Goal: Task Accomplishment & Management: Use online tool/utility

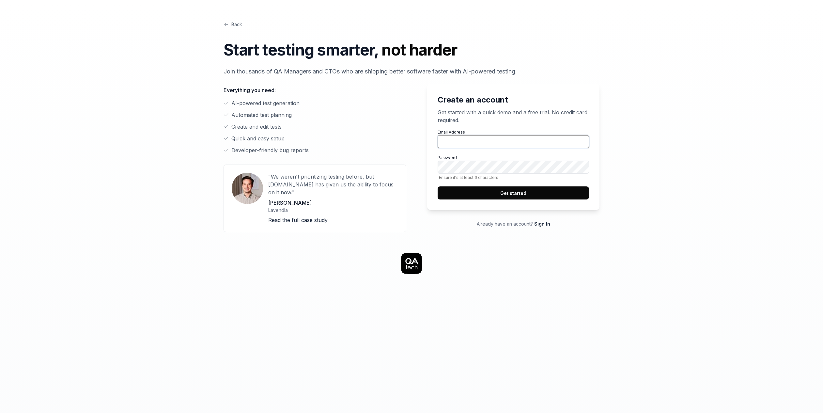
click at [447, 142] on input "Email Address" at bounding box center [513, 141] width 151 height 13
type input "bs@festinafinance.com"
click at [459, 159] on label "Password Ensure it's at least 6 characters" at bounding box center [513, 167] width 151 height 25
click at [487, 189] on button "Get started" at bounding box center [513, 192] width 151 height 13
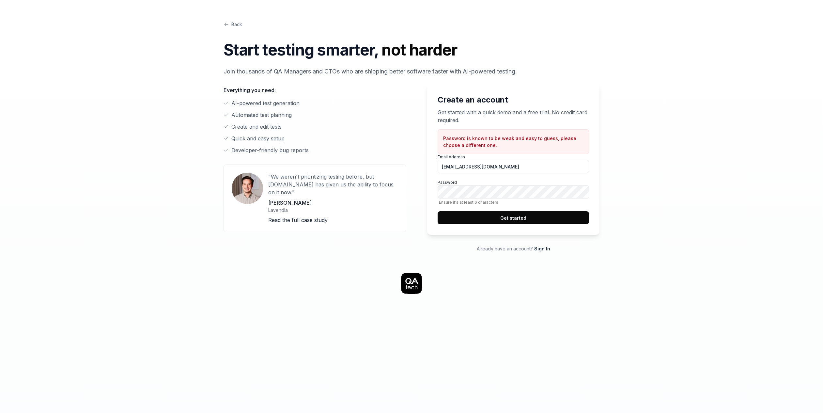
click at [542, 223] on button "Get started" at bounding box center [513, 217] width 151 height 13
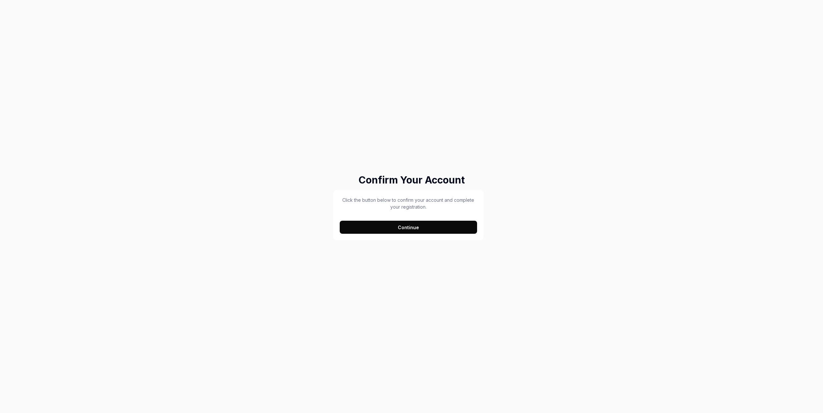
click at [398, 232] on button "Continue" at bounding box center [408, 227] width 137 height 13
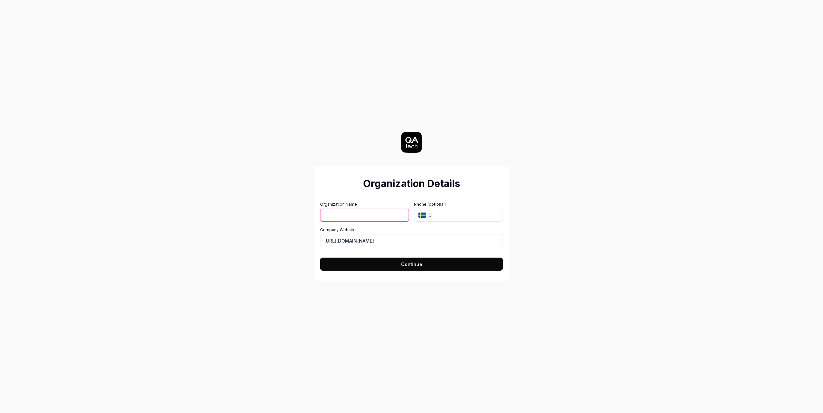
click at [340, 215] on input "Organization Name" at bounding box center [364, 215] width 89 height 13
type input "Festina Finance"
click at [422, 212] on button "SE" at bounding box center [424, 215] width 20 height 13
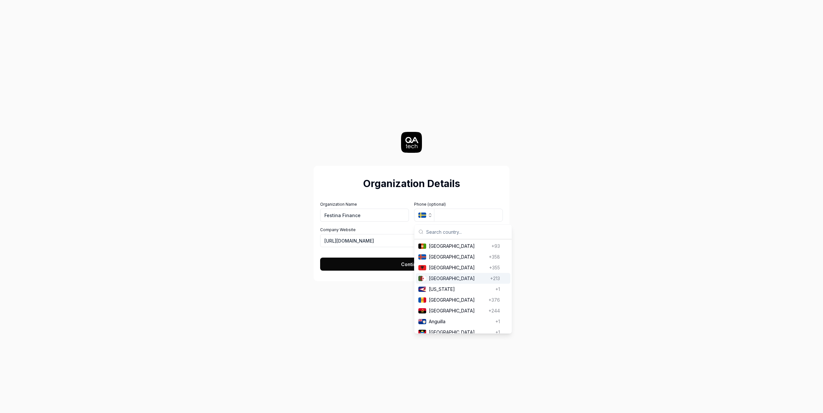
drag, startPoint x: 344, startPoint y: 289, endPoint x: 347, endPoint y: 286, distance: 4.2
click at [344, 289] on div "Organization Details Organization Name Festina Finance Organization Logo (Squar…" at bounding box center [411, 206] width 292 height 413
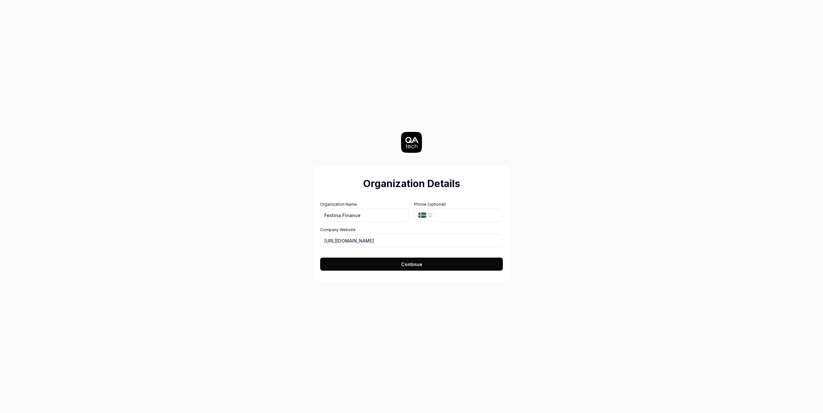
click at [364, 263] on button "Continue" at bounding box center [411, 264] width 183 height 13
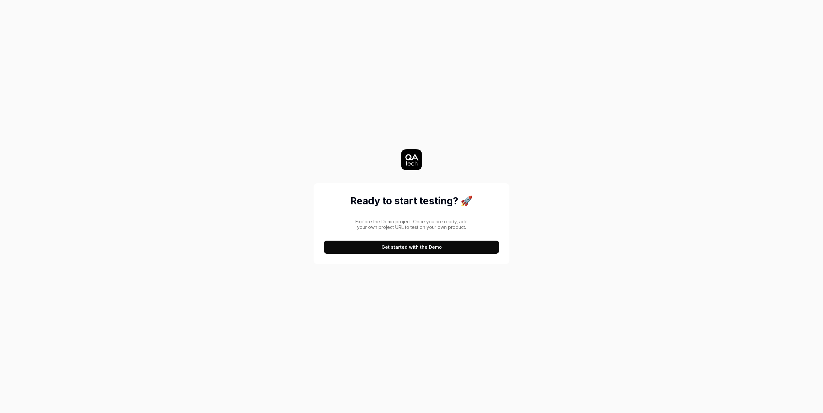
click at [371, 249] on button "Get started with the Demo" at bounding box center [411, 247] width 175 height 13
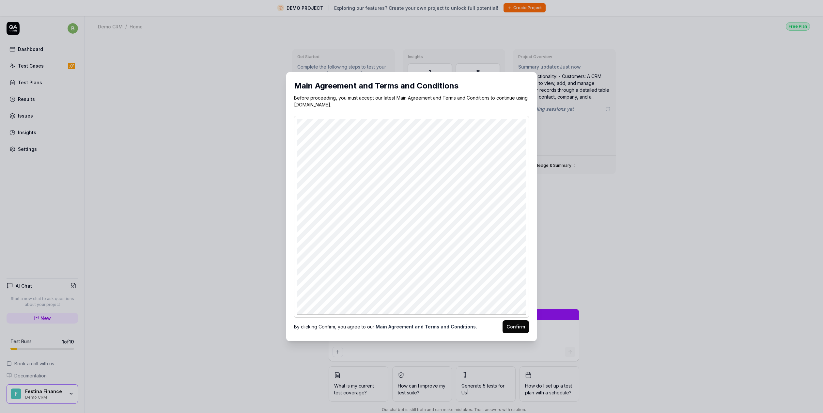
click at [514, 327] on button "Confirm" at bounding box center [516, 326] width 26 height 13
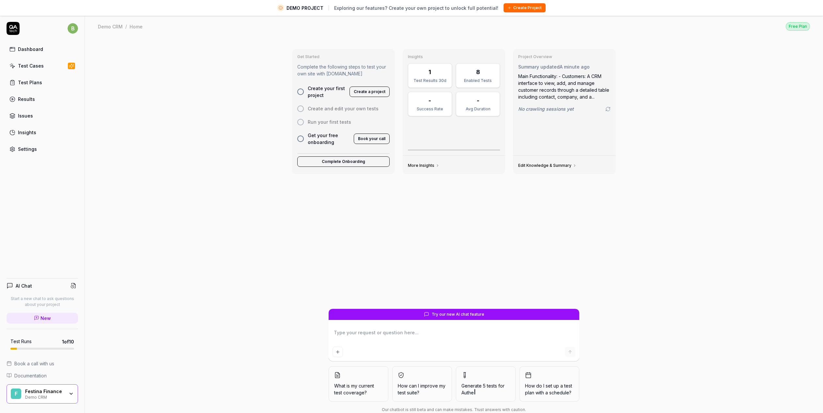
click at [299, 92] on div at bounding box center [300, 91] width 7 height 7
click at [302, 91] on div at bounding box center [300, 91] width 7 height 7
click at [519, 8] on button "Create Project" at bounding box center [525, 7] width 42 height 9
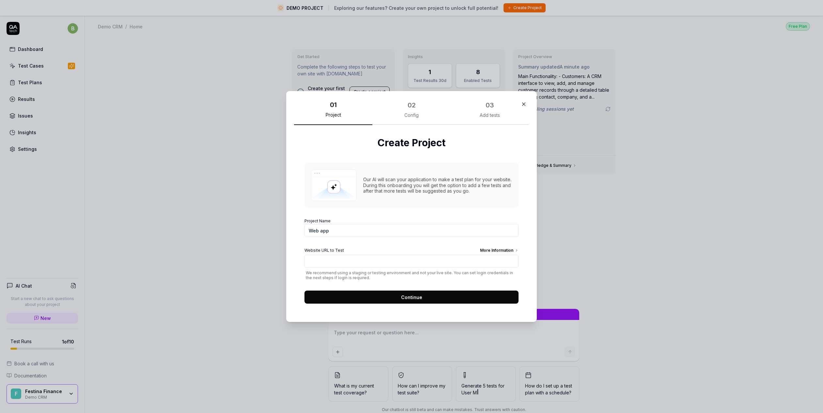
type textarea "*"
type input "A"
type textarea "*"
type input "Advisor"
type textarea "*"
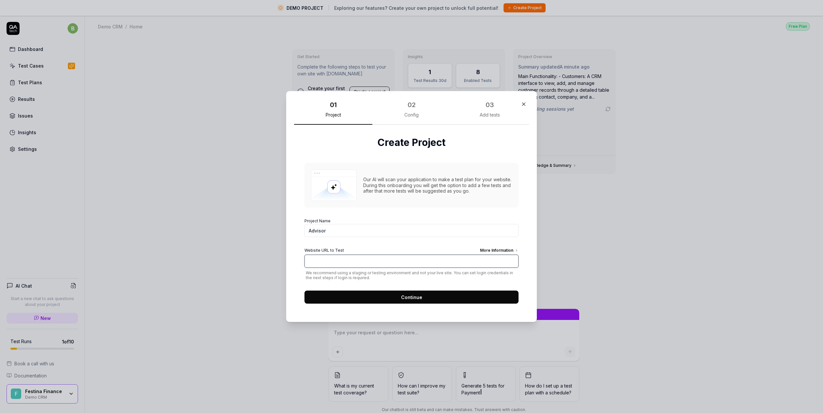
paste input "https://bec.advisor.stable.festinafinance.com/"
type input "https://bec.advisor.stable.festinafinance.com/"
type textarea "*"
type input "[URL][DOMAIN_NAME]"
type textarea "*"
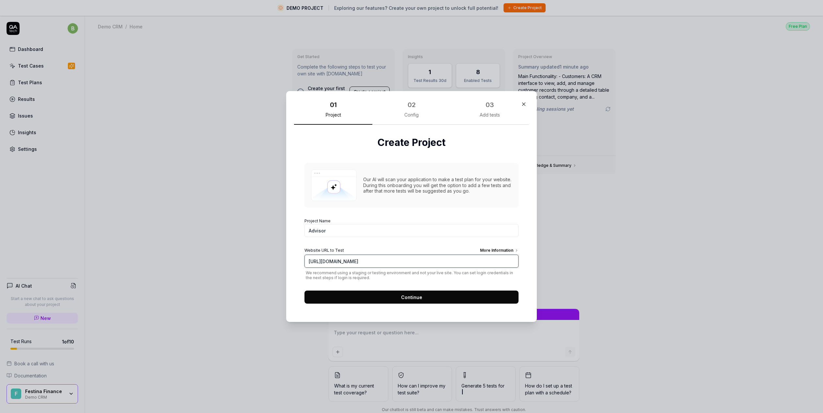
type input "[URL][DOMAIN_NAME]"
click at [446, 300] on button "Continue" at bounding box center [412, 297] width 214 height 13
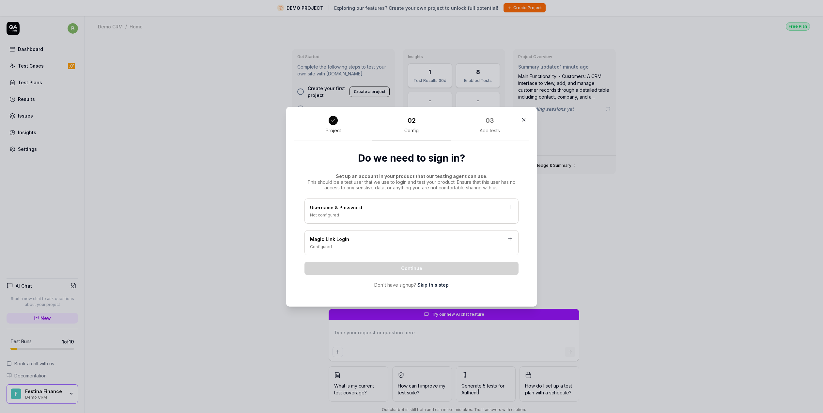
click at [370, 208] on div "Username & Password" at bounding box center [411, 208] width 203 height 8
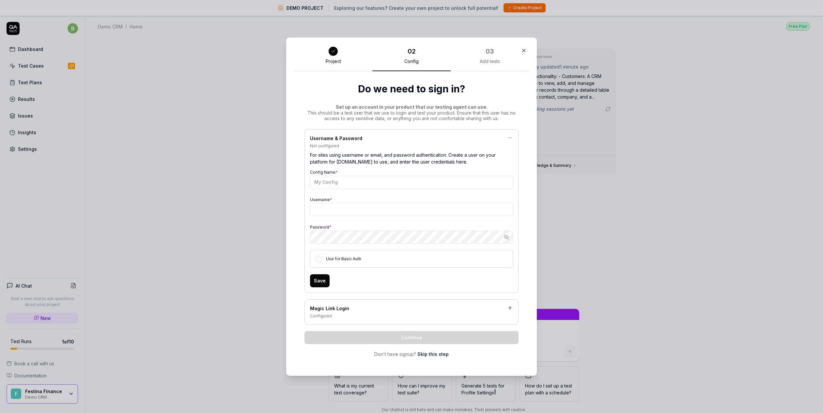
click at [372, 318] on div "Configured" at bounding box center [411, 316] width 203 height 6
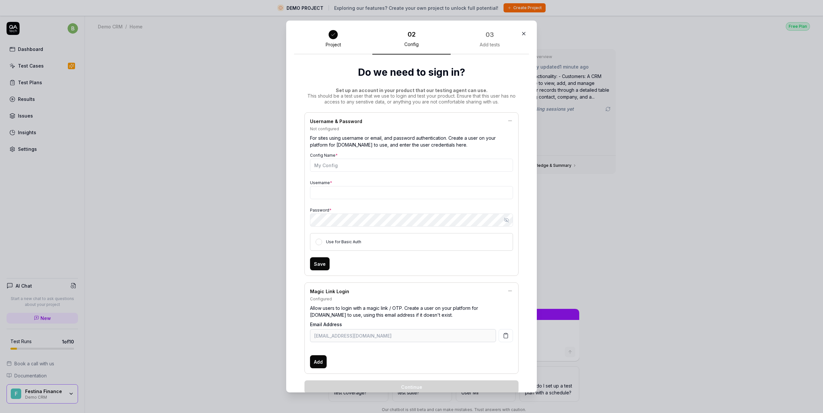
click at [524, 36] on icon "button" at bounding box center [524, 34] width 6 height 6
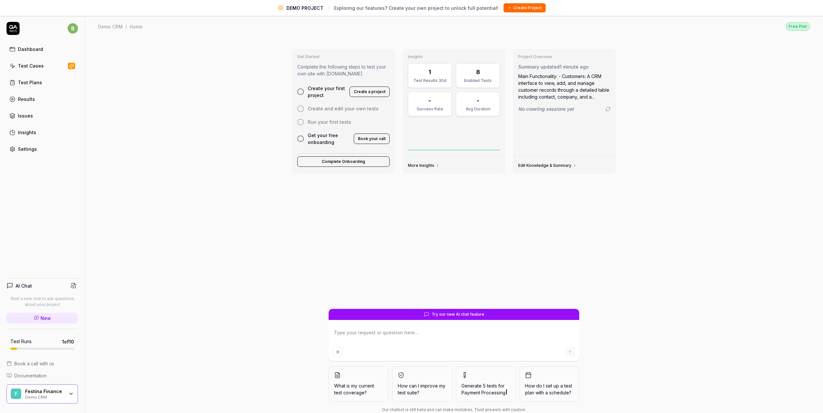
click at [31, 53] on link "Dashboard" at bounding box center [42, 49] width 71 height 13
click at [519, 9] on button "Create Project" at bounding box center [525, 7] width 42 height 9
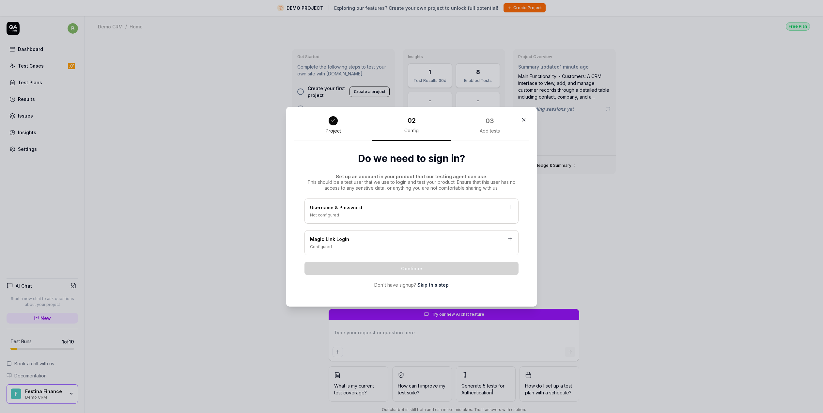
click at [434, 282] on link "Skip this step" at bounding box center [432, 284] width 31 height 7
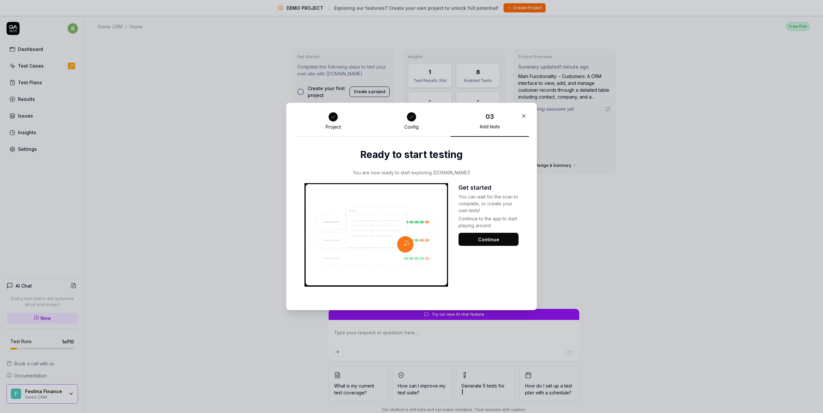
click at [479, 241] on button "Continue" at bounding box center [489, 239] width 60 height 13
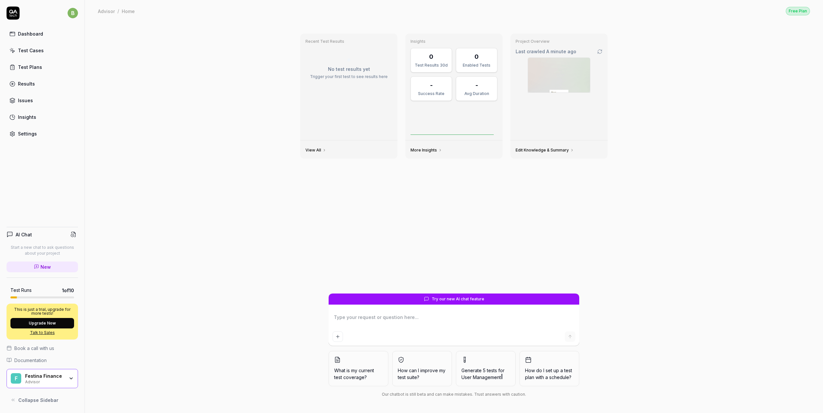
click at [553, 67] on img at bounding box center [559, 75] width 62 height 35
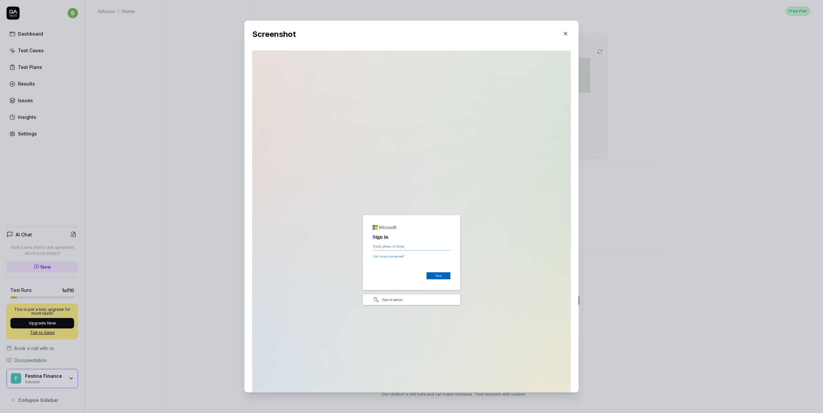
click at [588, 140] on div "​ Screenshot" at bounding box center [411, 206] width 360 height 387
click at [563, 36] on icon "button" at bounding box center [566, 34] width 6 height 6
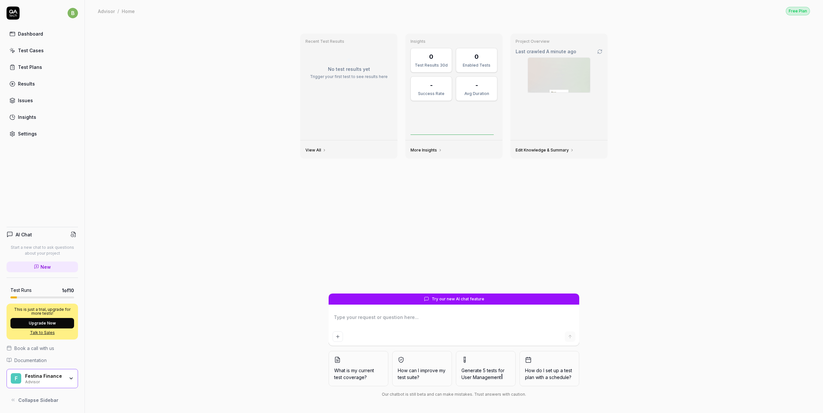
click at [375, 325] on textarea at bounding box center [454, 320] width 243 height 16
type textarea "*"
type textarea "l"
type textarea "*"
type textarea "le"
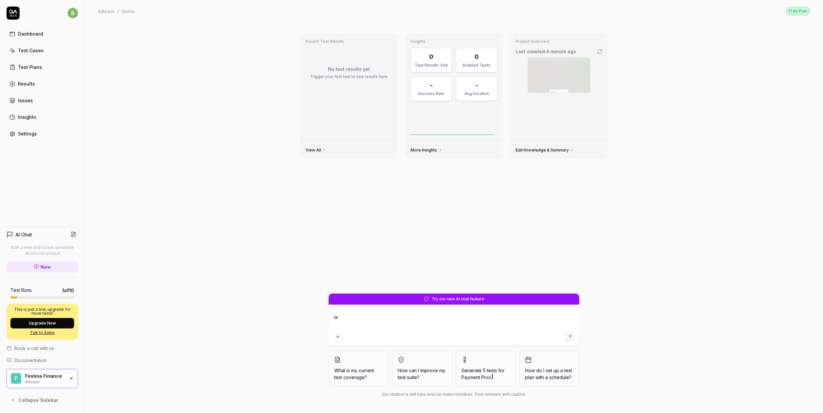
type textarea "*"
type textarea "let"
type textarea "*"
type textarea "lets"
type textarea "*"
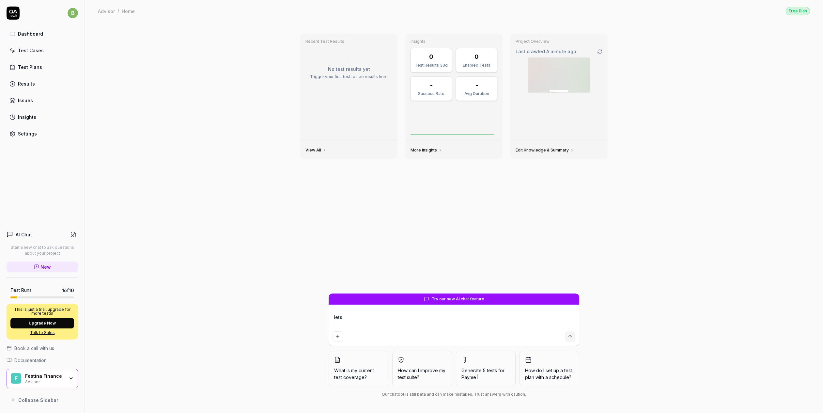
type textarea "lets"
type textarea "*"
type textarea "lets l"
type textarea "*"
type textarea "lets lo"
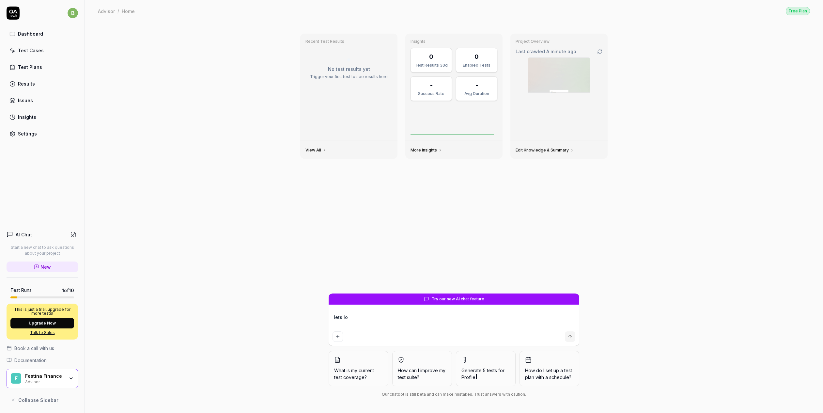
type textarea "*"
type textarea "lets log"
type textarea "*"
type textarea "lets logi"
type textarea "*"
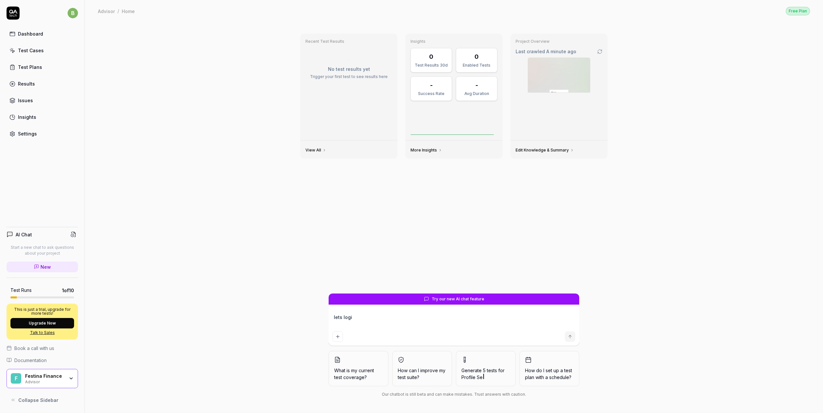
type textarea "lets login"
type textarea "*"
type textarea "lets login"
type textarea "*"
type textarea "lets login ov"
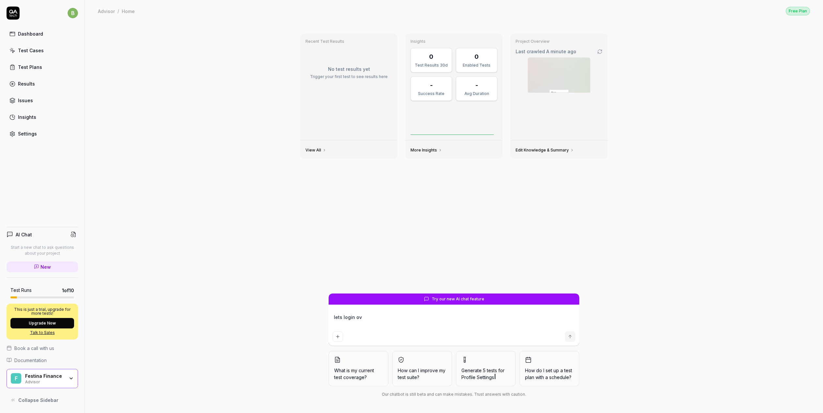
type textarea "*"
type textarea "lets login ove"
type textarea "*"
type textarea "lets login over"
type textarea "*"
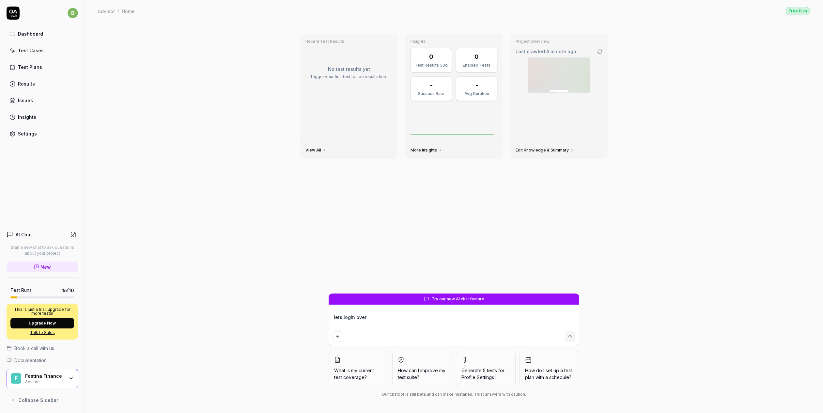
type textarea "lets login over"
type textarea "*"
type textarea "lets login over s"
type textarea "*"
type textarea "lets login over ss"
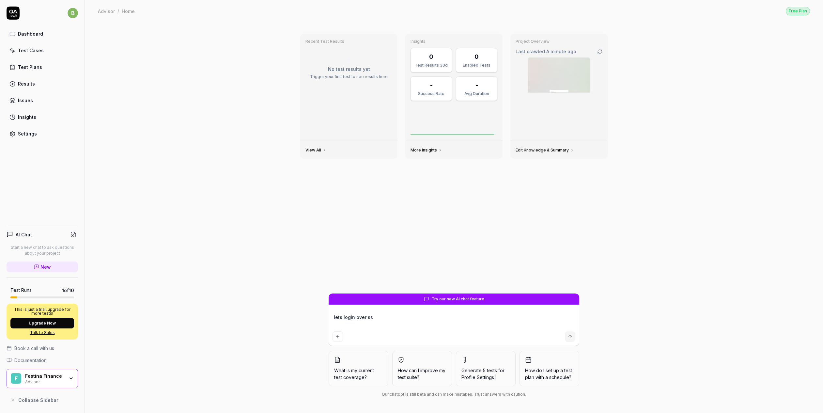
type textarea "*"
type textarea "lets login over sso"
type textarea "*"
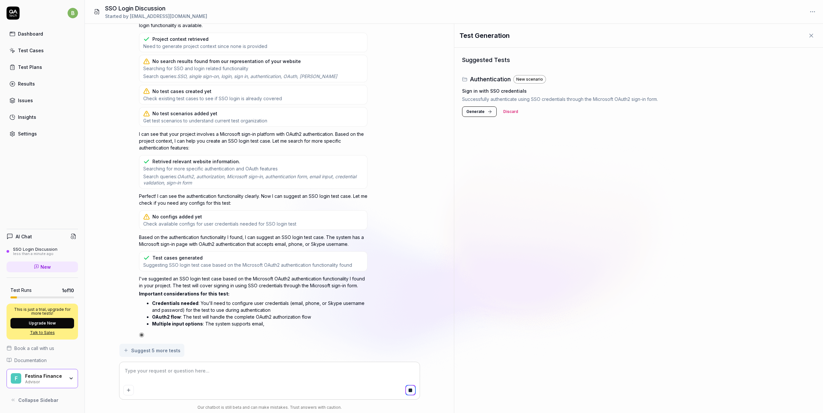
click at [483, 113] on span "Generate" at bounding box center [475, 112] width 18 height 6
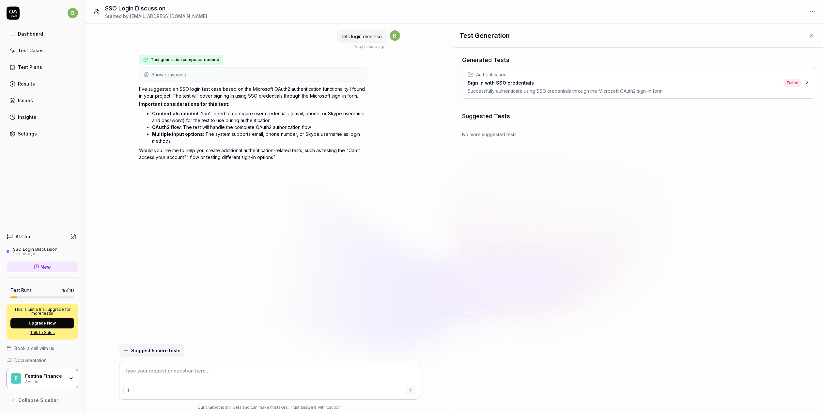
click at [683, 78] on div "Authentication Sign in with SSO credentials Successfully authenticate using SSO…" at bounding box center [639, 82] width 353 height 31
type textarea "*"
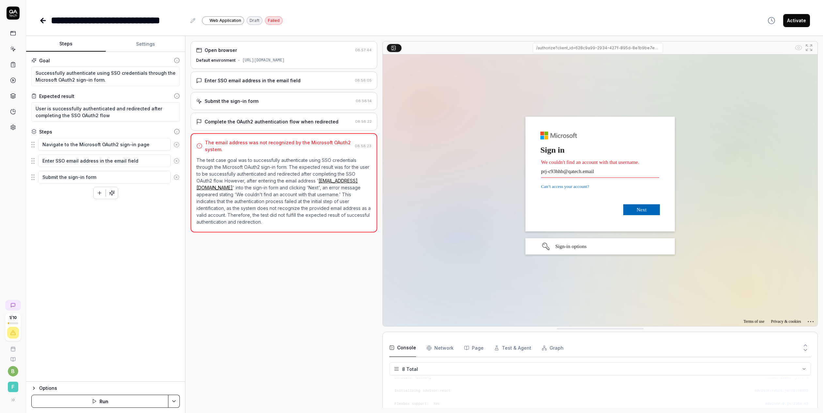
scroll to position [63, 0]
click at [599, 171] on img at bounding box center [600, 191] width 435 height 272
drag, startPoint x: 593, startPoint y: 173, endPoint x: 590, endPoint y: 172, distance: 3.3
click at [593, 173] on img at bounding box center [600, 191] width 435 height 272
click at [229, 100] on div "Submit the sign-in form" at bounding box center [232, 101] width 54 height 7
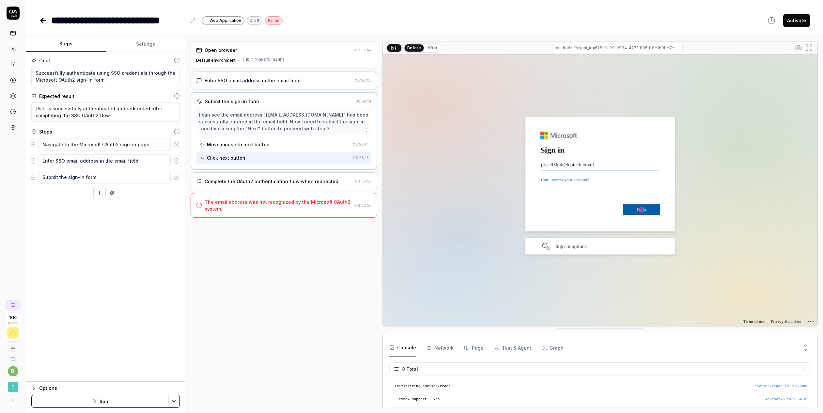
click at [591, 164] on img at bounding box center [600, 191] width 435 height 272
click at [257, 81] on div "Enter SSO email address in the email field" at bounding box center [253, 80] width 96 height 7
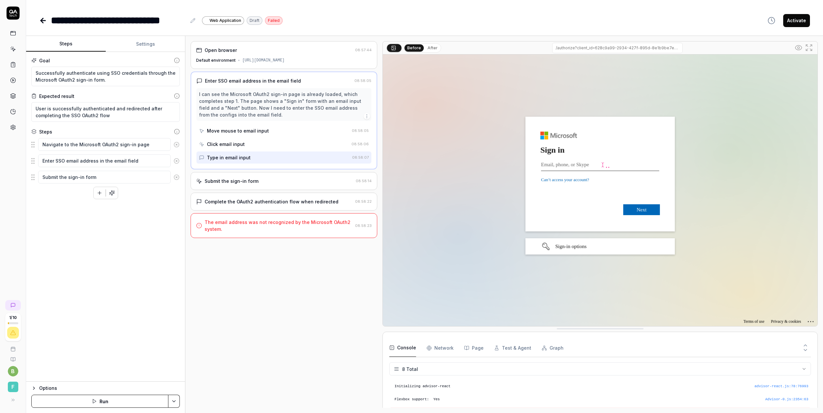
click at [564, 165] on img at bounding box center [600, 191] width 435 height 272
click at [574, 165] on img at bounding box center [600, 191] width 435 height 272
click at [561, 165] on img at bounding box center [600, 191] width 435 height 272
click at [598, 165] on img at bounding box center [600, 191] width 435 height 272
click at [474, 348] on button "Page" at bounding box center [474, 348] width 20 height 18
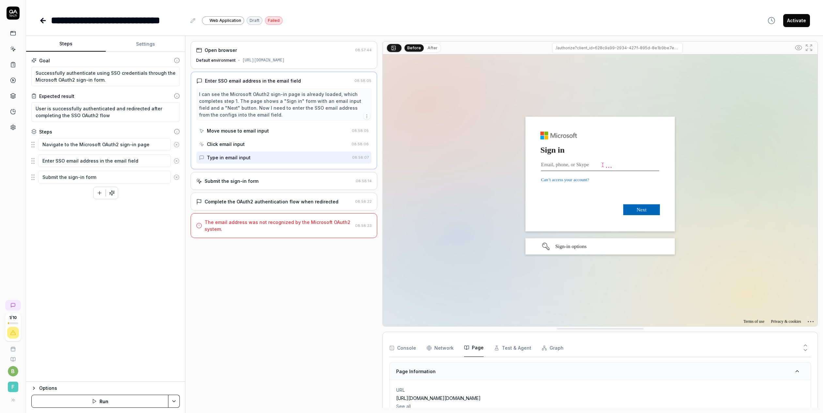
click at [566, 165] on img at bounding box center [600, 191] width 435 height 272
click at [609, 50] on input "/authorize?client_id=628c9a99-2934-427f-895d-8e1b9be7e54d&scope=openid%20profil…" at bounding box center [617, 48] width 131 height 10
click at [550, 161] on img at bounding box center [600, 191] width 435 height 272
click at [221, 146] on div "Click email input" at bounding box center [226, 144] width 38 height 7
click at [225, 79] on div "Enter SSO email address in the email field" at bounding box center [253, 80] width 96 height 7
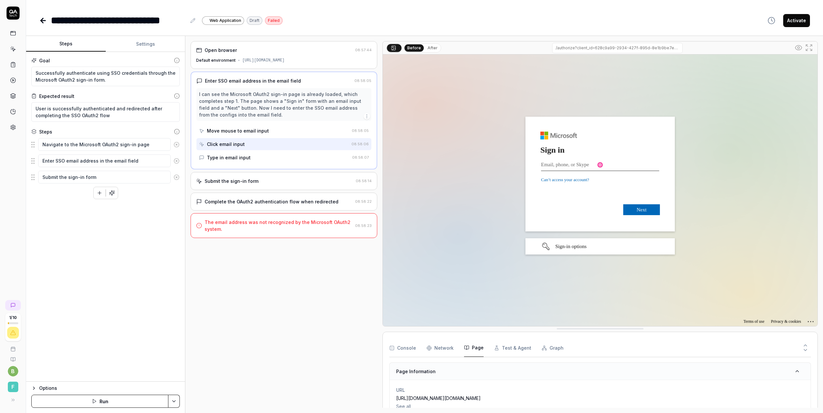
click at [228, 128] on div "Move mouse to email input" at bounding box center [238, 130] width 62 height 7
click at [554, 166] on img at bounding box center [600, 191] width 435 height 272
click at [238, 157] on div "Type in email input" at bounding box center [229, 157] width 44 height 7
click at [136, 161] on textarea "Enter SSO email address in the email field" at bounding box center [104, 160] width 133 height 13
click at [159, 165] on textarea "Enter SSO email address in the email field" at bounding box center [104, 160] width 133 height 13
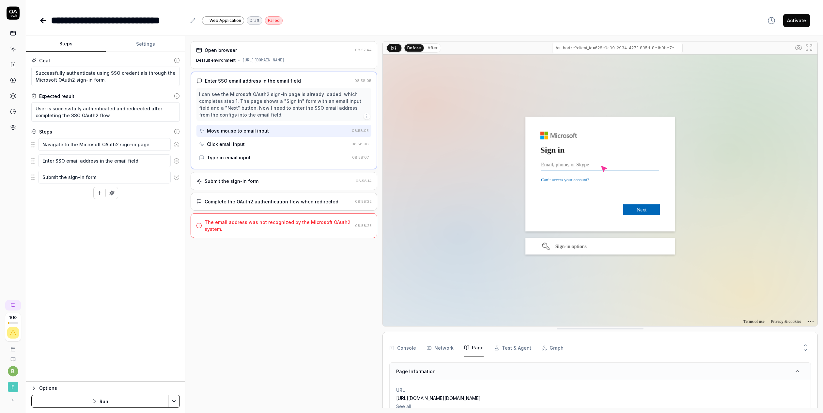
click at [553, 165] on img at bounding box center [600, 191] width 435 height 272
click at [83, 163] on textarea "Enter SSO email address in the email field" at bounding box center [104, 160] width 133 height 13
click at [158, 161] on textarea "Enter SSO email address in the email field" at bounding box center [104, 160] width 133 height 13
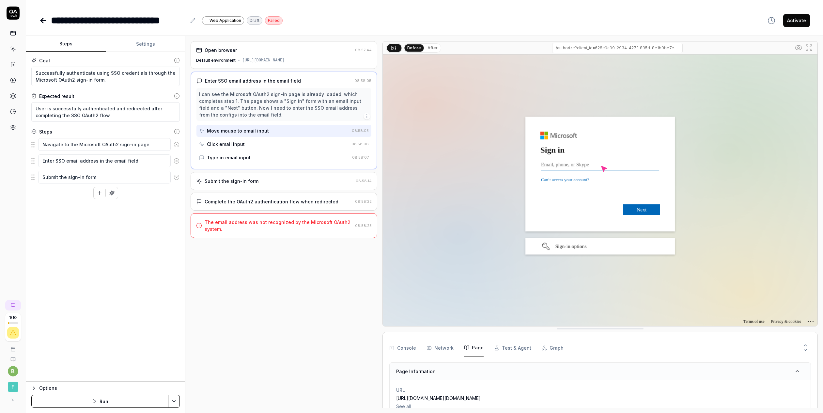
click at [234, 160] on div "Type in email input" at bounding box center [229, 157] width 44 height 7
click at [427, 48] on button "After" at bounding box center [432, 47] width 15 height 7
click at [592, 165] on img at bounding box center [600, 191] width 435 height 272
click at [589, 165] on img at bounding box center [600, 191] width 435 height 272
click at [411, 46] on button "Before" at bounding box center [414, 47] width 19 height 7
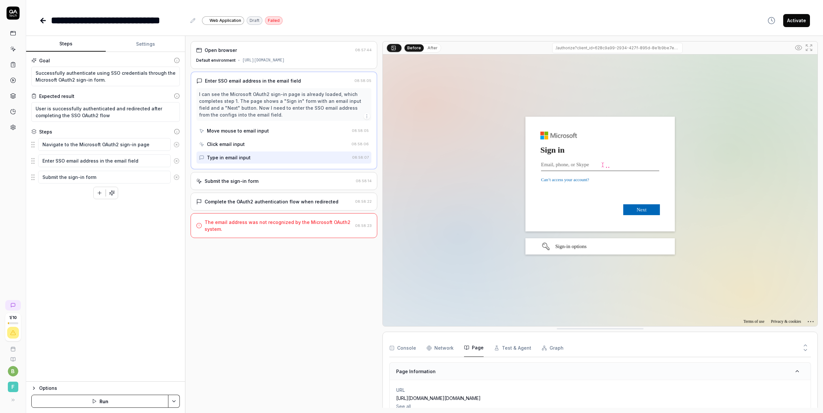
click at [812, 324] on img at bounding box center [600, 191] width 435 height 272
click at [811, 321] on img at bounding box center [600, 191] width 435 height 272
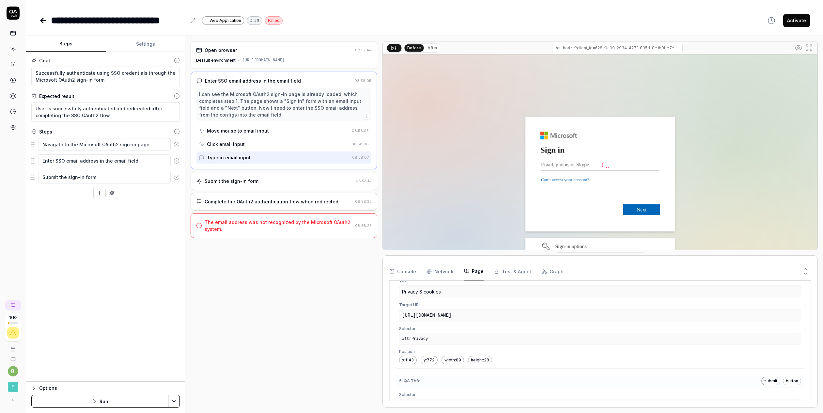
drag, startPoint x: 440, startPoint y: 331, endPoint x: 448, endPoint y: 254, distance: 76.8
click at [412, 270] on button "Console" at bounding box center [402, 271] width 27 height 18
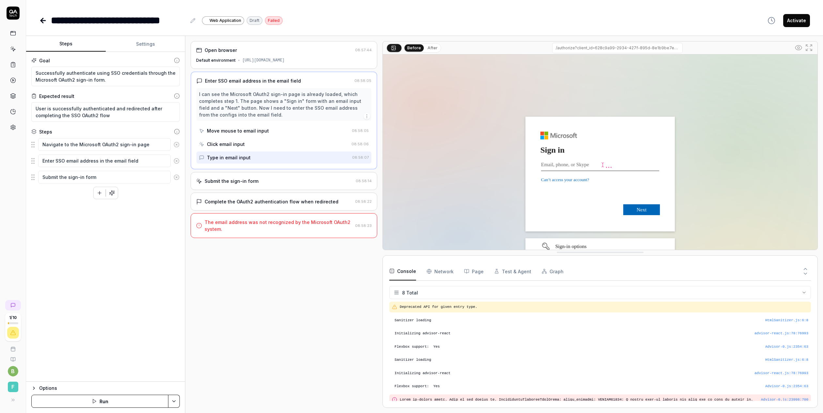
scroll to position [9, 0]
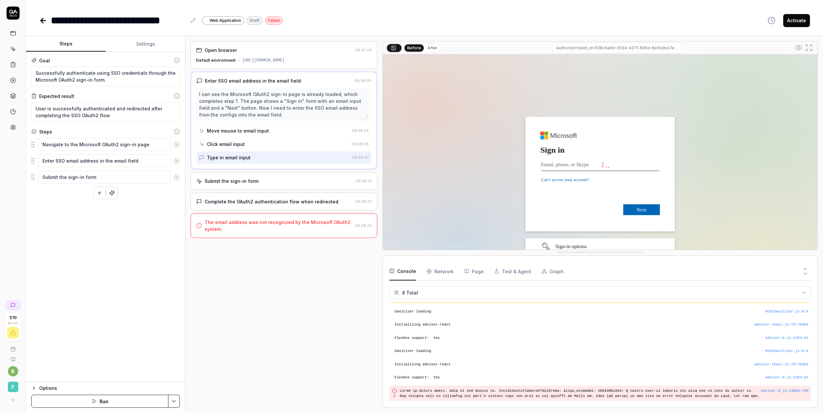
click at [550, 165] on img at bounding box center [600, 191] width 435 height 272
click at [191, 21] on icon at bounding box center [192, 20] width 5 height 5
click at [790, 18] on button "Activate" at bounding box center [796, 20] width 27 height 13
click at [790, 20] on button "Convert to draft" at bounding box center [787, 20] width 45 height 13
click at [594, 166] on img at bounding box center [600, 191] width 435 height 272
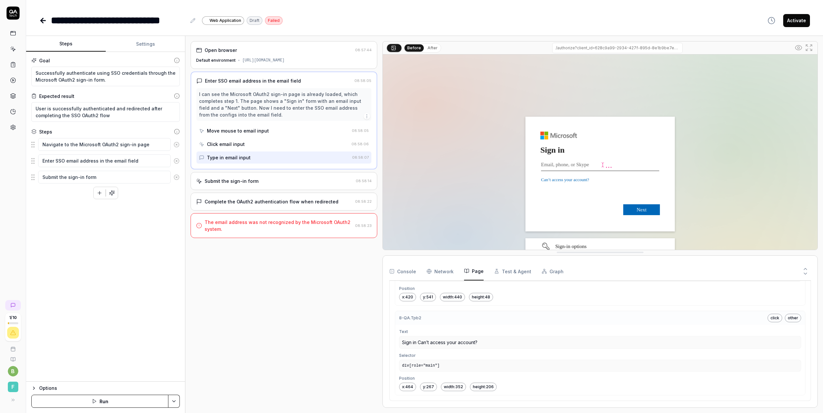
click at [471, 273] on button "Page" at bounding box center [474, 271] width 20 height 18
click at [453, 367] on div "div[role="main"]" at bounding box center [600, 366] width 402 height 12
click at [798, 20] on button "Activate" at bounding box center [796, 20] width 27 height 13
click at [569, 164] on img at bounding box center [600, 191] width 435 height 272
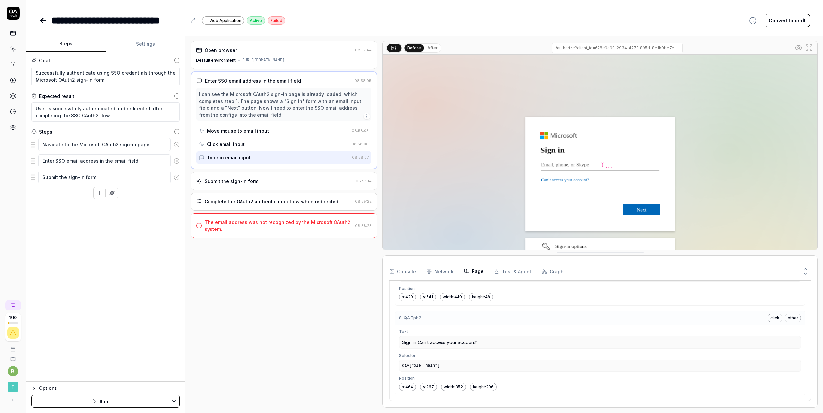
click at [562, 165] on img at bounding box center [600, 191] width 435 height 272
click at [545, 164] on img at bounding box center [600, 191] width 435 height 272
click at [246, 141] on div "Click email input" at bounding box center [274, 144] width 150 height 12
click at [232, 158] on div "Type in email input" at bounding box center [229, 157] width 44 height 7
click at [295, 202] on div "Complete the OAuth2 authentication flow when redirected" at bounding box center [272, 201] width 134 height 7
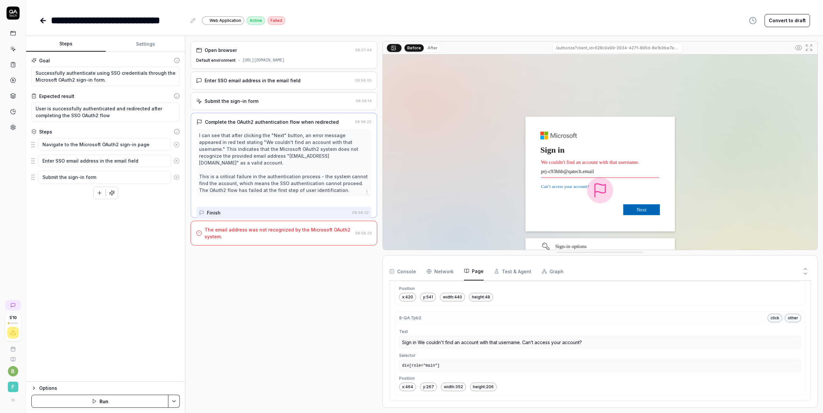
scroll to position [985, 0]
click at [610, 172] on img at bounding box center [600, 191] width 435 height 272
click at [595, 171] on img at bounding box center [600, 191] width 435 height 272
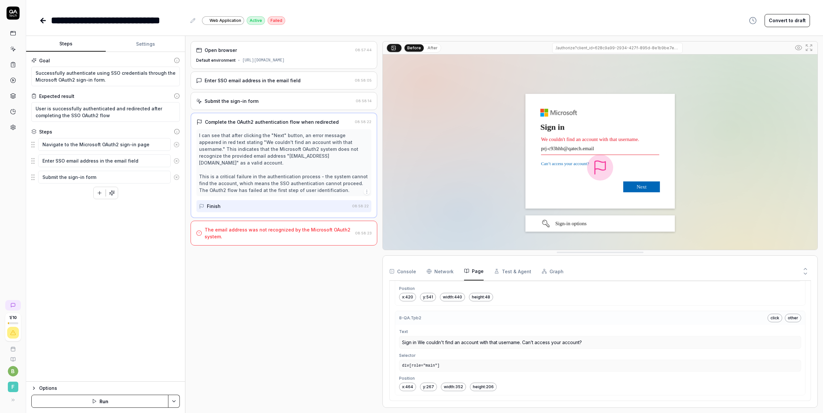
scroll to position [49, 0]
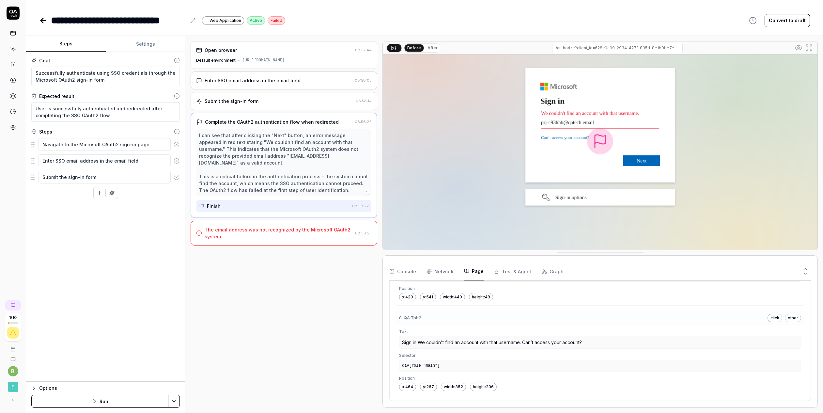
click at [288, 97] on div "Submit the sign-in form 08:58:14" at bounding box center [284, 101] width 187 height 18
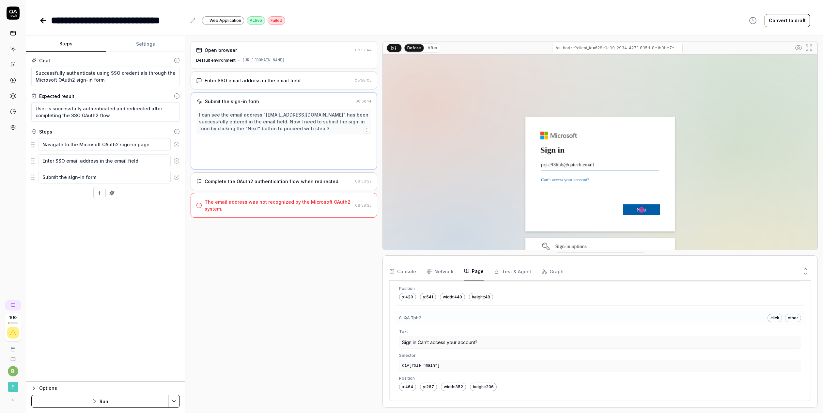
scroll to position [978, 0]
click at [287, 79] on div "Enter SSO email address in the email field" at bounding box center [253, 80] width 96 height 7
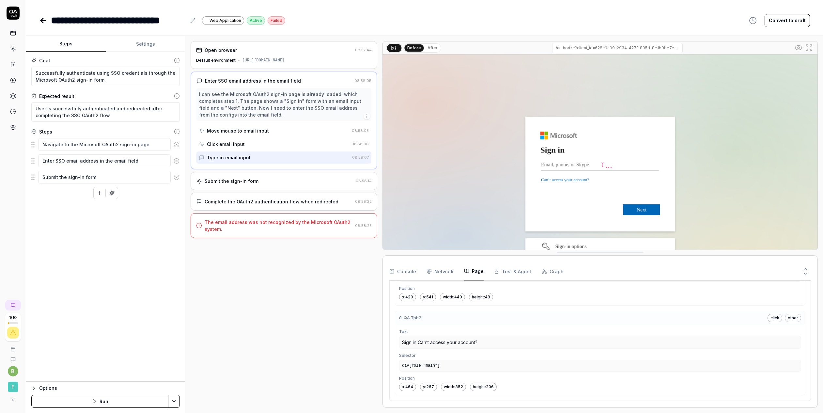
click at [366, 116] on icon "button" at bounding box center [366, 116] width 5 height 5
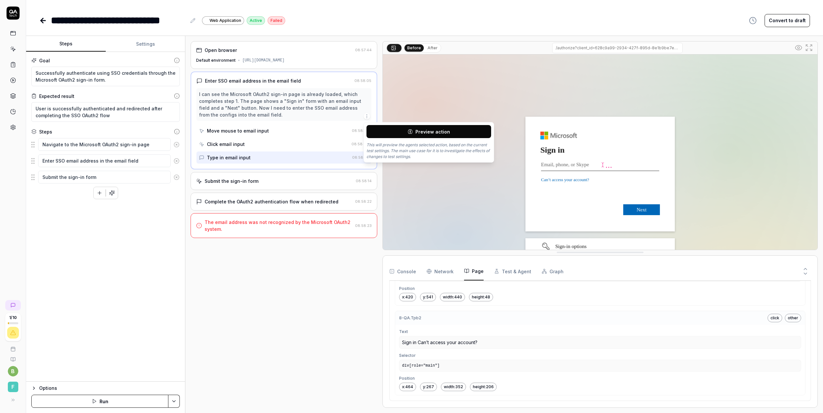
click at [382, 130] on button "Preview action" at bounding box center [429, 131] width 125 height 13
type textarea "*"
click at [139, 44] on button "Settings" at bounding box center [146, 44] width 80 height 16
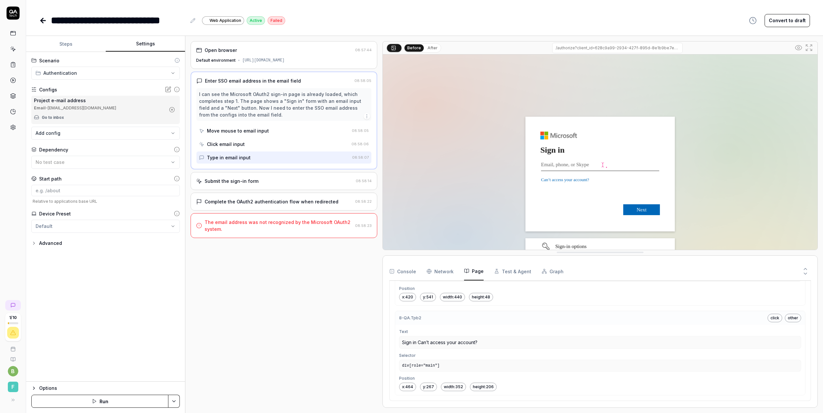
click at [81, 112] on div "Project e-mail address Email - prj-c93hhb@qatech.email Go to inbox" at bounding box center [100, 110] width 132 height 26
click at [278, 155] on div "Type in email input" at bounding box center [274, 157] width 150 height 12
drag, startPoint x: 559, startPoint y: 167, endPoint x: 493, endPoint y: 167, distance: 66.3
click at [559, 167] on img at bounding box center [600, 191] width 435 height 272
click at [76, 134] on body "**********" at bounding box center [411, 206] width 823 height 413
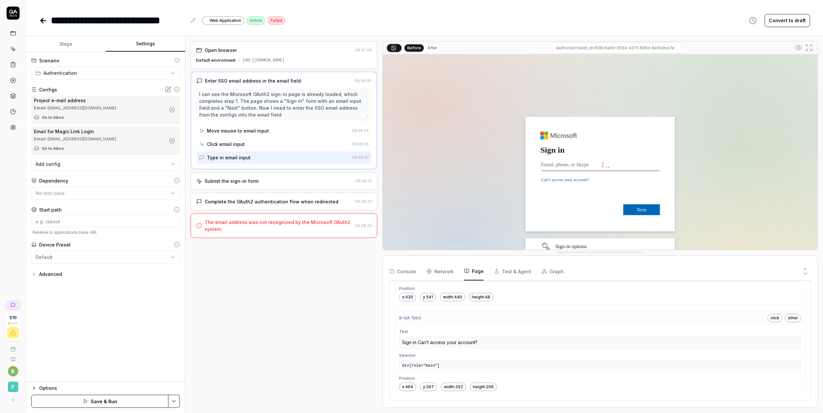
click at [57, 164] on body "**********" at bounding box center [411, 206] width 823 height 413
click at [170, 170] on circle "button" at bounding box center [172, 171] width 5 height 5
click at [119, 138] on div "Email - magic-login-c93hhb@qatech.email" at bounding box center [100, 139] width 132 height 6
click at [51, 149] on link "Go to inbox" at bounding box center [53, 149] width 22 height 6
click at [155, 142] on div "Email for Magic Link Login Email - magic-login-c93hhb@qatech.email Go to inbox" at bounding box center [100, 141] width 132 height 26
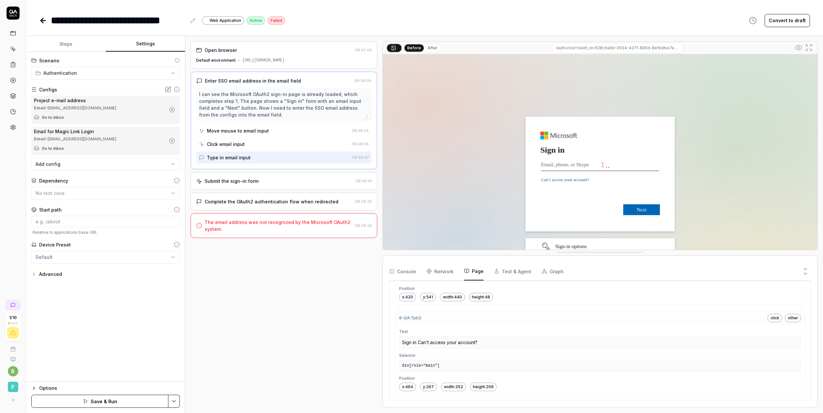
click at [93, 139] on div "Email - magic-login-c93hhb@qatech.email" at bounding box center [100, 139] width 132 height 6
click at [77, 139] on div "Email - magic-login-c93hhb@qatech.email" at bounding box center [100, 139] width 132 height 6
click at [59, 106] on div "Email - prj-c93hhb@qatech.email" at bounding box center [100, 108] width 132 height 6
click at [170, 108] on circle "button" at bounding box center [172, 109] width 5 height 5
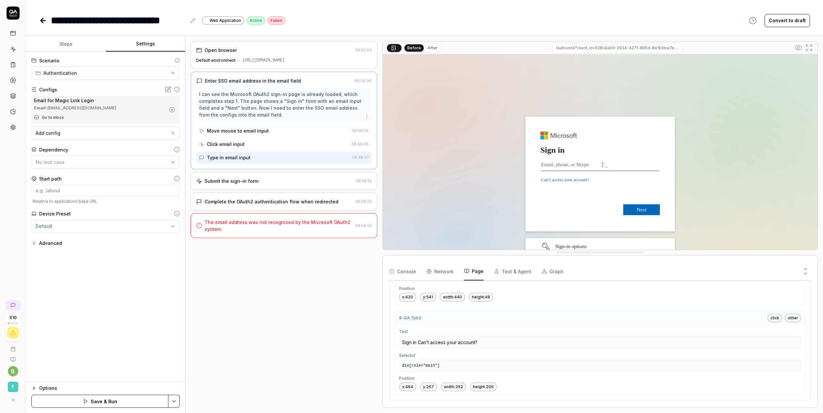
click at [170, 108] on icon "button" at bounding box center [172, 110] width 6 height 6
click at [152, 103] on body "**********" at bounding box center [411, 206] width 823 height 413
click at [170, 108] on circle "button" at bounding box center [172, 109] width 5 height 5
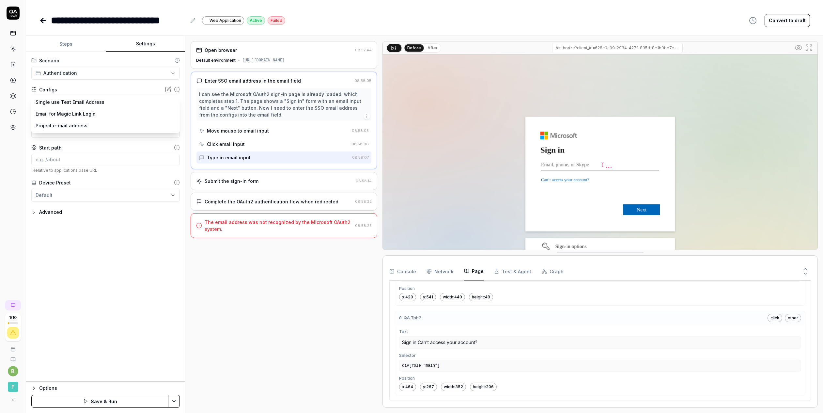
click at [145, 102] on body "**********" at bounding box center [411, 206] width 823 height 413
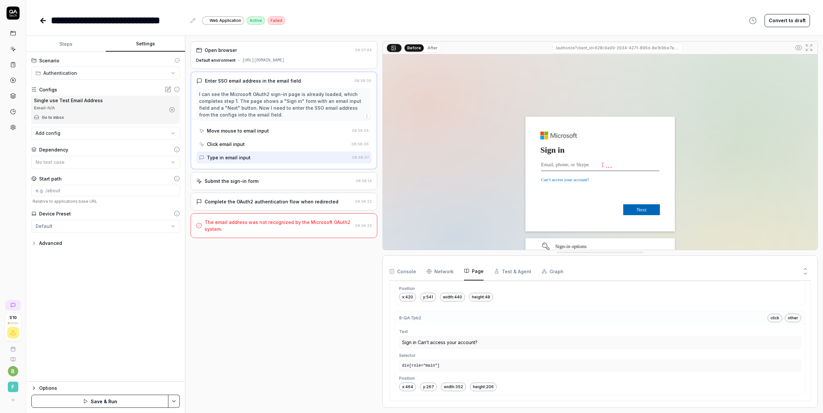
click at [56, 106] on div "Email - N/A" at bounding box center [100, 108] width 132 height 6
click at [57, 117] on link "Go to inbox" at bounding box center [53, 118] width 22 height 6
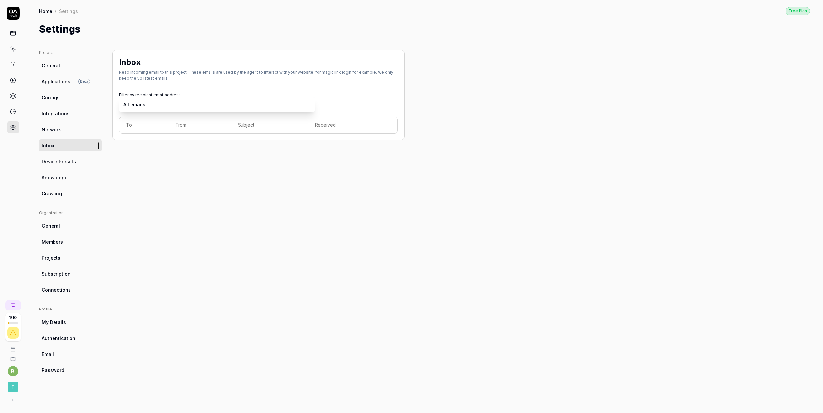
click at [144, 106] on body "1 / 10 b F Home / Settings Free Plan Home / Settings Free Plan Settings Project…" at bounding box center [411, 206] width 823 height 413
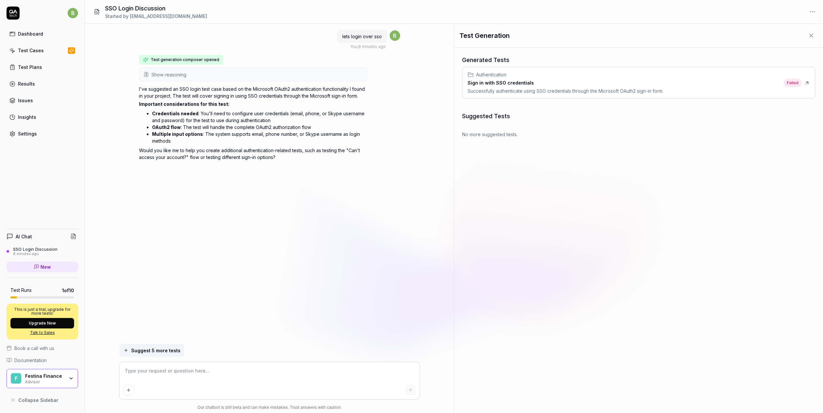
click at [41, 42] on div "Dashboard Test Cases Test Plans Results Issues Insights Settings" at bounding box center [42, 83] width 71 height 113
click at [36, 32] on div "Dashboard" at bounding box center [30, 33] width 25 height 7
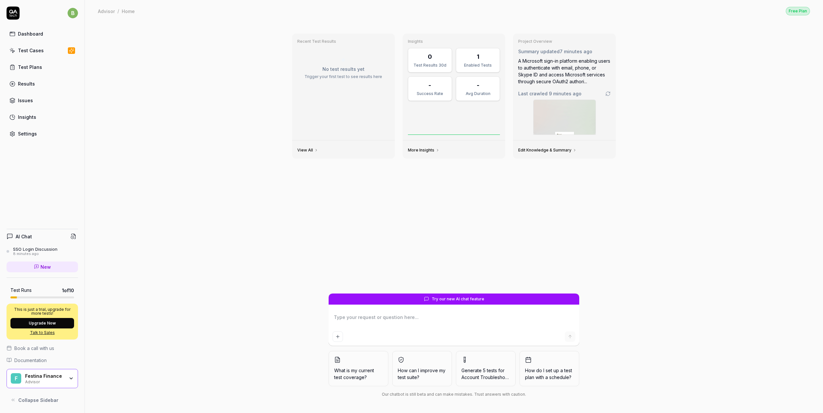
click at [424, 149] on link "More Insights" at bounding box center [424, 150] width 32 height 5
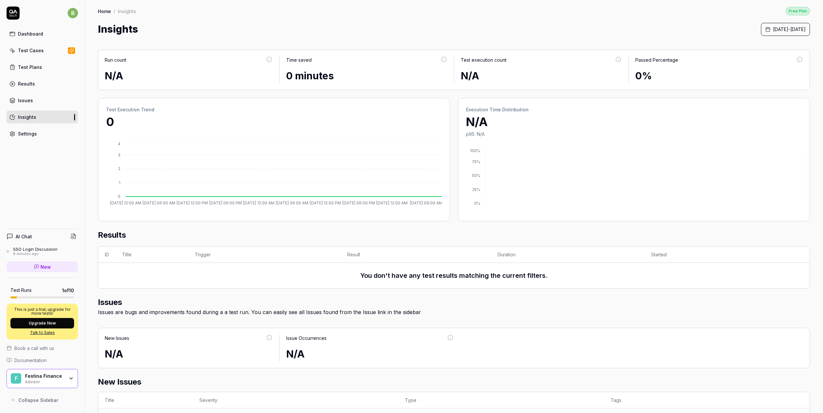
click at [24, 55] on link "Test Cases" at bounding box center [42, 50] width 71 height 13
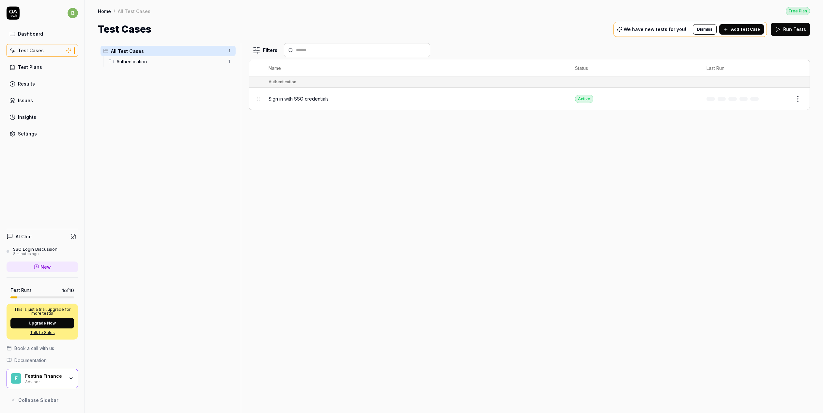
click at [142, 60] on span "Authentication" at bounding box center [170, 61] width 107 height 7
click at [785, 98] on button "Edit" at bounding box center [783, 99] width 16 height 10
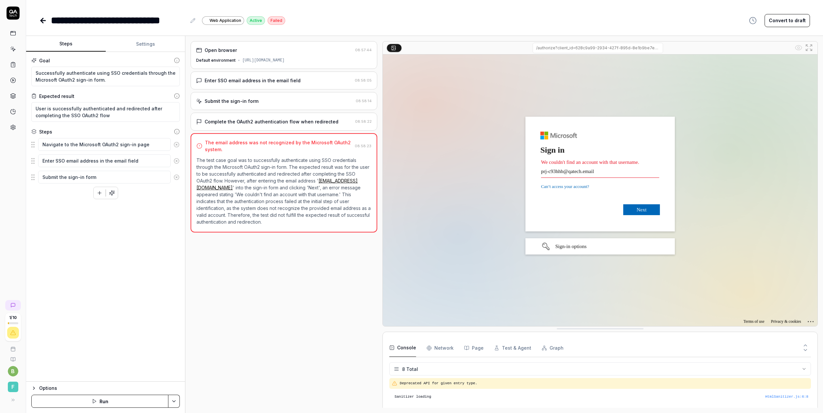
scroll to position [63, 0]
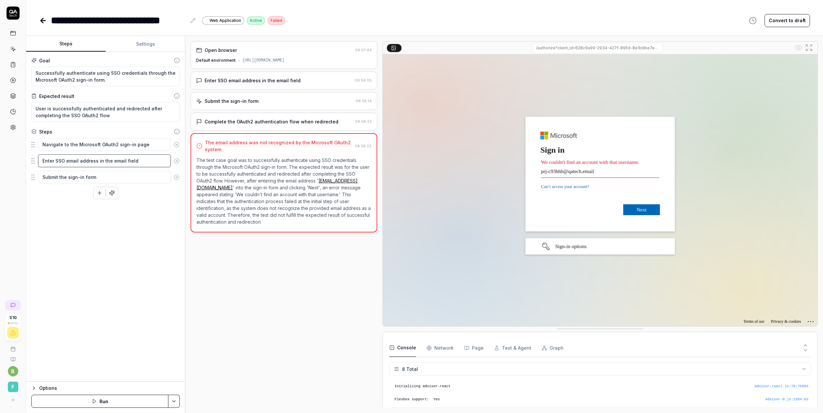
click at [133, 164] on textarea "Enter SSO email address in the email field" at bounding box center [104, 160] width 133 height 13
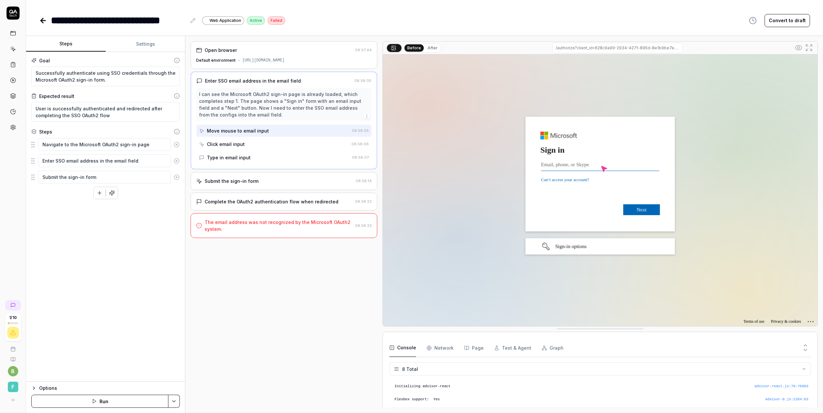
type textarea "*"
click at [144, 41] on button "Settings" at bounding box center [146, 44] width 80 height 16
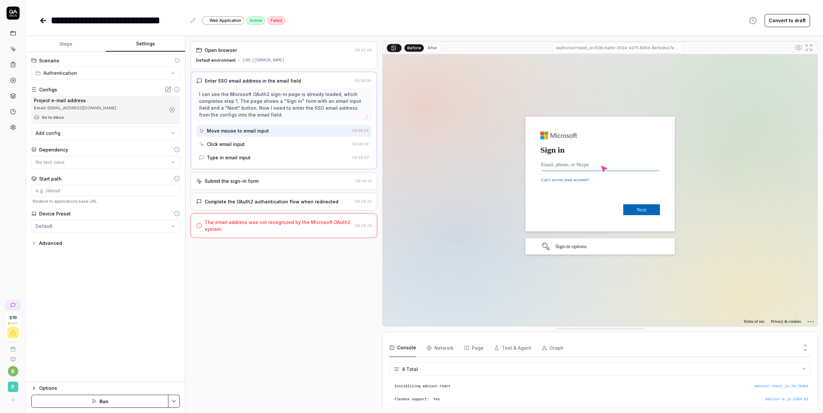
click at [87, 110] on div "Email - prj-c93hhb@qatech.email" at bounding box center [100, 108] width 132 height 6
click at [171, 110] on icon "button" at bounding box center [172, 110] width 2 height 2
click at [167, 89] on icon at bounding box center [169, 89] width 4 height 4
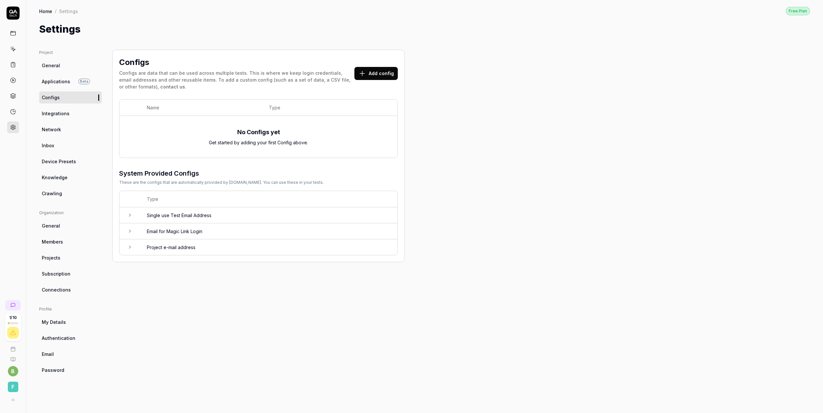
click at [374, 72] on button "Add config" at bounding box center [375, 73] width 43 height 13
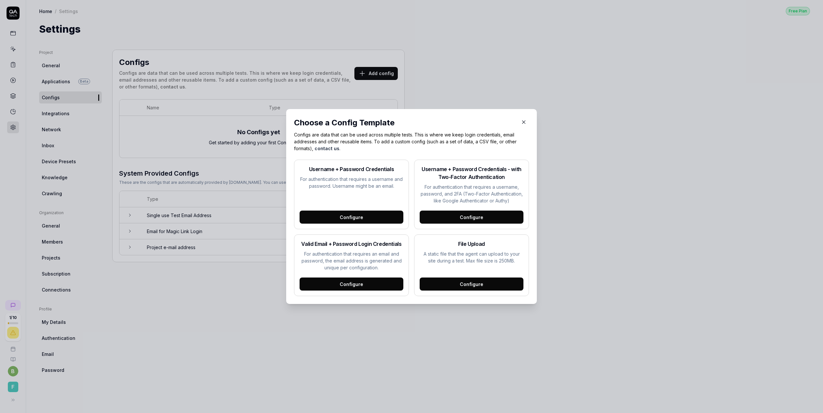
click at [333, 282] on div "Configure" at bounding box center [352, 283] width 104 height 13
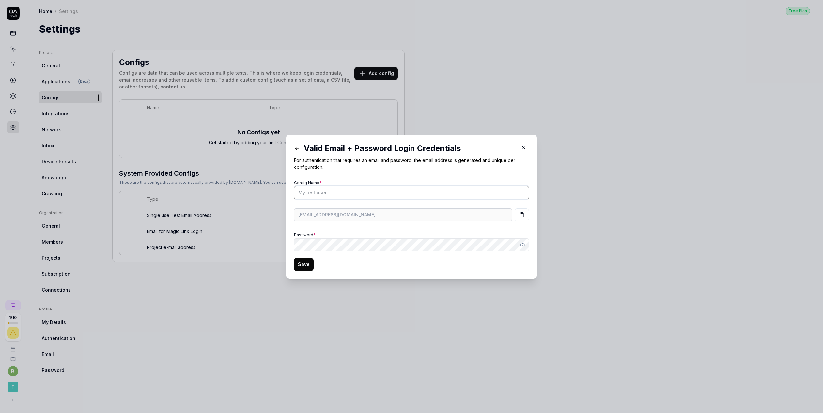
click at [310, 194] on input "Config Name *" at bounding box center [411, 192] width 235 height 13
type input "[PERSON_NAME]"
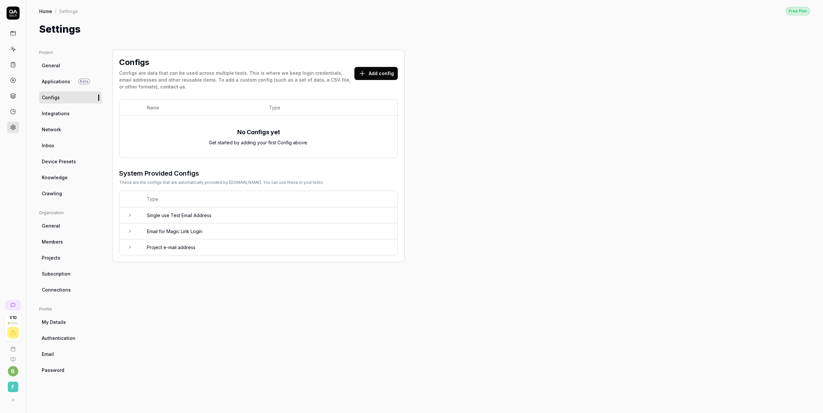
click at [370, 79] on div "Configs Configs are data that can be used across multiple tests. This is where …" at bounding box center [258, 74] width 279 height 36
click at [371, 75] on button "Add config" at bounding box center [375, 73] width 43 height 13
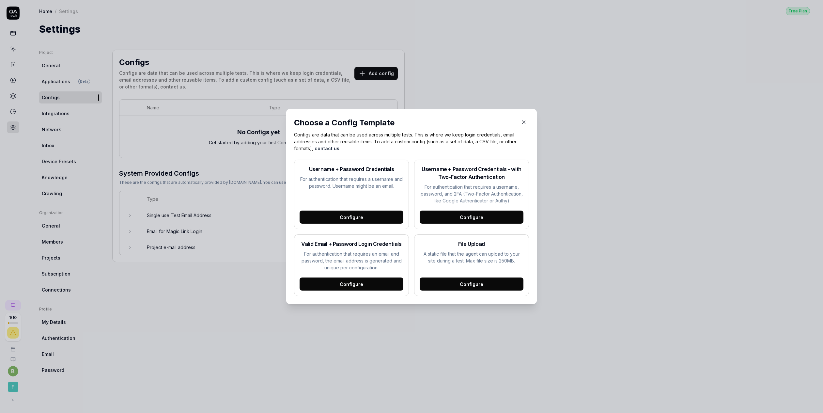
click at [347, 216] on div "Configure" at bounding box center [352, 217] width 104 height 13
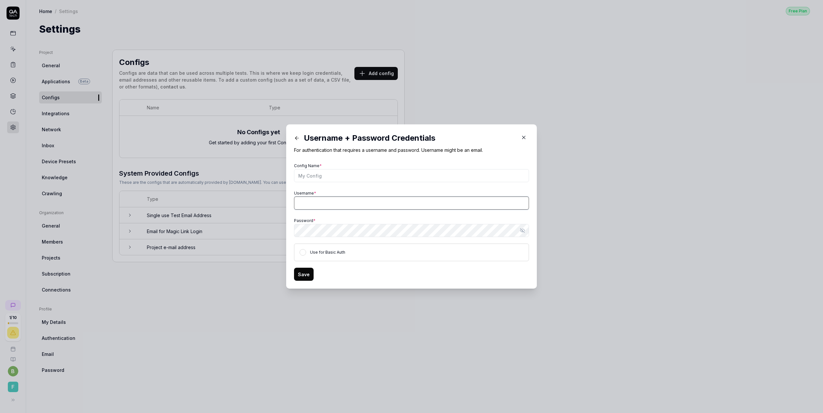
click at [333, 199] on input "Username *" at bounding box center [411, 203] width 235 height 13
type input "[EMAIL_ADDRESS][DOMAIN_NAME]"
click at [304, 271] on button "Save" at bounding box center [304, 274] width 20 height 13
type input "[PERSON_NAME]"
click at [306, 273] on button "Save" at bounding box center [304, 274] width 20 height 13
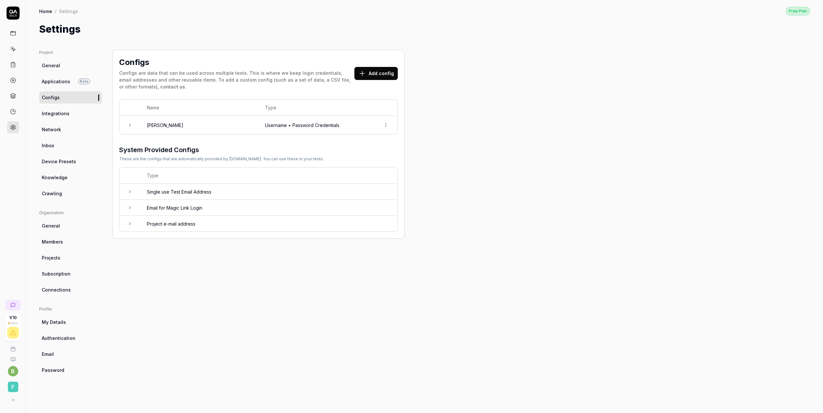
click at [42, 10] on link "Home" at bounding box center [45, 11] width 13 height 7
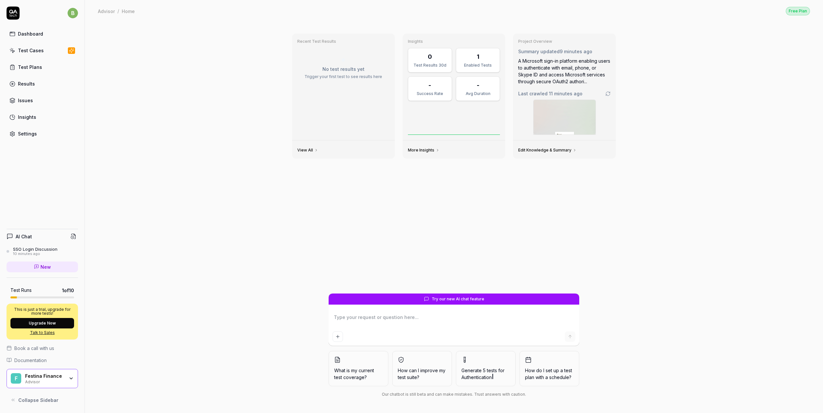
click at [29, 49] on div "Test Cases" at bounding box center [31, 50] width 26 height 7
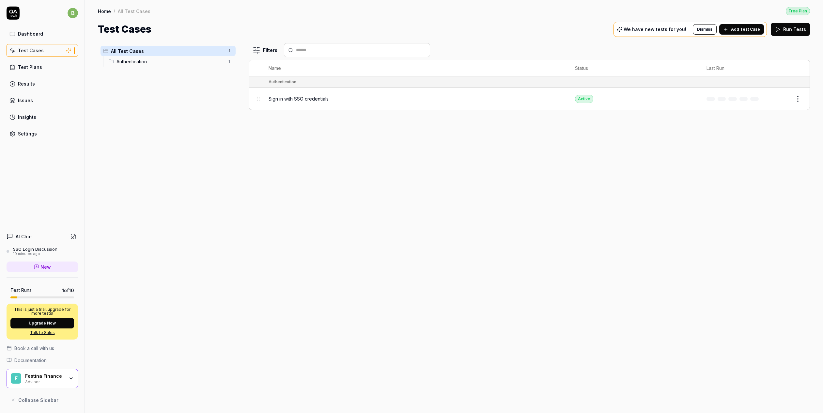
click at [125, 59] on span "Authentication" at bounding box center [170, 61] width 107 height 7
click at [313, 99] on span "Sign in with SSO credentials" at bounding box center [299, 98] width 60 height 7
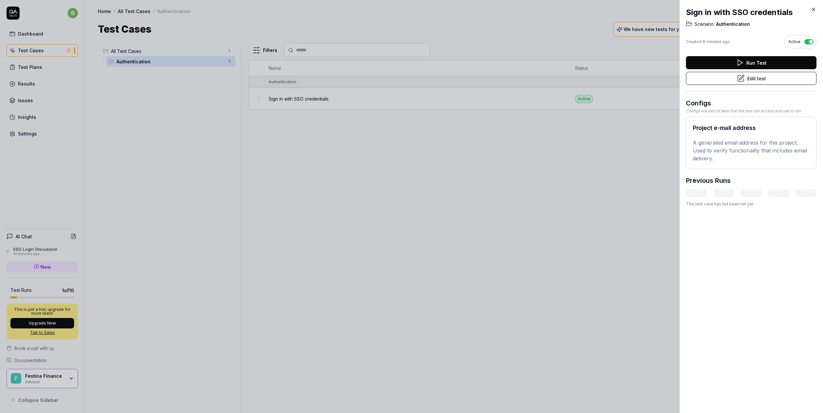
click at [725, 78] on button "Edit test" at bounding box center [751, 78] width 131 height 13
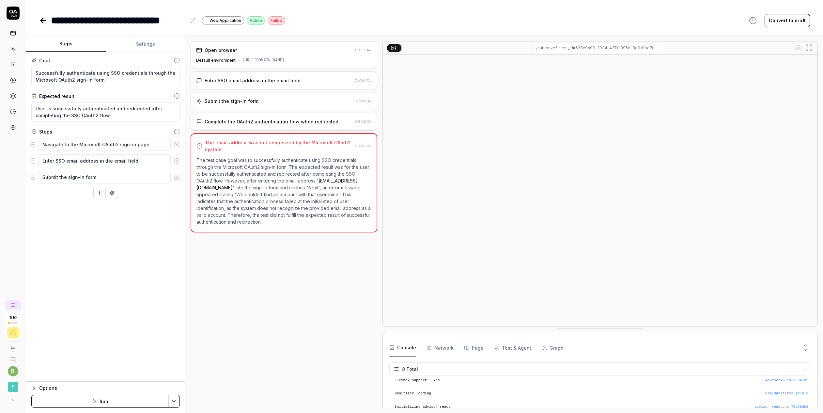
scroll to position [63, 0]
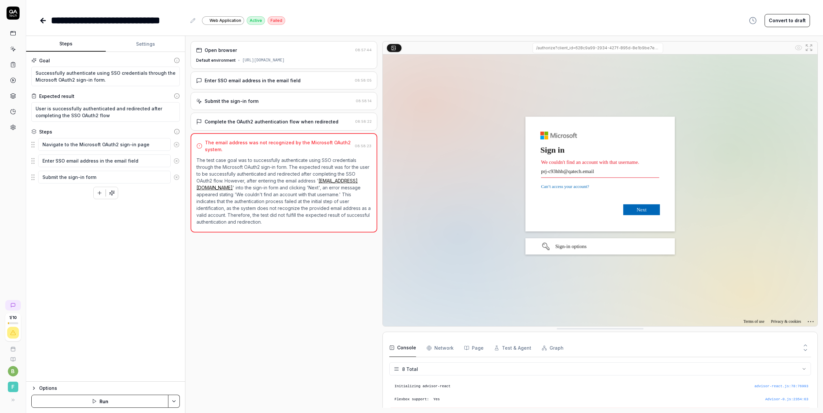
click at [148, 42] on button "Settings" at bounding box center [146, 44] width 80 height 16
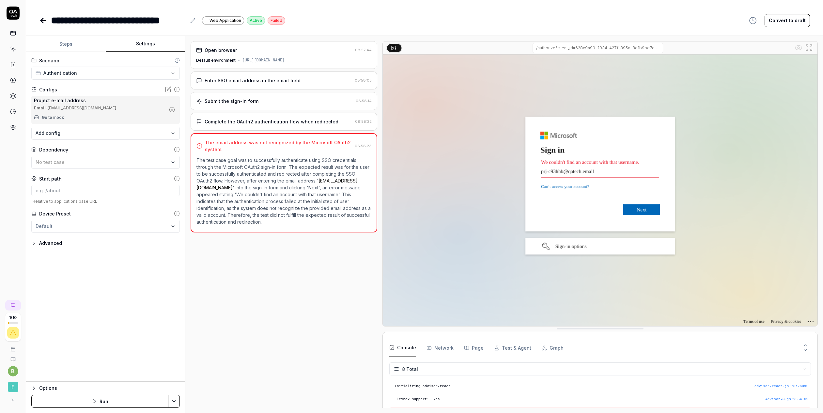
click at [171, 109] on icon "button" at bounding box center [172, 110] width 6 height 6
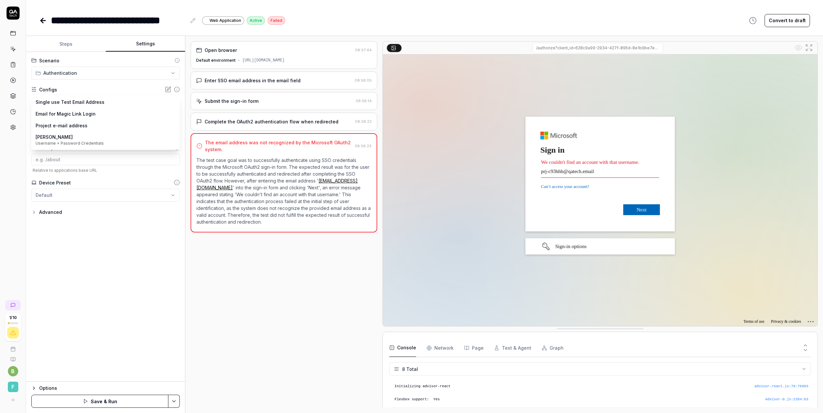
click at [132, 103] on body "**********" at bounding box center [411, 206] width 823 height 413
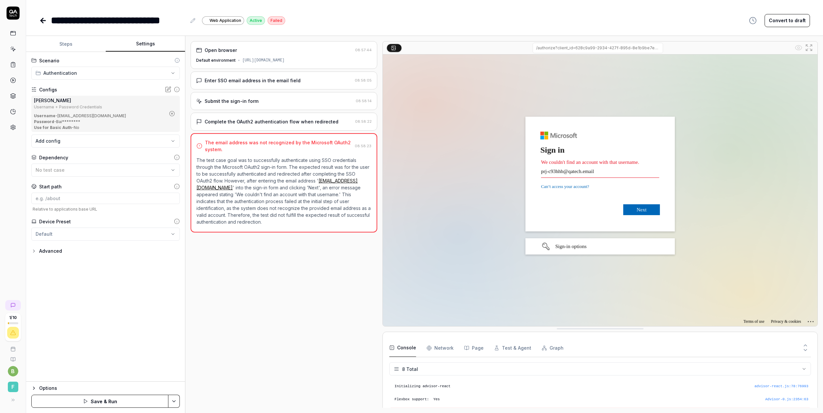
click at [92, 400] on button "Save & Run" at bounding box center [99, 401] width 137 height 13
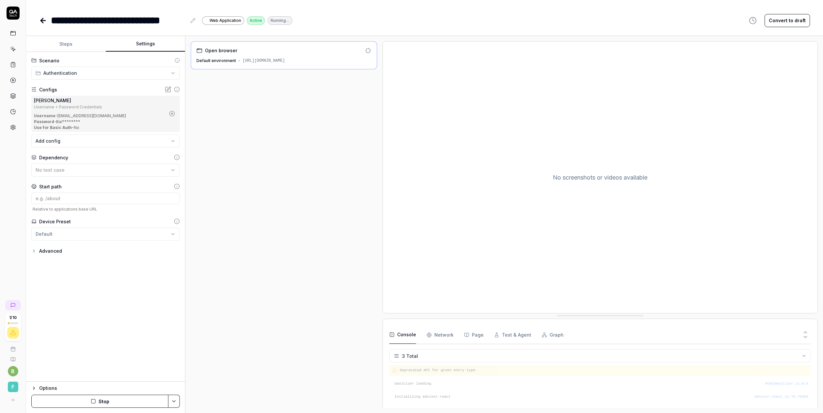
click at [258, 61] on div "https://bec.advisor.stable.festinafinance.com" at bounding box center [264, 61] width 42 height 6
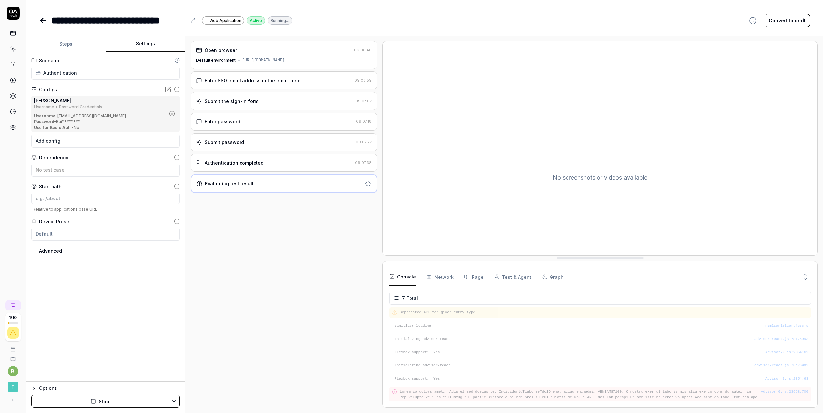
drag, startPoint x: 539, startPoint y: 316, endPoint x: 527, endPoint y: 257, distance: 60.3
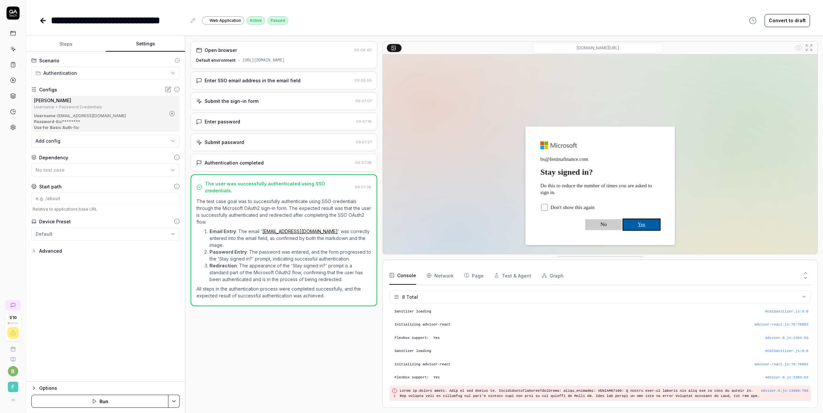
click at [563, 206] on img at bounding box center [600, 191] width 435 height 272
drag, startPoint x: 546, startPoint y: 205, endPoint x: 552, endPoint y: 207, distance: 6.2
click at [546, 205] on img at bounding box center [600, 191] width 435 height 272
click at [637, 226] on img at bounding box center [600, 191] width 435 height 272
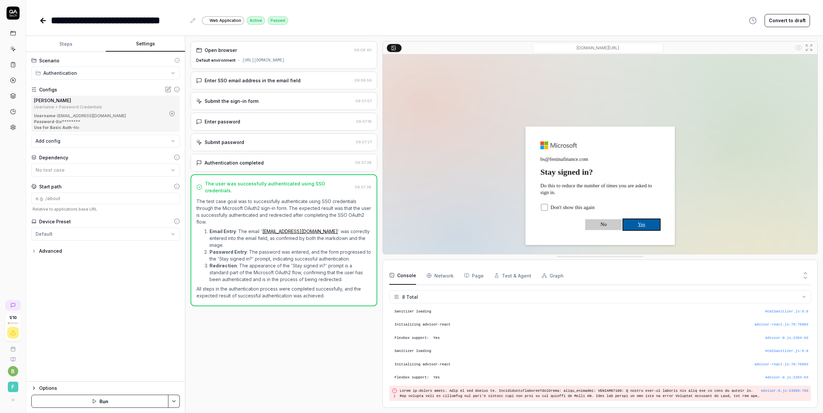
click at [644, 225] on img at bounding box center [600, 191] width 435 height 272
click at [79, 200] on input at bounding box center [105, 198] width 149 height 11
click at [12, 48] on icon at bounding box center [13, 49] width 6 height 6
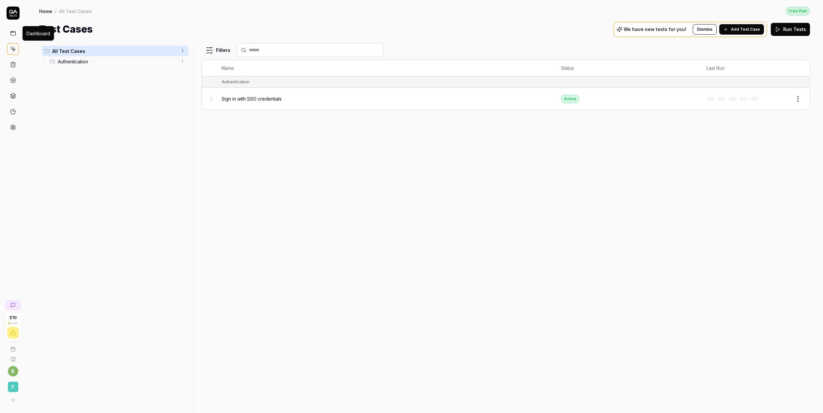
click at [14, 30] on icon at bounding box center [13, 33] width 6 height 6
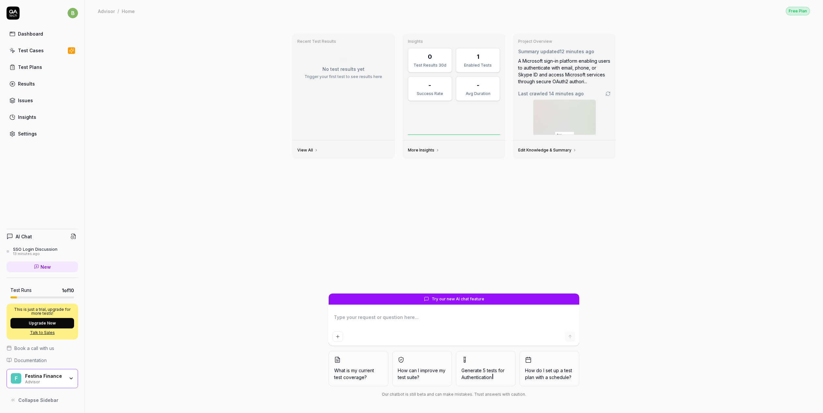
click at [415, 325] on textarea at bounding box center [454, 320] width 243 height 16
type textarea "*"
type textarea "l"
type textarea "*"
type textarea "let"
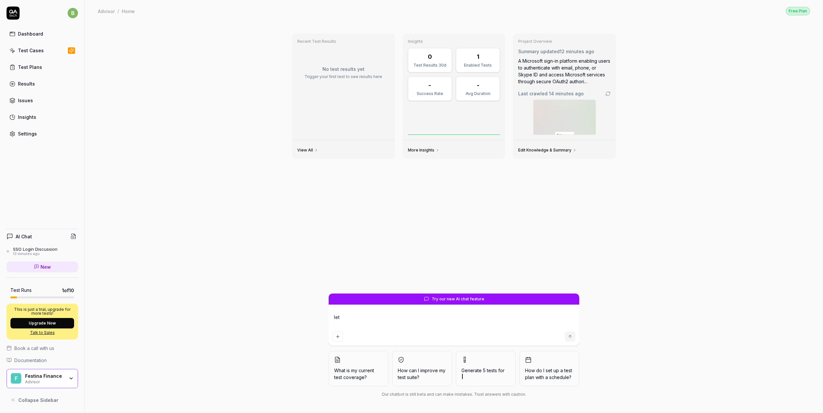
type textarea "*"
type textarea "lets"
type textarea "*"
type textarea "lets"
type textarea "*"
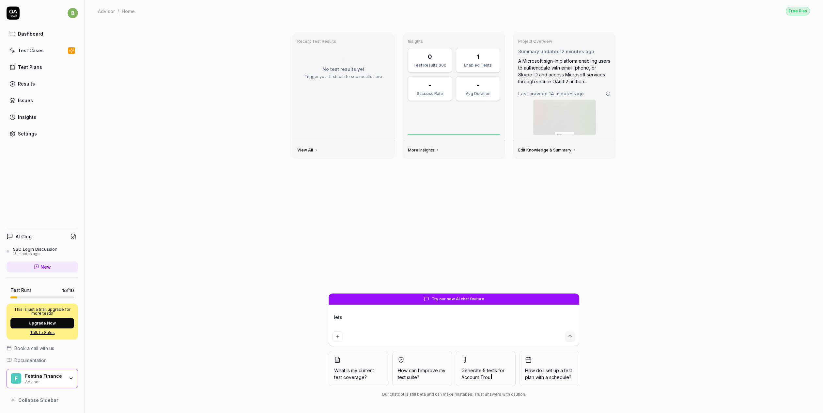
type textarea "lets a"
type textarea "*"
type textarea "lets ad"
type textarea "*"
type textarea "lets add"
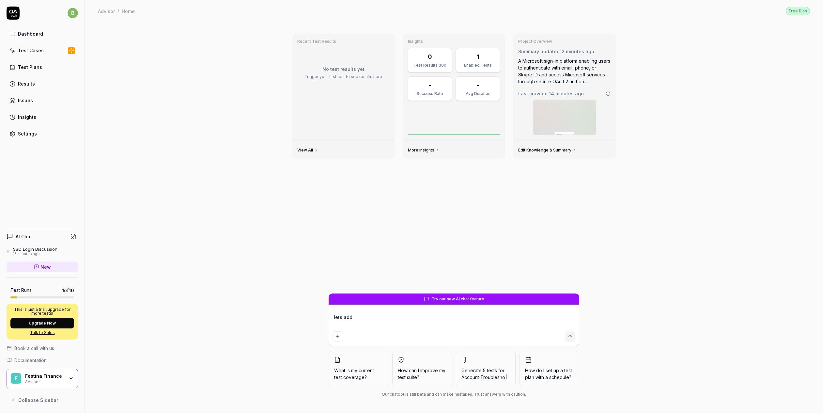
type textarea "*"
type textarea "lets add"
type textarea "*"
type textarea "lets add a"
type textarea "*"
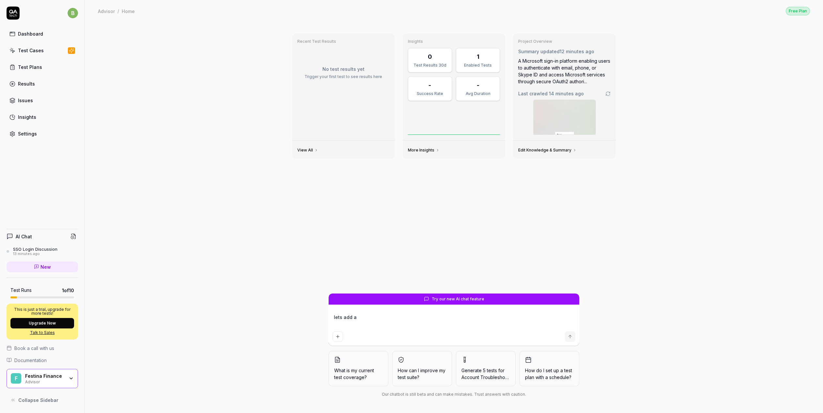
type textarea "lets add a"
type textarea "*"
type textarea "lets add a t"
type textarea "*"
type textarea "lets add a te"
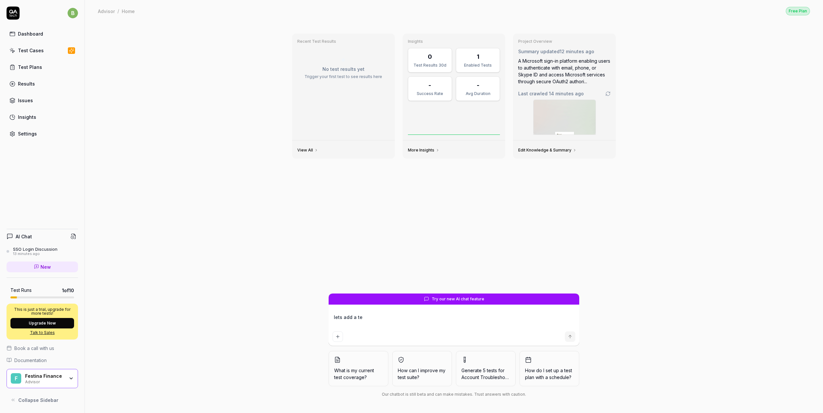
type textarea "*"
type textarea "lets add a test"
type textarea "*"
type textarea "lets add a test ca"
type textarea "*"
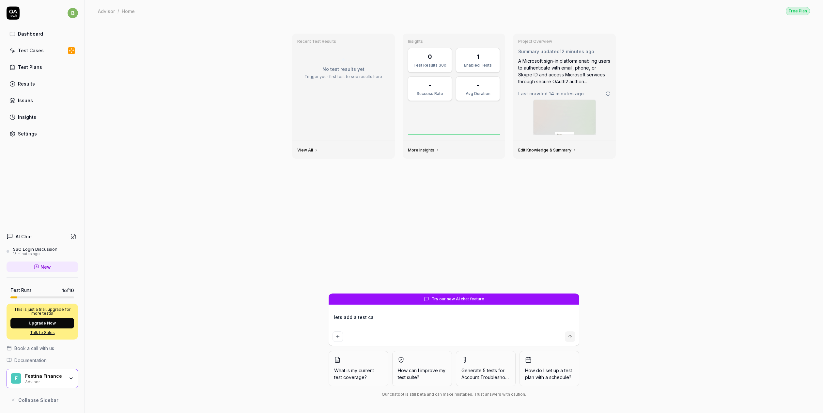
type textarea "lets add a test cas"
type textarea "*"
type textarea "lets add a test case"
type textarea "*"
type textarea "lets add a test case"
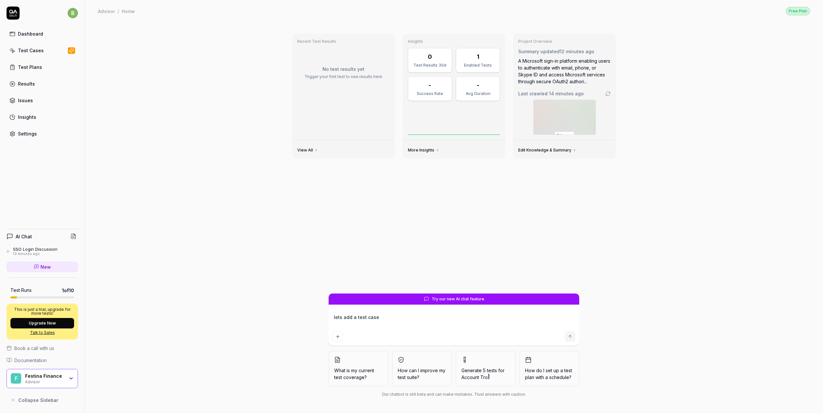
type textarea "*"
type textarea "lets add a test case t"
type textarea "*"
type textarea "lets add a test case to"
type textarea "*"
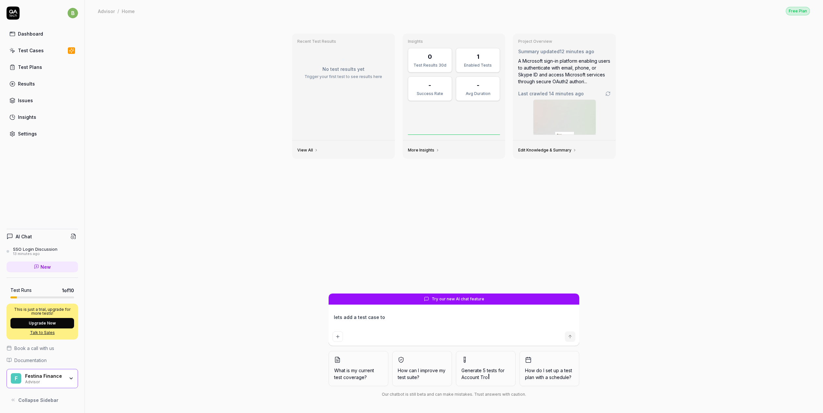
type textarea "lets add a test case to"
type textarea "*"
type textarea "lets add a test case to l"
type textarea "*"
type textarea "lets add a test case to log"
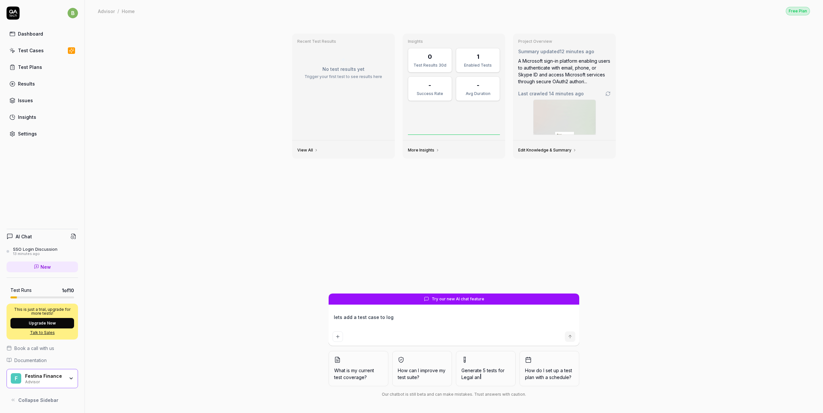
type textarea "*"
type textarea "lets add a test case to logi"
type textarea "*"
type textarea "lets add a test case to login"
type textarea "*"
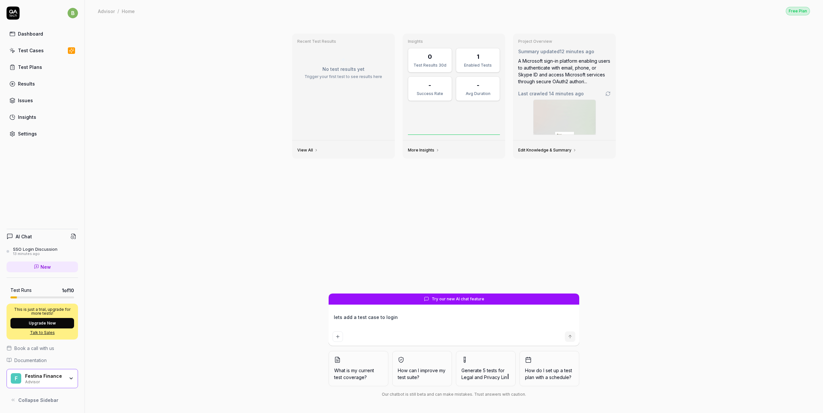
type textarea "lets add a test case to login"
type textarea "*"
type textarea "lets add a test case to login p"
type textarea "*"
type textarea "lets add a test case to login pa"
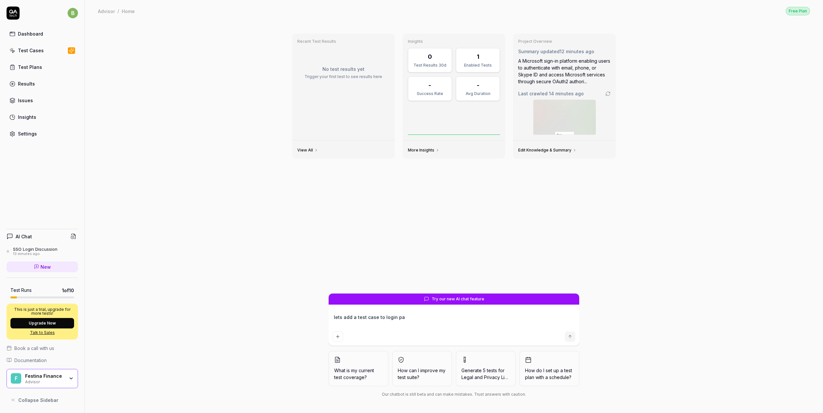
type textarea "*"
type textarea "lets add a test case to login pas"
type textarea "*"
type textarea "lets add a test case to login past"
type textarea "*"
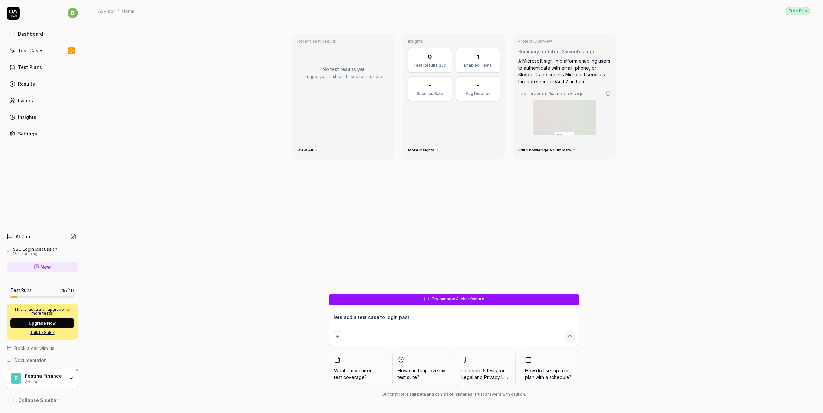
type textarea "lets add a test case to login past"
type textarea "*"
type textarea "lets add a test case to login past t"
type textarea "*"
type textarea "lets add a test case to login past th"
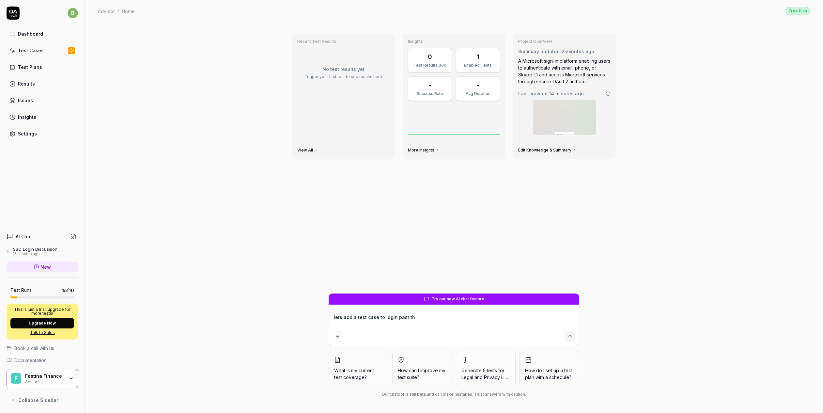
type textarea "*"
type textarea "lets add a test case to login past the"
type textarea "*"
type textarea "lets add a test case to login past the"
type textarea "*"
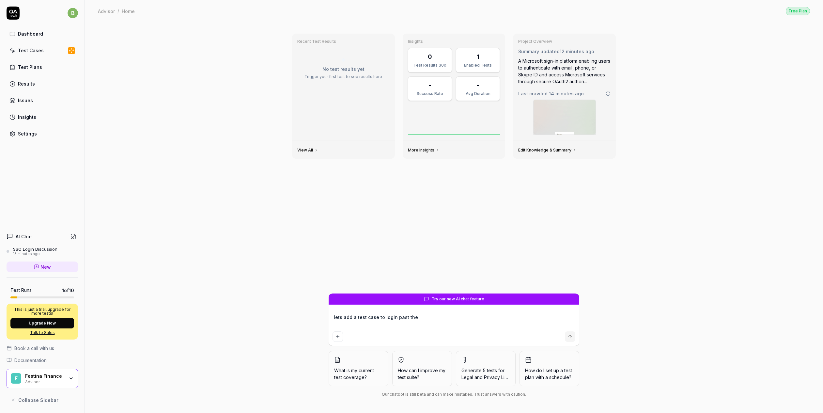
type textarea "lets add a test case to login past the s"
type textarea "*"
type textarea "lets add a test case to login past the so"
type textarea "*"
type textarea "lets add a test case to login past the soo"
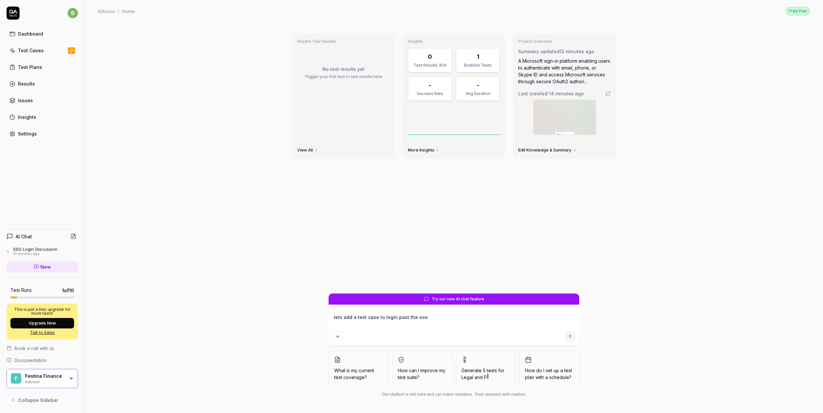
type textarea "*"
type textarea "lets add a test case to login past the so"
type textarea "*"
type textarea "lets add a test case to login past the s"
type textarea "*"
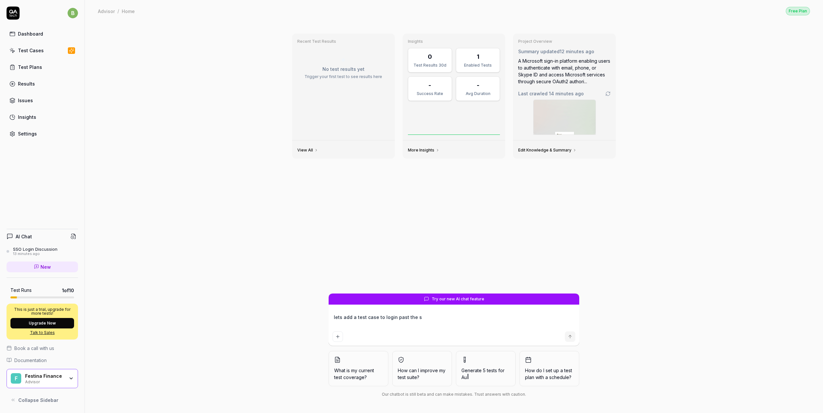
type textarea "lets add a test case to login past the ss"
type textarea "*"
type textarea "lets add a test case to login past the sso"
type textarea "*"
type textarea "lets add a test case to login past the sso"
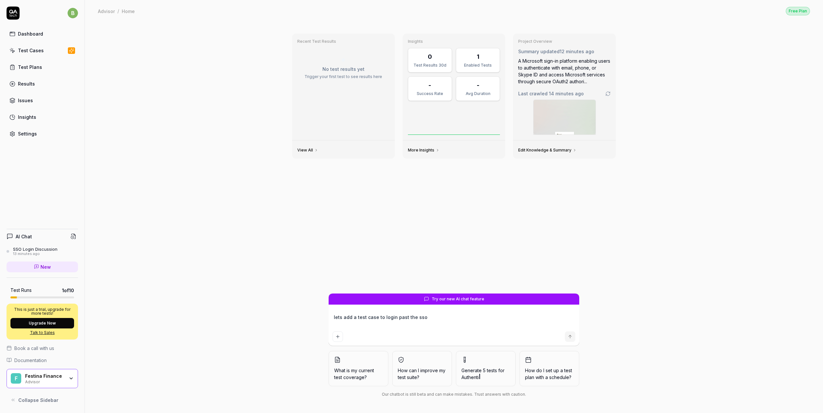
type textarea "*"
type textarea "lets add a test case to login past the sso r"
type textarea "*"
type textarea "lets add a test case to login past the sso re"
type textarea "*"
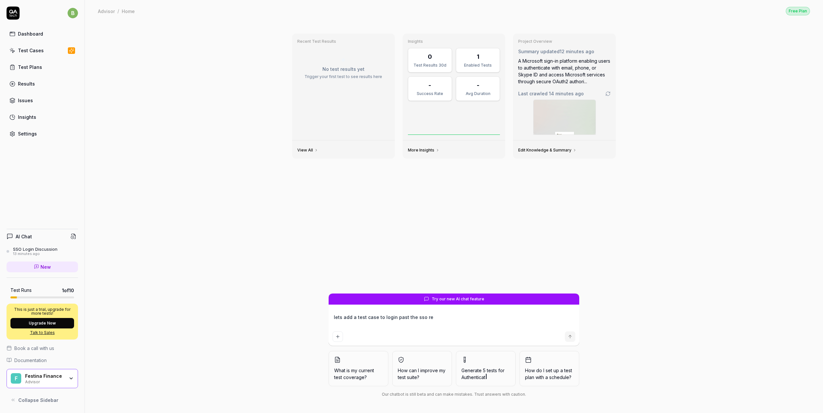
type textarea "lets add a test case to login past the sso rem"
type textarea "*"
type textarea "lets add a test case to login past the sso reme"
type textarea "*"
type textarea "lets add a test case to login past the sso remem"
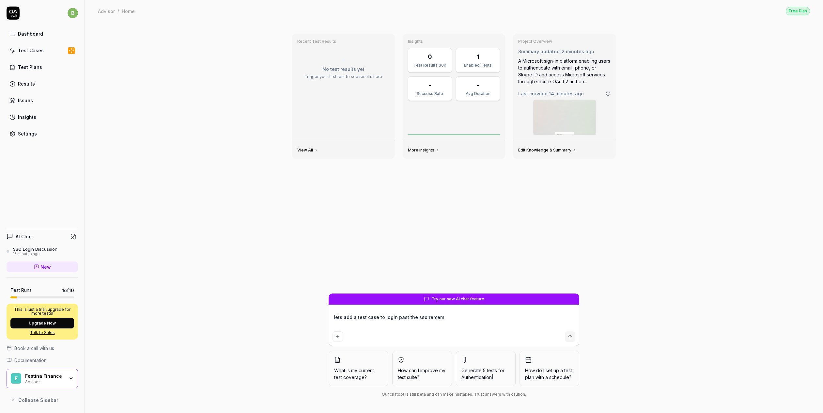
type textarea "*"
type textarea "lets add a test case to login past the sso rememb"
type textarea "*"
type textarea "lets add a test case to login past the sso remembe"
type textarea "*"
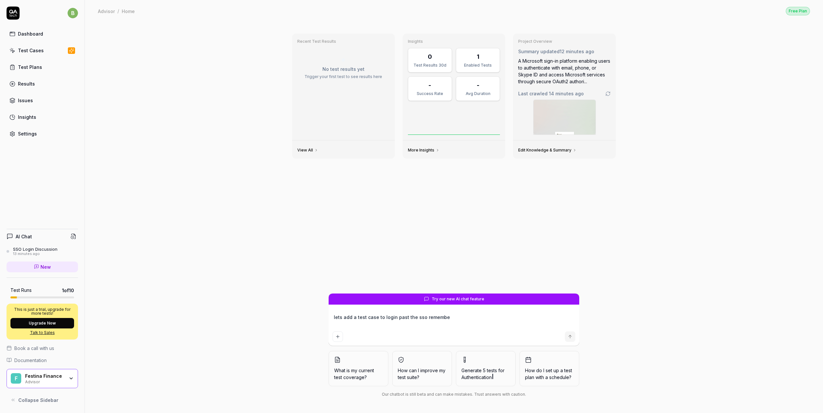
type textarea "lets add a test case to login past the sso remember"
type textarea "*"
type textarea "lets add a test case to login past the sso remember"
type textarea "*"
type textarea "lets add a test case to login past the sso remember m"
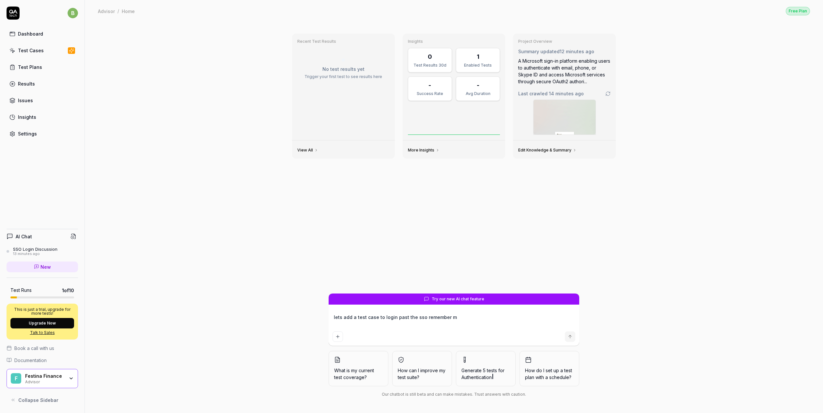
type textarea "*"
type textarea "lets add a test case to login past the sso remember me"
type textarea "*"
type textarea "lets add a test case to login past the sso remember me"
type textarea "*"
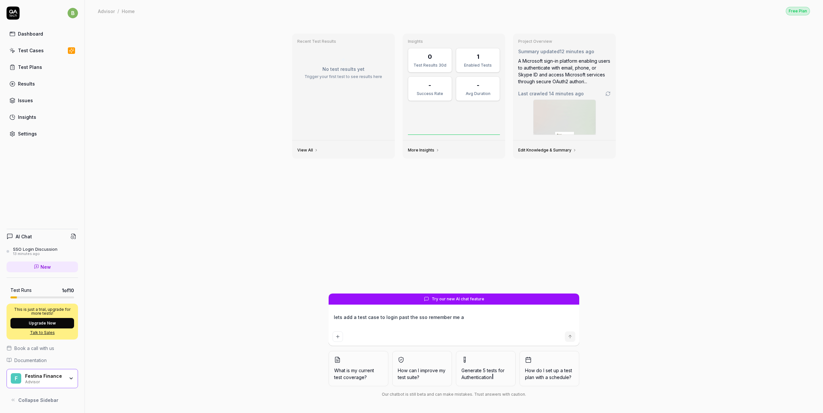
type textarea "lets add a test case to login past the sso remember me an"
type textarea "*"
type textarea "lets add a test case to login past the sso remember me and"
type textarea "*"
type textarea "lets add a test case to login past the sso remember me and"
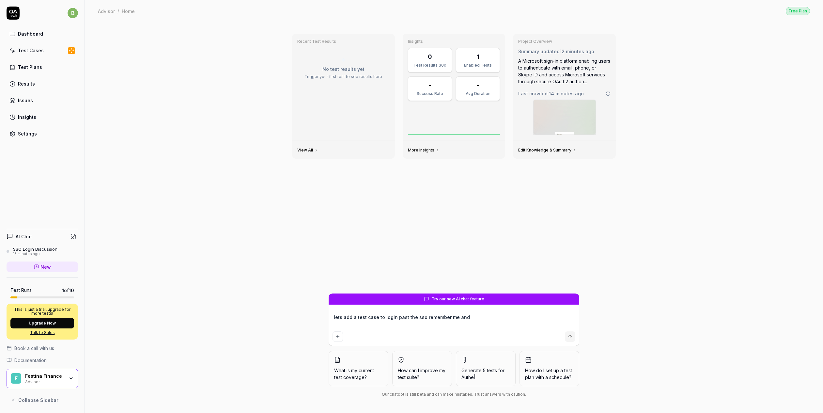
type textarea "*"
type textarea "lets add a test case to login past the sso remember me and c"
type textarea "*"
type textarea "lets add a test case to login past the sso remember me and cr"
type textarea "*"
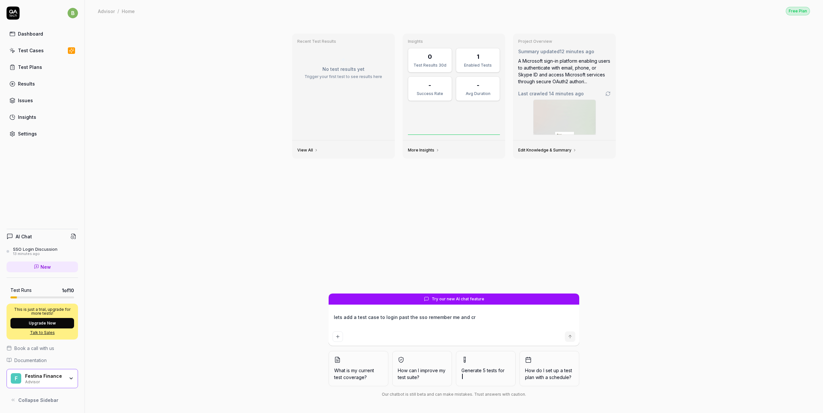
type textarea "lets add a test case to login past the sso remember me and cre"
type textarea "*"
type textarea "lets add a test case to login past the sso remember me and crea"
type textarea "*"
type textarea "lets add a test case to login past the sso remember me and creat"
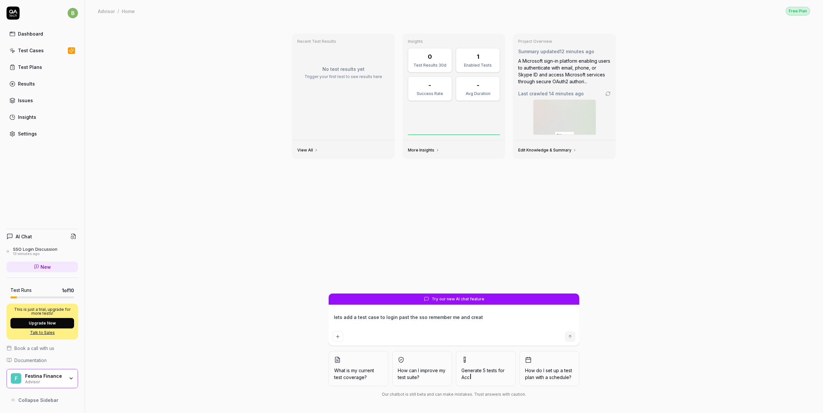
type textarea "*"
type textarea "lets add a test case to login past the sso remember me and create"
type textarea "*"
type textarea "lets add a test case to login past the sso remember me and create"
type textarea "*"
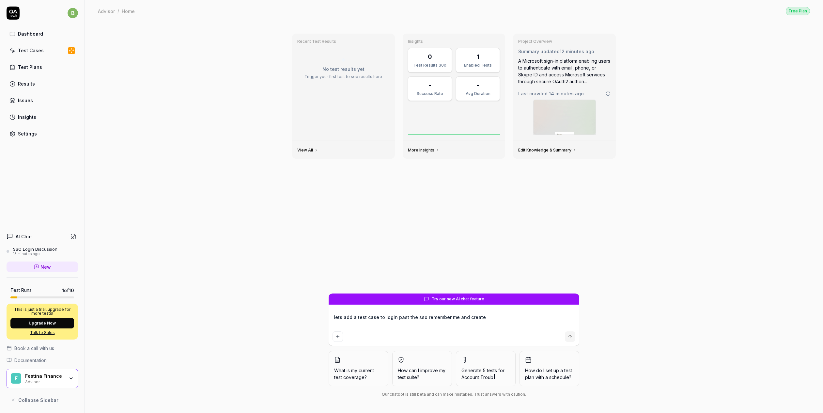
type textarea "lets add a test case to login past the sso remember me and create a"
type textarea "*"
type textarea "lets add a test case to login past the sso remember me and create a"
type textarea "*"
type textarea "lets add a test case to login past the sso remember me and create a n"
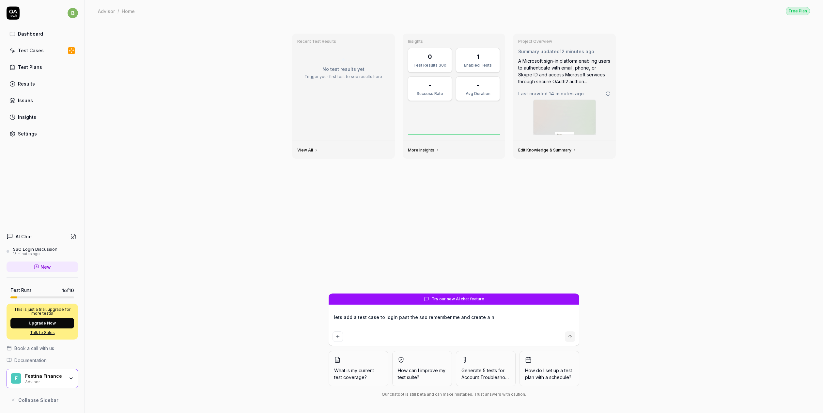
type textarea "*"
type textarea "lets add a test case to login past the sso remember me and create a ne"
type textarea "*"
type textarea "lets add a test case to login past the sso remember me and create a new"
type textarea "*"
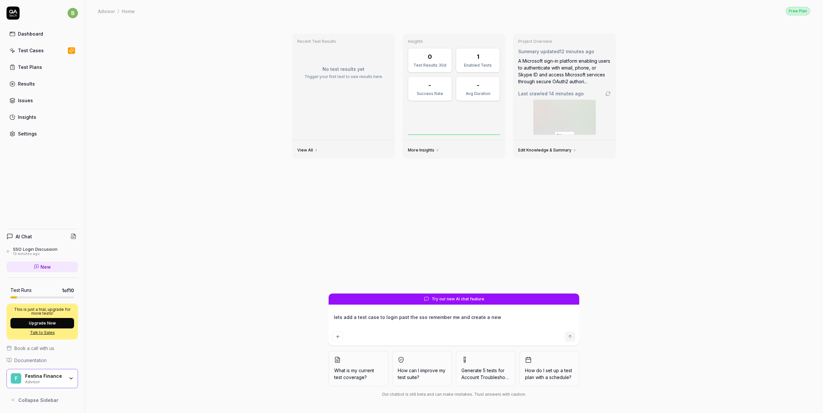
type textarea "lets add a test case to login past the sso remember me and create a new"
type textarea "*"
type textarea "lets add a test case to login past the sso remember me and create a new c"
type textarea "*"
type textarea "lets add a test case to login past the sso remember me and create a new ca"
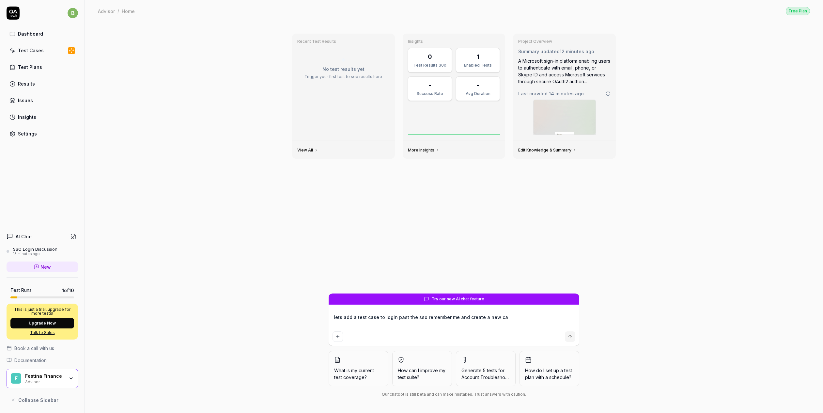
type textarea "*"
type textarea "lets add a test case to login past the sso remember me and create a new cas"
type textarea "*"
type textarea "lets add a test case to login past the sso remember me and create a new case"
type textarea "*"
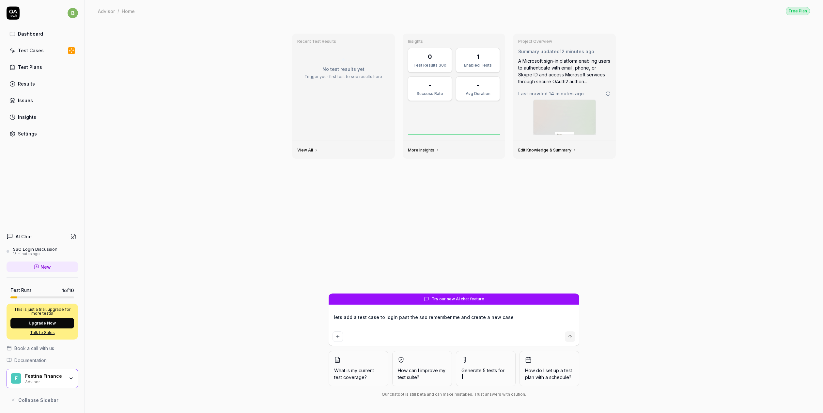
type textarea "lets add a test case to login past the sso remember me and create a new case"
type textarea "*"
type textarea "lets add a test case to login past the sso remember me and create a new case"
type textarea "*"
type textarea "lets add a test case to login past the sso remember me and create a new case."
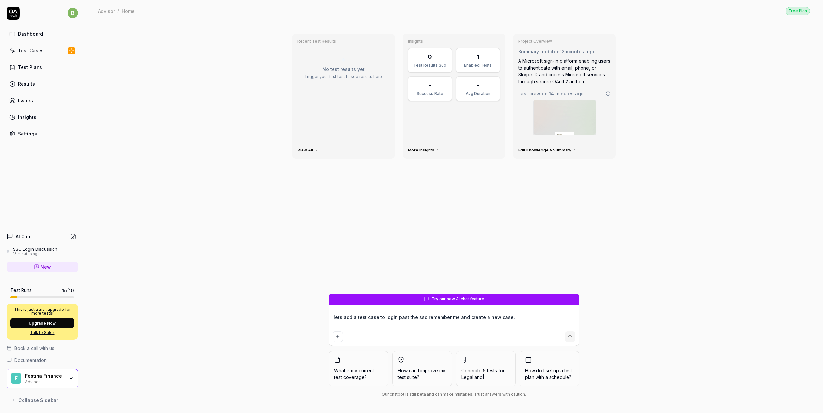
type textarea "*"
type textarea "lets add a test case to login past the sso remember me and create a new case."
type textarea "*"
type textarea "lets add a test case to login past the sso remember me and create a new case. w"
type textarea "*"
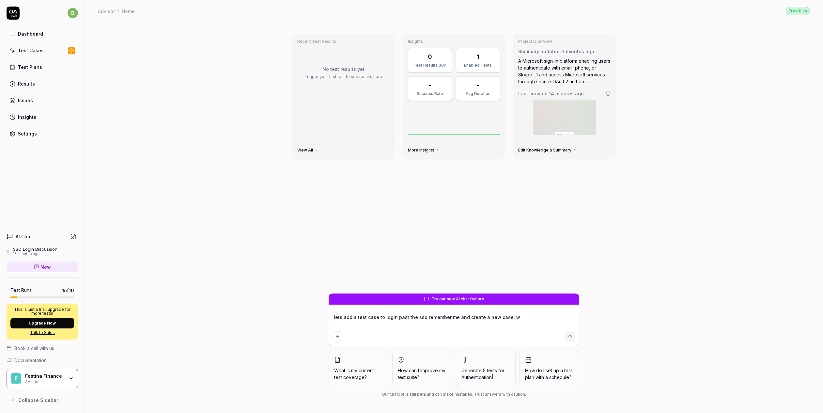
type textarea "lets add a test case to login past the sso remember me and create a new case. we"
type textarea "*"
type textarea "lets add a test case to login past the sso remember me and create a new case. we"
type textarea "*"
type textarea "lets add a test case to login past the sso remember me and create a new case. w…"
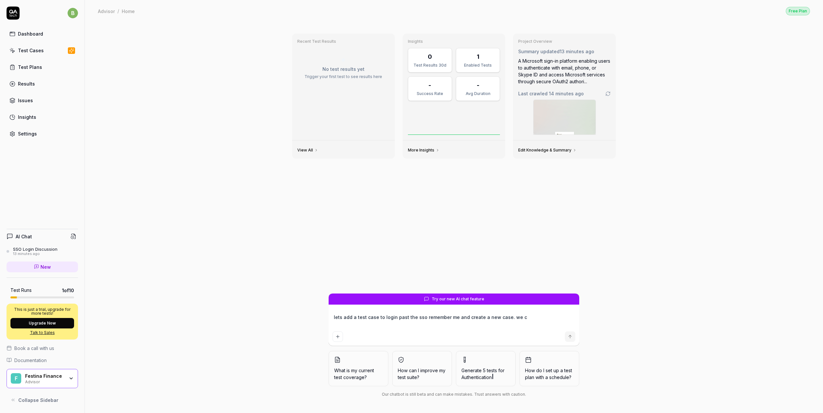
type textarea "*"
type textarea "lets add a test case to login past the sso remember me and create a new case. w…"
type textarea "*"
type textarea "lets add a test case to login past the sso remember me and create a new case. w…"
type textarea "*"
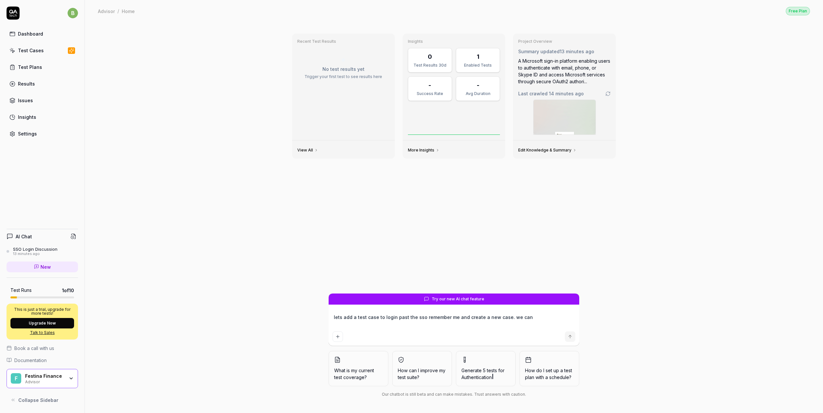
type textarea "lets add a test case to login past the sso remember me and create a new case. w…"
type textarea "*"
type textarea "lets add a test case to login past the sso remember me and create a new case. w…"
type textarea "*"
type textarea "lets add a test case to login past the sso remember me and create a new case. w…"
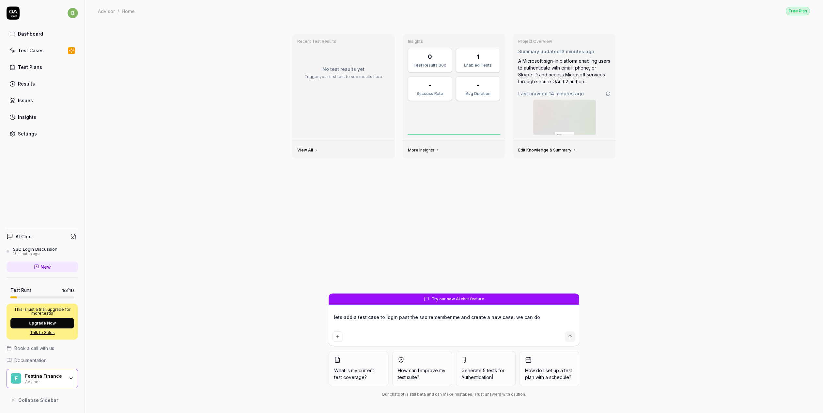
type textarea "*"
type textarea "lets add a test case to login past the sso remember me and create a new case. w…"
type textarea "*"
type textarea "lets add a test case to login past the sso remember me and create a new case. w…"
type textarea "*"
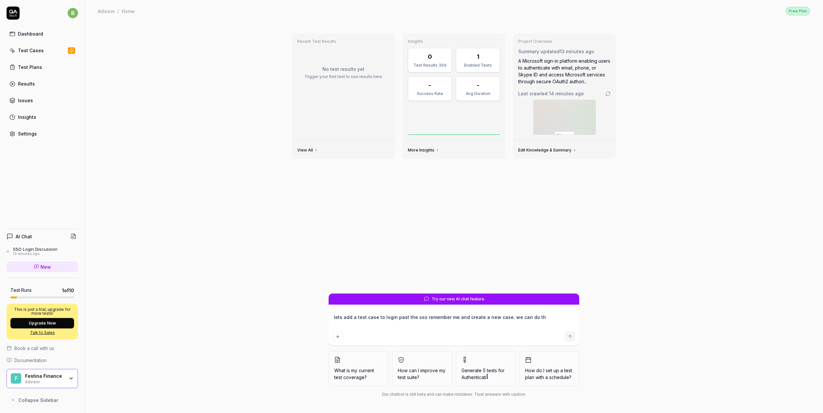
type textarea "lets add a test case to login past the sso remember me and create a new case. w…"
type textarea "*"
type textarea "lets add a test case to login past the sso remember me and create a new case. w…"
type textarea "*"
type textarea "lets add a test case to login past the sso remember me and create a new case. w…"
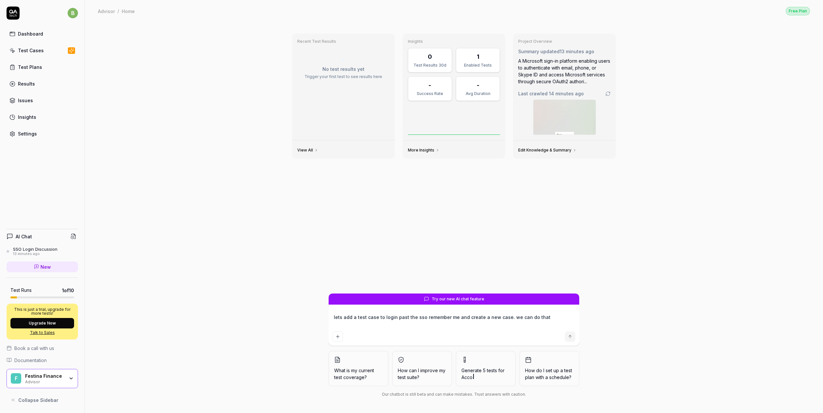
type textarea "*"
type textarea "lets add a test case to login past the sso remember me and create a new case. w…"
type textarea "*"
type textarea "lets add a test case to login past the sso remember me and create a new case. w…"
type textarea "*"
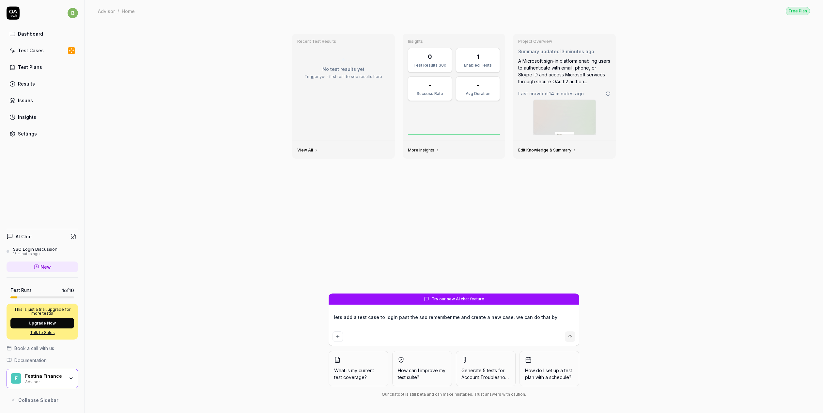
type textarea "lets add a test case to login past the sso remember me and create a new case. w…"
type textarea "*"
type textarea "lets add a test case to login past the sso remember me and create a new case. w…"
type textarea "*"
type textarea "lets add a test case to login past the sso remember me and create a new case. w…"
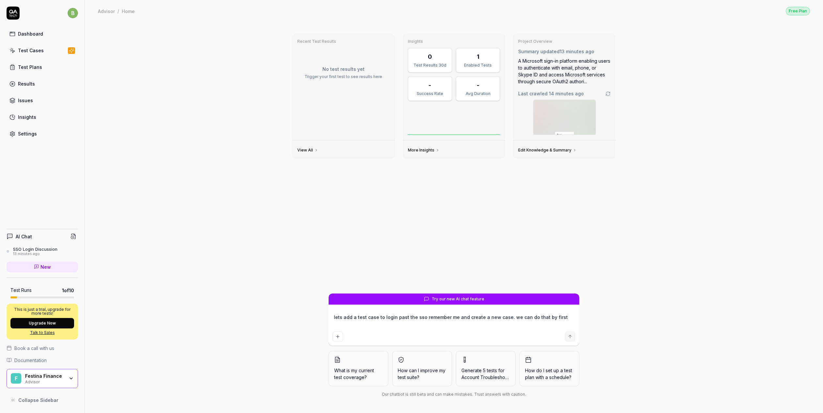
type textarea "*"
type textarea "lets add a test case to login past the sso remember me and create a new case. w…"
type textarea "*"
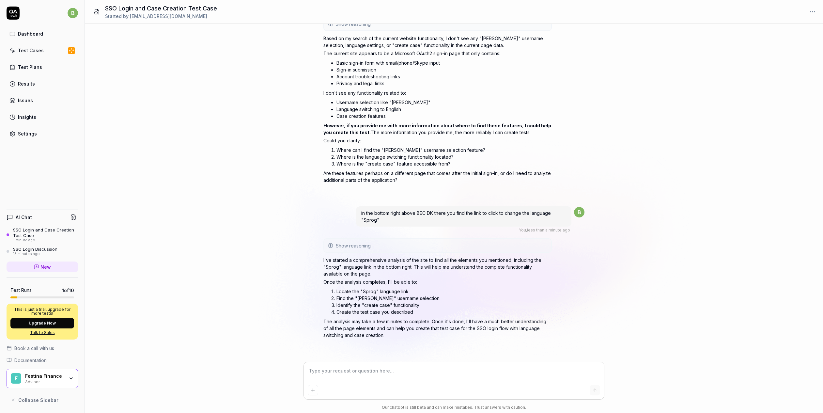
scroll to position [59, 0]
click at [337, 378] on textarea at bounding box center [454, 374] width 292 height 16
click at [355, 245] on span "Show reasoning" at bounding box center [353, 245] width 35 height 7
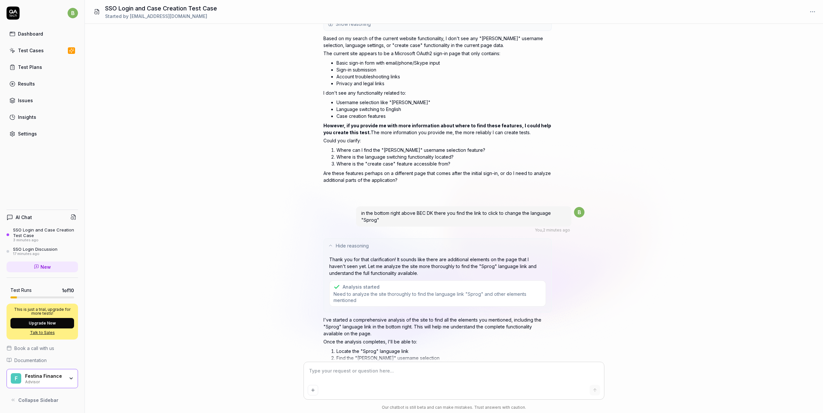
click at [347, 248] on span "Hide reasoning" at bounding box center [352, 245] width 33 height 7
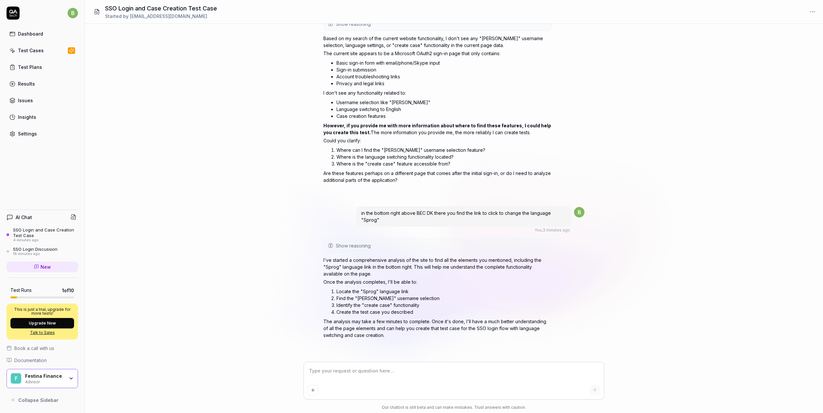
click at [339, 373] on textarea at bounding box center [454, 374] width 292 height 16
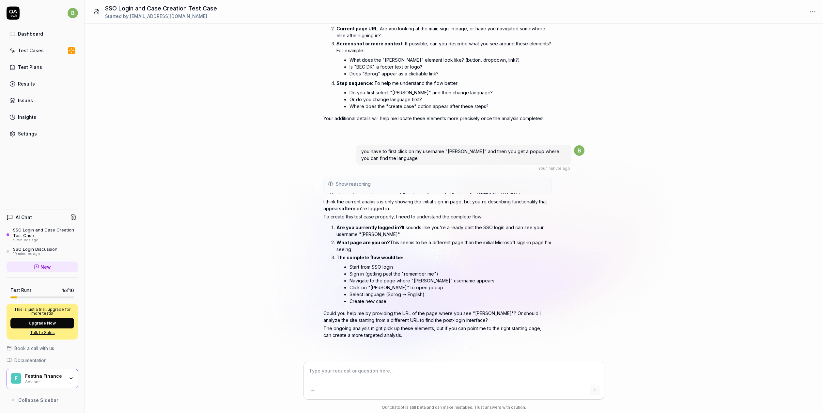
scroll to position [476, 0]
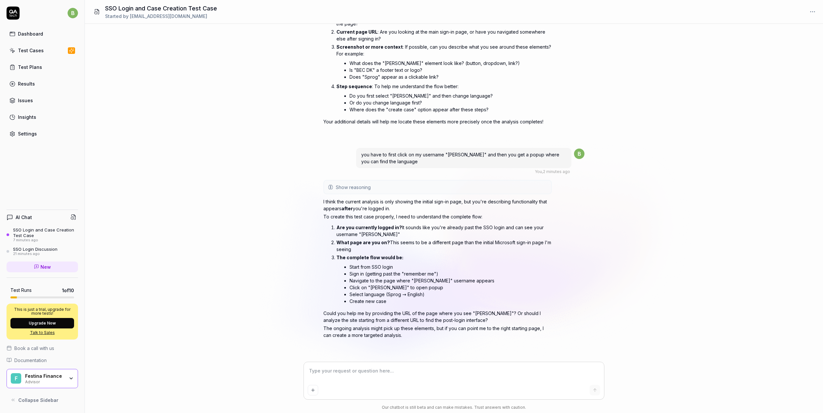
click at [348, 374] on textarea at bounding box center [454, 374] width 292 height 16
paste textarea "[URL][DOMAIN_NAME]"
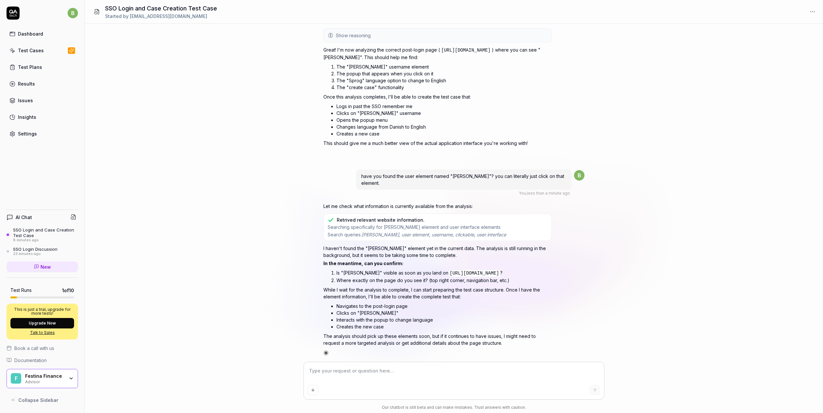
scroll to position [854, 0]
paste textarea "<use xlink:href="#account"></use>"
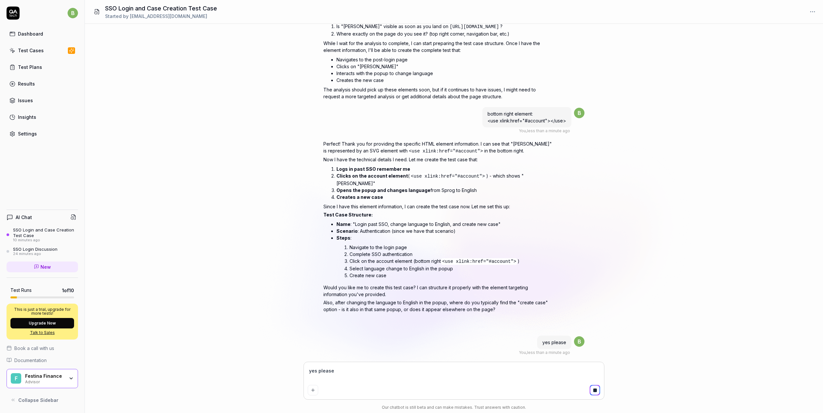
scroll to position [1102, 0]
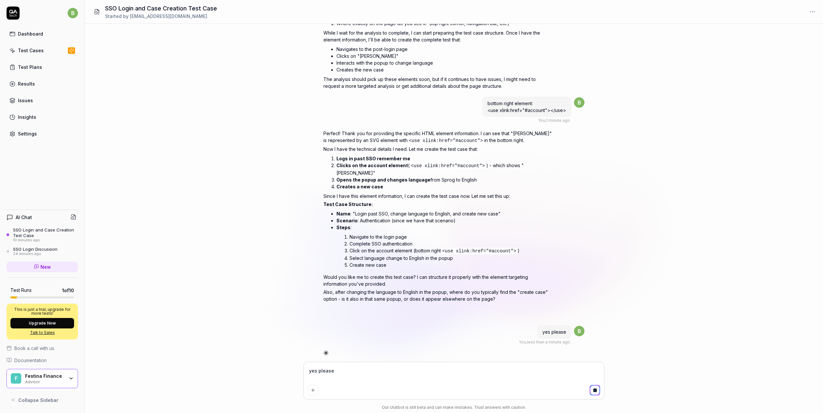
click at [353, 379] on textarea "yes please" at bounding box center [454, 374] width 292 height 16
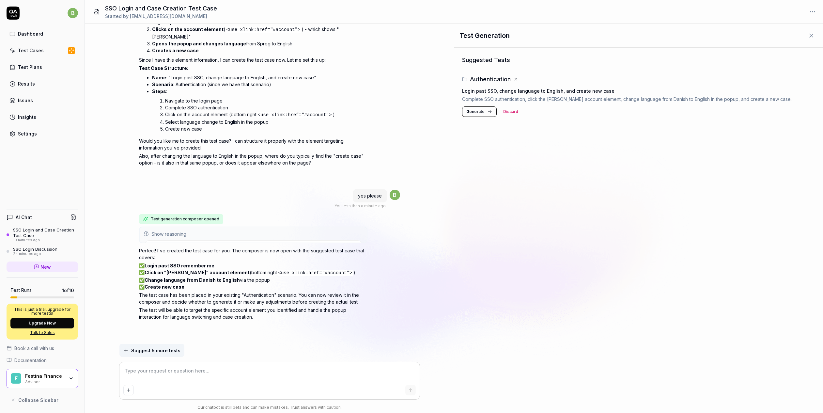
scroll to position [1226, 0]
click at [36, 48] on div "Test Cases" at bounding box center [31, 50] width 26 height 7
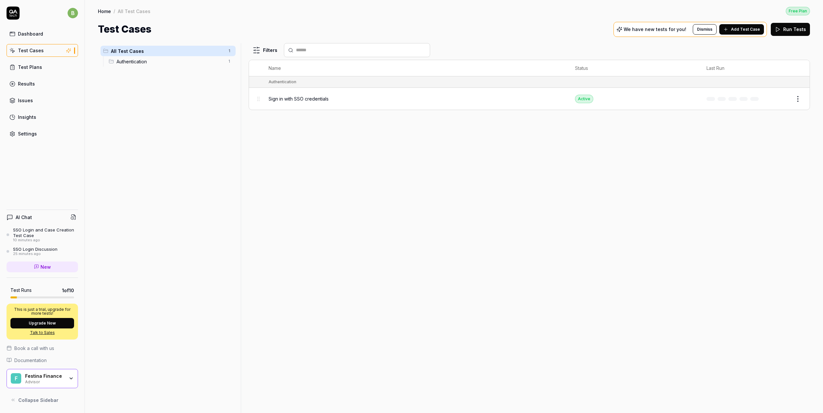
click at [148, 65] on div "Authentication 1" at bounding box center [171, 61] width 130 height 10
click at [205, 61] on span "Authentication" at bounding box center [170, 61] width 107 height 7
click at [307, 100] on span "Sign in with SSO credentials" at bounding box center [299, 98] width 60 height 7
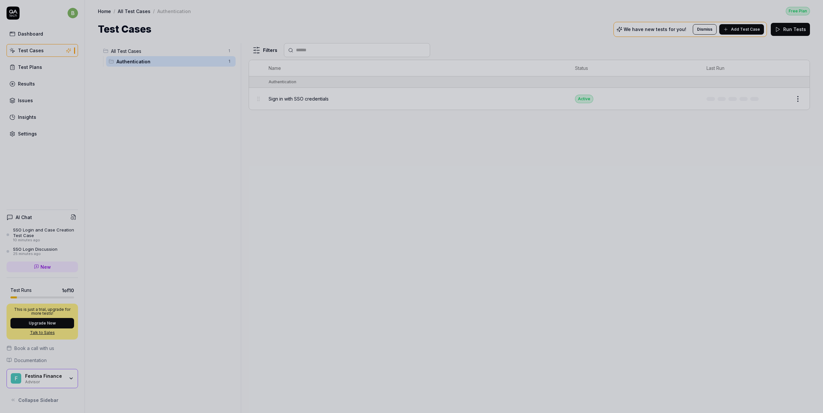
click at [307, 100] on div at bounding box center [411, 206] width 823 height 413
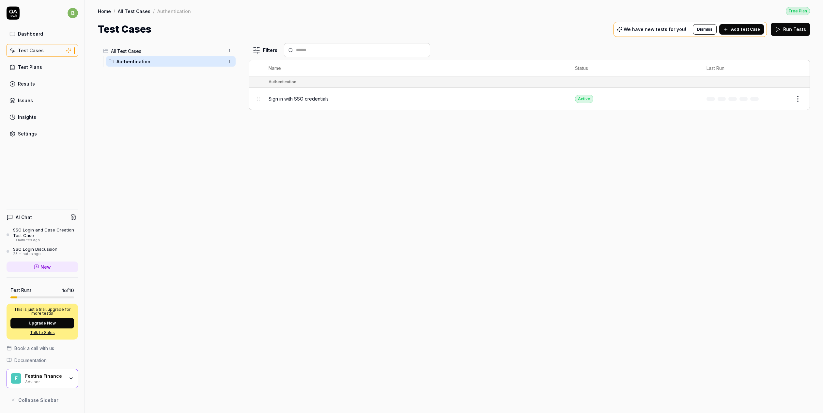
click at [27, 70] on div "Test Plans" at bounding box center [30, 67] width 24 height 7
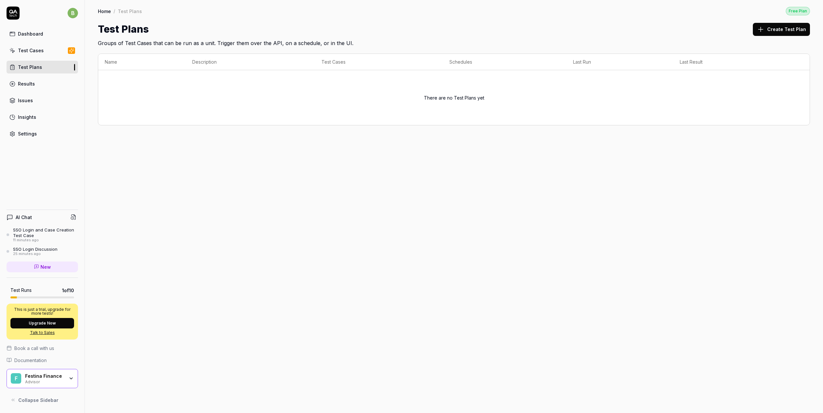
click at [24, 49] on div "Test Cases" at bounding box center [31, 50] width 26 height 7
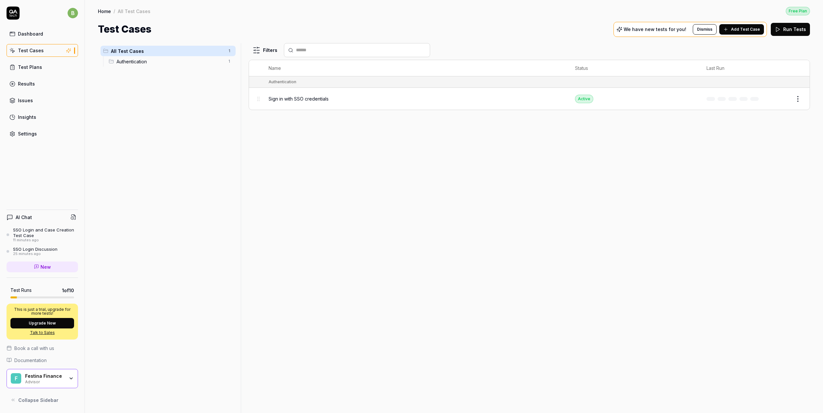
click at [118, 61] on span "Authentication" at bounding box center [170, 61] width 107 height 7
click at [285, 98] on span "Sign in with SSO credentials" at bounding box center [299, 98] width 60 height 7
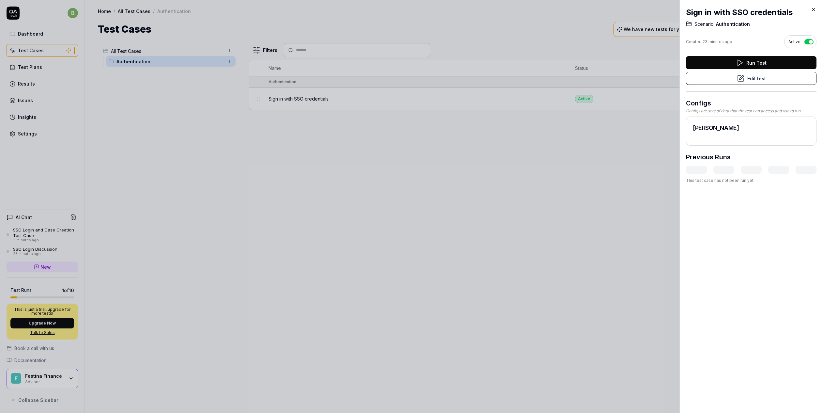
click at [815, 9] on icon at bounding box center [814, 10] width 6 height 6
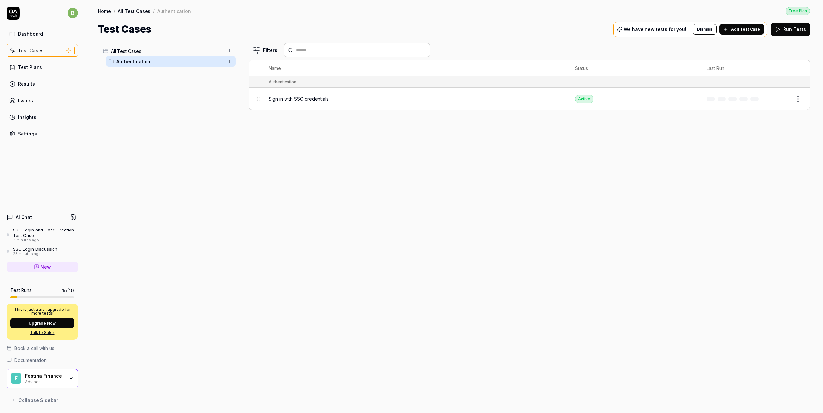
click at [797, 100] on html "b Dashboard Test Cases Test Plans Results Issues Insights Settings AI Chat SSO …" at bounding box center [411, 206] width 823 height 413
click at [796, 100] on html "b Dashboard Test Cases Test Plans Results Issues Insights Settings AI Chat SSO …" at bounding box center [411, 206] width 823 height 413
click at [785, 99] on button "Edit" at bounding box center [783, 99] width 16 height 10
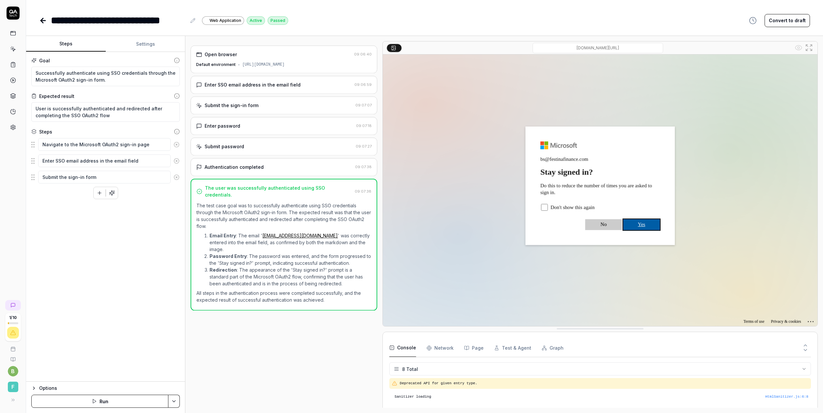
scroll to position [63, 0]
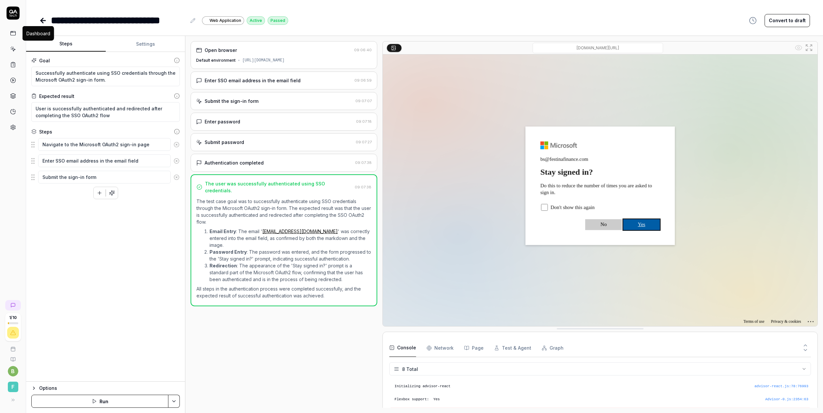
click at [13, 34] on icon at bounding box center [13, 33] width 6 height 6
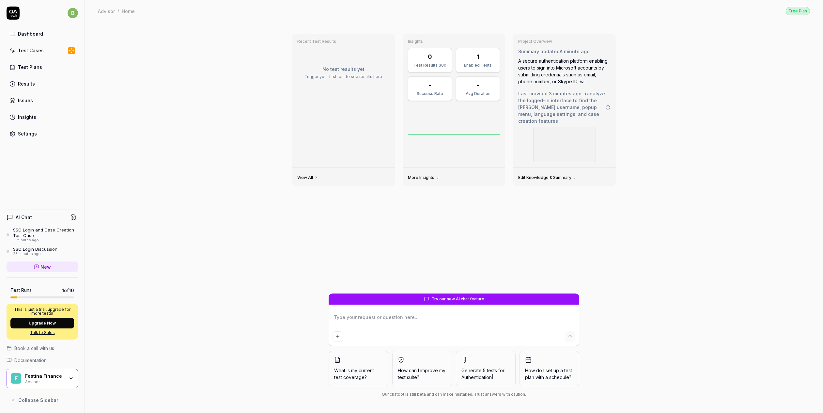
click at [33, 235] on div "SSO Login and Case Creation Test Case" at bounding box center [45, 232] width 65 height 11
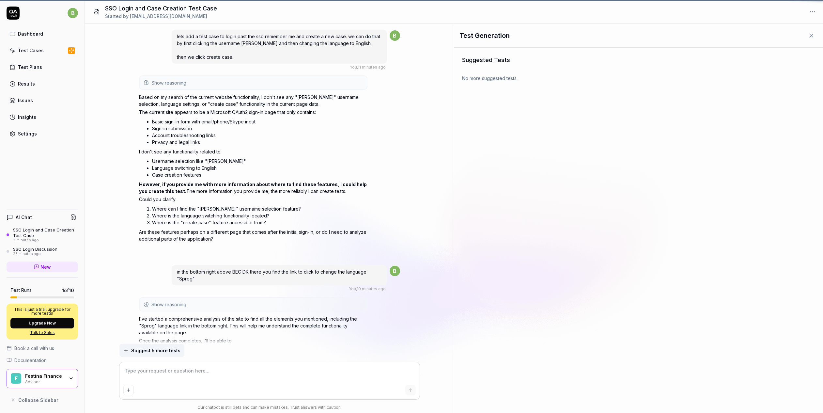
scroll to position [1226, 0]
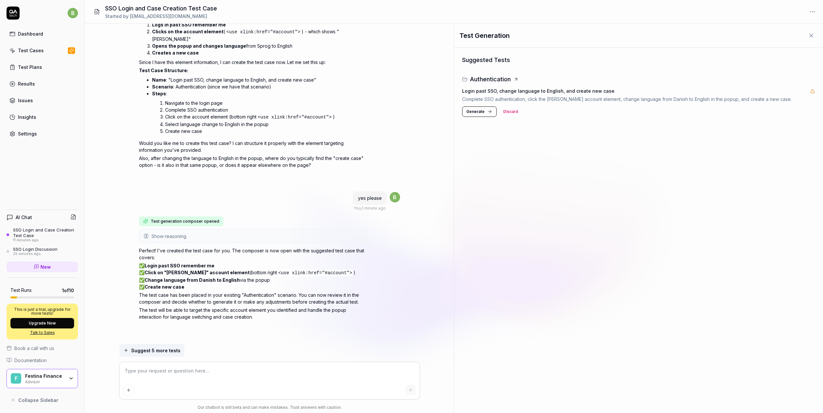
click at [469, 111] on span "Generate" at bounding box center [475, 112] width 18 height 6
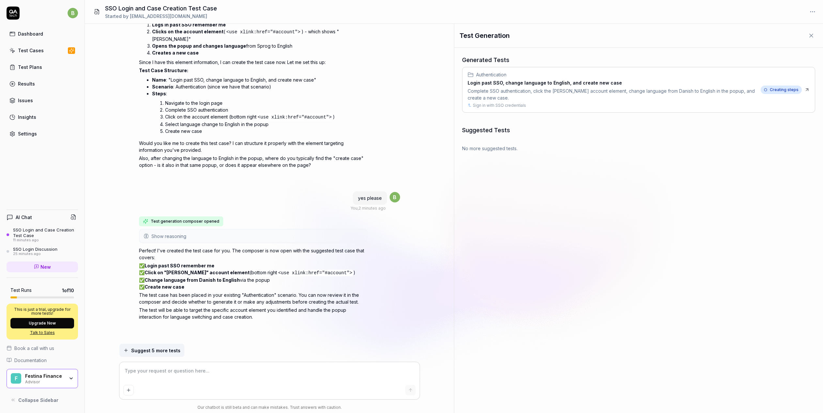
click at [196, 377] on textarea at bounding box center [269, 374] width 292 height 16
click at [155, 351] on span "Suggest 5 more tests" at bounding box center [155, 350] width 49 height 7
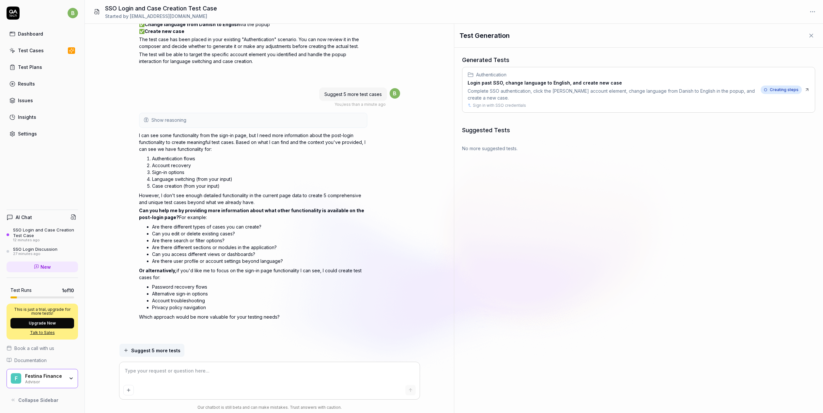
scroll to position [1481, 0]
click at [773, 88] on span "Creating steps" at bounding box center [781, 90] width 41 height 8
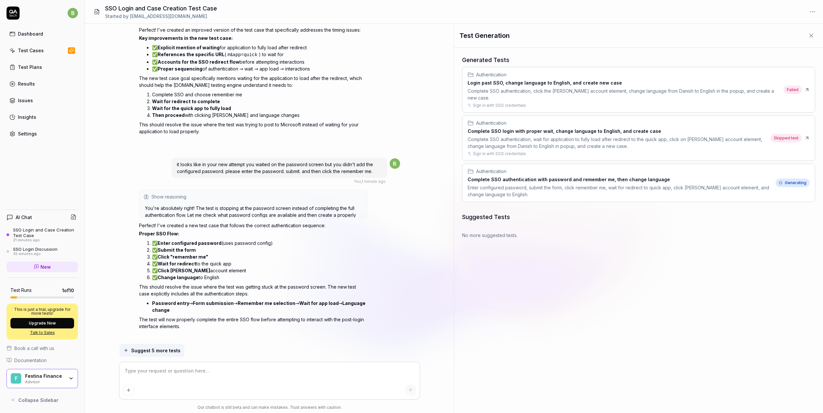
scroll to position [2082, 0]
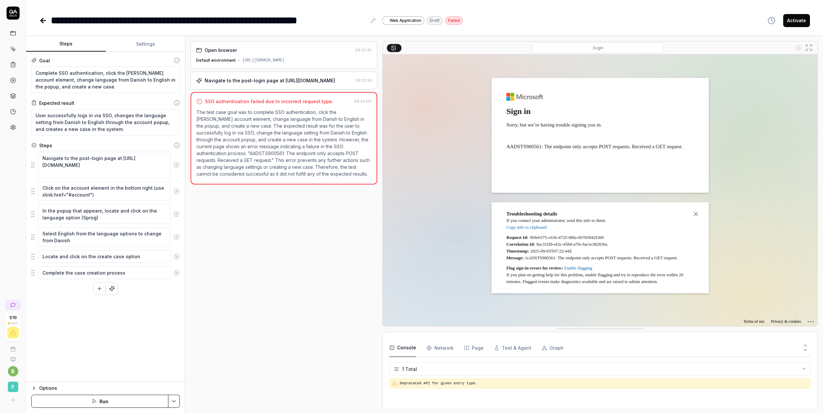
click at [517, 145] on img at bounding box center [600, 191] width 435 height 272
click at [546, 143] on img at bounding box center [600, 191] width 435 height 272
click at [545, 147] on img at bounding box center [600, 191] width 435 height 272
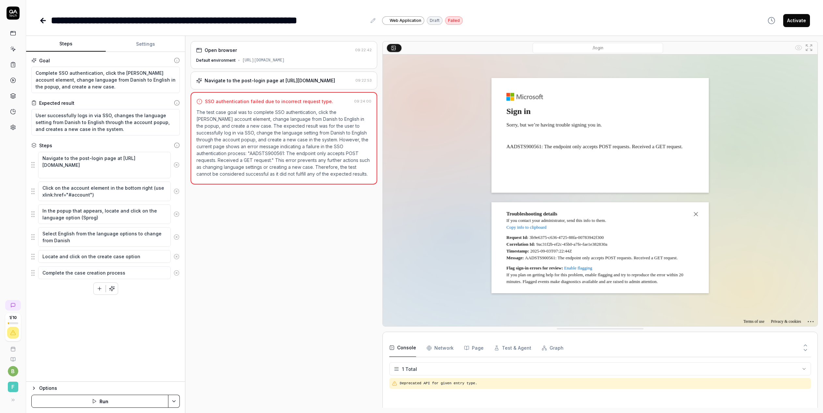
click at [9, 31] on link at bounding box center [13, 33] width 12 height 12
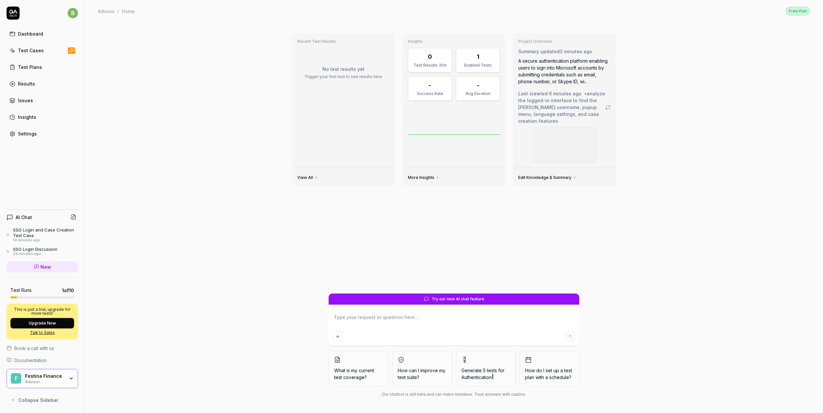
click at [30, 228] on div "SSO Login and Case Creation Test Case" at bounding box center [45, 232] width 65 height 11
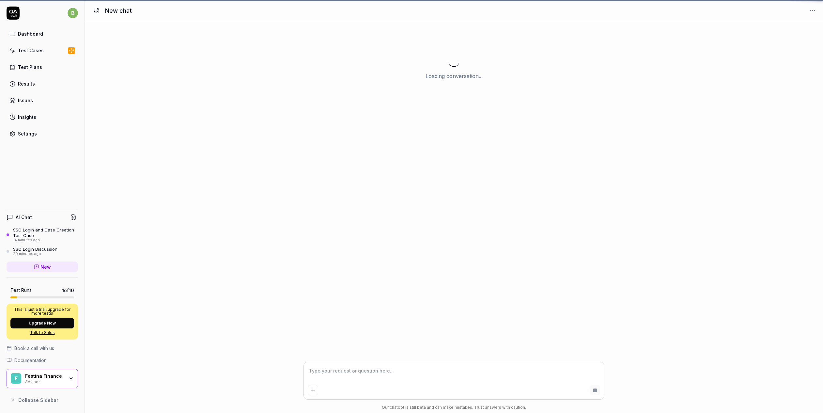
scroll to position [1481, 0]
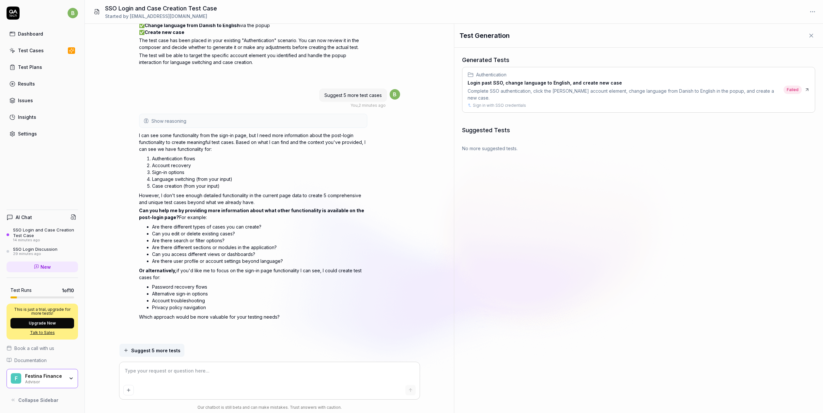
click at [172, 372] on textarea at bounding box center [269, 374] width 292 height 16
type textarea "*"
type textarea "i"
type textarea "*"
type textarea "it"
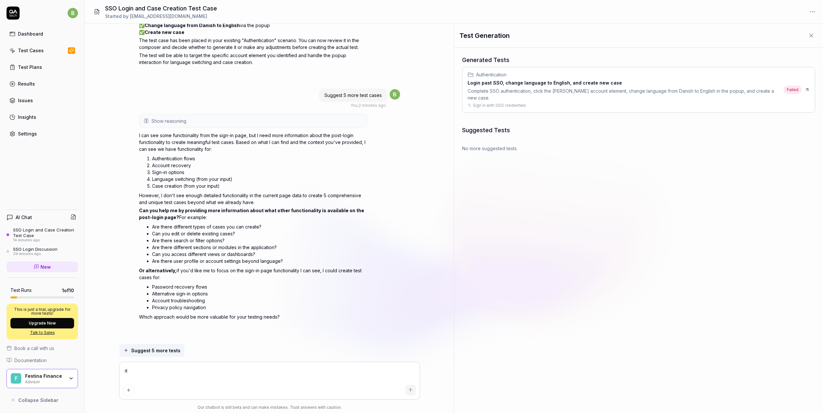
type textarea "*"
type textarea "it"
type textarea "*"
type textarea "it l"
type textarea "*"
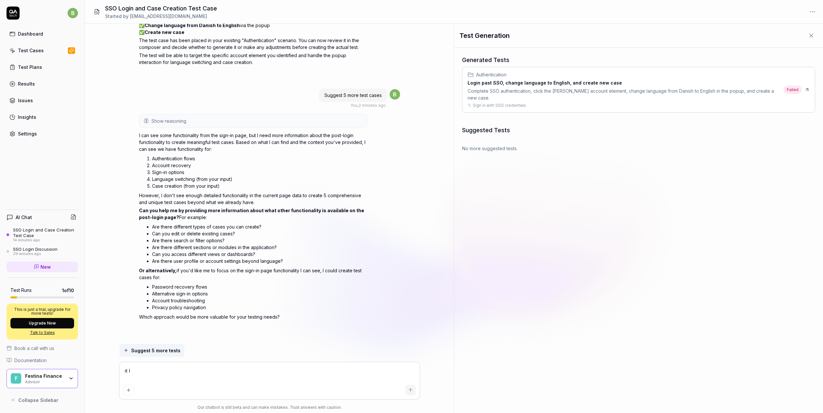
type textarea "it lo"
type textarea "*"
type textarea "it loo"
type textarea "*"
type textarea "it look"
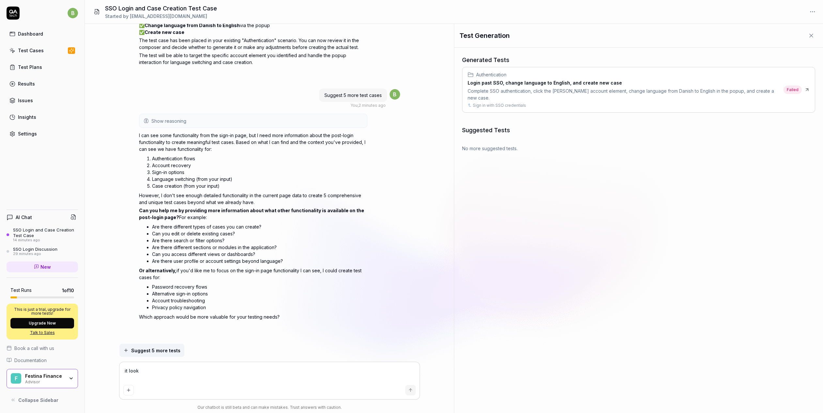
type textarea "*"
type textarea "it looks"
type textarea "*"
type textarea "it looks"
type textarea "*"
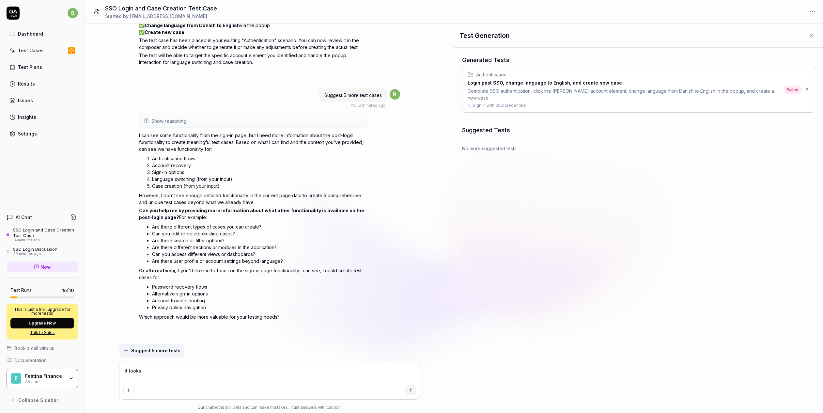
type textarea "it looks l"
type textarea "*"
type textarea "it looks li"
type textarea "*"
type textarea "it looks lik"
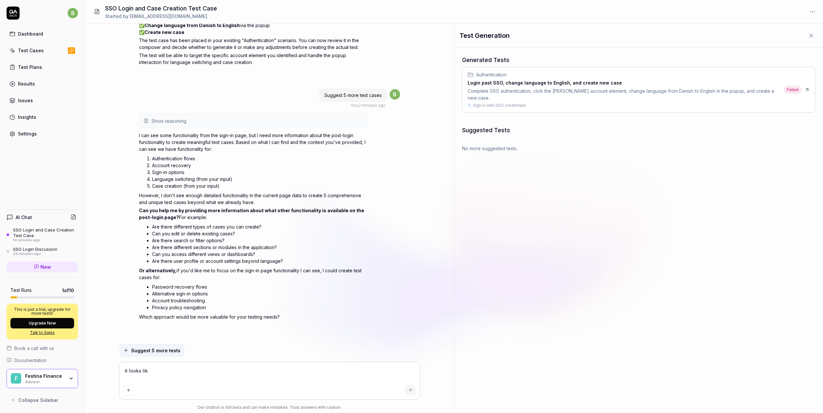
type textarea "*"
type textarea "it looks like"
type textarea "*"
type textarea "it looks like"
type textarea "*"
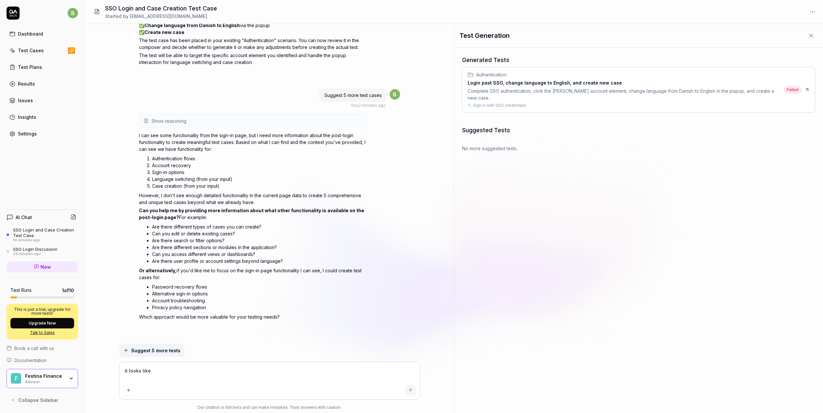
type textarea "it looks like t"
type textarea "*"
type textarea "it looks like th"
type textarea "*"
type textarea "it looks like the"
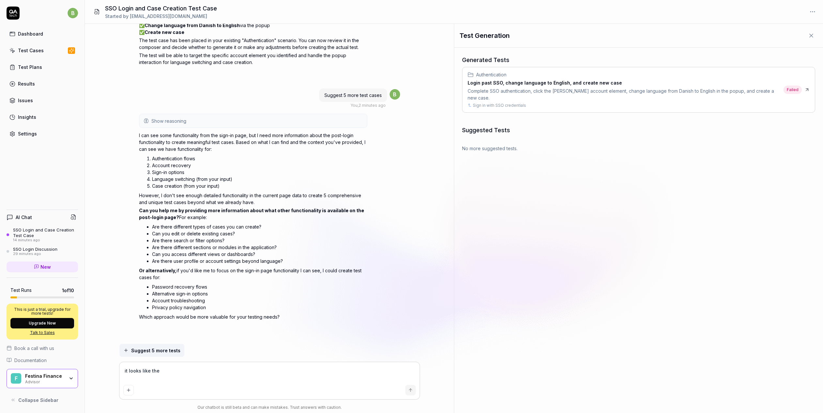
type textarea "*"
type textarea "it looks like the"
type textarea "*"
type textarea "it looks like the g"
type textarea "*"
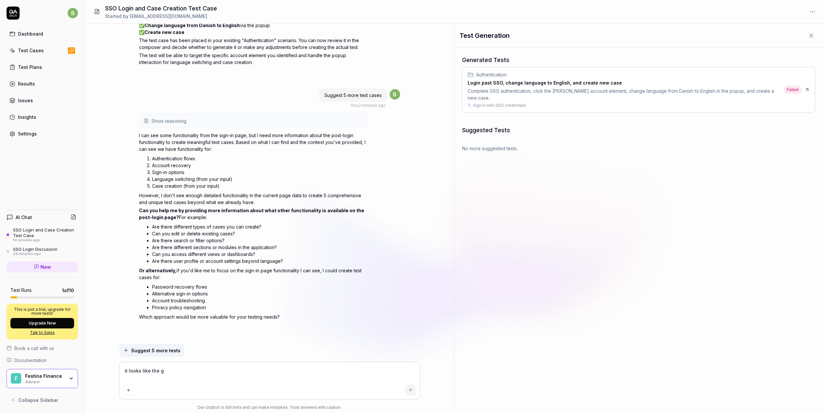
type textarea "it looks like the ge"
type textarea "*"
type textarea "it looks like the gene"
type textarea "*"
type textarea "it looks like the gener"
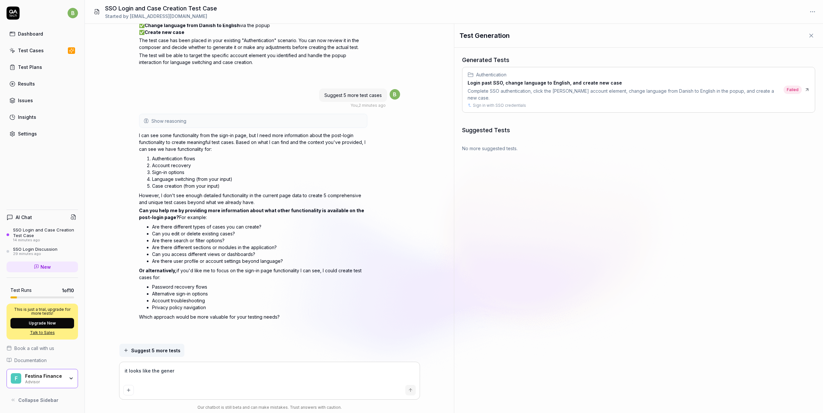
type textarea "*"
type textarea "it looks like the genera"
type textarea "*"
type textarea "it looks like the generate"
type textarea "*"
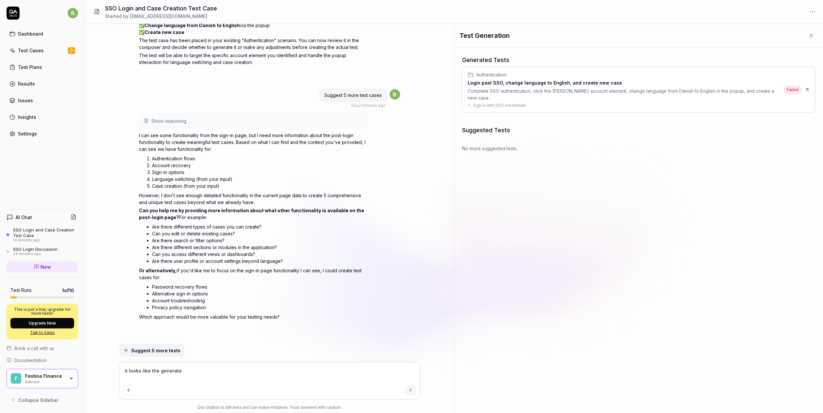
type textarea "it looks like the generated"
type textarea "*"
type textarea "it looks like the generated"
type textarea "*"
type textarea "it looks like the generated t"
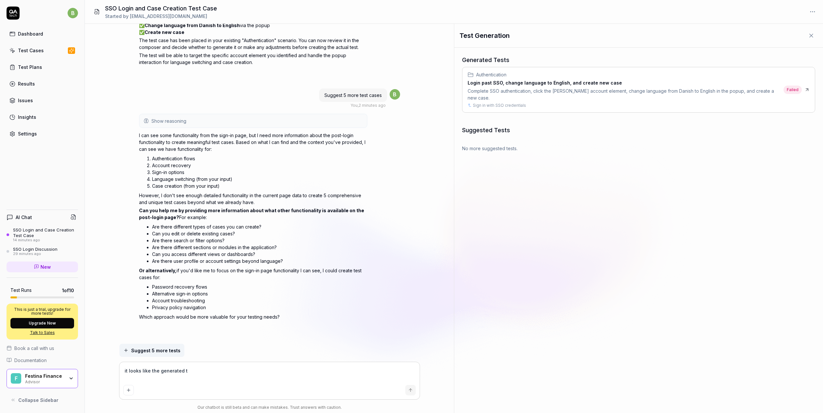
type textarea "*"
type textarea "it looks like the generated te"
type textarea "*"
type textarea "it looks like the generated tes"
type textarea "*"
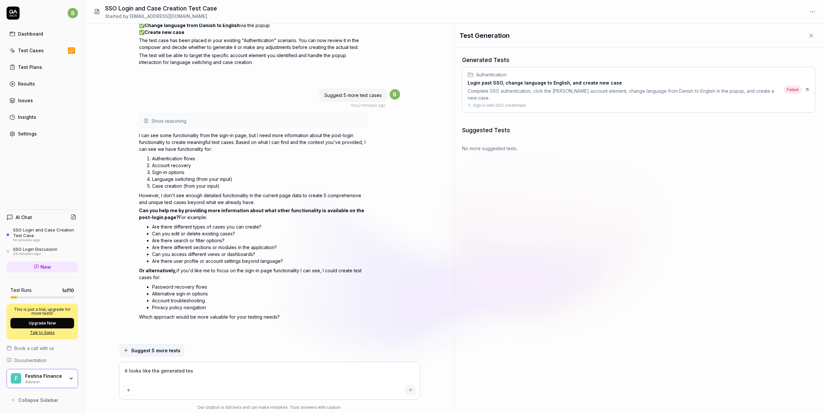
type textarea "it looks like the generated test"
type textarea "*"
type textarea "it looks like the generated test"
type textarea "*"
type textarea "it looks like the generated test c"
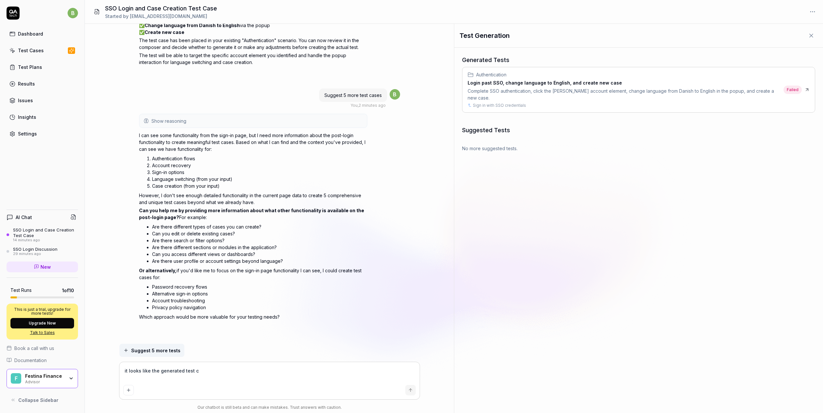
type textarea "*"
type textarea "it looks like the generated test ca"
type textarea "*"
type textarea "it looks like the generated test cas"
type textarea "*"
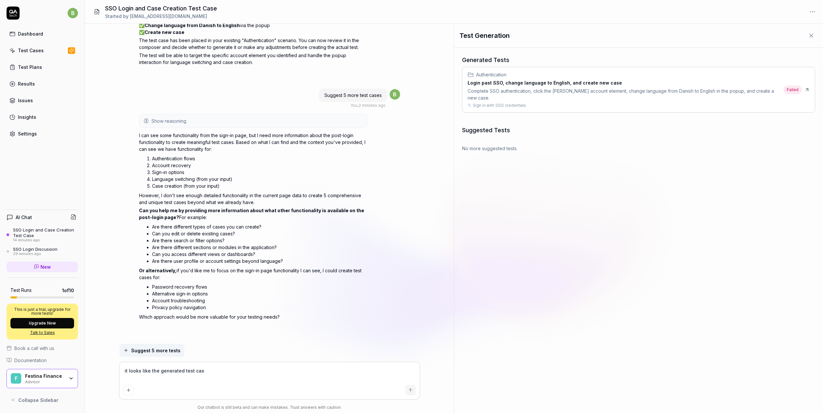
type textarea "it looks like the generated test case"
type textarea "*"
type textarea "it looks like the generated test case"
type textarea "*"
type textarea "it looks like the generated test case f"
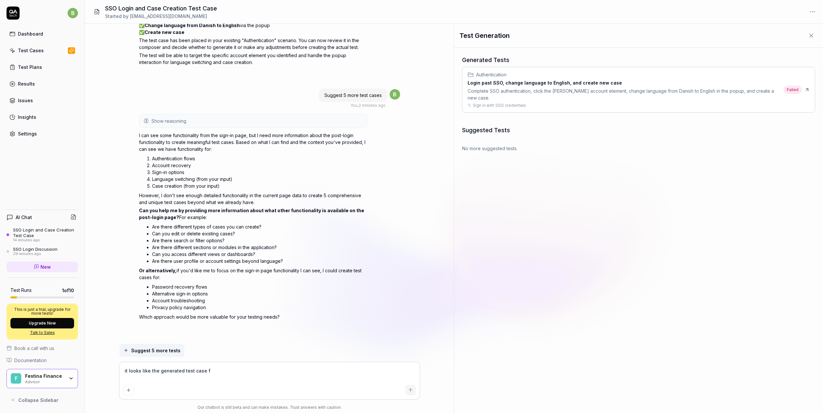
type textarea "*"
type textarea "it looks like the generated test case fa"
type textarea "*"
type textarea "it looks like the generated test case fai"
type textarea "*"
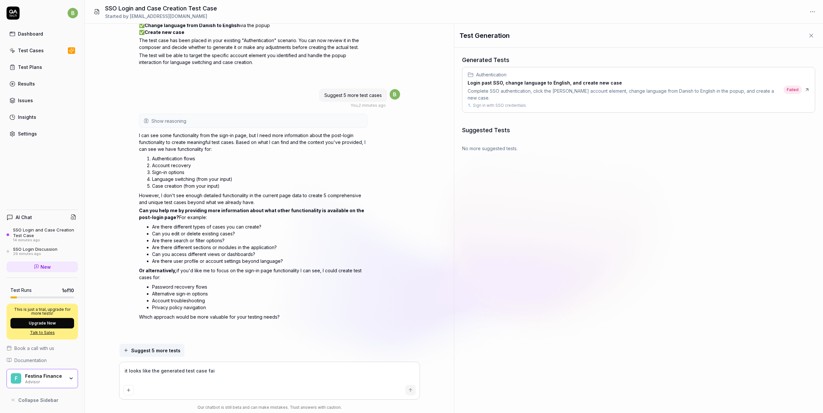
type textarea "it looks like the generated test case fail"
type textarea "*"
type textarea "it looks like the generated test case fails"
type textarea "*"
type textarea "it looks like the generated test case fails"
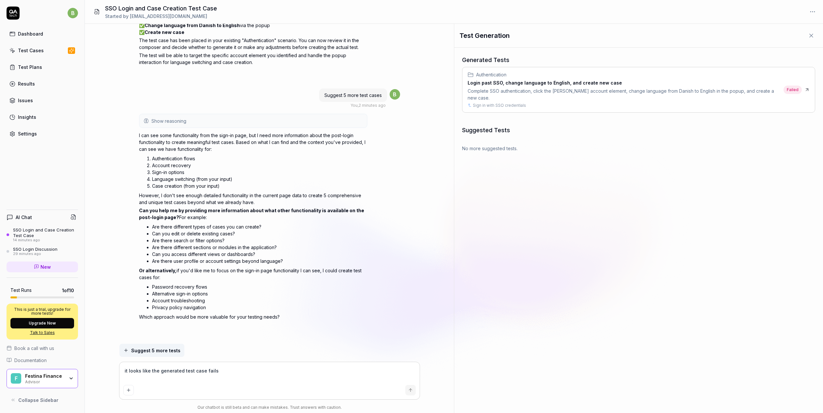
type textarea "*"
type textarea "it looks like the generated test case fails b"
type textarea "*"
type textarea "it looks like the generated test case fails be"
type textarea "*"
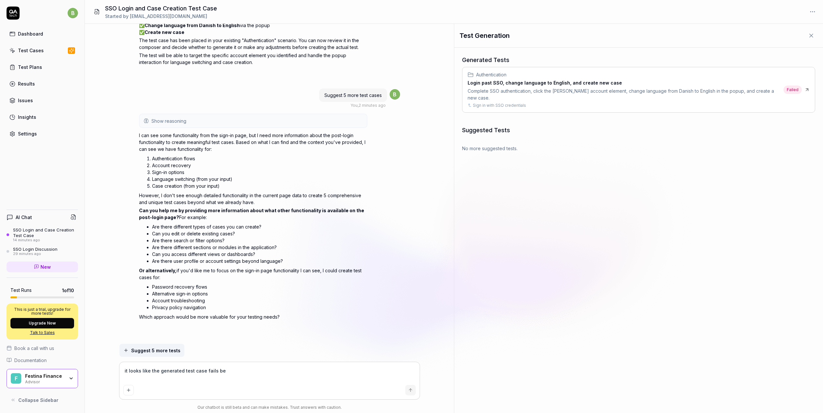
type textarea "it looks like the generated test case fails bec"
type textarea "*"
type textarea "it looks like the generated test case fails beca"
type textarea "*"
type textarea "it looks like the generated test case fails becaus"
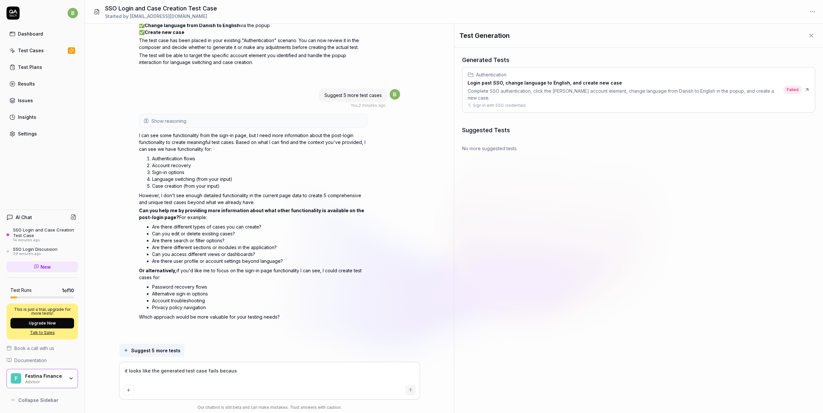
type textarea "*"
type textarea "it looks like the generated test case fails because"
type textarea "*"
type textarea "it looks like the generated test case fails because"
type textarea "*"
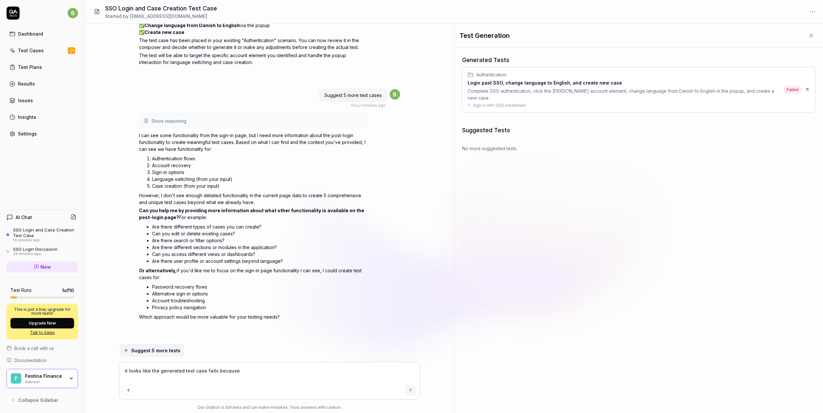
type textarea "it looks like the generated test case fails because y"
type textarea "*"
type textarea "it looks like the generated test case fails because yo"
type textarea "*"
type textarea "it looks like the generated test case fails because you"
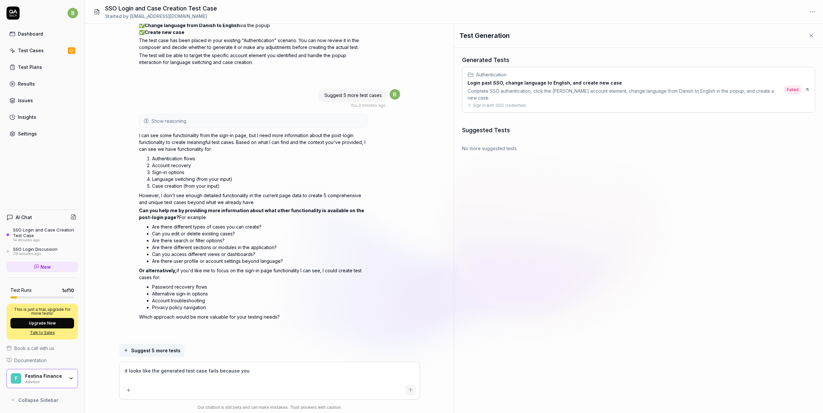
type textarea "*"
type textarea "it looks like the generated test case fails because you"
type textarea "*"
type textarea "it looks like the generated test case fails because you ar"
type textarea "*"
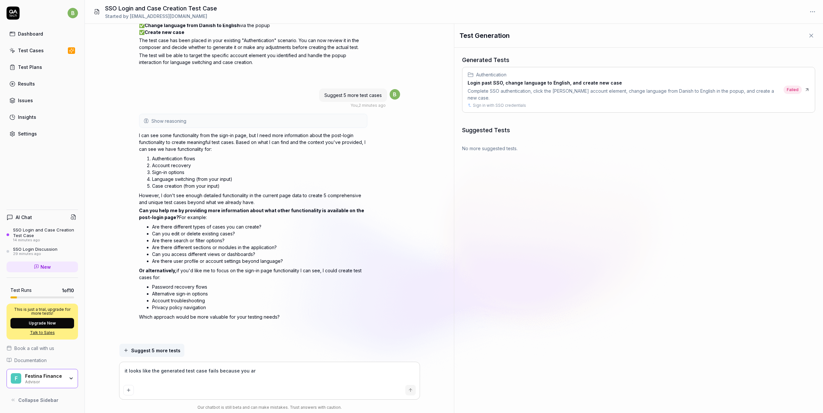
type textarea "it looks like the generated test case fails because you are"
type textarea "*"
type textarea "it looks like the generated test case fails because you are"
type textarea "*"
type textarea "it looks like the generated test case fails because you are n"
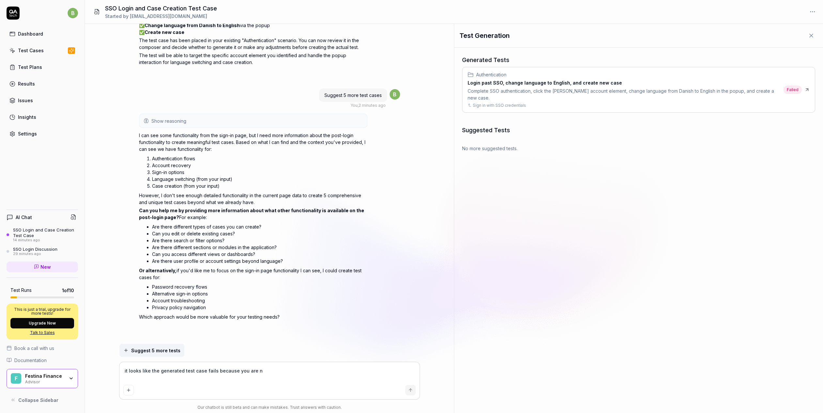
type textarea "*"
type textarea "it looks like the generated test case fails because you are not"
type textarea "*"
type textarea "it looks like the generated test case fails because you are not"
type textarea "*"
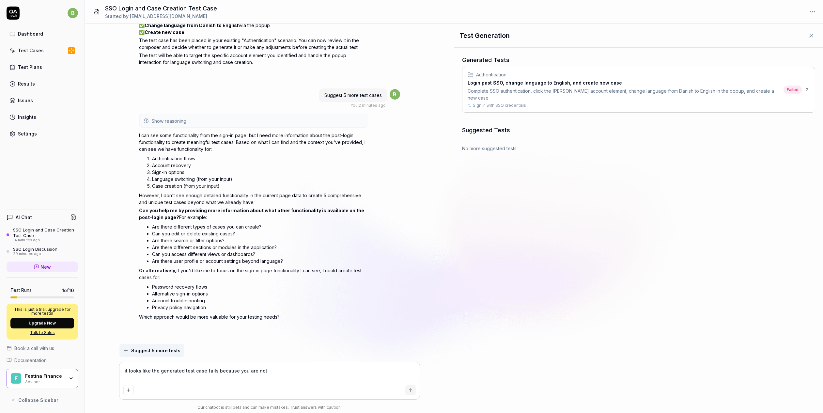
type textarea "it looks like the generated test case fails because you are not w"
type textarea "*"
type textarea "it looks like the generated test case fails because you are not wa"
type textarea "*"
type textarea "it looks like the generated test case fails because you are not wai"
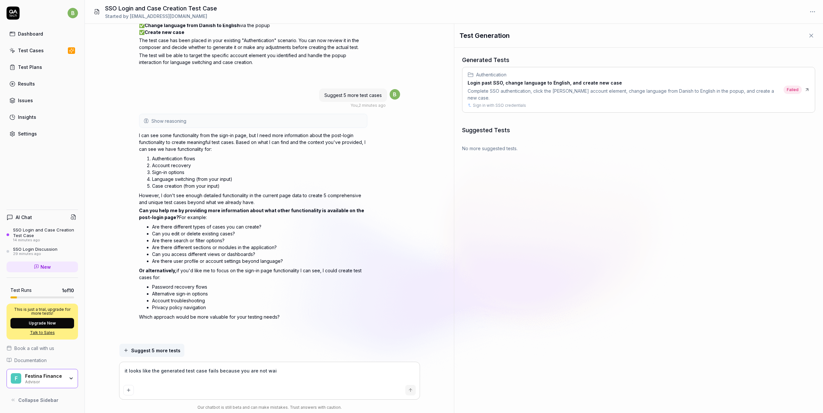
type textarea "*"
type textarea "it looks like the generated test case fails because you are not wait"
type textarea "*"
type textarea "it looks like the generated test case fails because you are not waiti"
type textarea "*"
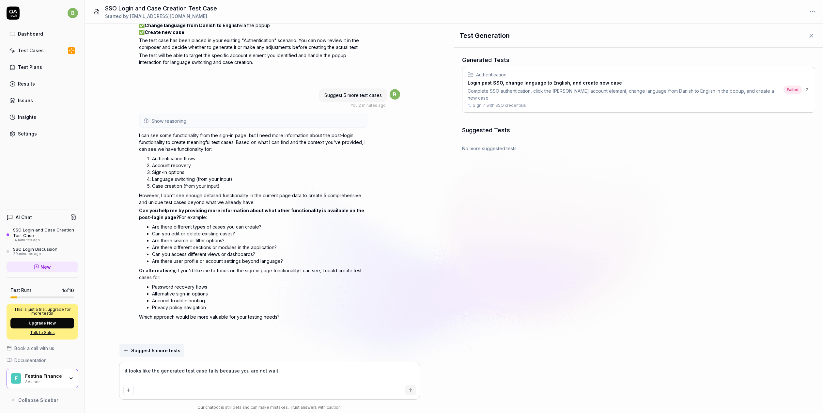
type textarea "it looks like the generated test case fails because you are not waitin"
type textarea "*"
type textarea "it looks like the generated test case fails because you are not waiting"
type textarea "*"
type textarea "it looks like the generated test case fails because you are not waiting"
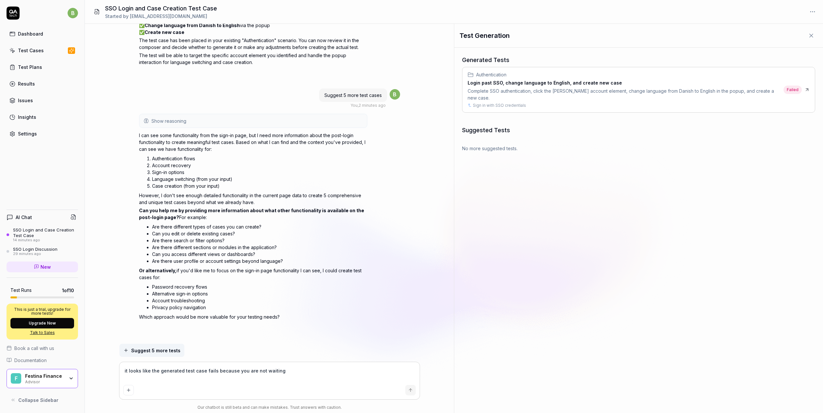
type textarea "*"
type textarea "it looks like the generated test case fails because you are not waiting f"
type textarea "*"
type textarea "it looks like the generated test case fails because you are not waiting fo"
type textarea "*"
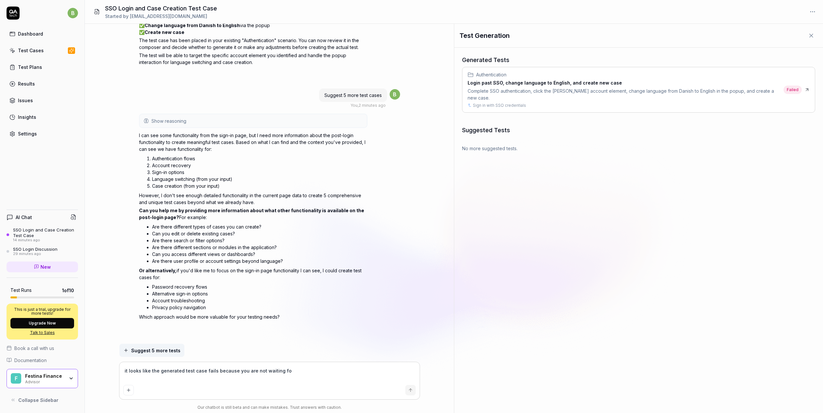
type textarea "it looks like the generated test case fails because you are not waiting for"
type textarea "*"
type textarea "it looks like the generated test case fails because you are not waiting for"
type textarea "*"
type textarea "it looks like the generated test case fails because you are not waiting for th"
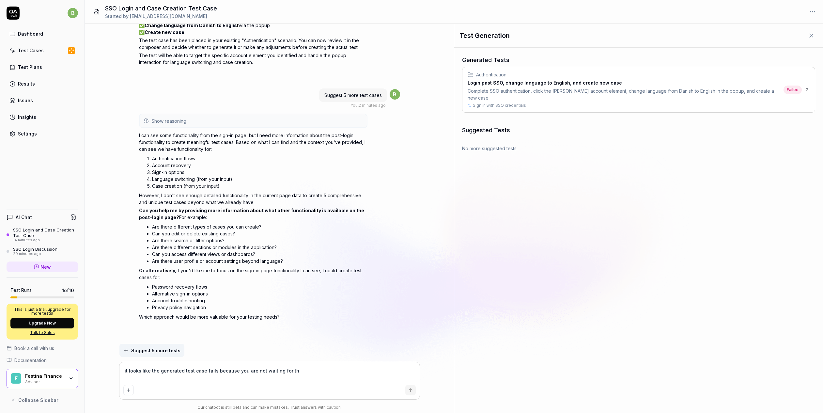
type textarea "*"
type textarea "it looks like the generated test case fails because you are not waiting for the"
type textarea "*"
type textarea "it looks like the generated test case fails because you are not waiting for the…"
type textarea "*"
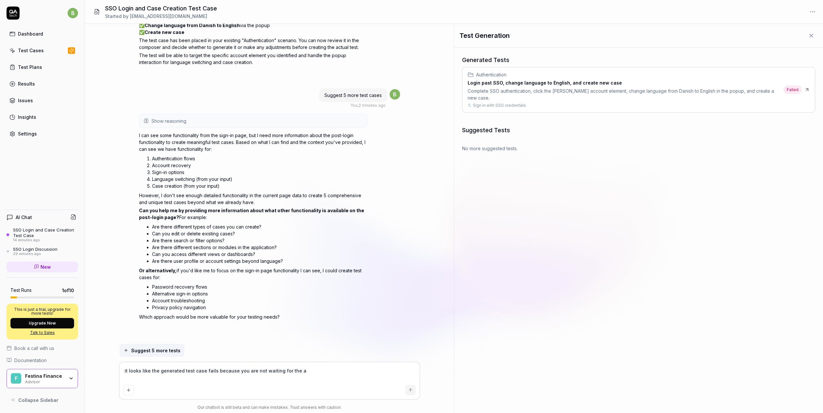
type textarea "it looks like the generated test case fails because you are not waiting for the…"
type textarea "*"
type textarea "it looks like the generated test case fails because you are not waiting for the…"
type textarea "*"
type textarea "it looks like the generated test case fails because you are not waiting for the…"
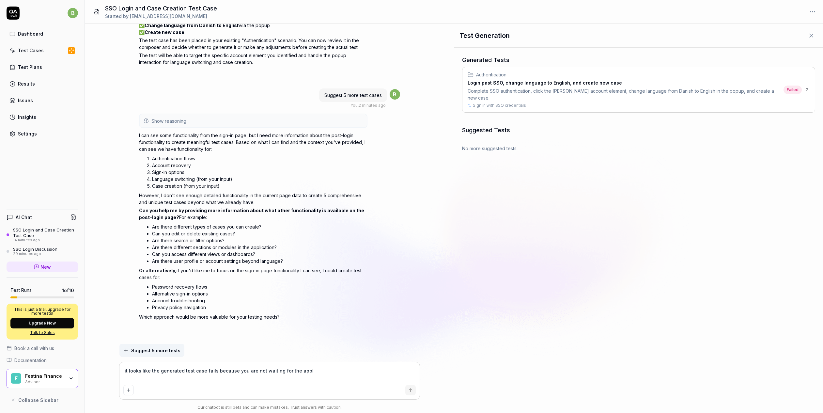
type textarea "*"
type textarea "it looks like the generated test case fails because you are not waiting for the…"
type textarea "*"
type textarea "it looks like the generated test case fails because you are not waiting for the…"
type textarea "*"
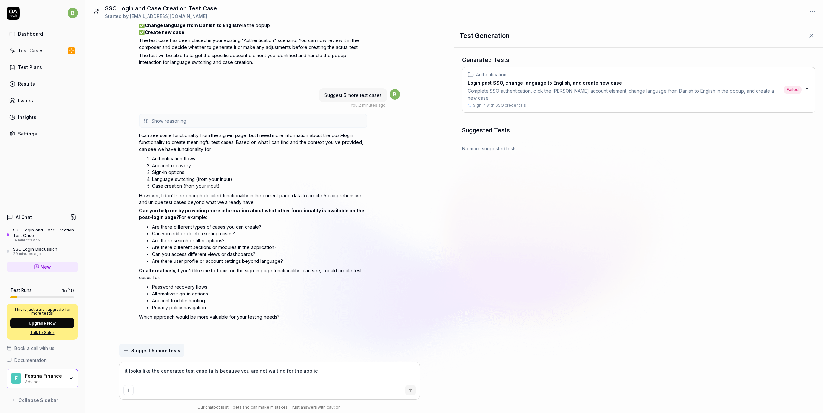
type textarea "it looks like the generated test case fails because you are not waiting for the…"
type textarea "*"
type textarea "it looks like the generated test case fails because you are not waiting for the…"
type textarea "*"
type textarea "it looks like the generated test case fails because you are not waiting for the…"
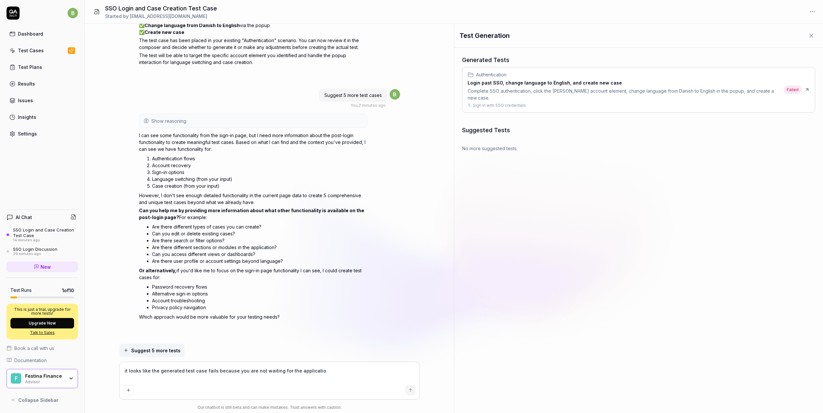
type textarea "*"
type textarea "it looks like the generated test case fails because you are not waiting for the…"
type textarea "*"
type textarea "it looks like the generated test case fails because you are not waiting for the…"
type textarea "*"
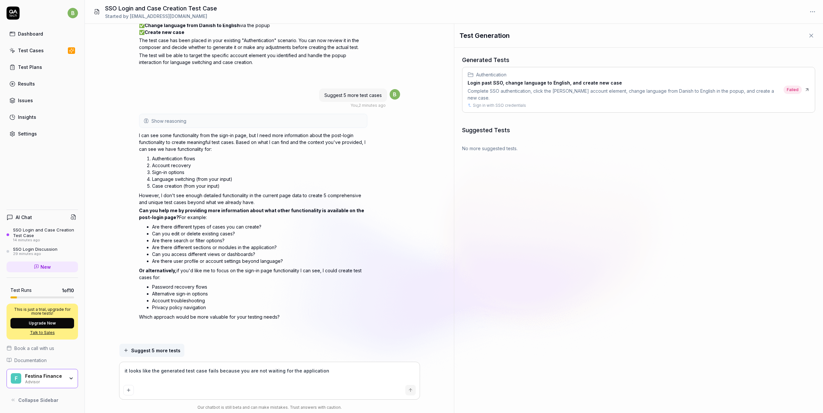
type textarea "it looks like the generated test case fails because you are not waiting for the…"
type textarea "*"
type textarea "it looks like the generated test case fails because you are not waiting for the…"
type textarea "*"
type textarea "it looks like the generated test case fails because you are not waiting for the…"
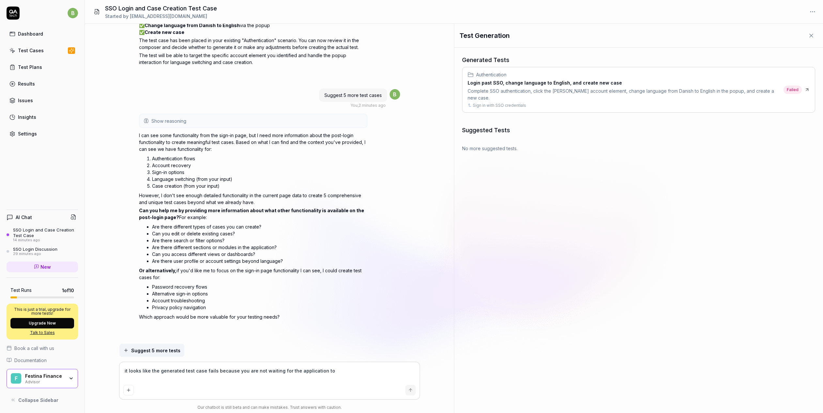
type textarea "*"
type textarea "it looks like the generated test case fails because you are not waiting for the…"
type textarea "*"
type textarea "it looks like the generated test case fails because you are not waiting for the…"
type textarea "*"
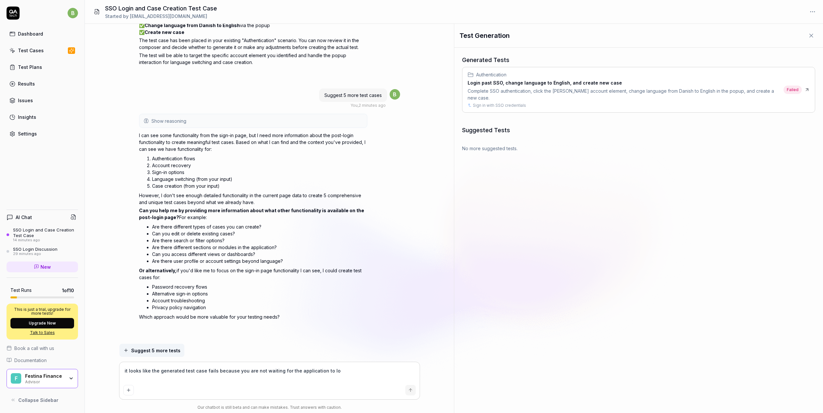
type textarea "it looks like the generated test case fails because you are not waiting for the…"
type textarea "*"
type textarea "it looks like the generated test case fails because you are not waiting for the…"
type textarea "*"
type textarea "it looks like the generated test case fails because you are not waiting for the…"
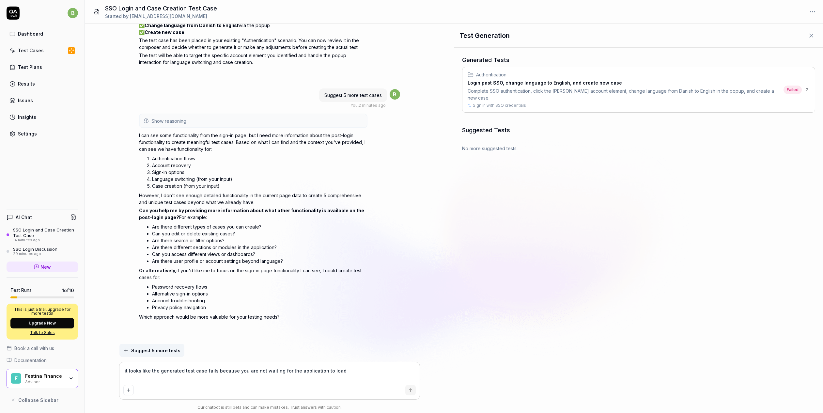
type textarea "*"
type textarea "it looks like the generated test case fails because you are not waiting for the…"
type textarea "*"
type textarea "it looks like the generated test case fails because you are not waiting for the…"
type textarea "*"
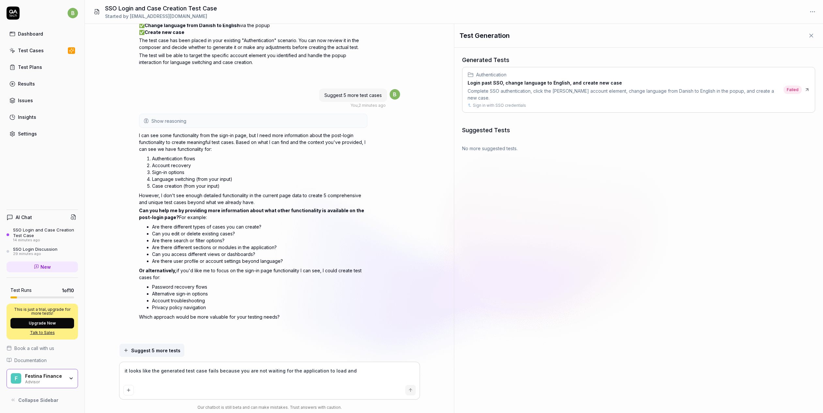
type textarea "it looks like the generated test case fails because you are not waiting for the…"
type textarea "*"
type textarea "it looks like the generated test case fails because you are not waiting for the…"
type textarea "*"
type textarea "it looks like the generated test case fails because you are not waiting for the…"
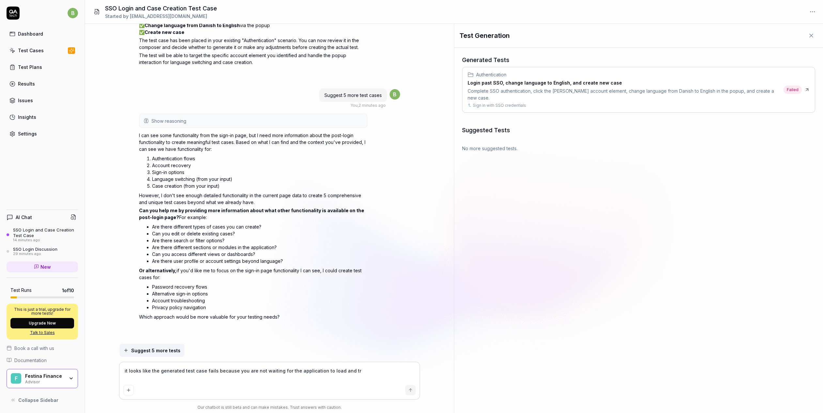
type textarea "*"
type textarea "it looks like the generated test case fails because you are not waiting for the…"
type textarea "*"
type textarea "it looks like the generated test case fails because you are not waiting for the…"
type textarea "*"
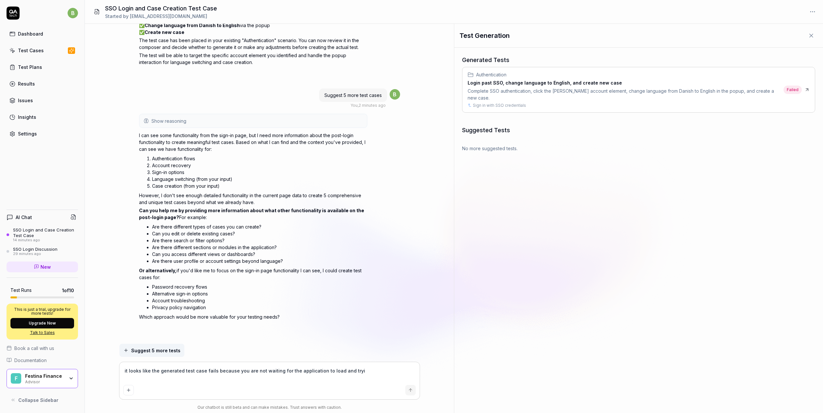
type textarea "it looks like the generated test case fails because you are not waiting for the…"
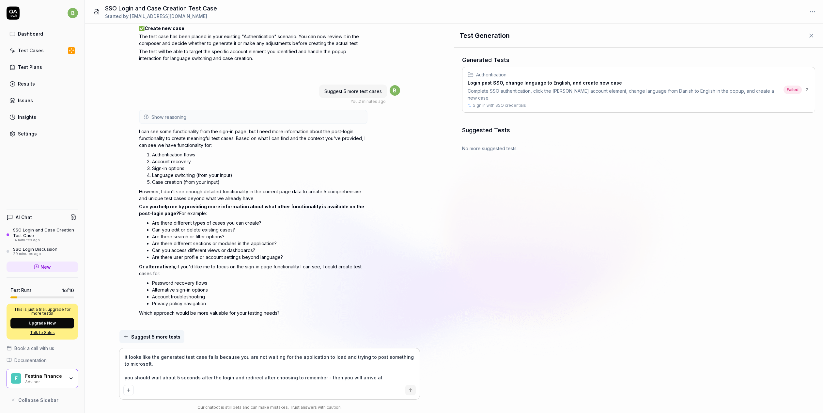
scroll to position [1495, 0]
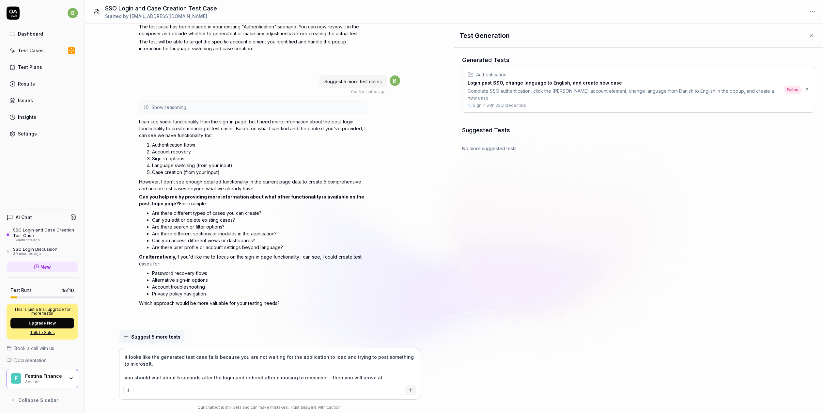
paste textarea "[URL][DOMAIN_NAME]"
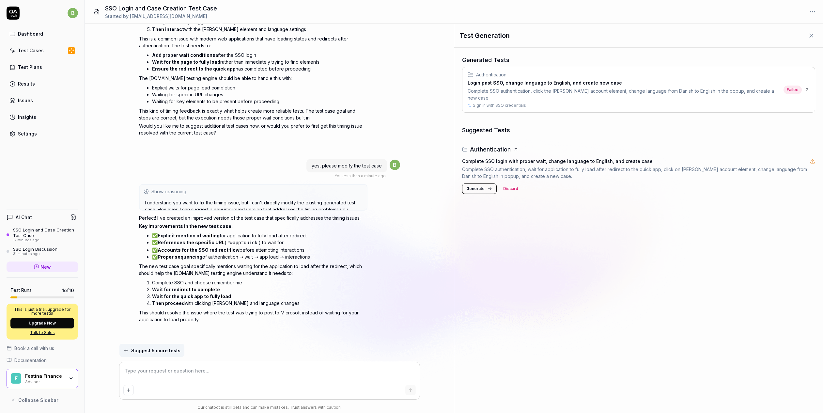
scroll to position [1901, 0]
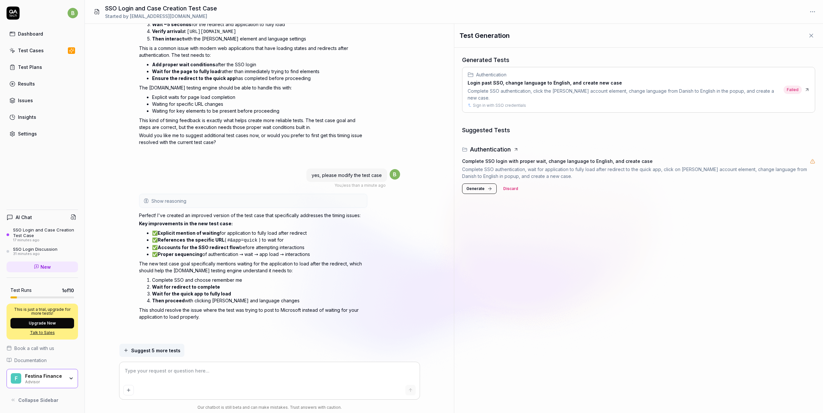
click at [480, 190] on span "Generate" at bounding box center [475, 189] width 18 height 6
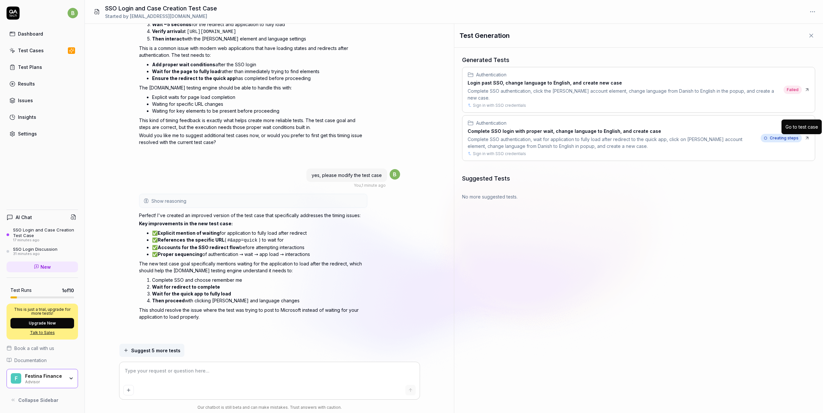
click at [808, 137] on icon at bounding box center [807, 138] width 2 height 2
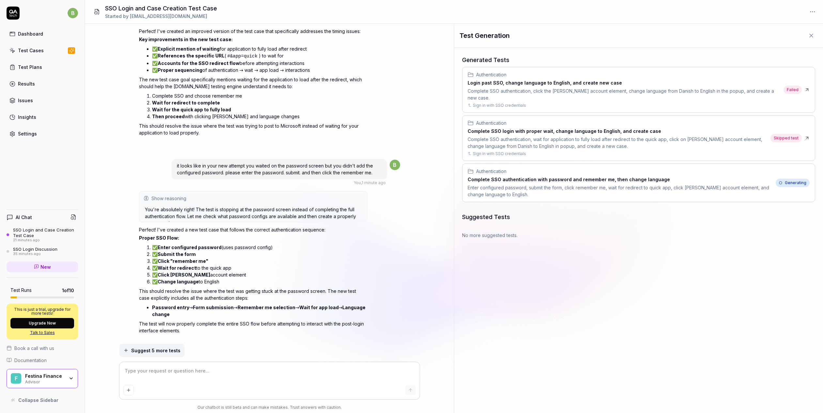
scroll to position [2082, 0]
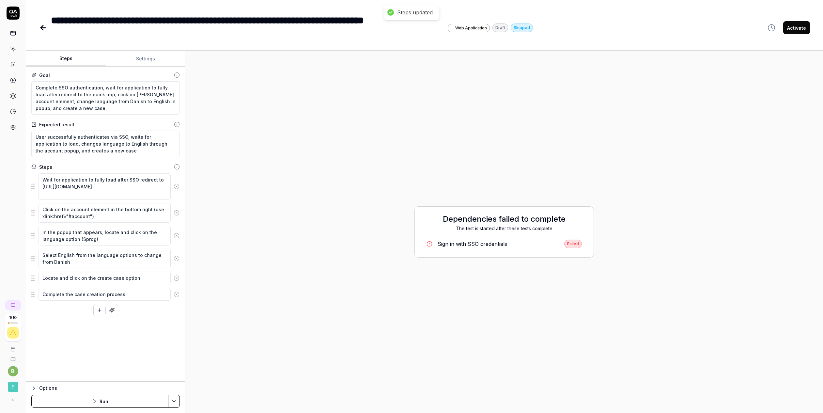
click at [490, 243] on div "Sign in with SSO credentials" at bounding box center [473, 244] width 70 height 8
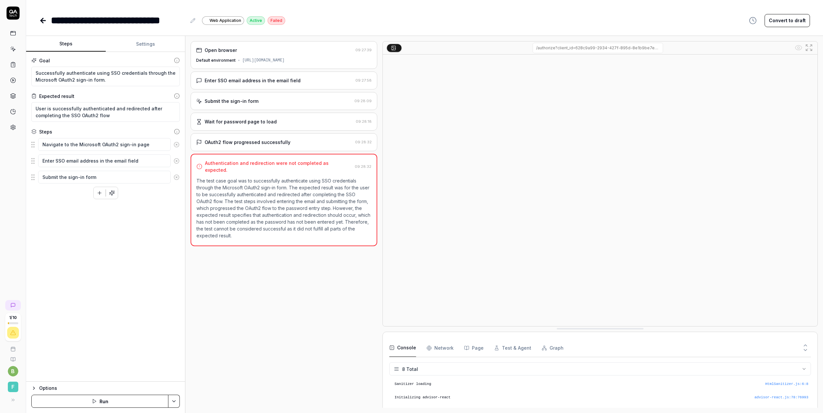
scroll to position [63, 0]
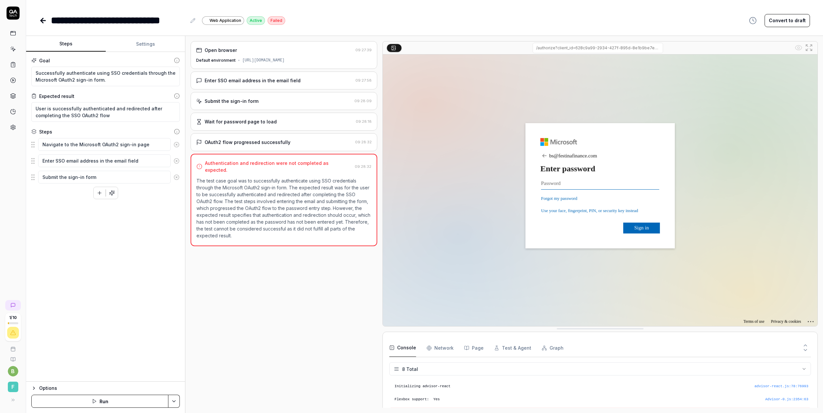
click at [554, 184] on img at bounding box center [600, 191] width 435 height 272
click at [227, 119] on div "Wait for password page to load" at bounding box center [241, 121] width 72 height 7
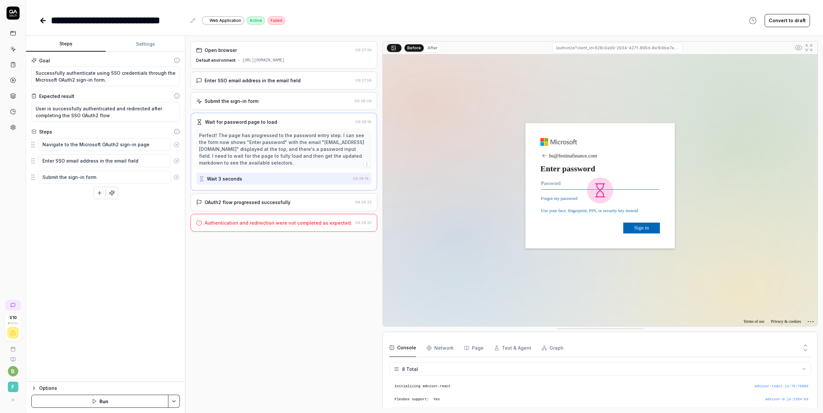
click at [259, 202] on div "OAuth2 flow progressed successfully" at bounding box center [248, 202] width 86 height 7
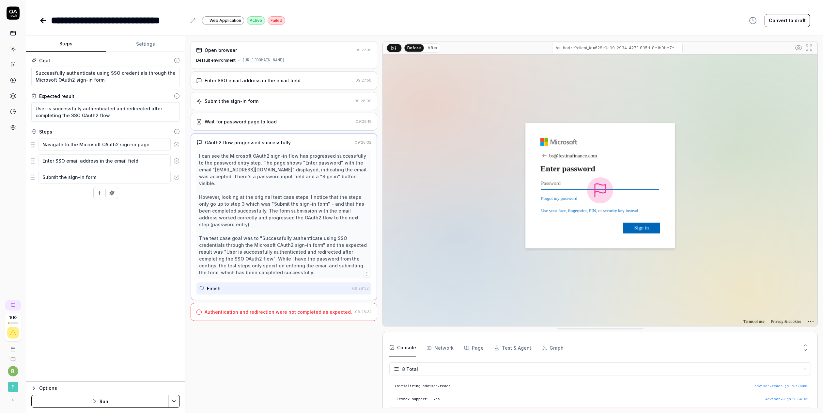
click at [240, 282] on div "Finish" at bounding box center [274, 288] width 150 height 12
click at [13, 31] on rect at bounding box center [12, 33] width 5 height 4
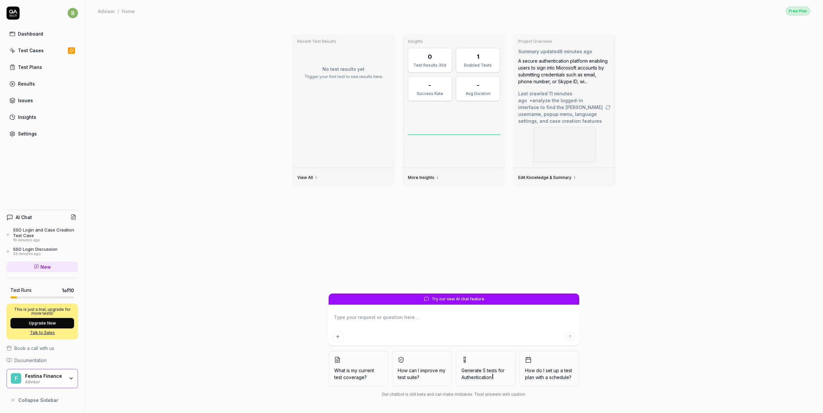
click at [39, 232] on div "SSO Login and Case Creation Test Case" at bounding box center [45, 232] width 65 height 11
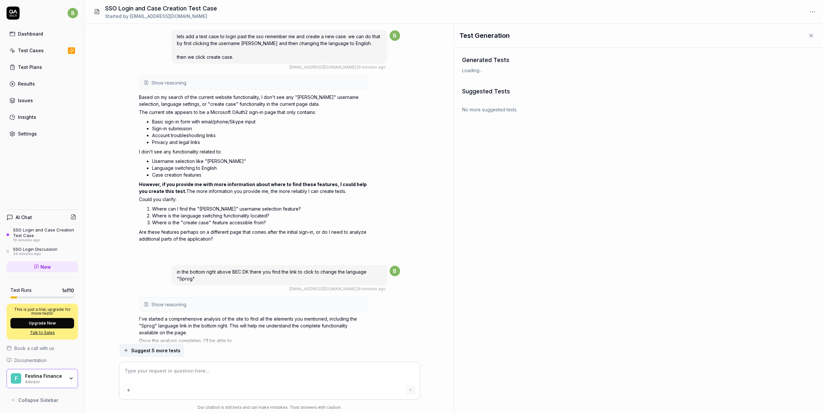
scroll to position [1901, 0]
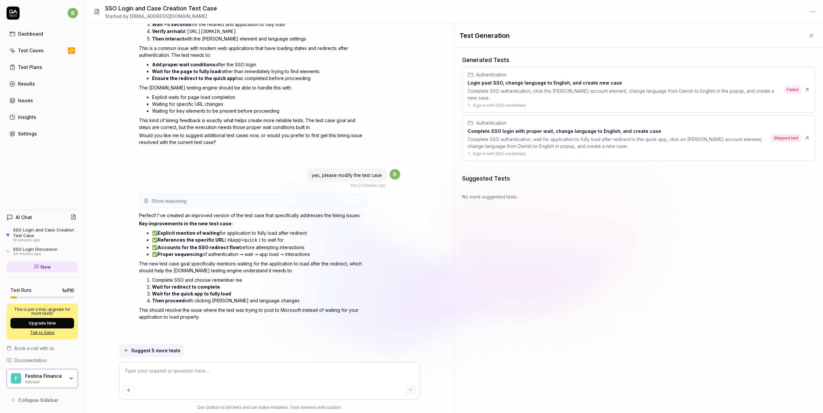
drag, startPoint x: 197, startPoint y: 383, endPoint x: 198, endPoint y: 379, distance: 4.6
click at [197, 383] on div at bounding box center [269, 380] width 300 height 37
click at [198, 374] on textarea at bounding box center [269, 374] width 292 height 16
type textarea "*"
type textarea "i"
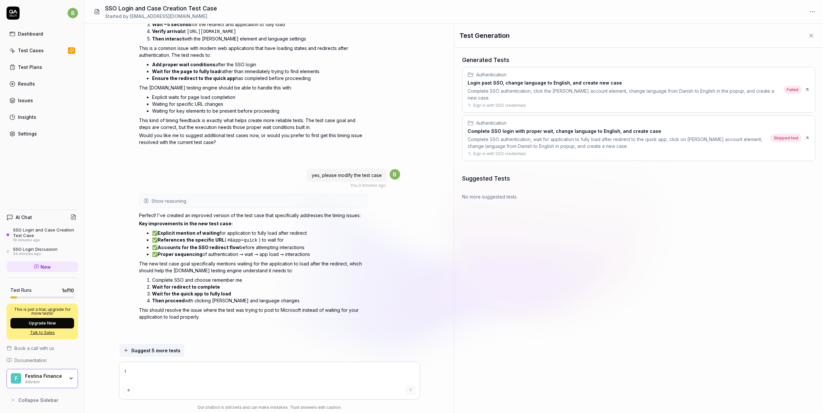
type textarea "*"
type textarea "it"
type textarea "*"
type textarea "it l"
type textarea "*"
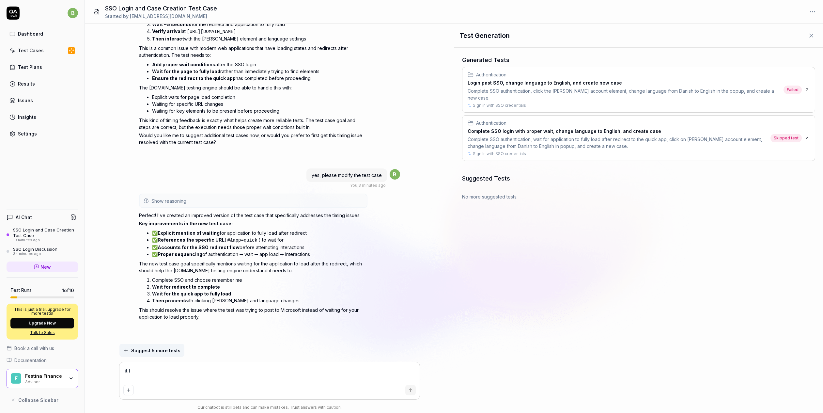
type textarea "it lo"
type textarea "*"
type textarea "it loo"
type textarea "*"
type textarea "it look"
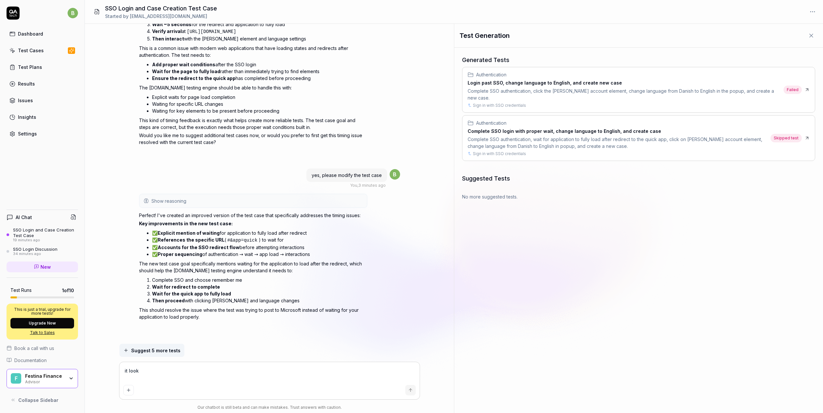
type textarea "*"
type textarea "it looks"
type textarea "*"
type textarea "it looks"
type textarea "*"
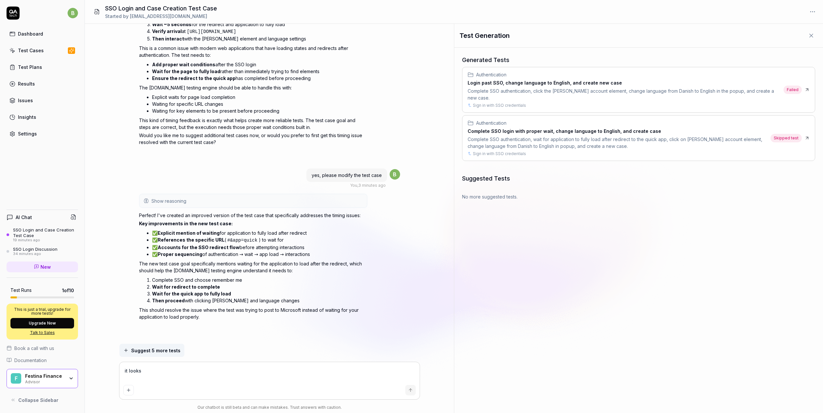
type textarea "it looks l"
type textarea "*"
type textarea "it looks li"
type textarea "*"
type textarea "it looks lik"
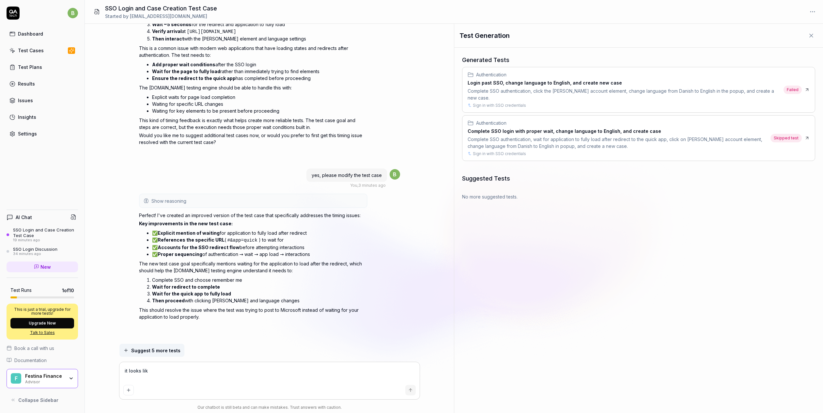
type textarea "*"
type textarea "it looks like"
type textarea "*"
type textarea "it looks like"
type textarea "*"
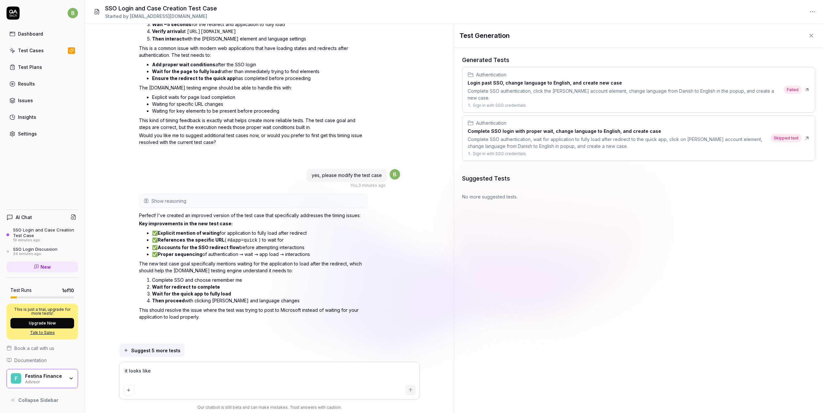
type textarea "it looks like i"
type textarea "*"
type textarea "it looks like in"
type textarea "*"
type textarea "it looks like in"
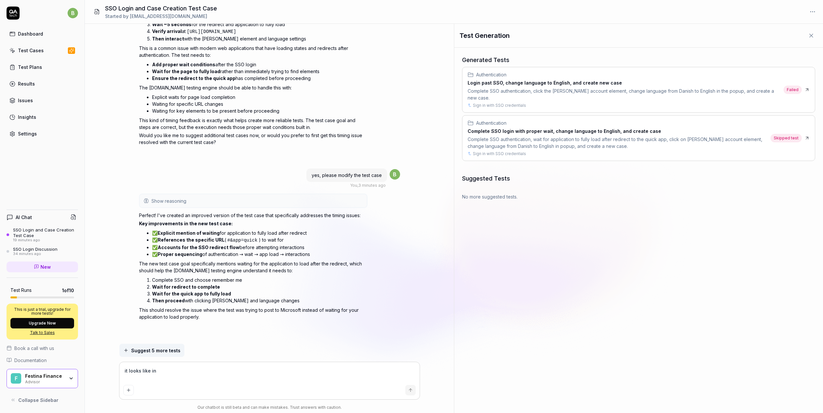
type textarea "*"
type textarea "it looks like in yo"
type textarea "*"
type textarea "it looks like in you"
type textarea "*"
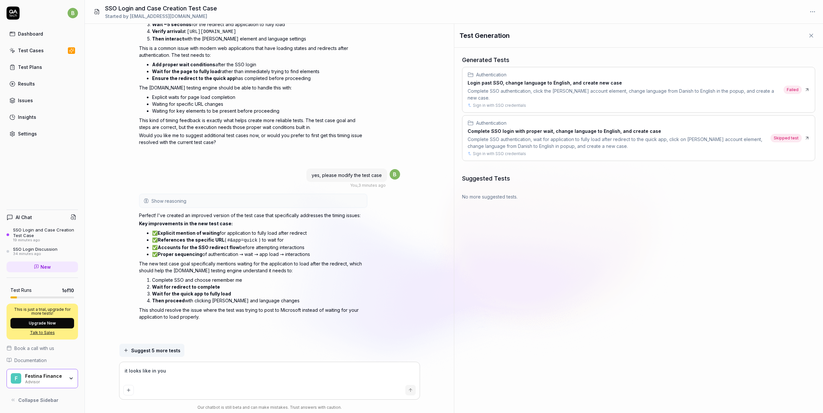
type textarea "it looks like in your"
type textarea "*"
type textarea "it looks like in your"
type textarea "*"
type textarea "it looks like in your n"
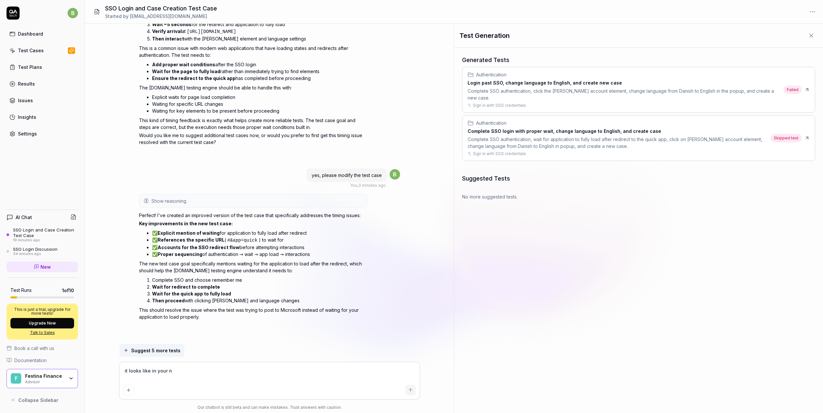
type textarea "*"
type textarea "it looks like in your ne"
type textarea "*"
type textarea "it looks like in your new"
type textarea "*"
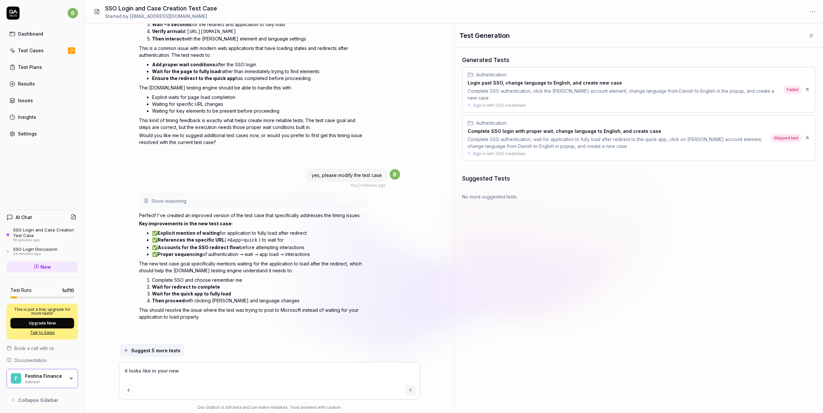
type textarea "it looks like in your new a"
type textarea "*"
type textarea "it looks like in your new at"
type textarea "*"
type textarea "it looks like in your new att"
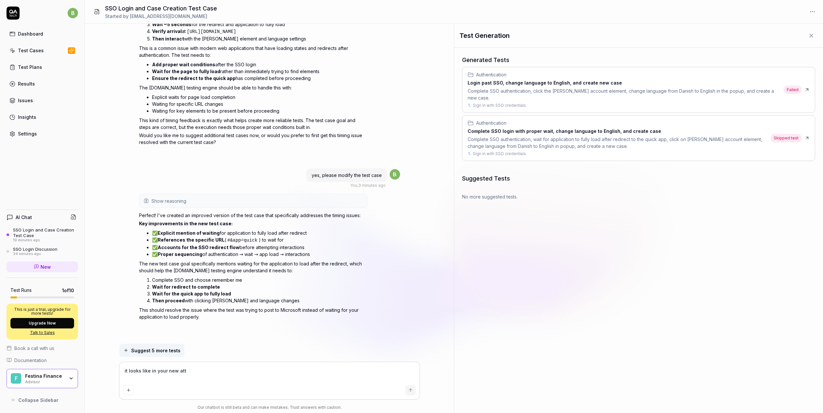
type textarea "*"
type textarea "it looks like in your new atte"
type textarea "*"
type textarea "it looks like in your new attem"
type textarea "*"
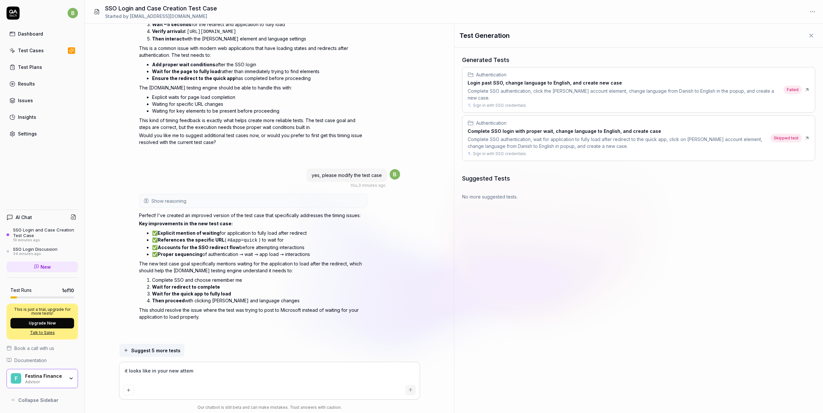
type textarea "it looks like in your new attemp"
type textarea "*"
type textarea "it looks like in your new attempt"
type textarea "*"
type textarea "it looks like in your new attempt"
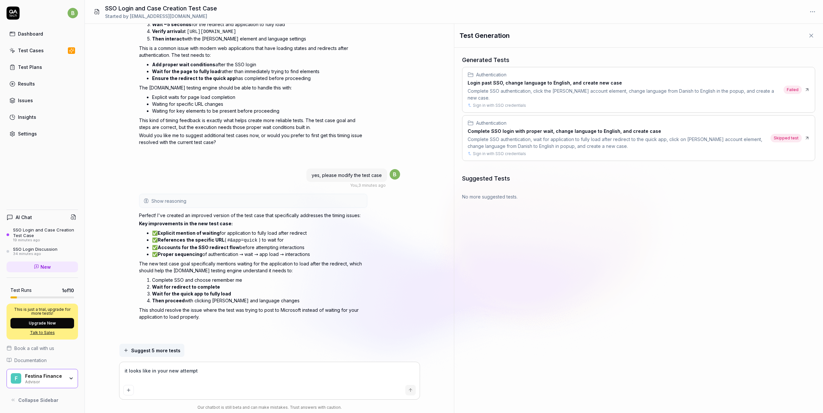
type textarea "*"
type textarea "it looks like in your new attempt y"
type textarea "*"
type textarea "it looks like in your new attempt yo"
type textarea "*"
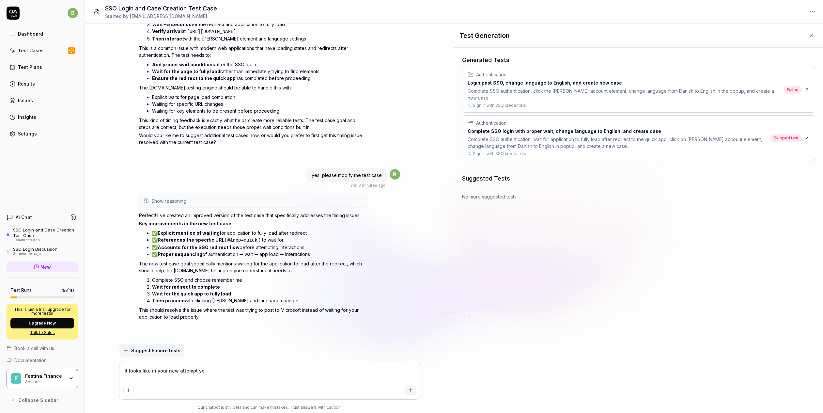
type textarea "it looks like in your new attempt you"
type textarea "*"
type textarea "it looks like in your new attempt you"
type textarea "*"
type textarea "it looks like in your new attempt you w"
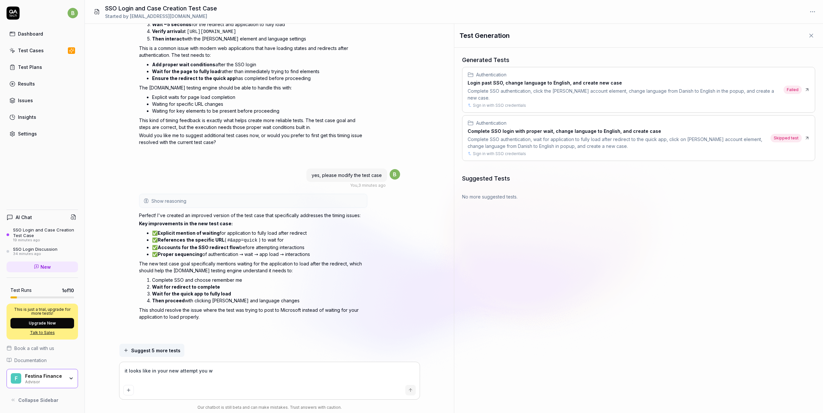
type textarea "*"
type textarea "it looks like in your new attempt you wa"
type textarea "*"
type textarea "it looks like in your new attempt you [PERSON_NAME]"
type textarea "*"
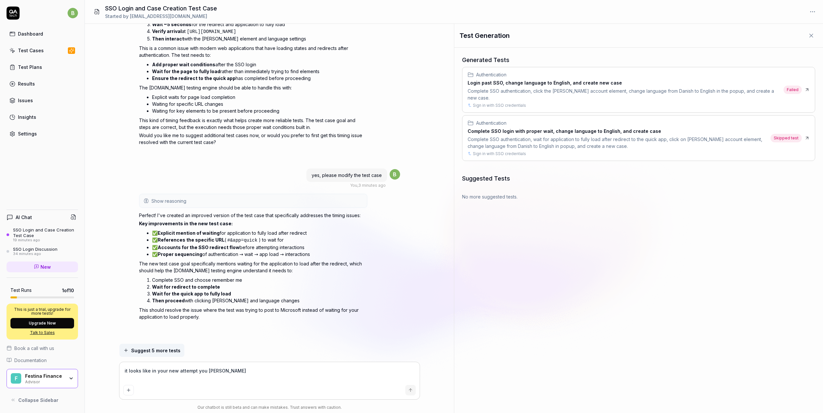
type textarea "it looks like in your new attempt you wait"
type textarea "*"
type textarea "it looks like in your new attempt you waiti"
type textarea "*"
type textarea "it looks like in your new attempt you waitin"
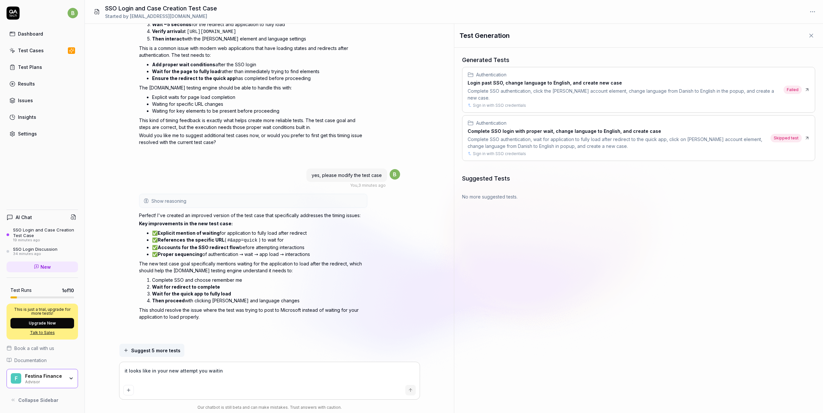
type textarea "*"
type textarea "it looks like in your new attempt you waiting"
type textarea "*"
type textarea "it looks like in your new attempt you waitin"
type textarea "*"
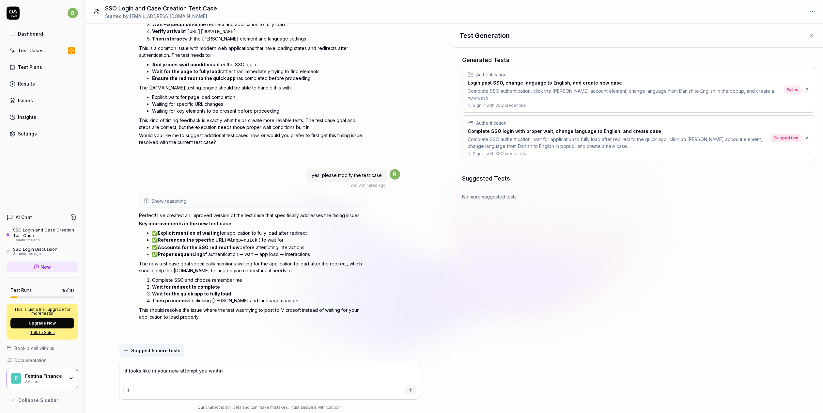
type textarea "it looks like in your new attempt you waiti"
type textarea "*"
type textarea "it looks like in your new attempt you wait"
type textarea "*"
type textarea "it looks like in your new attempt you [PERSON_NAME]"
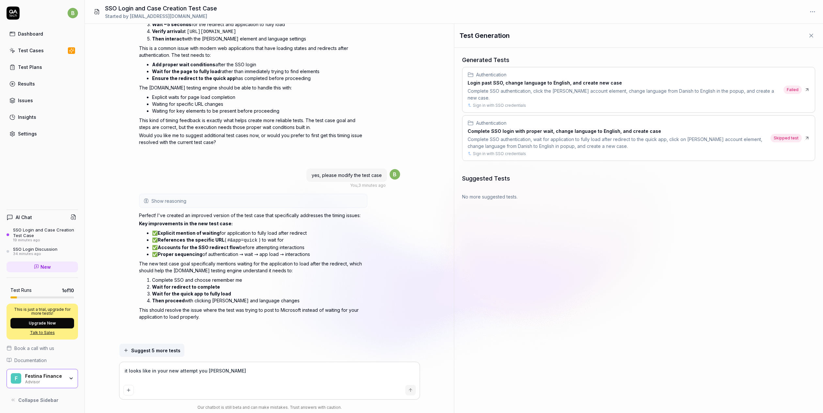
type textarea "*"
type textarea "it looks like in your new attempt you waited"
type textarea "*"
type textarea "it looks like in your new attempt you waited"
type textarea "*"
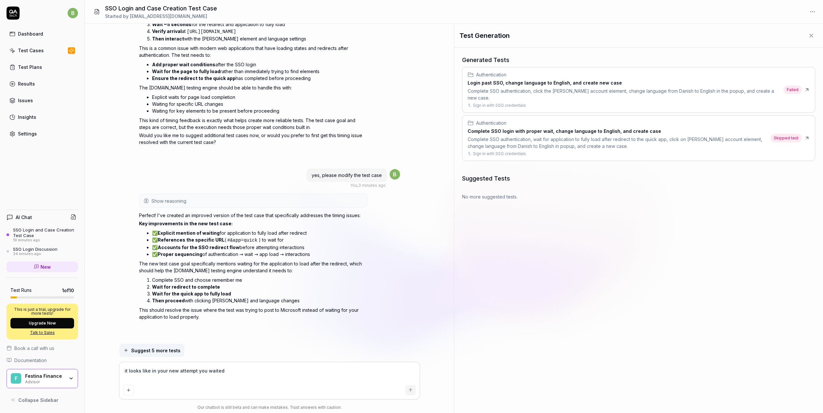
type textarea "it looks like in your new attempt you waited o"
type textarea "*"
type textarea "it looks like in your new attempt you waited on"
type textarea "*"
type textarea "it looks like in your new attempt you waited on"
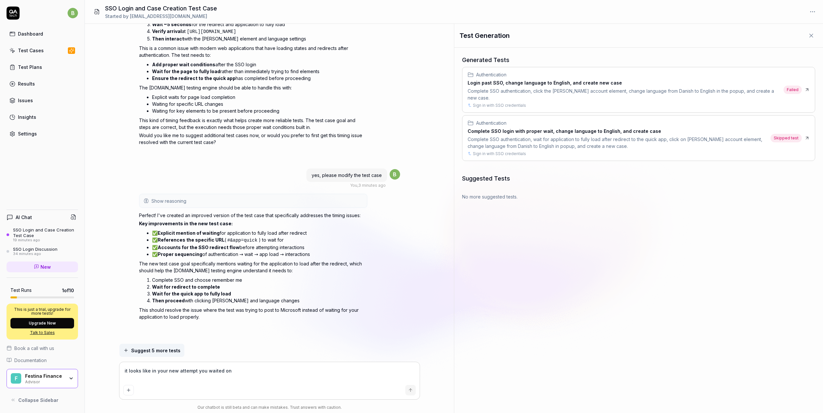
type textarea "*"
type textarea "it looks like in your new attempt you waited on t"
type textarea "*"
type textarea "it looks like in your new attempt you waited on th"
type textarea "*"
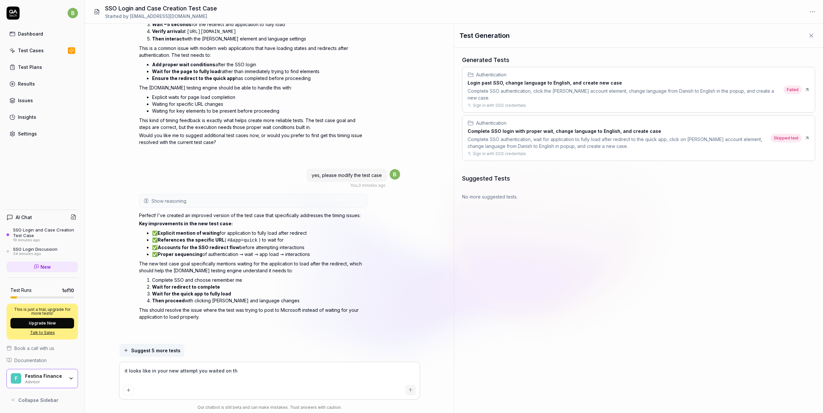
type textarea "it looks like in your new attempt you waited on the"
type textarea "*"
type textarea "it looks like in your new attempt you waited on the"
type textarea "*"
type textarea "it looks like in your new attempt you waited on the p"
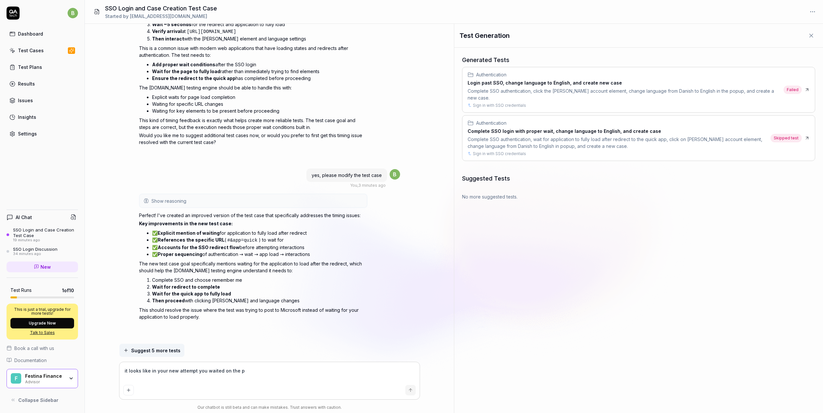
type textarea "*"
type textarea "it looks like in your new attempt you waited on the pa"
type textarea "*"
type textarea "it looks like in your new attempt you waited on the pas"
type textarea "*"
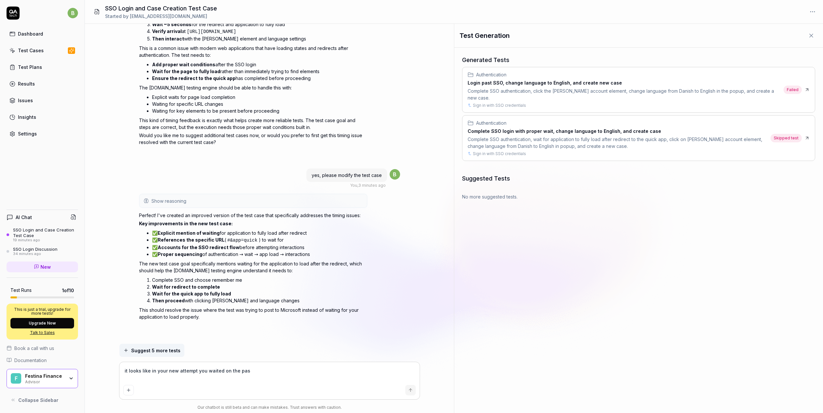
type textarea "it looks like in your new attempt you waited on the pass"
type textarea "*"
type textarea "it looks like in your new attempt you waited on the passw"
type textarea "*"
type textarea "it looks like in your new attempt you waited on the passwo"
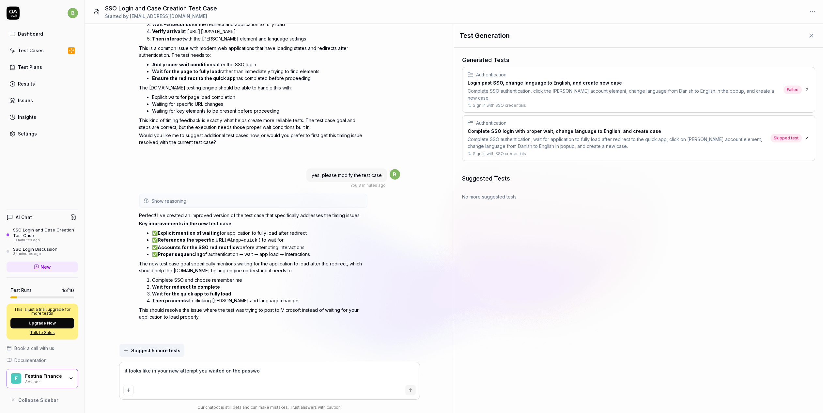
type textarea "*"
type textarea "it looks like in your new attempt you waited on the passwor"
type textarea "*"
type textarea "it looks like in your new attempt you waited on the password"
type textarea "*"
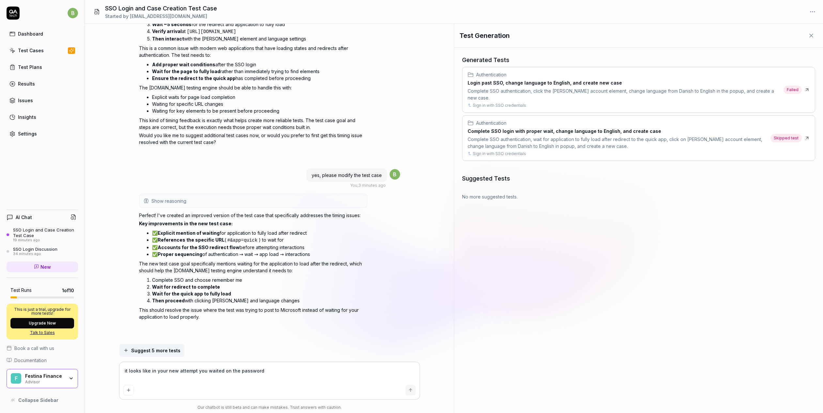
type textarea "it looks like in your new attempt you waited on the password"
type textarea "*"
type textarea "it looks like in your new attempt you waited on the password s"
type textarea "*"
type textarea "it looks like in your new attempt you waited on the password sc"
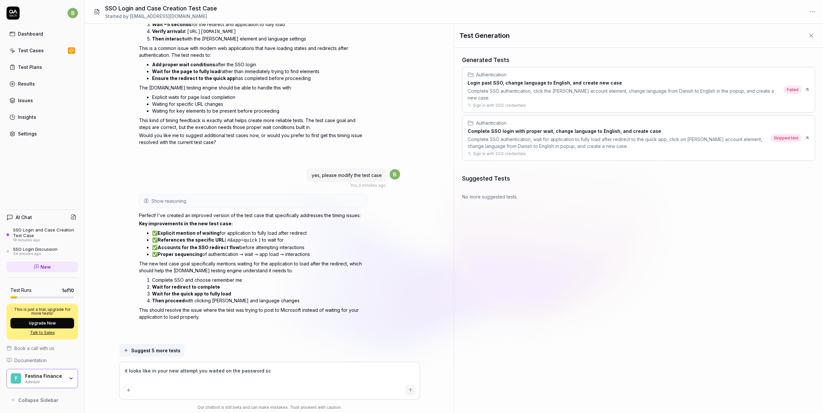
type textarea "*"
type textarea "it looks like in your new attempt you waited on the password scr"
type textarea "*"
type textarea "it looks like in your new attempt you waited on the password scre"
type textarea "*"
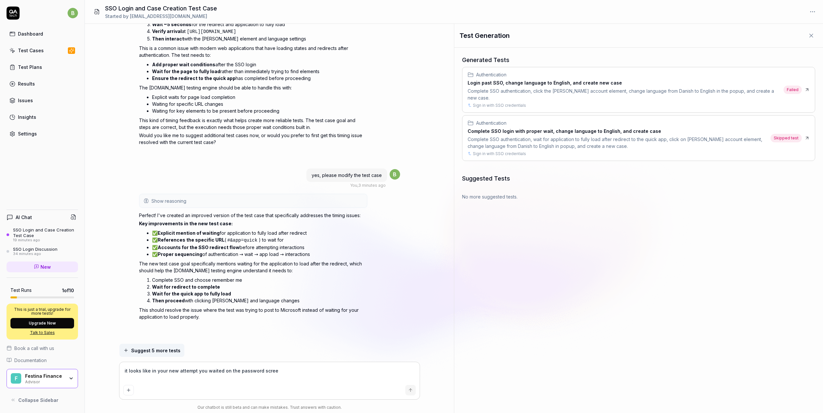
type textarea "it looks like in your new attempt you waited on the password screen"
type textarea "*"
type textarea "it looks like in your new attempt you waited on the password screen."
type textarea "*"
type textarea "it looks like in your new attempt you waited on the password screen."
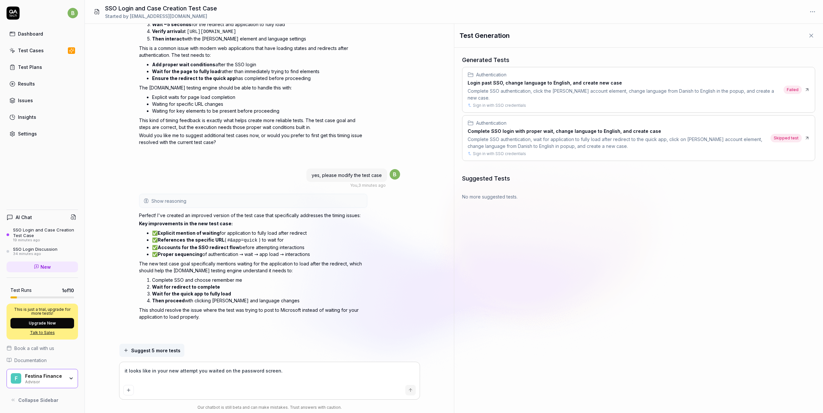
type textarea "*"
type textarea "it looks like in your new attempt you waited on the password screen."
type textarea "*"
type textarea "it looks like in your new attempt you waited on the password screen"
type textarea "*"
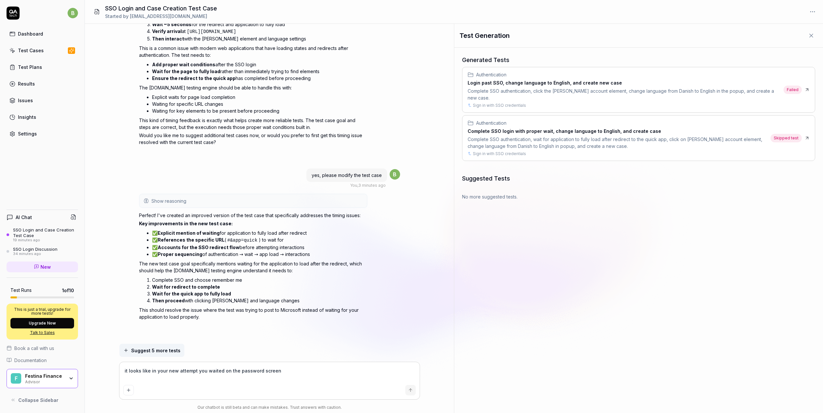
type textarea "it looks like in your new attempt you waited on the password screen"
type textarea "*"
type textarea "it looks like in your new attempt you waited on the password screen bu"
type textarea "*"
type textarea "it looks like in your new attempt you waited on the password screen but"
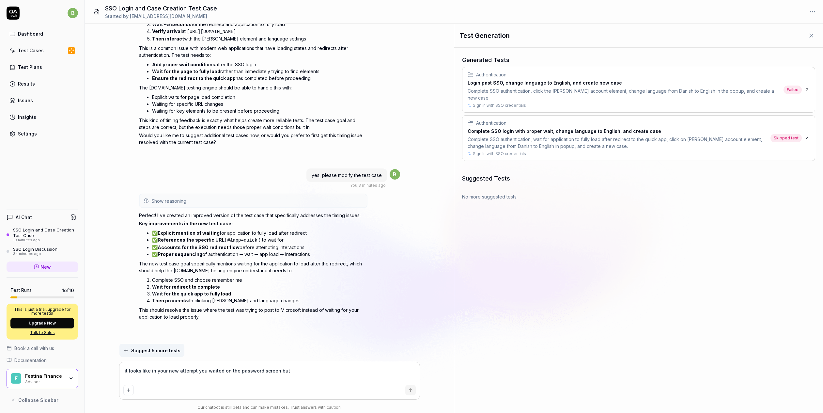
type textarea "*"
type textarea "it looks like in your new attempt you waited on the password screen but"
type textarea "*"
type textarea "it looks like in your new attempt you waited on the password screen but y"
type textarea "*"
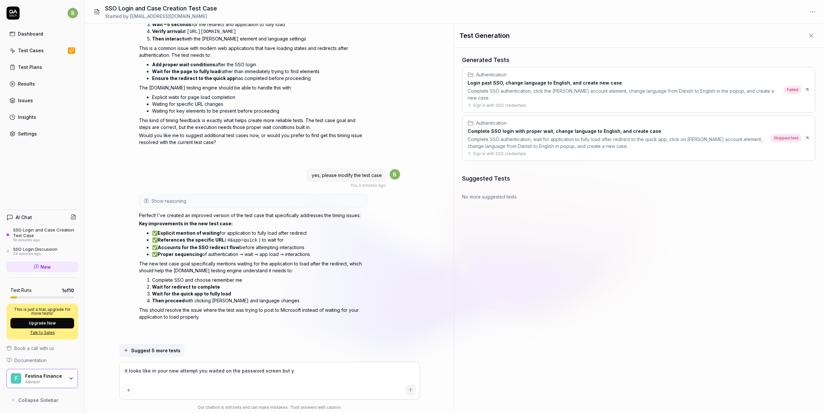
type textarea "it looks like in your new attempt you waited on the password screen but yo"
type textarea "*"
type textarea "it looks like in your new attempt you waited on the password screen but you"
type textarea "*"
type textarea "it looks like in your new attempt you waited on the password screen but you"
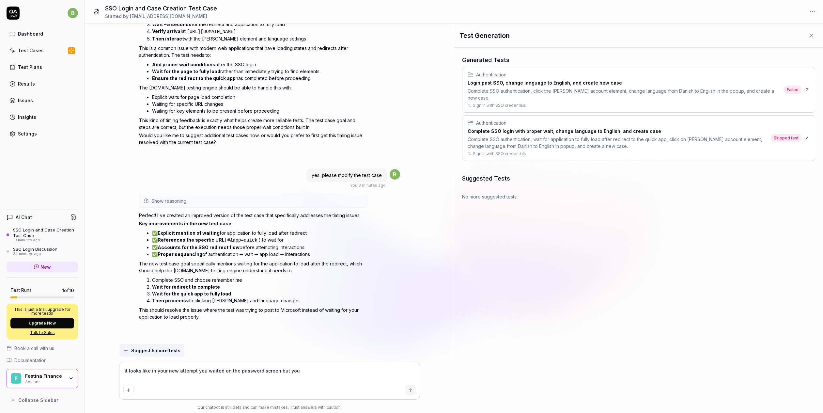
type textarea "*"
type textarea "it looks like in your new attempt you waited on the password screen but you di"
type textarea "*"
type textarea "it looks like in your new attempt you waited on the password screen but you did"
type textarea "*"
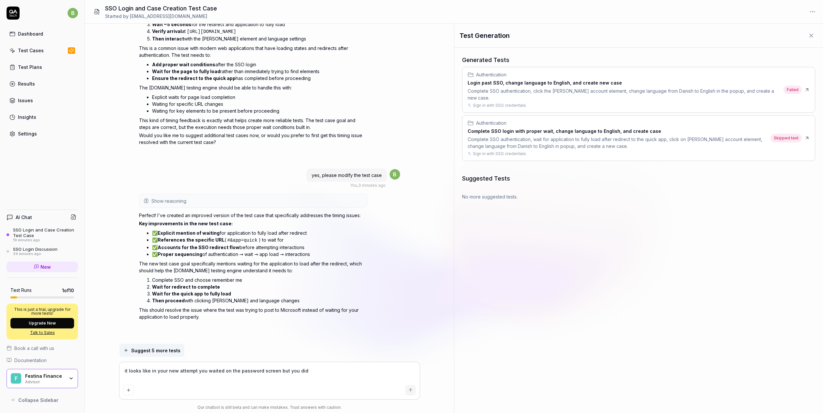
type textarea "it looks like in your new attempt you waited on the password screen but you didn"
type textarea "*"
type textarea "it looks like in your new attempt you waited on the password screen but you did…"
type textarea "*"
type textarea "it looks like in your new attempt you waited on the password screen but you did…"
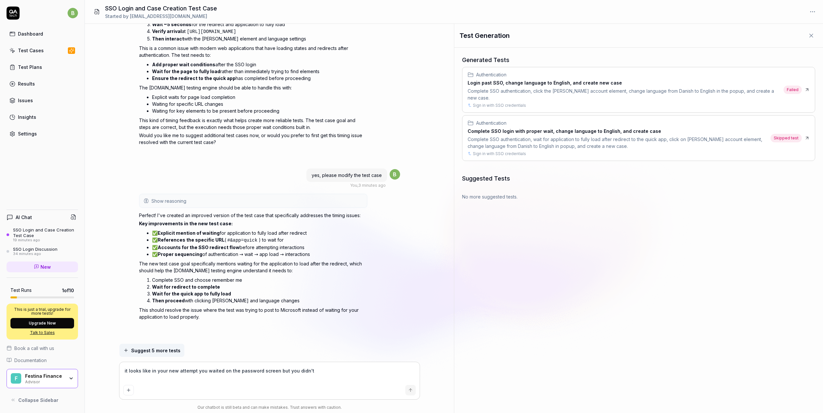
type textarea "*"
type textarea "it looks like in your new attempt you waited on the password screen but you did…"
type textarea "*"
type textarea "it looks like in your new attempt you waited on the password screen but you did…"
type textarea "*"
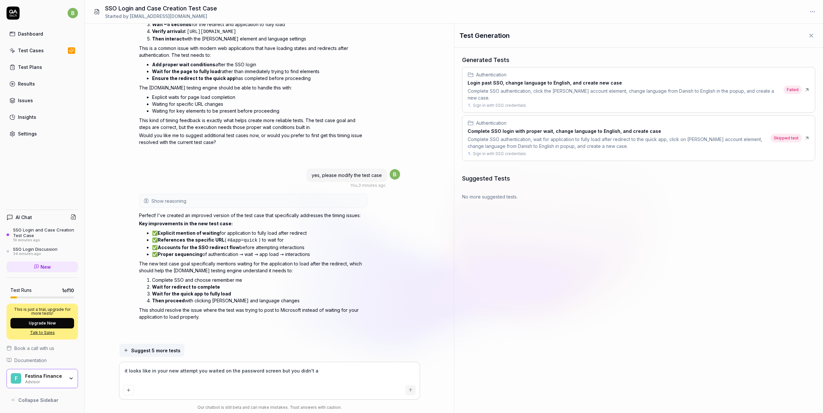
type textarea "it looks like in your new attempt you waited on the password screen but you did…"
type textarea "*"
type textarea "it looks like in your new attempt you waited on the password screen but you did…"
type textarea "*"
type textarea "it looks like in your new attempt you waited on the password screen but you did…"
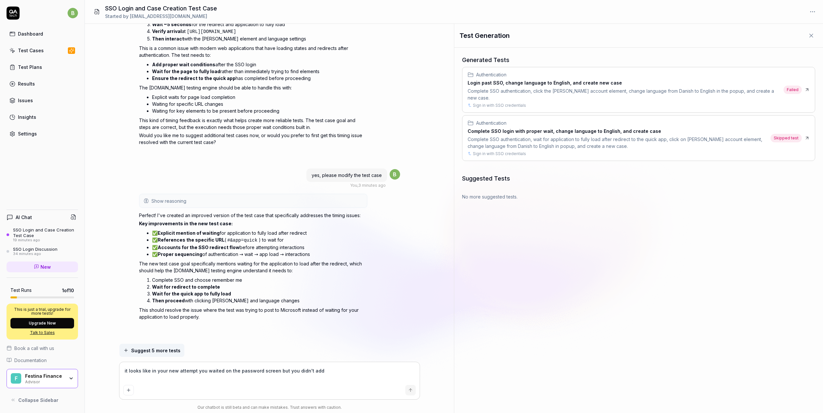
type textarea "*"
type textarea "it looks like in your new attempt you waited on the password screen but you did…"
type textarea "*"
type textarea "it looks like in your new attempt you waited on the password screen but you did…"
type textarea "*"
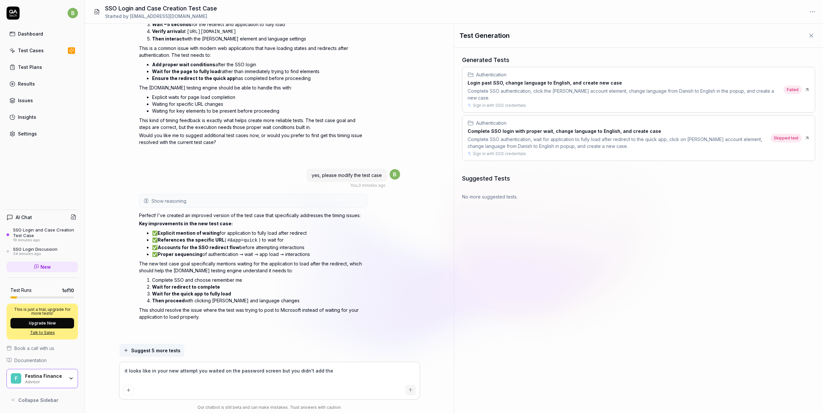
type textarea "it looks like in your new attempt you waited on the password screen but you did…"
type textarea "*"
type textarea "it looks like in your new attempt you waited on the password screen but you did…"
type textarea "*"
type textarea "it looks like in your new attempt you waited on the password screen but you did…"
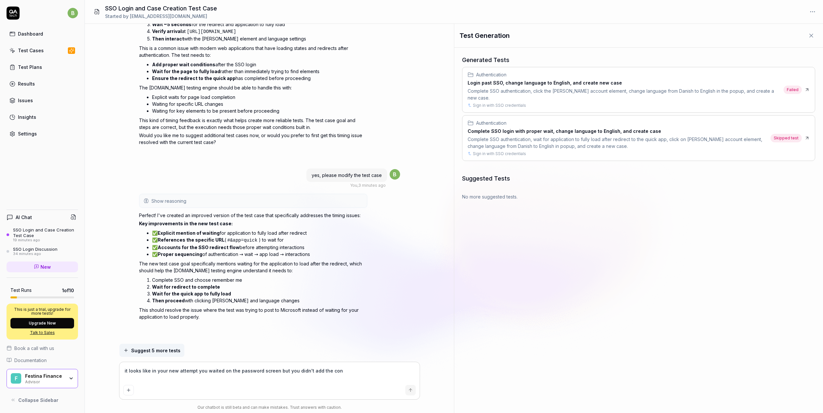
type textarea "*"
type textarea "it looks like in your new attempt you waited on the password screen but you did…"
type textarea "*"
type textarea "it looks like in your new attempt you waited on the password screen but you did…"
type textarea "*"
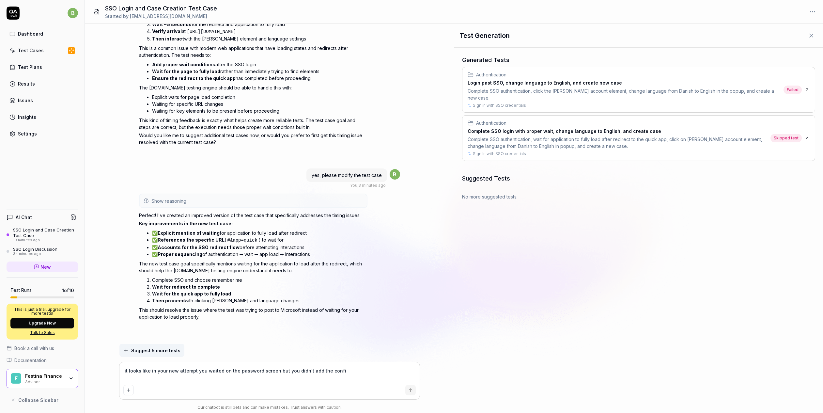
type textarea "it looks like in your new attempt you waited on the password screen but you did…"
type textarea "*"
type textarea "it looks like in your new attempt you waited on the password screen but you did…"
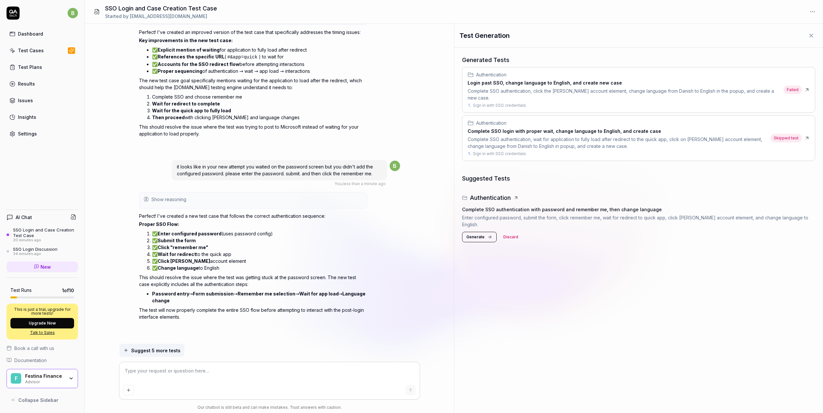
scroll to position [2082, 0]
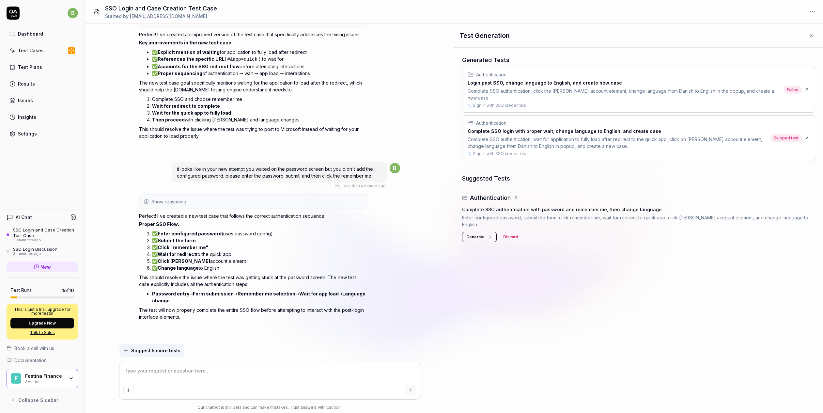
click at [482, 235] on span "Generate" at bounding box center [475, 237] width 18 height 6
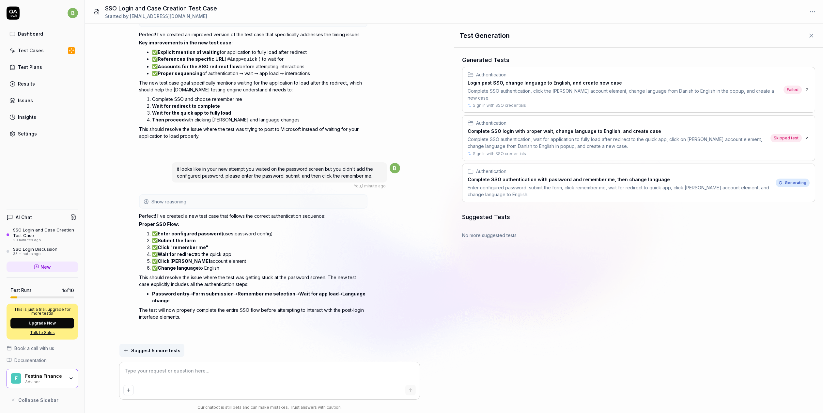
click at [655, 183] on div "Authentication Complete SSO authentication with password and remember me, then …" at bounding box center [621, 183] width 306 height 30
click at [635, 182] on h3 "Complete SSO authentication with password and remember me, then change language" at bounding box center [621, 179] width 306 height 7
click at [604, 177] on h3 "Complete SSO authentication with password and remember me, then change language" at bounding box center [621, 179] width 306 height 7
click at [807, 183] on icon at bounding box center [807, 182] width 5 height 5
click at [170, 376] on textarea at bounding box center [269, 374] width 292 height 16
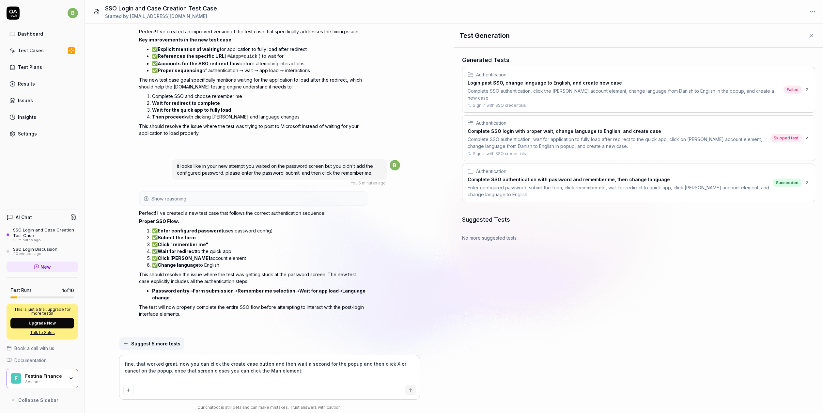
scroll to position [2089, 0]
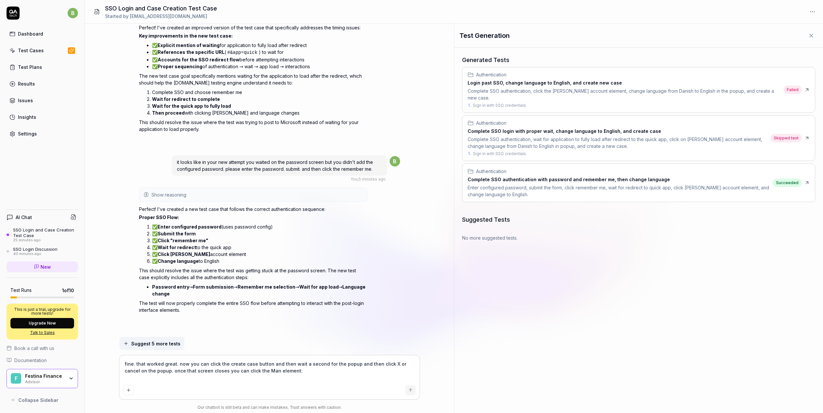
paste textarea "<use preserveAspectRatio="none" xlink:href="#man-icon"></use>"
click at [411, 391] on icon "submit" at bounding box center [410, 389] width 5 height 5
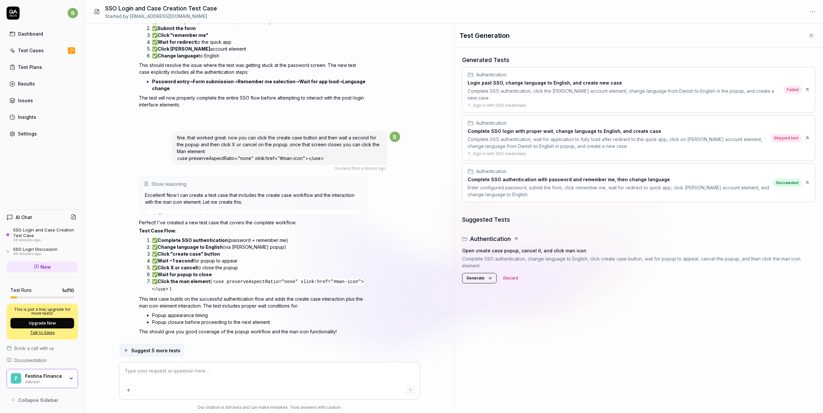
scroll to position [2284, 0]
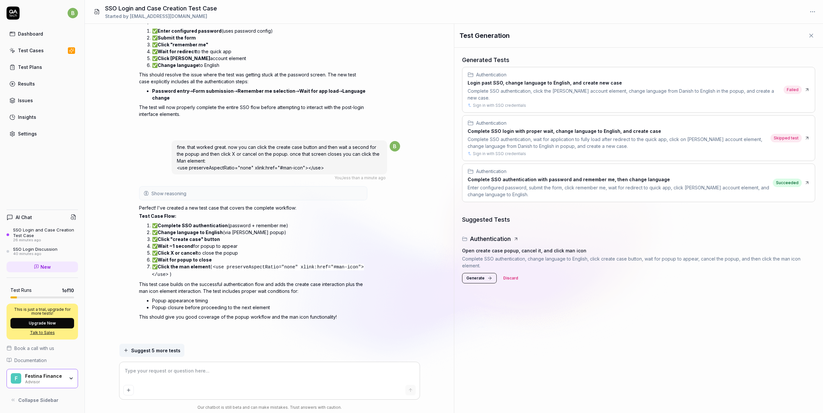
click at [472, 280] on span "Generate" at bounding box center [475, 278] width 18 height 6
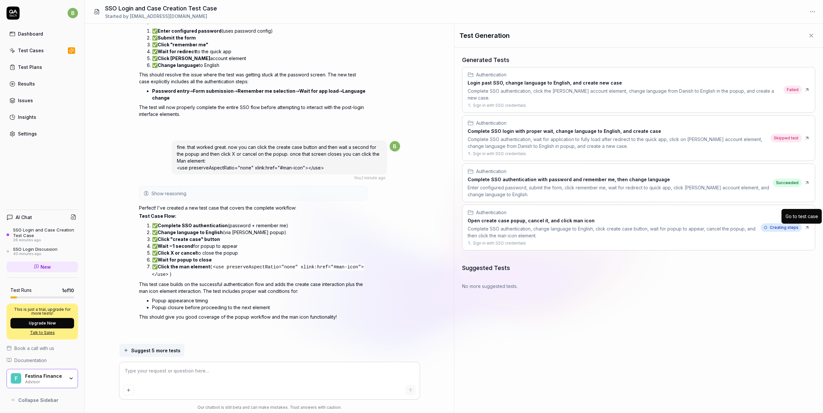
click at [807, 229] on icon at bounding box center [807, 227] width 5 height 5
click at [160, 376] on textarea at bounding box center [269, 374] width 292 height 16
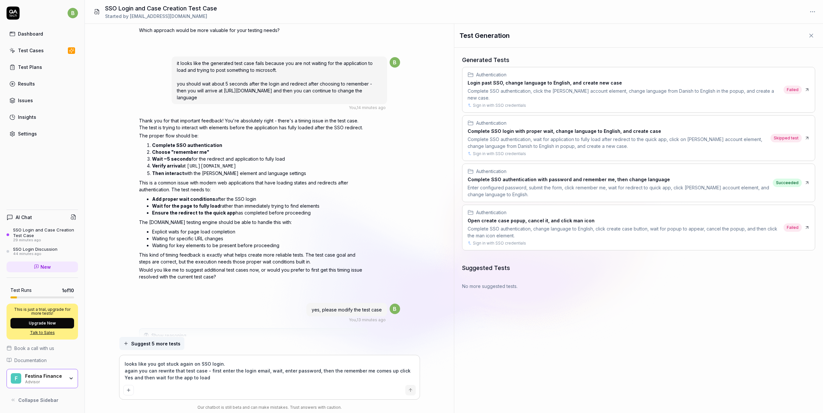
scroll to position [1763, 0]
drag, startPoint x: 214, startPoint y: 95, endPoint x: 339, endPoint y: 94, distance: 125.7
click at [341, 94] on span "it looks like the generated test case fails because you are not waiting for the…" at bounding box center [275, 81] width 196 height 40
copy span "https://bec.advisor.stable.festinafinance.com/#&app=quick"
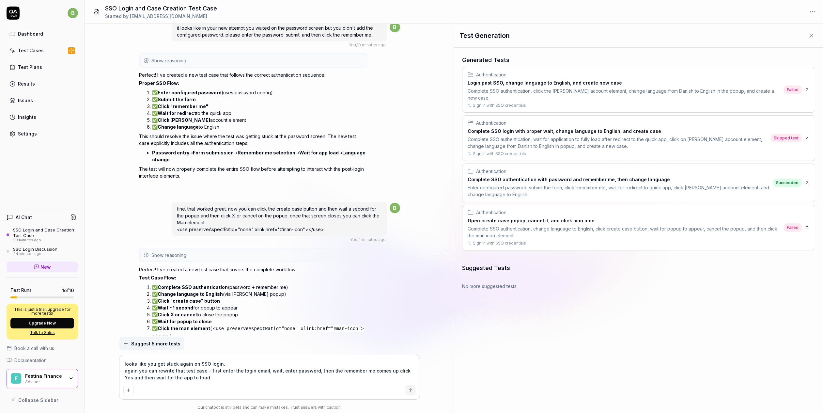
scroll to position [2290, 0]
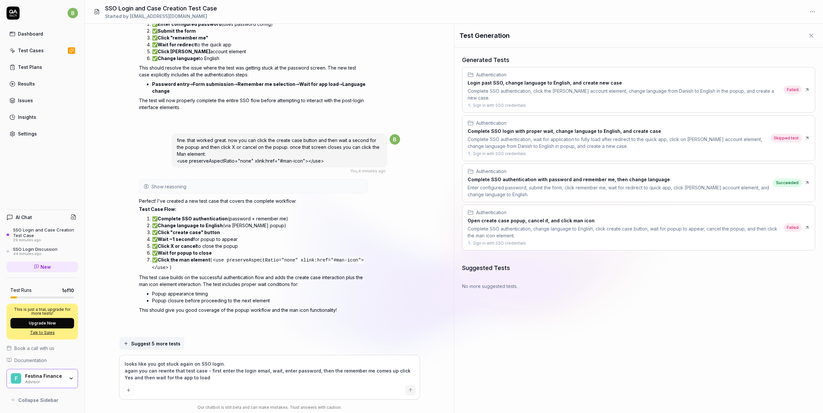
click at [215, 381] on textarea "looks like you got stuck again on SSO login. again you can rewrite that test ca…" at bounding box center [269, 370] width 292 height 23
paste textarea "https://bec.advisor.stable.festinafinance.com/#&app=quick"
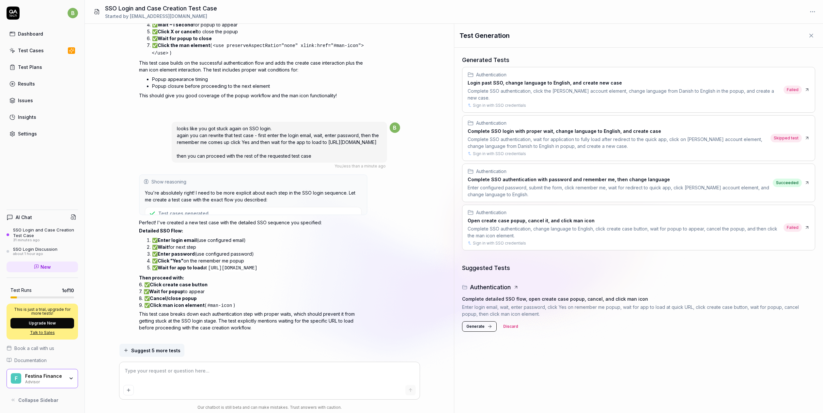
scroll to position [2495, 0]
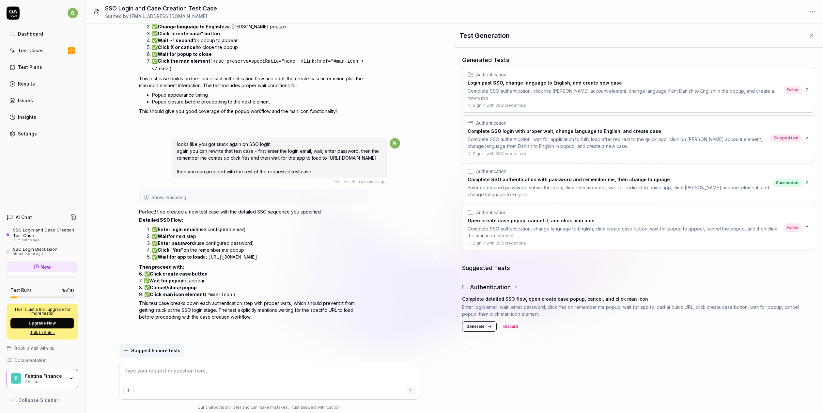
drag, startPoint x: 480, startPoint y: 317, endPoint x: 479, endPoint y: 322, distance: 5.1
click at [480, 317] on p "Enter login email, wait, enter password, click Yes on remember me popup, wait f…" at bounding box center [638, 311] width 353 height 14
drag, startPoint x: 479, startPoint y: 323, endPoint x: 479, endPoint y: 327, distance: 4.6
click at [479, 323] on button "Generate" at bounding box center [479, 326] width 35 height 10
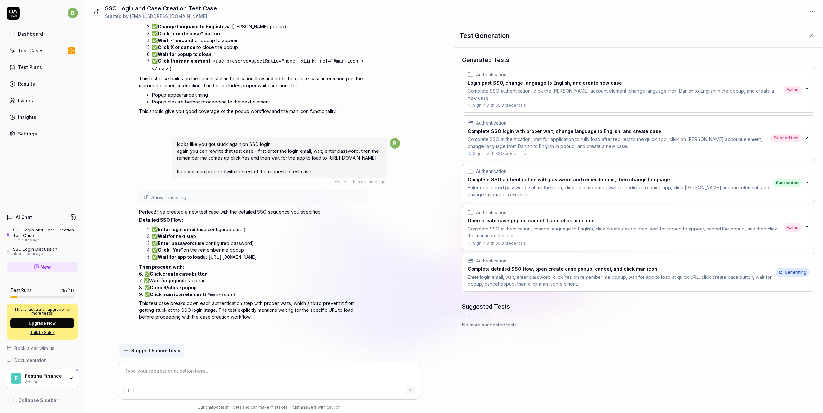
click at [693, 284] on div "Enter login email, wait, enter password, click Yes on remember me popup, wait f…" at bounding box center [621, 281] width 306 height 14
click at [687, 275] on div "Enter login email, wait, enter password, click Yes on remember me popup, wait f…" at bounding box center [621, 281] width 306 height 14
click at [810, 273] on div "Authentication Complete detailed SSO flow, open create case popup, cancel, and …" at bounding box center [639, 272] width 353 height 38
click at [208, 375] on textarea at bounding box center [269, 374] width 292 height 16
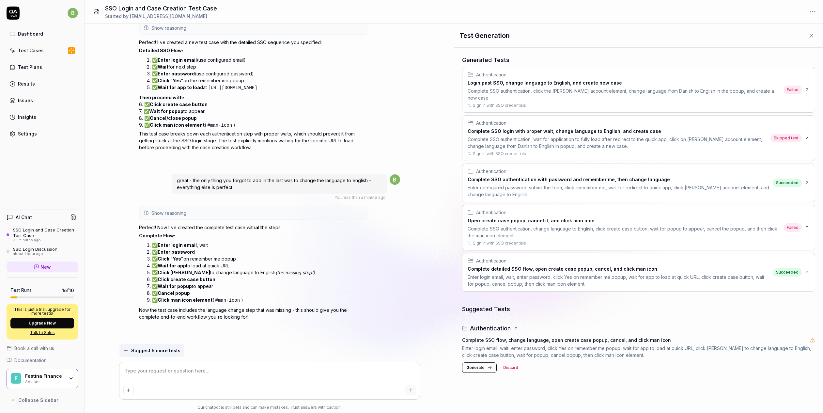
scroll to position [2664, 0]
click at [482, 370] on span "Generate" at bounding box center [475, 368] width 18 height 6
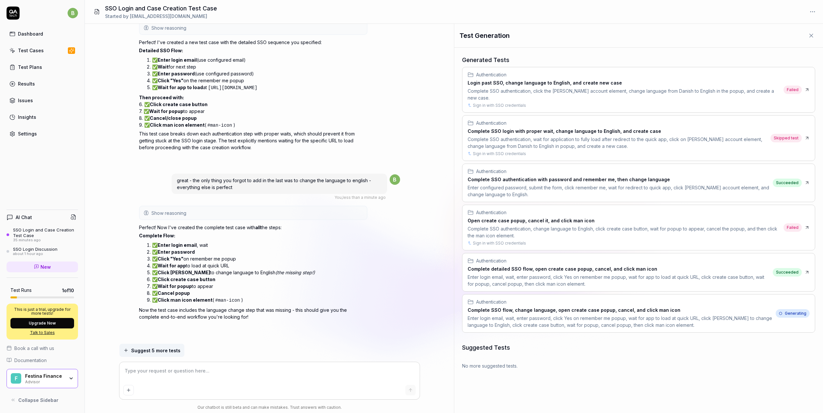
click at [715, 307] on h3 "Complete SSO flow, change language, open create case popup, cancel, and click m…" at bounding box center [621, 310] width 306 height 7
click at [805, 314] on icon at bounding box center [807, 313] width 5 height 5
click at [38, 53] on div "Test Cases" at bounding box center [31, 50] width 26 height 7
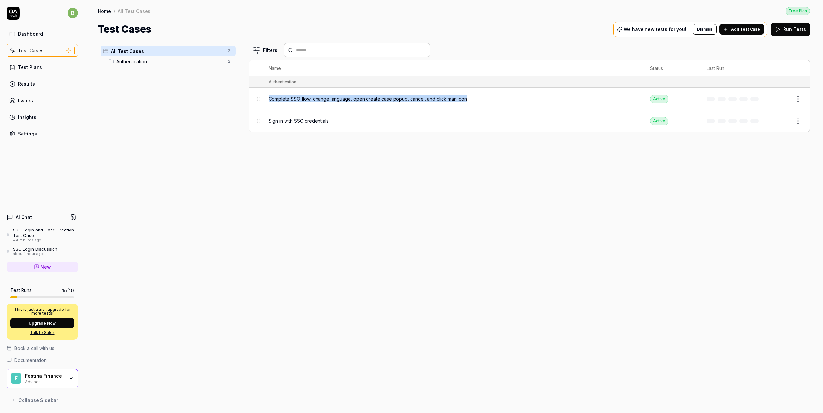
drag, startPoint x: 266, startPoint y: 98, endPoint x: 471, endPoint y: 99, distance: 205.0
click at [471, 99] on td "Complete SSO flow, change language, open create case popup, cancel, and click m…" at bounding box center [453, 99] width 382 height 22
copy span "Complete SSO flow, change language, open create case popup, cancel, and click m…"
click at [29, 30] on link "Dashboard" at bounding box center [42, 33] width 71 height 13
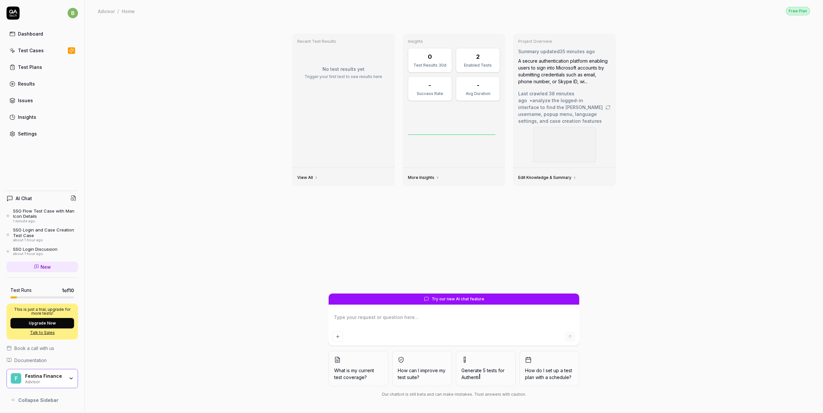
click at [41, 214] on div "SSO Flow Test Case with Man Icon Details" at bounding box center [45, 213] width 65 height 11
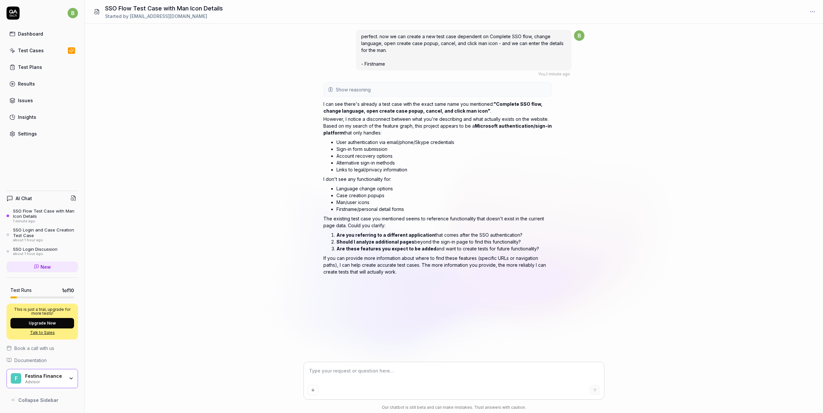
click at [37, 52] on div "Test Cases" at bounding box center [31, 50] width 26 height 7
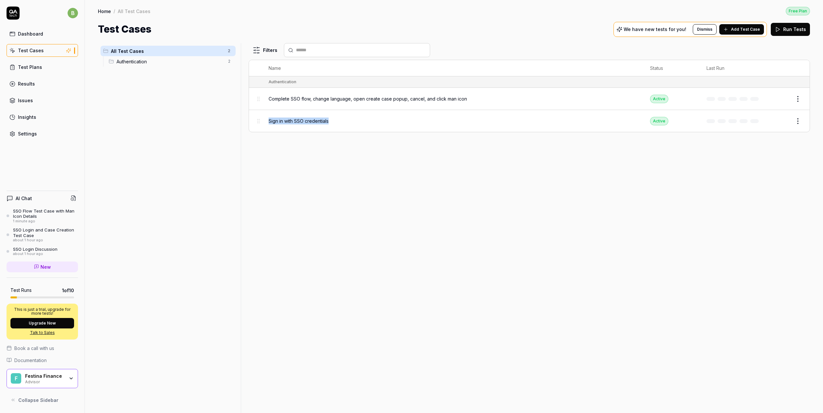
drag, startPoint x: 333, startPoint y: 118, endPoint x: 267, endPoint y: 118, distance: 66.3
click at [267, 118] on td "Sign in with SSO credentials" at bounding box center [453, 121] width 382 height 22
copy span "Sign in with SSO credentials"
click at [307, 96] on span "Complete SSO flow, change language, open create case popup, cancel, and click m…" at bounding box center [368, 98] width 198 height 7
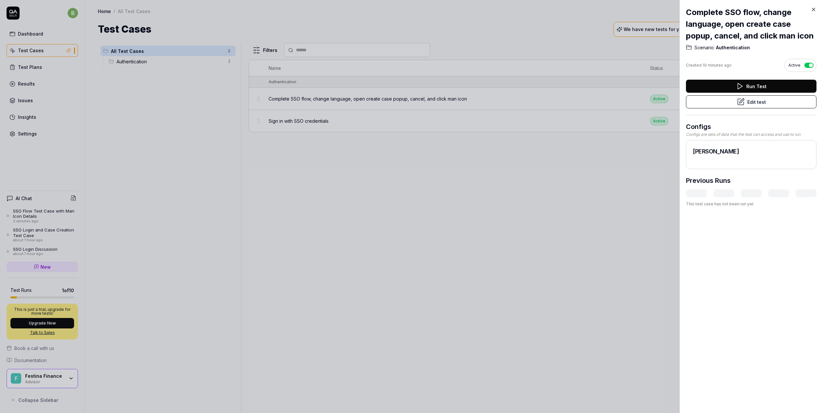
click at [747, 104] on button "Edit test" at bounding box center [751, 101] width 131 height 13
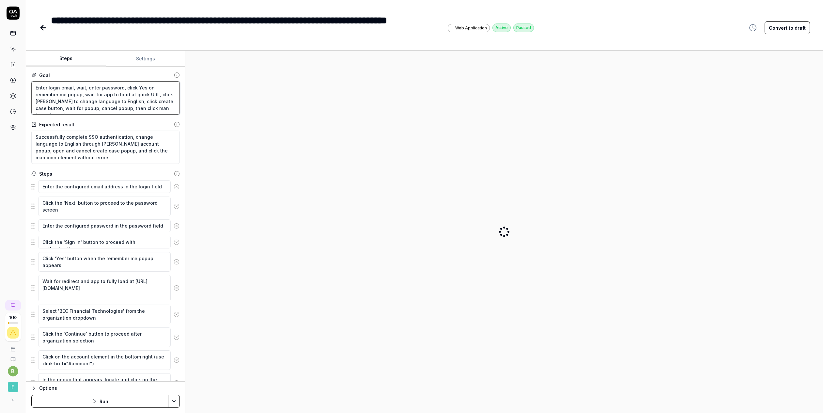
click at [72, 97] on textarea "Enter login email, wait, enter password, click Yes on remember me popup, wait f…" at bounding box center [105, 97] width 149 height 33
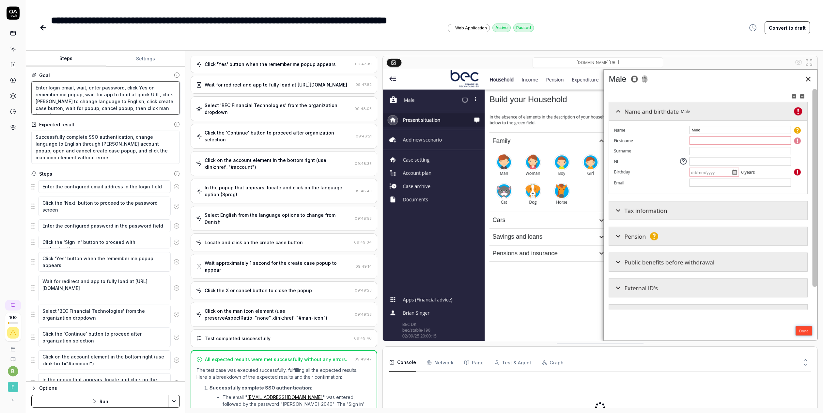
scroll to position [271, 0]
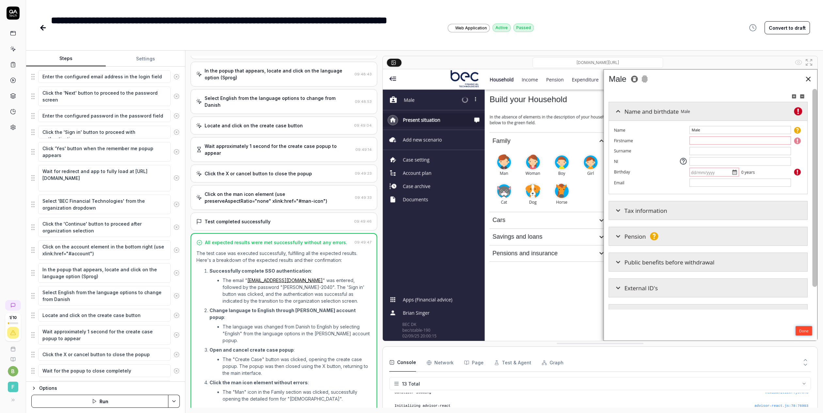
scroll to position [149, 0]
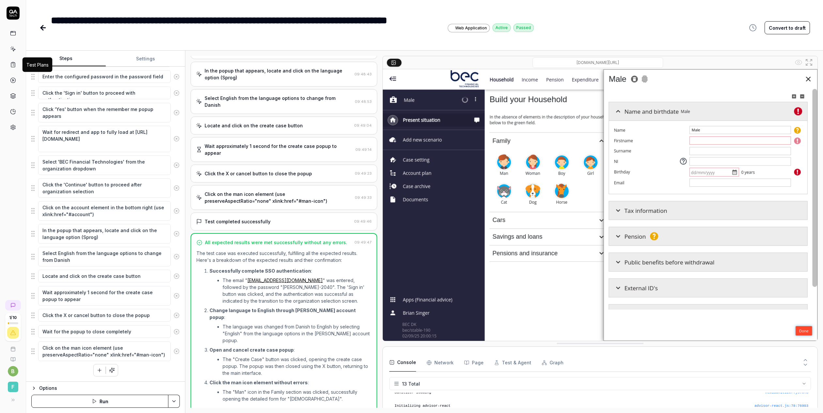
click at [14, 63] on icon at bounding box center [13, 65] width 6 height 6
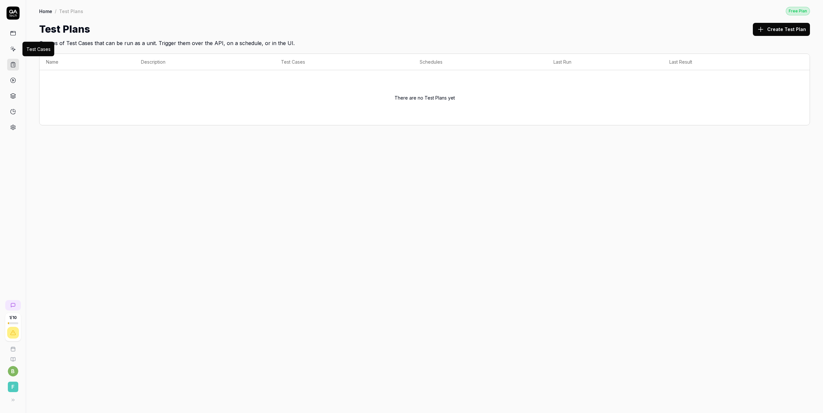
click at [12, 50] on icon at bounding box center [13, 49] width 6 height 6
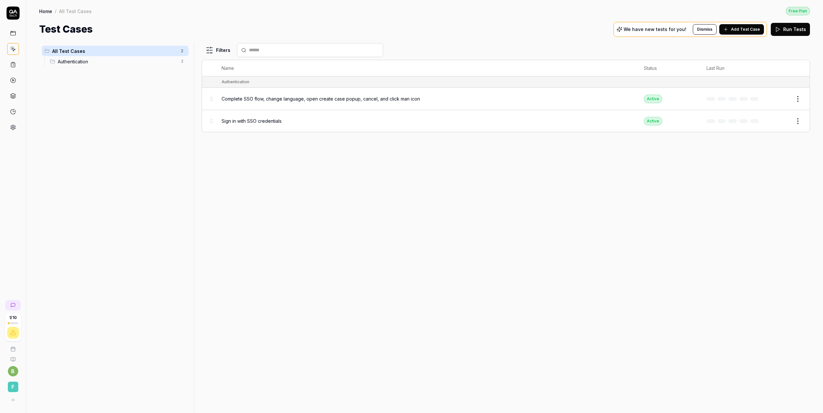
click at [11, 34] on icon at bounding box center [13, 33] width 6 height 6
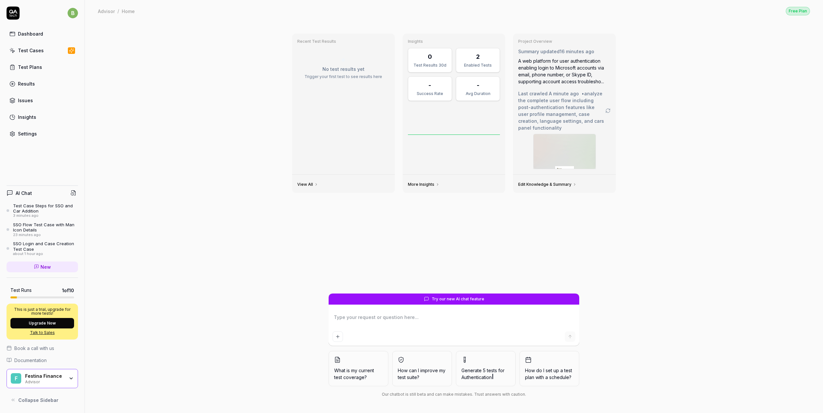
click at [38, 208] on div "Test Case Steps for SSO and Car Addition" at bounding box center [45, 208] width 65 height 11
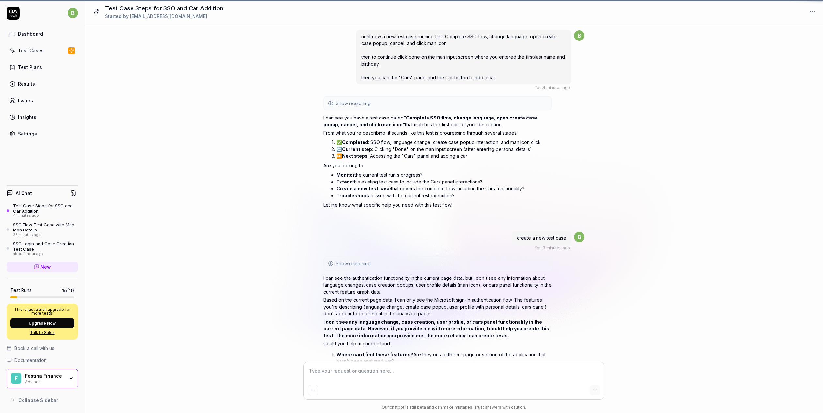
scroll to position [228, 0]
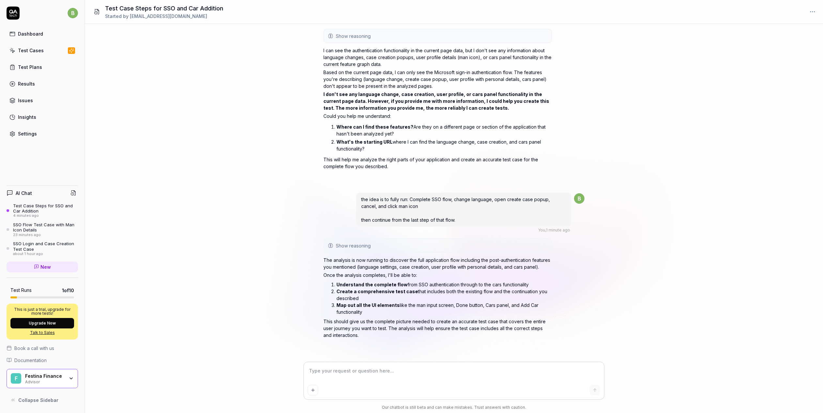
click at [331, 381] on textarea at bounding box center [454, 374] width 292 height 16
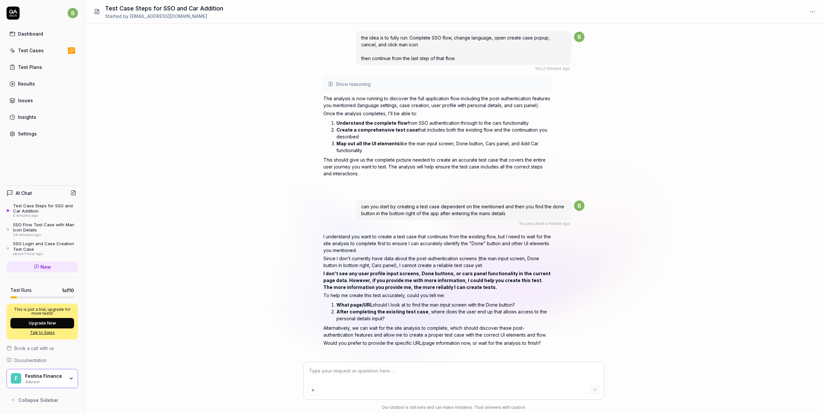
scroll to position [397, 0]
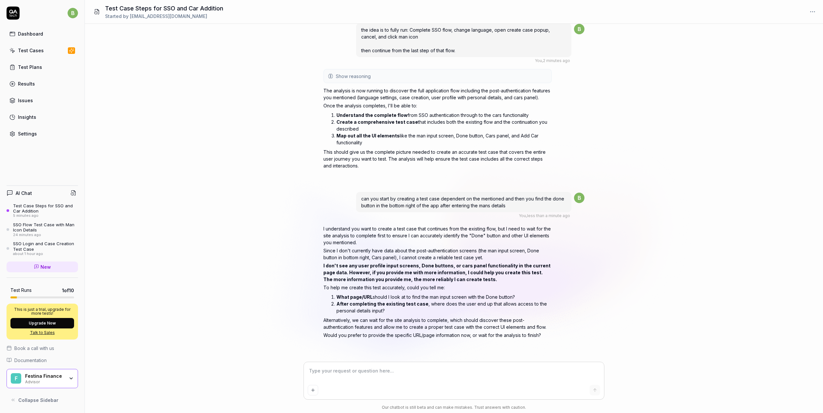
click at [31, 53] on div "Test Cases" at bounding box center [31, 50] width 26 height 7
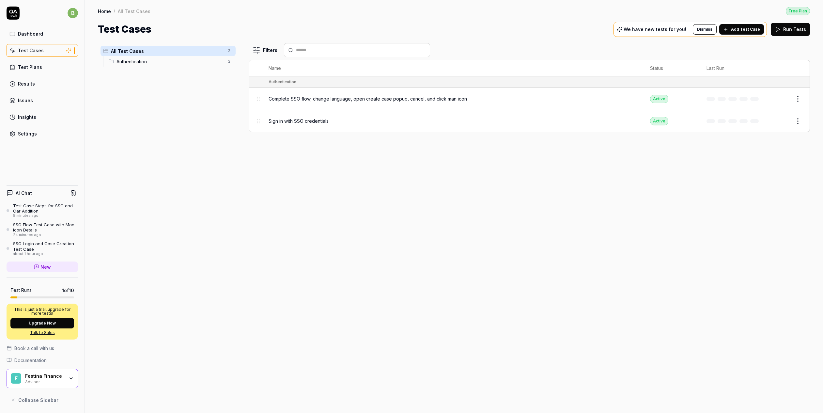
click at [28, 113] on link "Insights" at bounding box center [42, 117] width 71 height 13
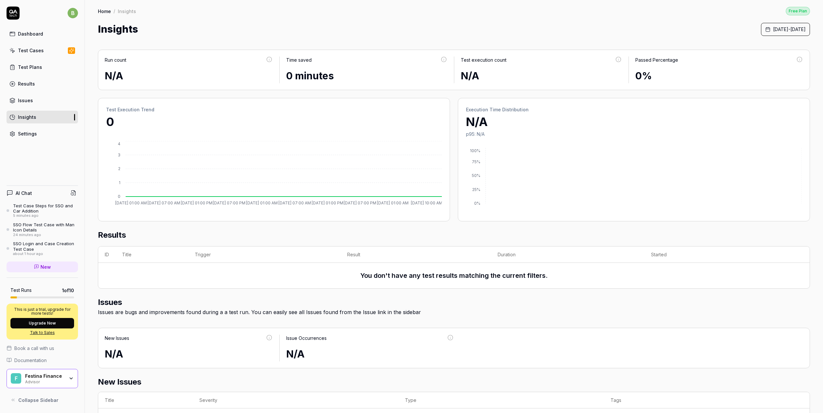
click at [30, 53] on div "Test Cases" at bounding box center [31, 50] width 26 height 7
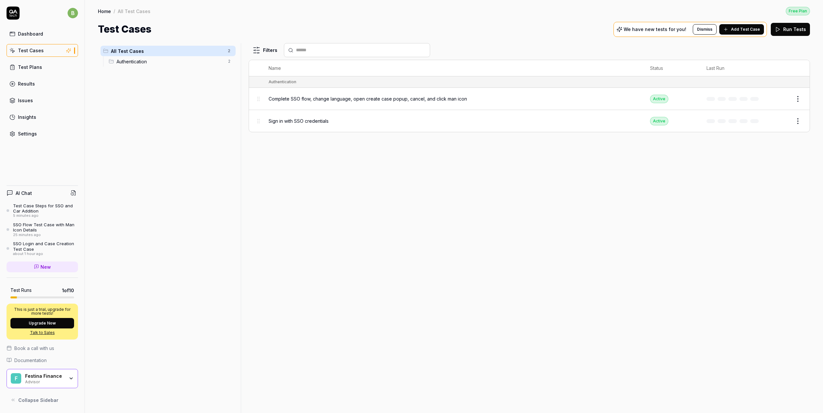
click at [29, 34] on div "Dashboard" at bounding box center [30, 33] width 25 height 7
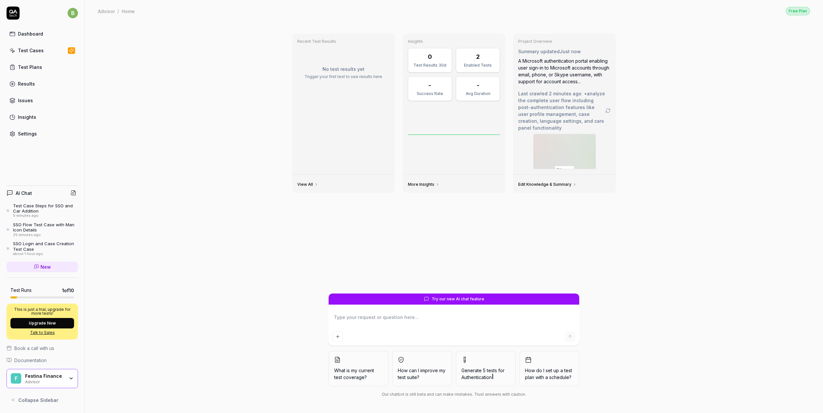
click at [31, 208] on div "Test Case Steps for SSO and Car Addition" at bounding box center [45, 208] width 65 height 11
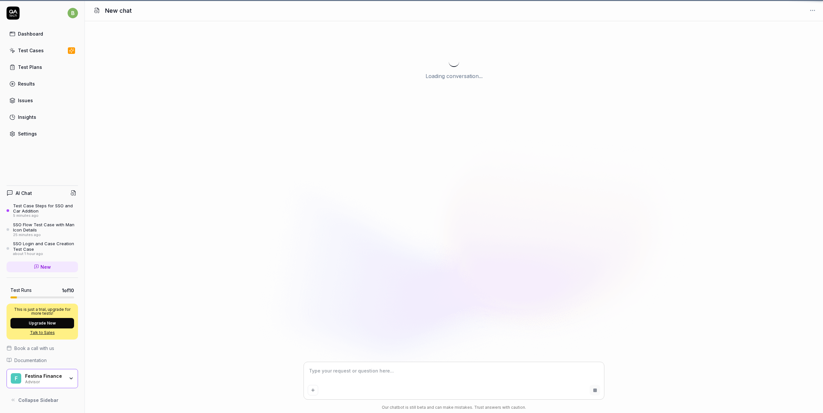
scroll to position [397, 0]
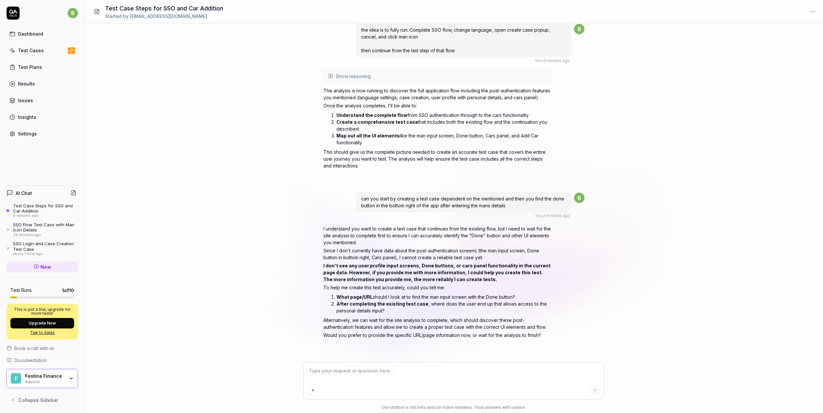
click at [378, 380] on textarea at bounding box center [454, 374] width 292 height 16
paste textarea "https://bec.advisor.stable.festinafinance.com/#app=quick&advisorcase=LkWDZiZJL1…"
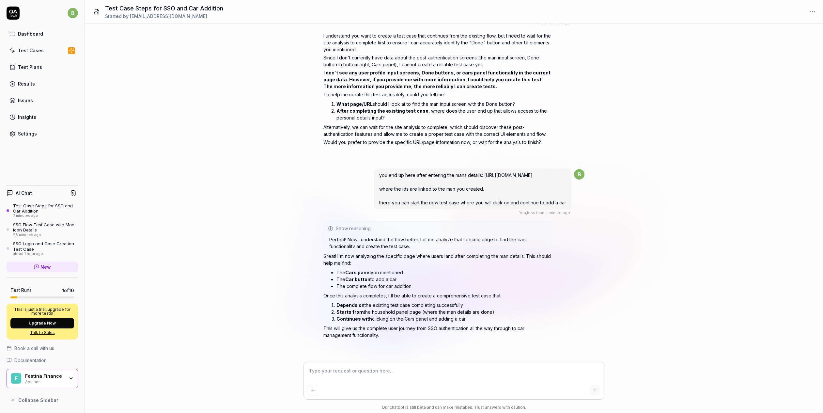
scroll to position [590, 0]
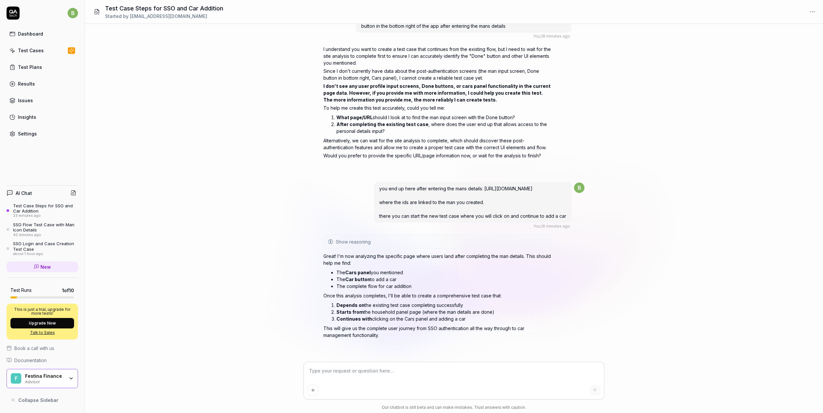
click at [449, 371] on textarea at bounding box center [454, 374] width 292 height 16
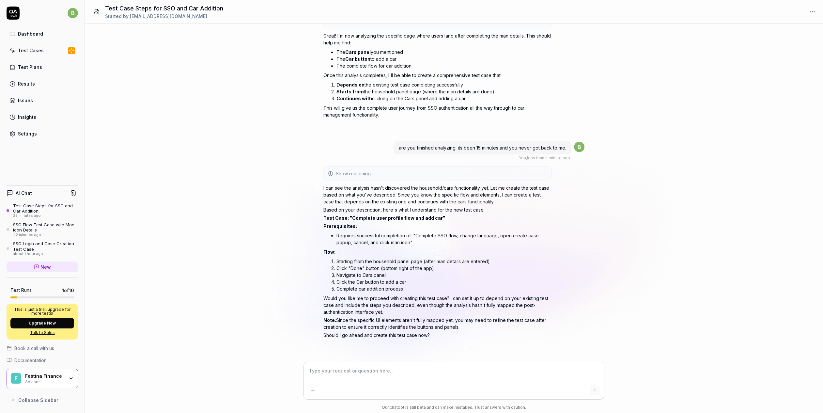
scroll to position [810, 0]
click at [402, 375] on textarea at bounding box center [454, 374] width 292 height 16
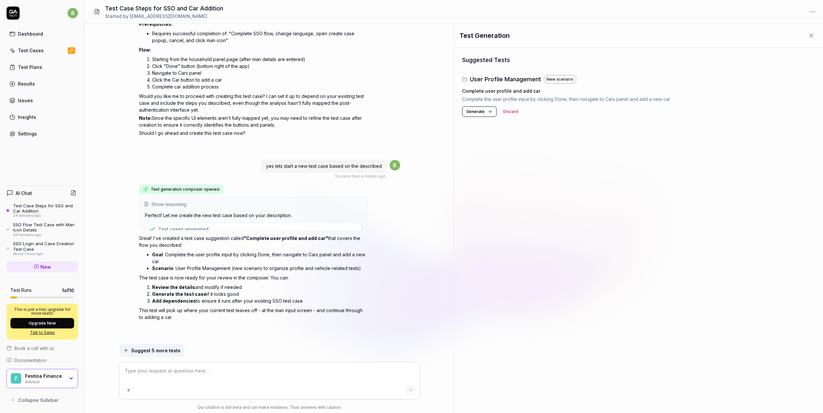
scroll to position [993, 0]
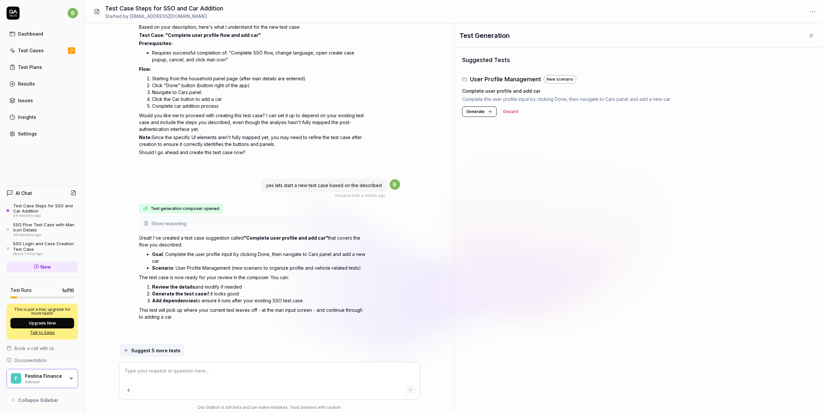
click at [476, 112] on span "Generate" at bounding box center [475, 112] width 18 height 6
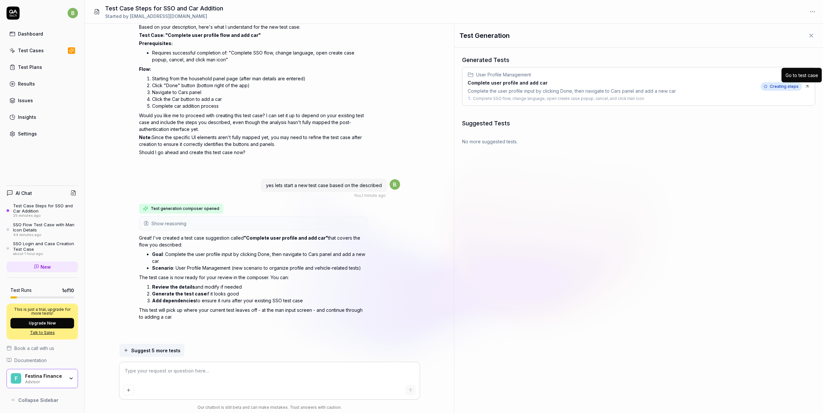
click at [808, 87] on icon at bounding box center [807, 86] width 5 height 5
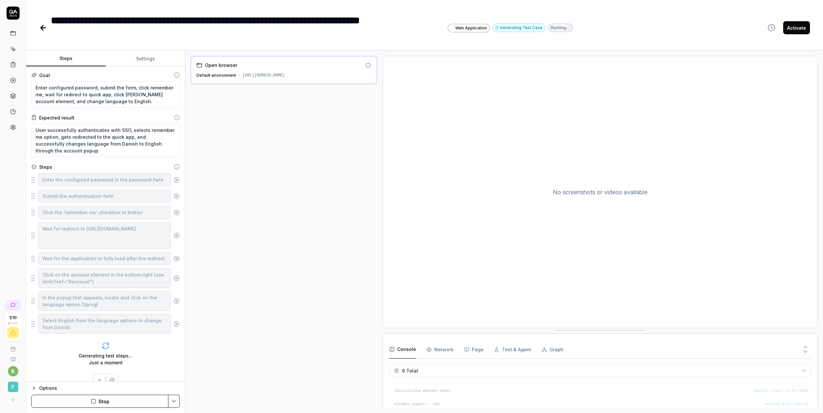
scroll to position [31, 0]
type textarea "*"
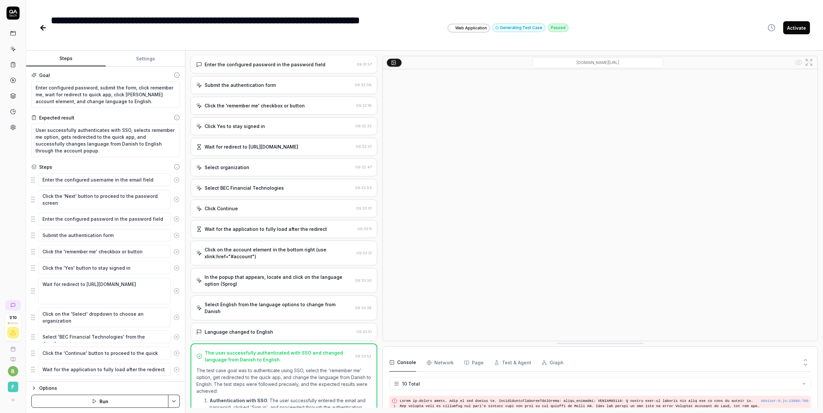
scroll to position [179, 0]
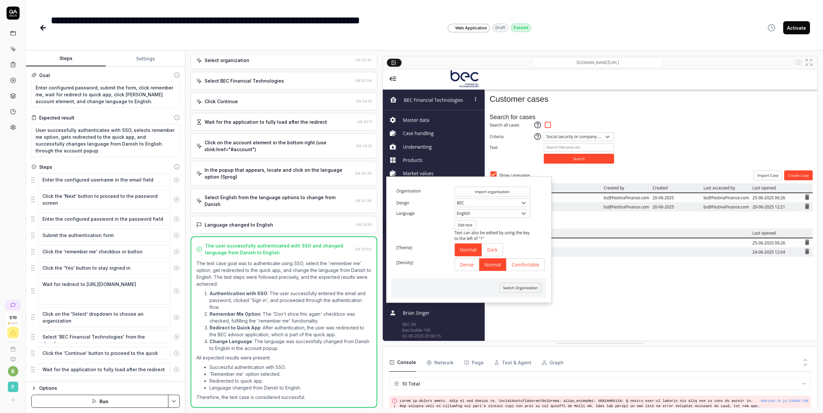
click at [799, 28] on button "Activate" at bounding box center [796, 27] width 27 height 13
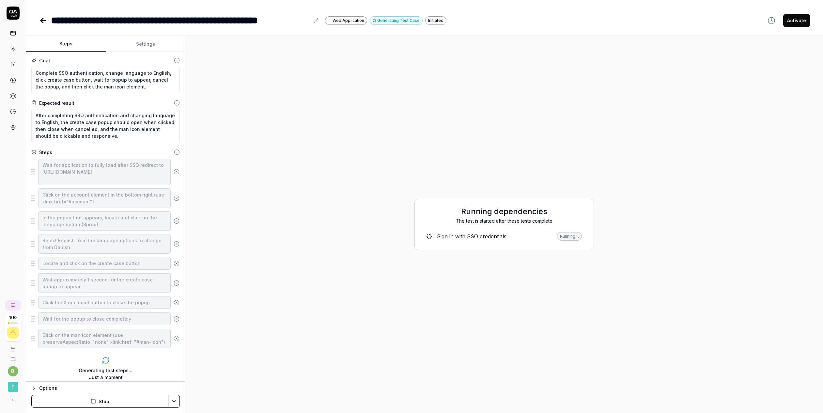
type textarea "*"
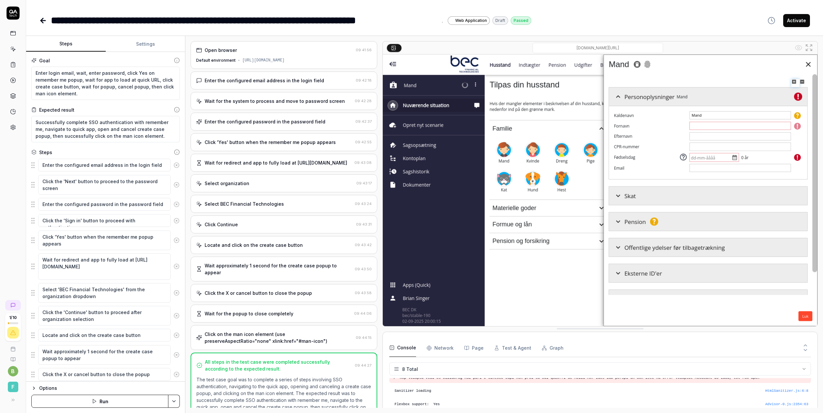
type textarea "*"
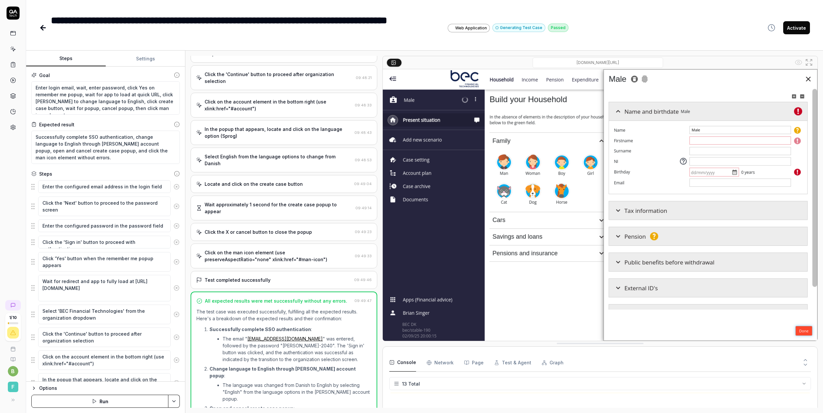
scroll to position [135, 0]
click at [798, 28] on button "Activate" at bounding box center [796, 27] width 27 height 13
click at [13, 47] on icon at bounding box center [13, 49] width 6 height 6
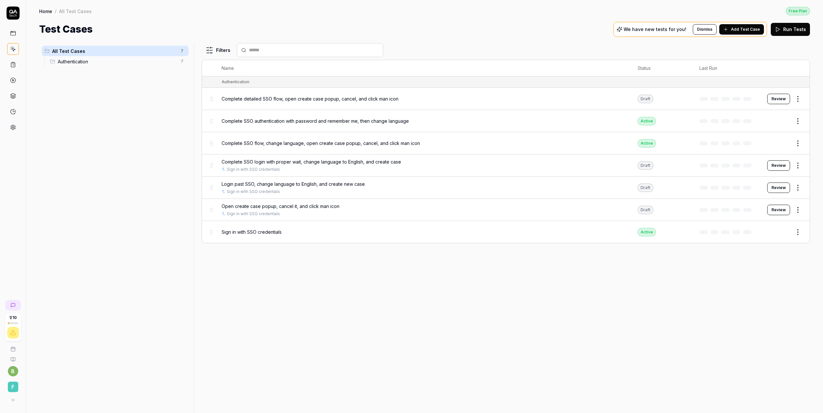
click at [72, 61] on span "Authentication" at bounding box center [117, 61] width 119 height 7
click at [798, 209] on html "1 / 10 b F Home / All Test Cases / Authentication Free Plan Home / All Test Cas…" at bounding box center [411, 206] width 823 height 413
click at [755, 307] on div "Delete" at bounding box center [771, 308] width 62 height 14
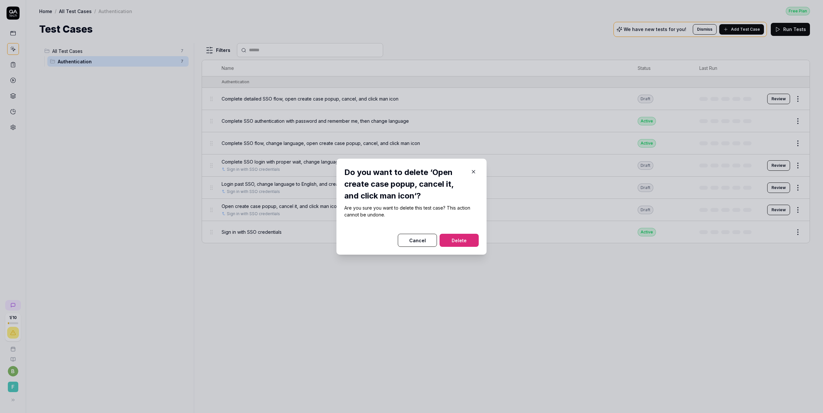
drag, startPoint x: 463, startPoint y: 244, endPoint x: 504, endPoint y: 233, distance: 42.1
click at [464, 244] on button "Delete" at bounding box center [459, 240] width 39 height 13
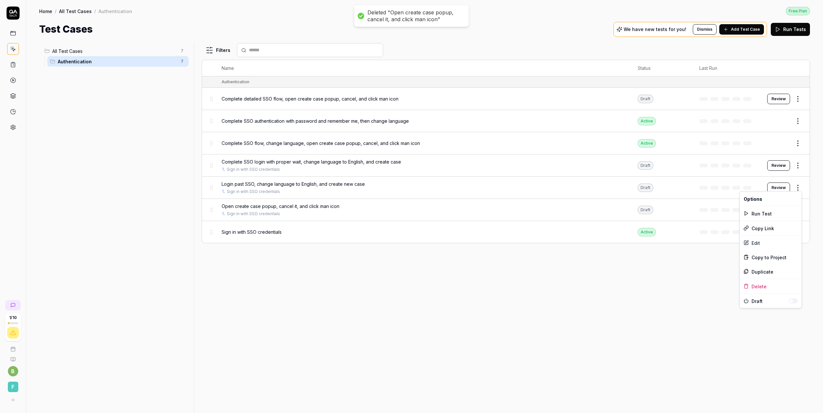
click at [798, 184] on html "Deleted "Open create case popup, cancel it, and click man icon" 1 / 10 b F Home…" at bounding box center [411, 206] width 823 height 413
click at [761, 286] on div "Delete" at bounding box center [771, 286] width 62 height 14
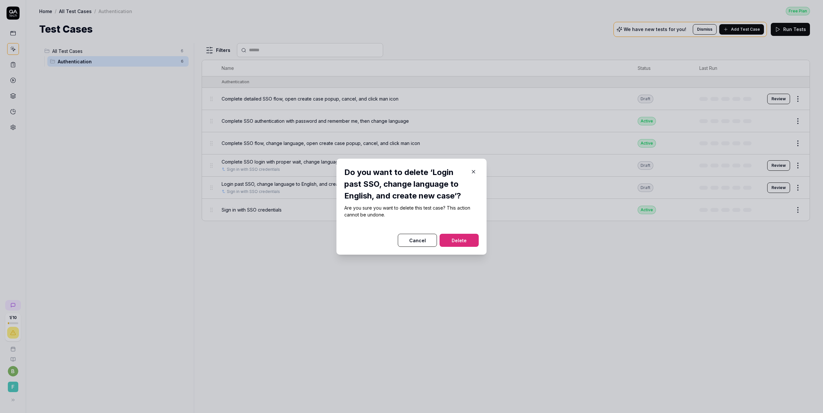
click at [461, 241] on button "Delete" at bounding box center [459, 240] width 39 height 13
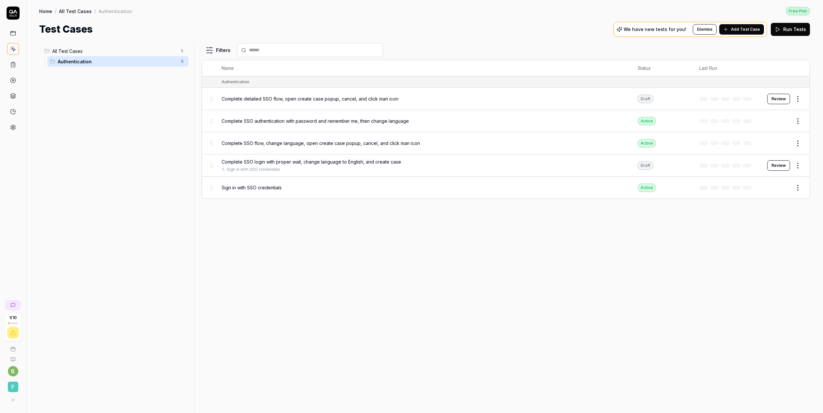
click at [799, 164] on html "Deleted "Login past SSO, change language to English, and create new case" 1 / 1…" at bounding box center [411, 206] width 823 height 413
click at [761, 260] on div "Delete" at bounding box center [771, 264] width 62 height 14
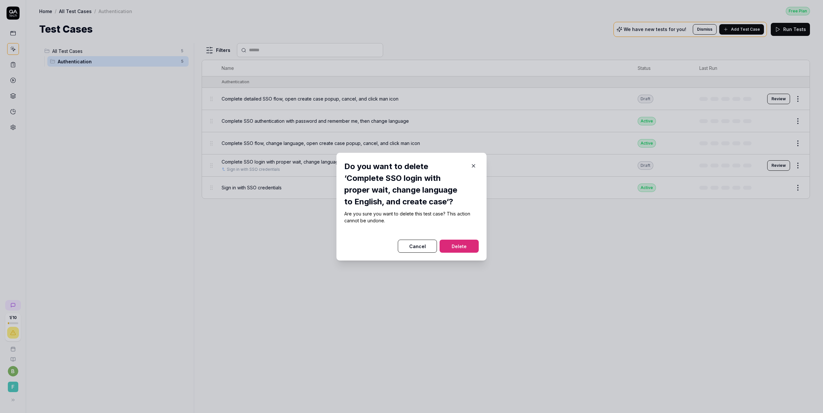
click at [462, 241] on button "Delete" at bounding box center [459, 246] width 39 height 13
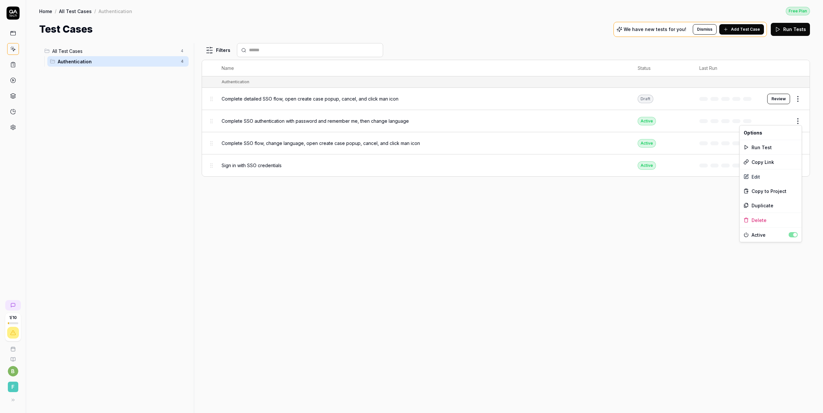
click at [800, 119] on html "1 / 10 b F Home / All Test Cases / Authentication Free Plan Home / All Test Cas…" at bounding box center [411, 206] width 823 height 413
click at [761, 217] on div "Delete" at bounding box center [771, 220] width 62 height 14
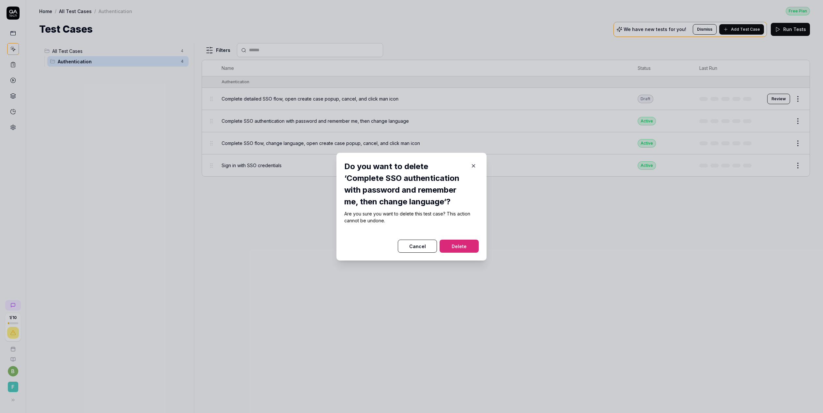
click at [454, 238] on div at bounding box center [411, 236] width 134 height 8
click at [455, 243] on button "Delete" at bounding box center [459, 246] width 39 height 13
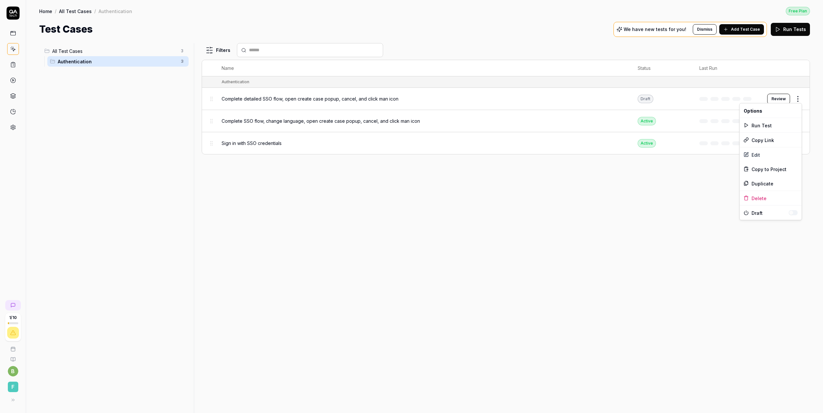
click at [802, 96] on html "1 / 10 b F Home / All Test Cases / Authentication Free Plan Home / All Test Cas…" at bounding box center [411, 206] width 823 height 413
click at [760, 197] on div "Delete" at bounding box center [771, 198] width 62 height 14
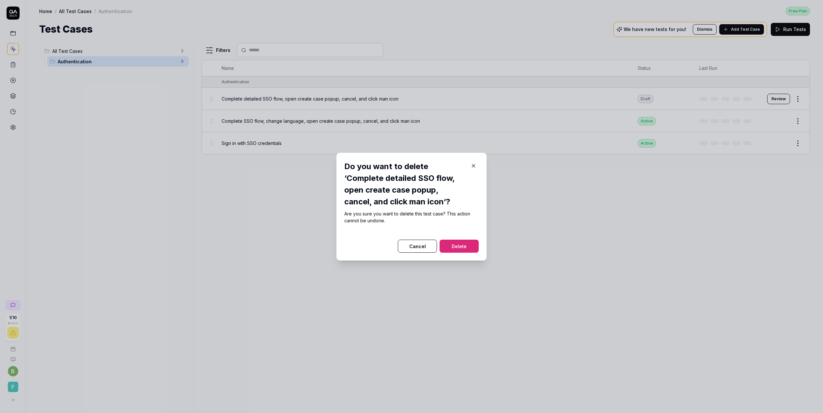
click at [465, 249] on button "Delete" at bounding box center [459, 246] width 39 height 13
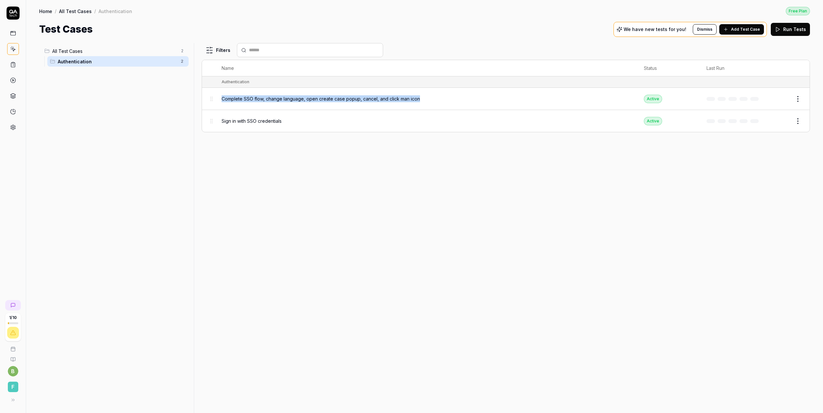
drag, startPoint x: 420, startPoint y: 96, endPoint x: 177, endPoint y: 102, distance: 243.6
click at [215, 96] on td "Complete SSO flow, change language, open create case popup, cancel, and click m…" at bounding box center [426, 99] width 422 height 22
click at [12, 32] on icon at bounding box center [12, 31] width 0 height 1
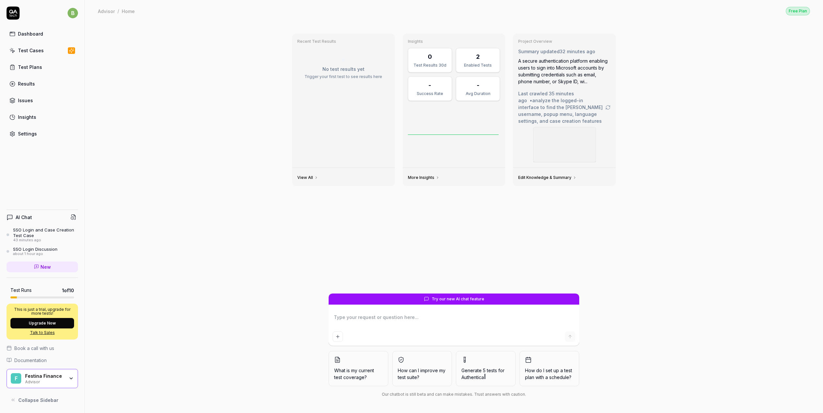
click at [395, 320] on textarea at bounding box center [454, 320] width 243 height 16
type textarea "*"
type textarea "p"
type textarea "*"
type textarea "pe"
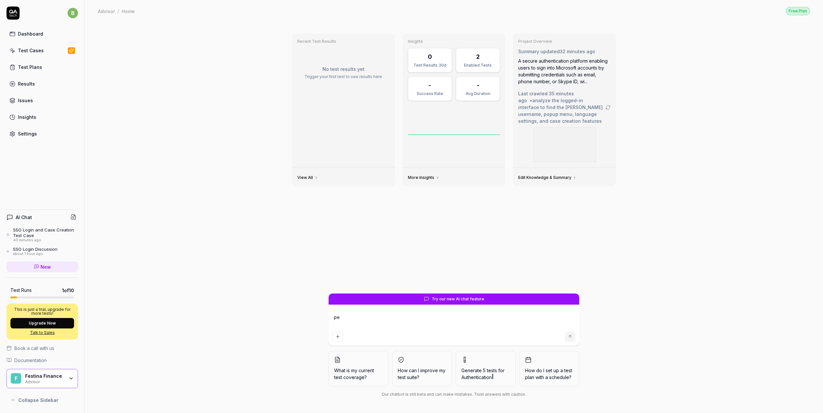
type textarea "*"
type textarea "per"
type textarea "*"
type textarea "perfe"
type textarea "*"
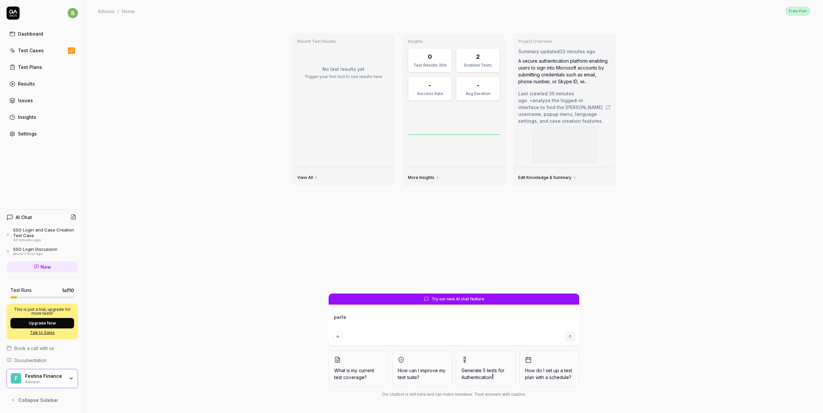
type textarea "perfec"
type textarea "*"
type textarea "perfect"
type textarea "*"
type textarea "perfect."
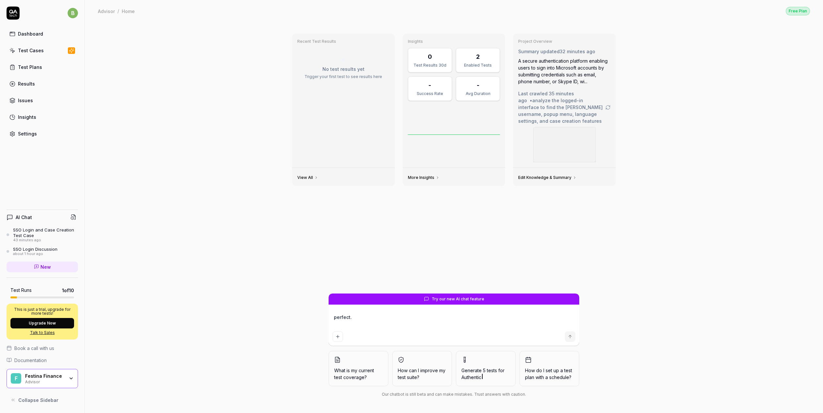
type textarea "*"
type textarea "perfect."
type textarea "*"
type textarea "perfect. n"
type textarea "*"
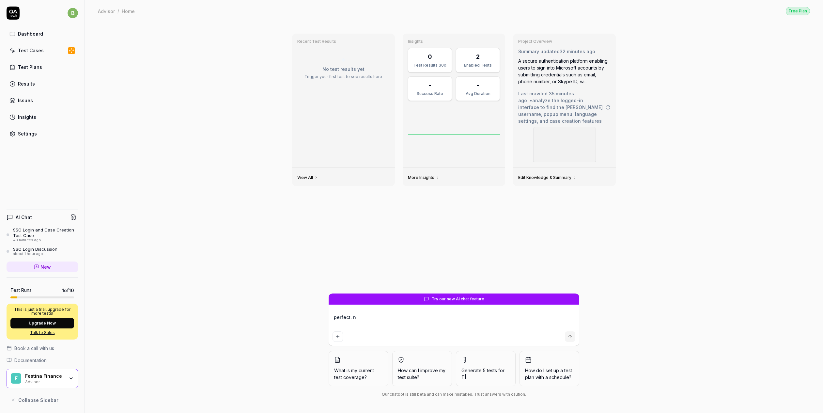
type textarea "perfect. no"
type textarea "*"
type textarea "perfect. now"
type textarea "*"
type textarea "perfect. now"
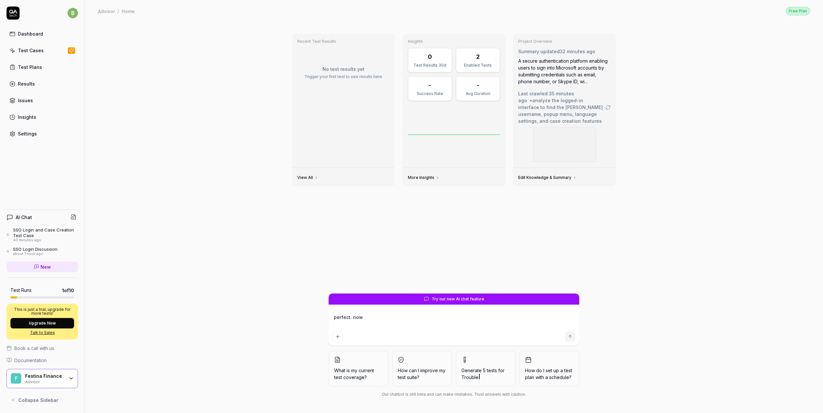
type textarea "*"
type textarea "perfect. now w"
type textarea "*"
type textarea "perfect. now we"
type textarea "*"
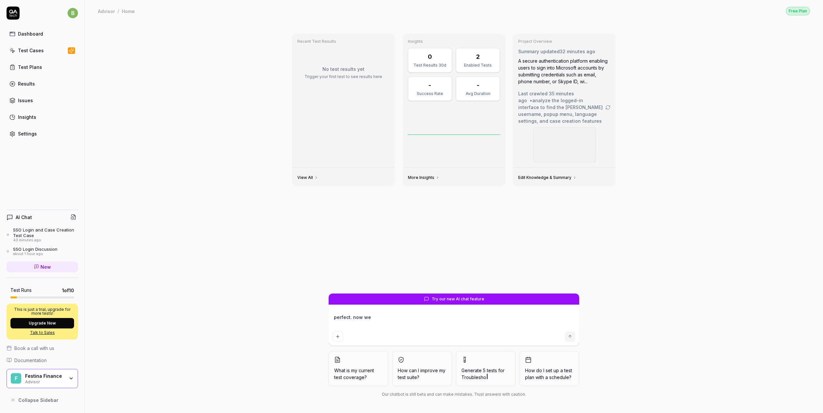
type textarea "perfect. now we"
type textarea "*"
type textarea "perfect. now we c"
type textarea "*"
type textarea "perfect. now we ca"
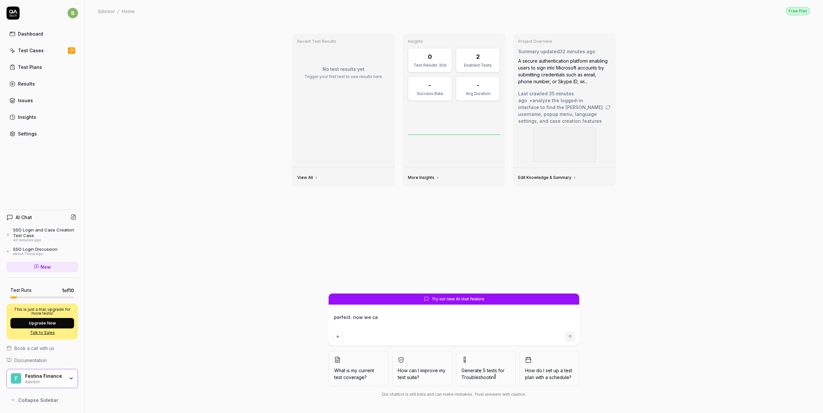
type textarea "*"
type textarea "perfect. now we can"
type textarea "*"
type textarea "perfect. now we can"
type textarea "*"
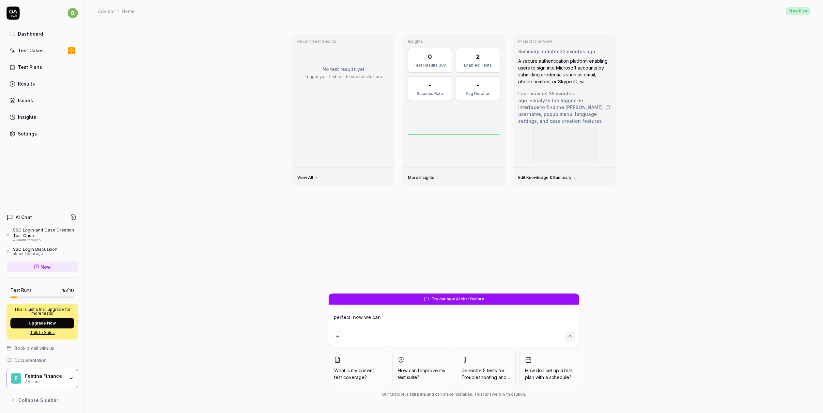
type textarea "perfect. now we can c"
type textarea "*"
type textarea "perfect. now we can cr"
type textarea "*"
type textarea "perfect. now we can crea"
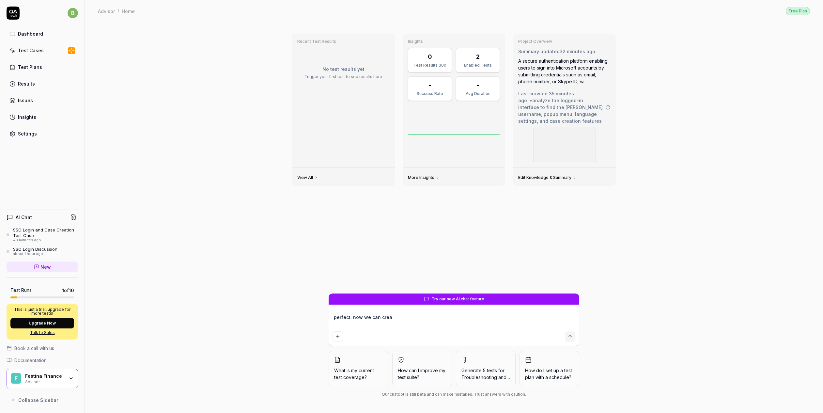
type textarea "*"
type textarea "perfect. now we can create"
type textarea "*"
type textarea "perfect. now we can create"
type textarea "*"
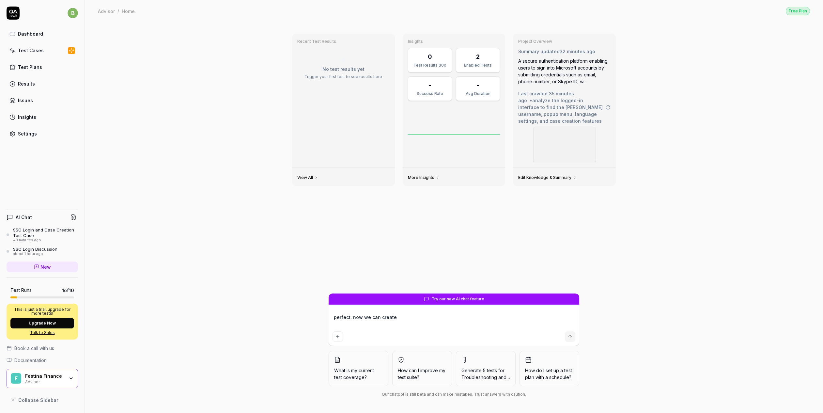
type textarea "perfect. now we can create a"
type textarea "*"
type textarea "perfect. now we can create a"
type textarea "*"
type textarea "perfect. now we can create a n"
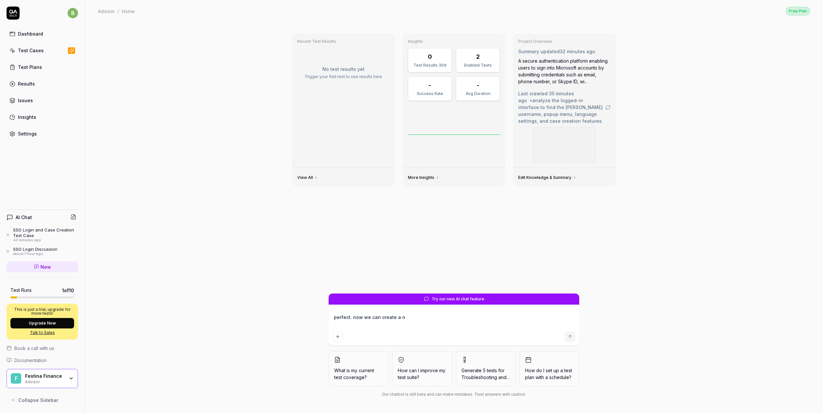
type textarea "*"
type textarea "perfect. now we can create a ne"
type textarea "*"
type textarea "perfect. now we can create a new"
type textarea "*"
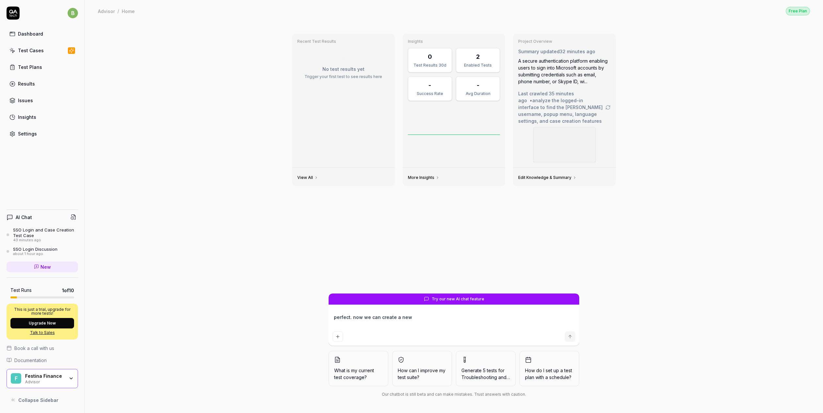
type textarea "perfect. now we can create a new"
type textarea "*"
type textarea "perfect. now we can create a new c"
type textarea "*"
type textarea "perfect. now we can create a new"
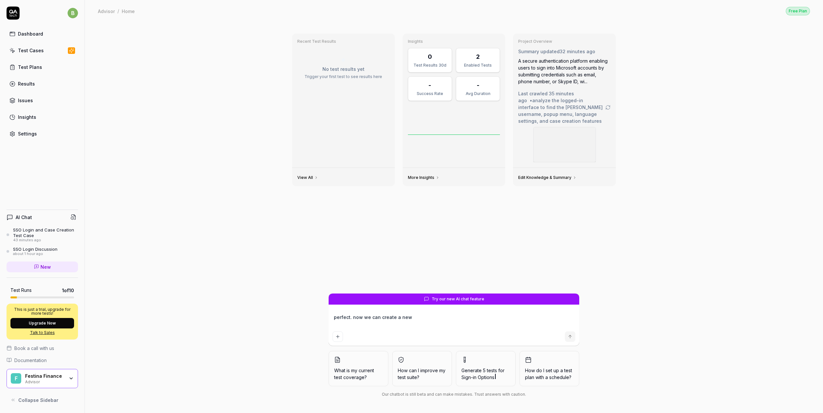
type textarea "*"
type textarea "perfect. now we can create a new t"
type textarea "*"
type textarea "perfect. now we can create a new te"
type textarea "*"
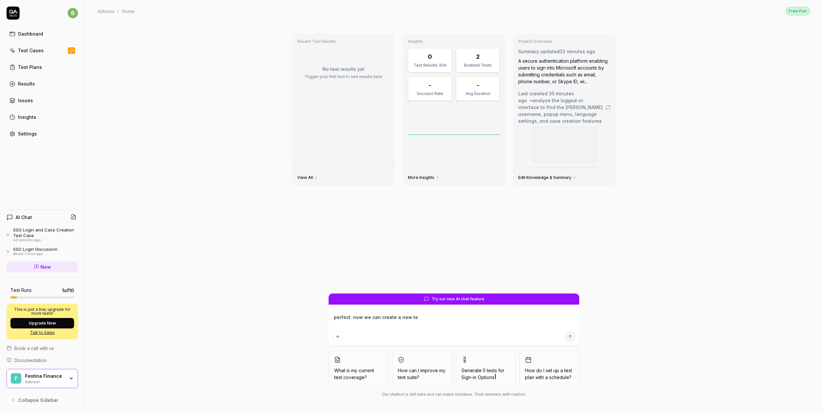
type textarea "perfect. now we can create a new tes"
type textarea "*"
type textarea "perfect. now we can create a new test"
type textarea "*"
type textarea "perfect. now we can create a new test c"
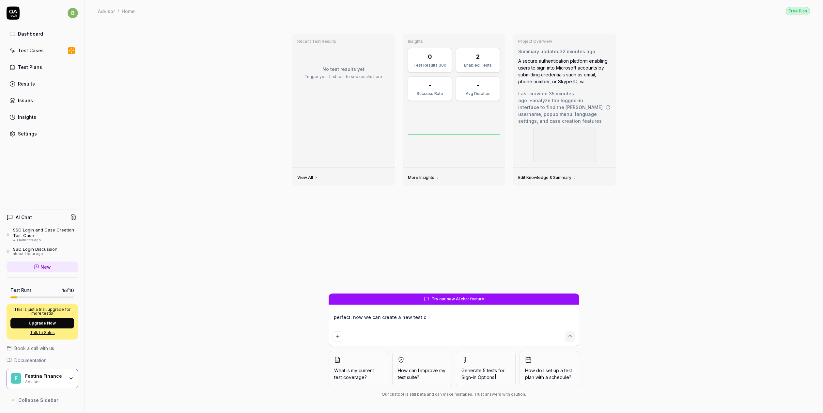
type textarea "*"
type textarea "perfect. now we can create a new test cas"
type textarea "*"
type textarea "perfect. now we can create a new test case"
type textarea "*"
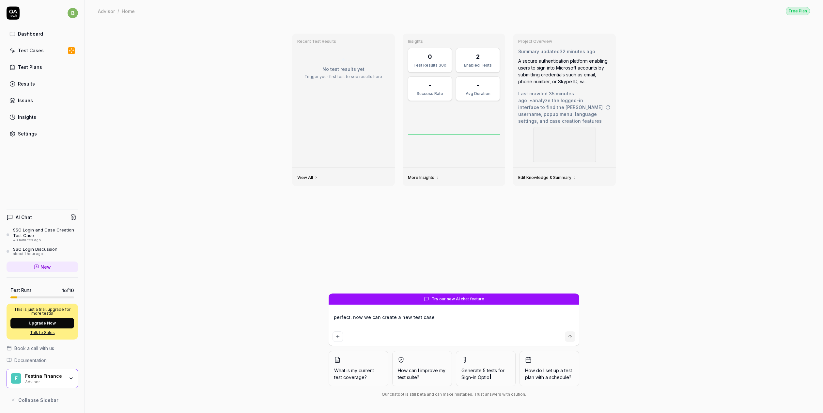
type textarea "perfect. now we can create a new test case"
type textarea "*"
type textarea "perfect. now we can create a new test case d"
type textarea "*"
type textarea "perfect. now we can create a new test case de"
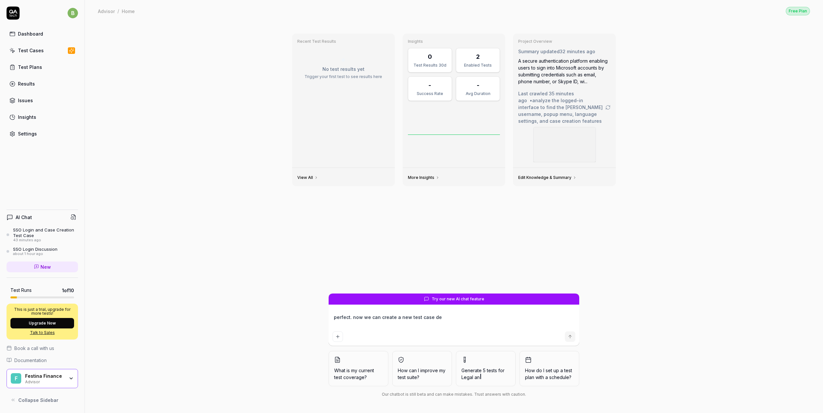
type textarea "*"
type textarea "perfect. now we can create a new test case dep"
type textarea "*"
type textarea "perfect. now we can create a new test case depe"
type textarea "*"
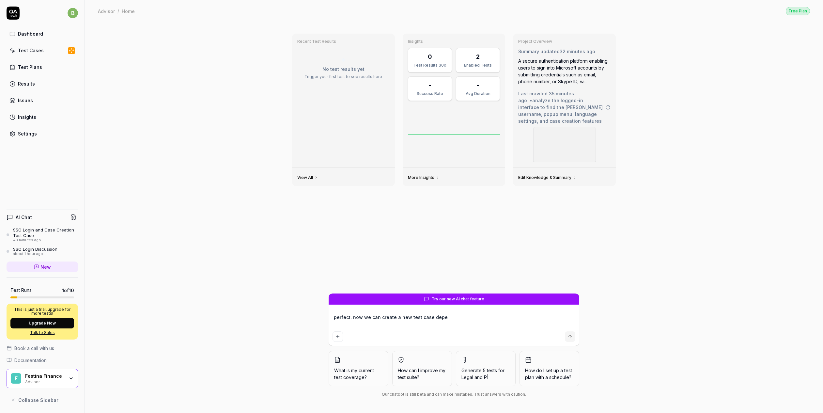
type textarea "perfect. now we can create a new test case depen"
type textarea "*"
type textarea "perfect. now we can create a new test case depend"
type textarea "*"
type textarea "perfect. now we can create a new test case depende"
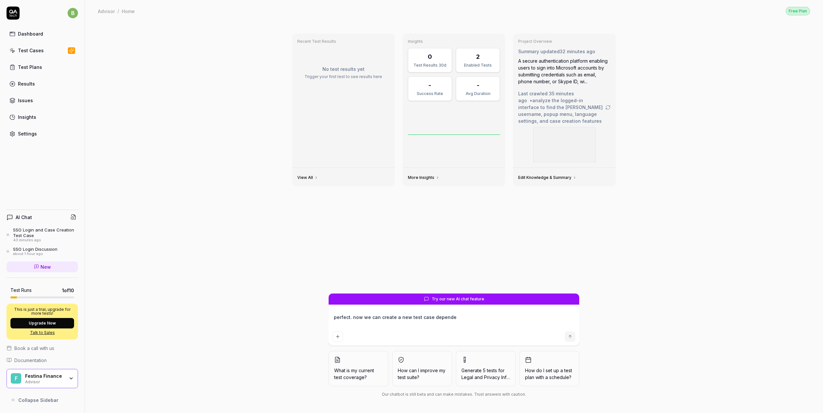
type textarea "*"
type textarea "perfect. now we can create a new test case dependen"
type textarea "*"
type textarea "perfect. now we can create a new test case dependent"
type textarea "*"
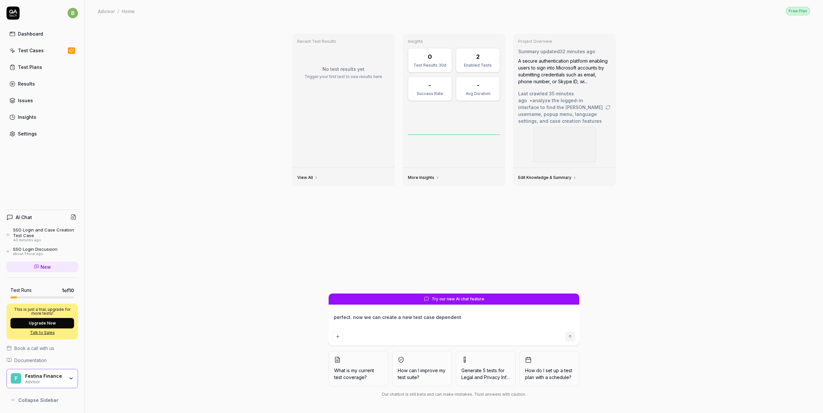
type textarea "perfect. now we can create a new test case dependent"
type textarea "*"
type textarea "perfect. now we can create a new test case dependent o"
type textarea "*"
type textarea "perfect. now we can create a new test case dependent on"
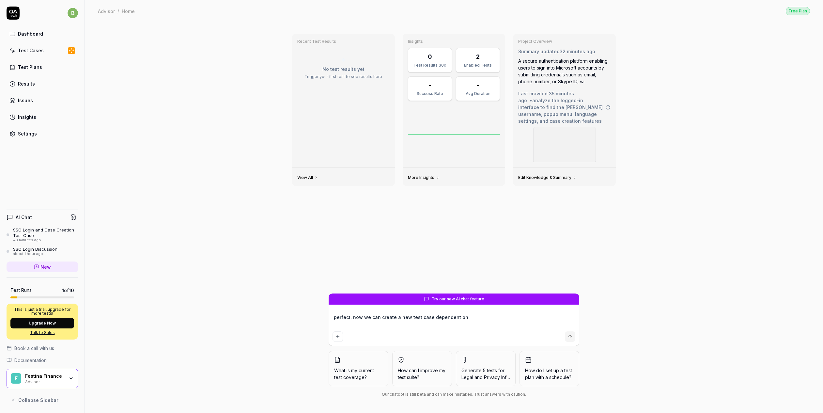
type textarea "*"
type textarea "perfect. now we can create a new test case dependent on"
type textarea "*"
type textarea "perfect. now we can create a new test case dependent on https://bec.advisor.sta…"
type textarea "*"
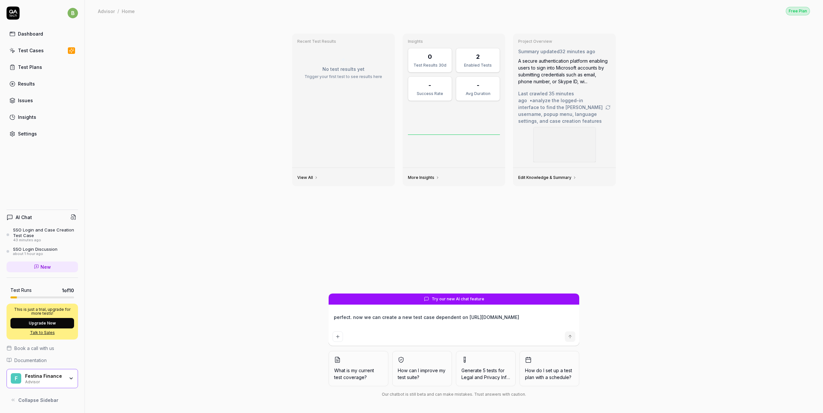
type textarea "perfect. now we can create a new test case dependent on"
type textarea "*"
type textarea "perfect. now we can create a new test case dependent on"
paste textarea "Complete SSO flow, change language, open create case popup, cancel, and click m…"
type textarea "*"
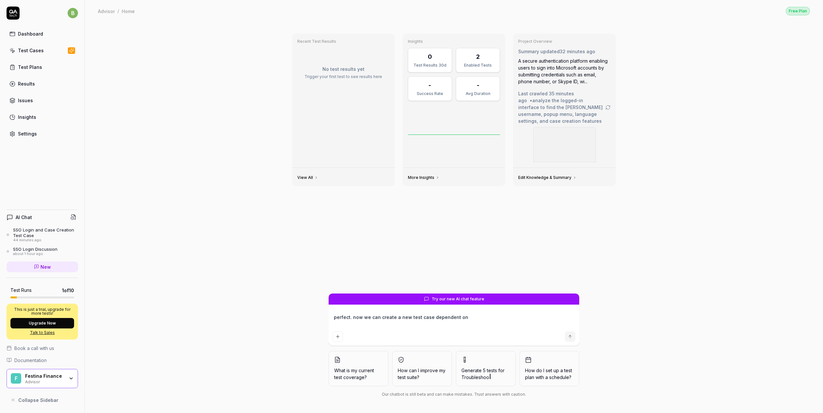
type textarea "perfect. now we can create a new test case dependent on Complete SSO flow, chan…"
type textarea "*"
type textarea "perfect. now we can create a new test case dependent on Complete SSO flow, chan…"
type textarea "*"
type textarea "perfect. now we can create a new test case dependent on Complete SSO flow, chan…"
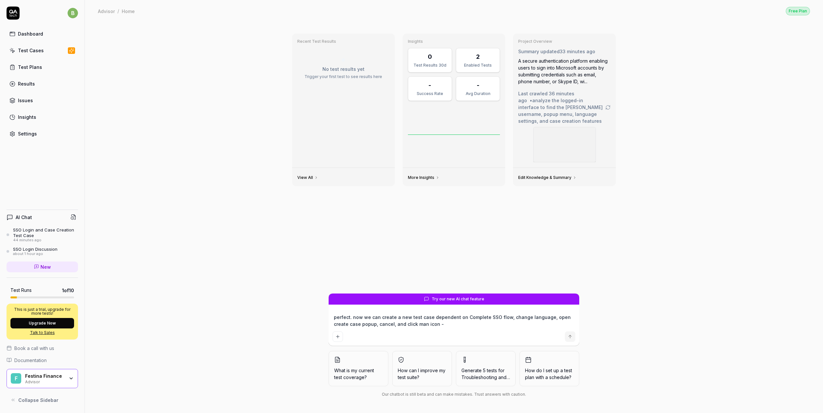
type textarea "*"
type textarea "perfect. now we can create a new test case dependent on Complete SSO flow, chan…"
type textarea "*"
type textarea "perfect. now we can create a new test case dependent on Complete SSO flow, chan…"
type textarea "*"
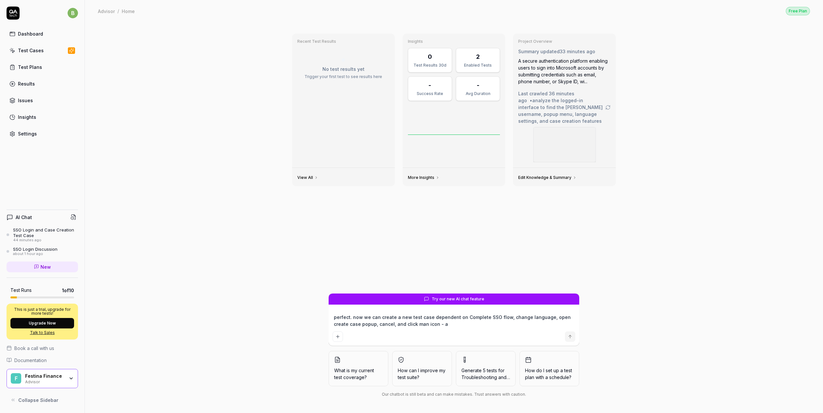
type textarea "perfect. now we can create a new test case dependent on Complete SSO flow, chan…"
type textarea "*"
type textarea "perfect. now we can create a new test case dependent on Complete SSO flow, chan…"
type textarea "*"
type textarea "perfect. now we can create a new test case dependent on Complete SSO flow, chan…"
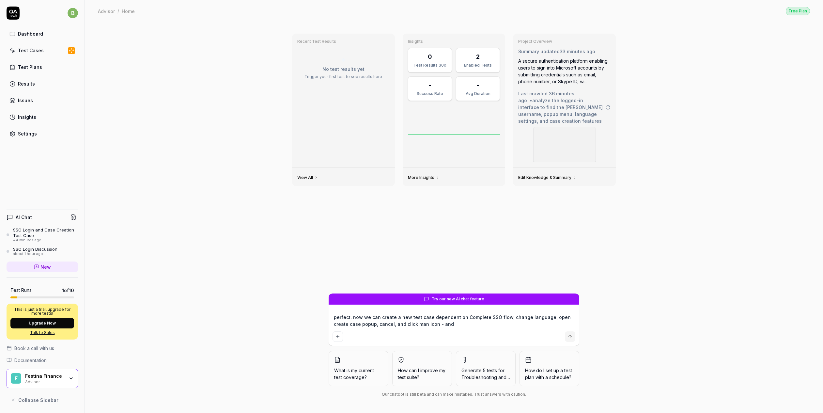
type textarea "*"
type textarea "perfect. now we can create a new test case dependent on Complete SSO flow, chan…"
type textarea "*"
type textarea "perfect. now we can create a new test case dependent on Complete SSO flow, chan…"
type textarea "*"
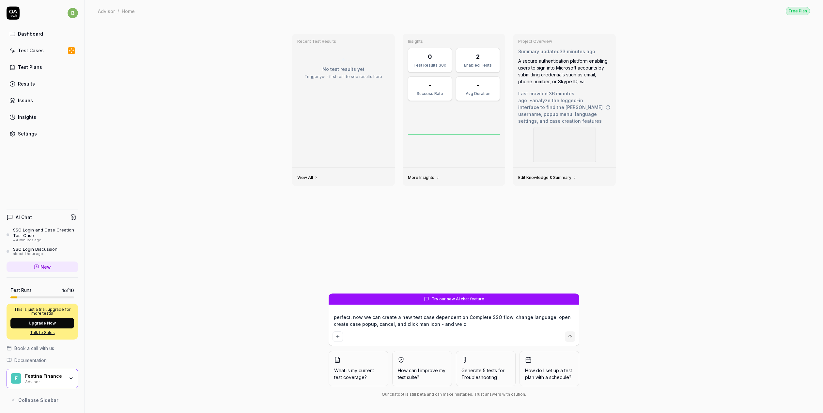
type textarea "perfect. now we can create a new test case dependent on Complete SSO flow, chan…"
type textarea "*"
type textarea "perfect. now we can create a new test case dependent on Complete SSO flow, chan…"
type textarea "*"
type textarea "perfect. now we can create a new test case dependent on Complete SSO flow, chan…"
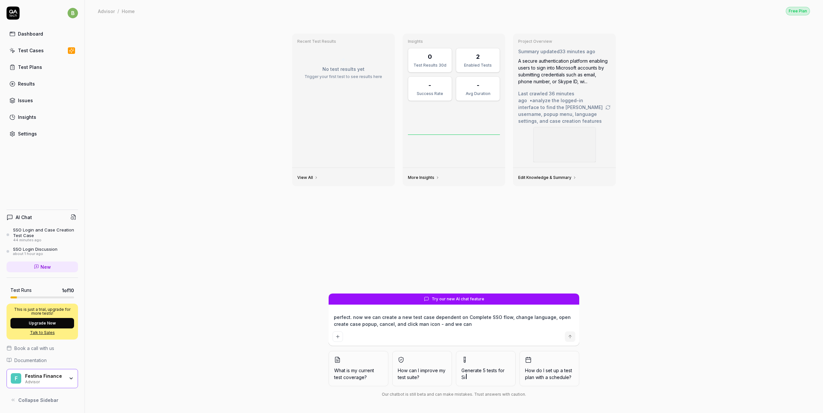
type textarea "*"
type textarea "perfect. now we can create a new test case dependent on Complete SSO flow, chan…"
type textarea "*"
type textarea "perfect. now we can create a new test case dependent on Complete SSO flow, chan…"
type textarea "*"
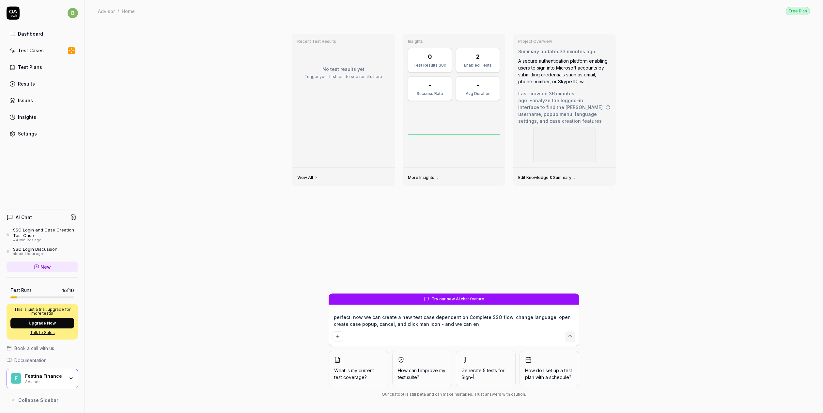
type textarea "perfect. now we can create a new test case dependent on Complete SSO flow, chan…"
type textarea "*"
type textarea "perfect. now we can create a new test case dependent on Complete SSO flow, chan…"
type textarea "*"
type textarea "perfect. now we can create a new test case dependent on Complete SSO flow, chan…"
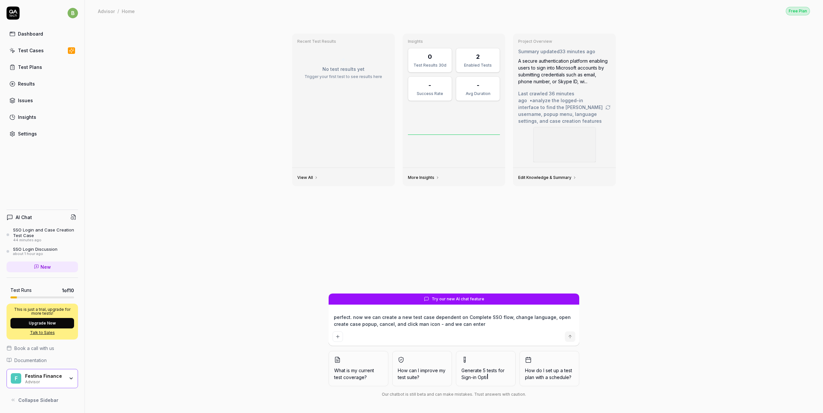
type textarea "*"
type textarea "perfect. now we can create a new test case dependent on Complete SSO flow, chan…"
type textarea "*"
type textarea "perfect. now we can create a new test case dependent on Complete SSO flow, chan…"
type textarea "*"
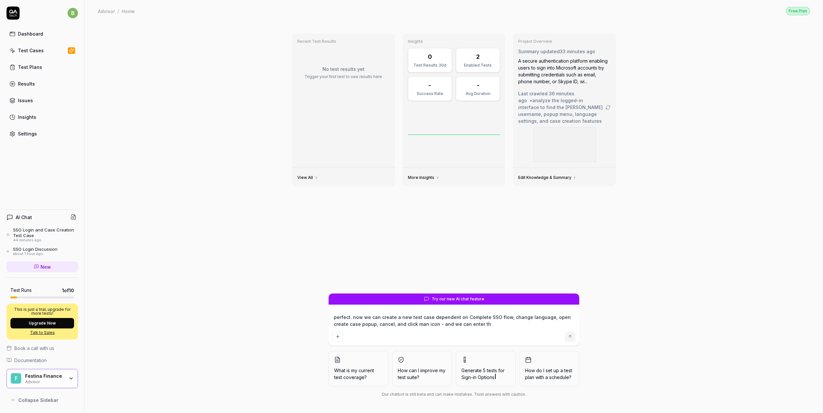
type textarea "perfect. now we can create a new test case dependent on Complete SSO flow, chan…"
type textarea "*"
type textarea "perfect. now we can create a new test case dependent on Complete SSO flow, chan…"
type textarea "*"
type textarea "perfect. now we can create a new test case dependent on Complete SSO flow, chan…"
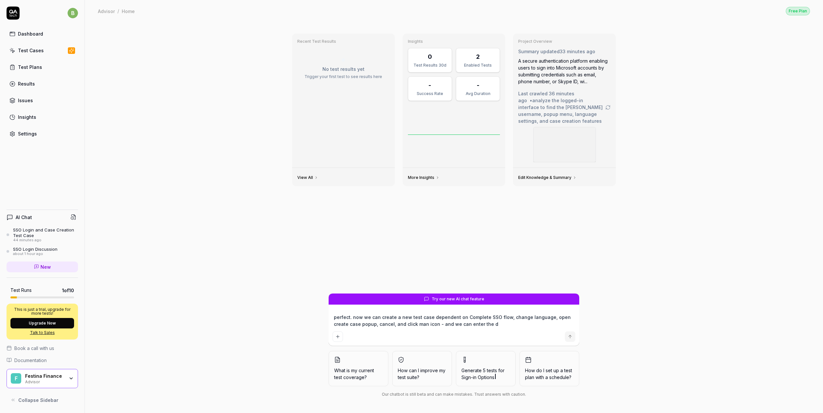
type textarea "*"
type textarea "perfect. now we can create a new test case dependent on Complete SSO flow, chan…"
type textarea "*"
type textarea "perfect. now we can create a new test case dependent on Complete SSO flow, chan…"
type textarea "*"
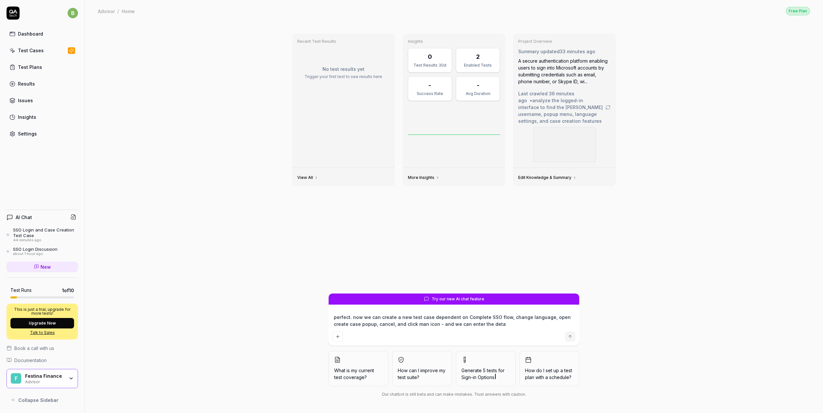
type textarea "perfect. now we can create a new test case dependent on Complete SSO flow, chan…"
type textarea "*"
type textarea "perfect. now we can create a new test case dependent on Complete SSO flow, chan…"
type textarea "*"
type textarea "perfect. now we can create a new test case dependent on Complete SSO flow, chan…"
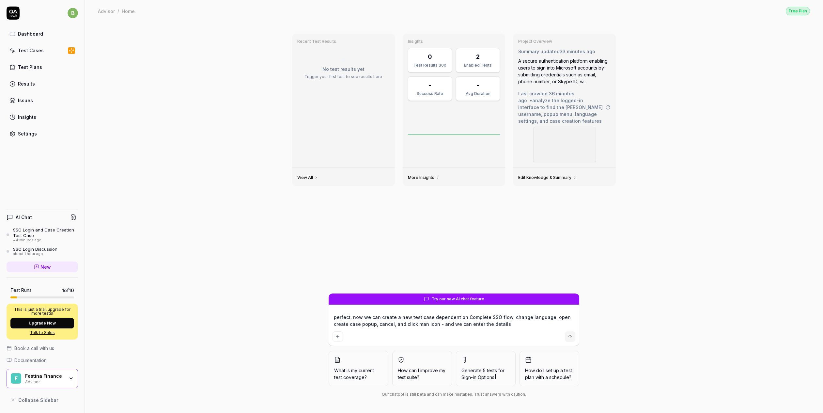
type textarea "*"
type textarea "perfect. now we can create a new test case dependent on Complete SSO flow, chan…"
type textarea "*"
type textarea "perfect. now we can create a new test case dependent on Complete SSO flow, chan…"
type textarea "*"
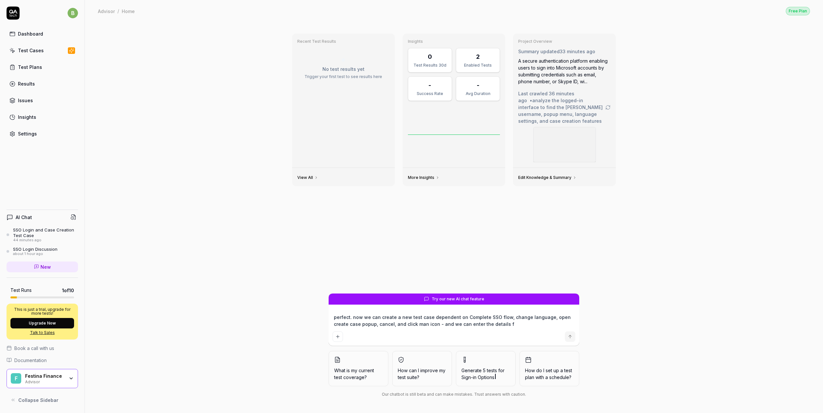
type textarea "perfect. now we can create a new test case dependent on Complete SSO flow, chan…"
type textarea "*"
type textarea "perfect. now we can create a new test case dependent on Complete SSO flow, chan…"
type textarea "*"
type textarea "perfect. now we can create a new test case dependent on Complete SSO flow, chan…"
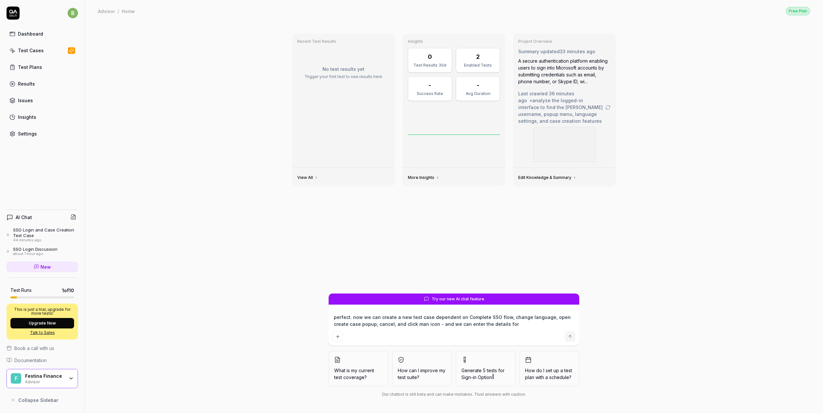
type textarea "*"
type textarea "perfect. now we can create a new test case dependent on Complete SSO flow, chan…"
type textarea "*"
type textarea "perfect. now we can create a new test case dependent on Complete SSO flow, chan…"
type textarea "*"
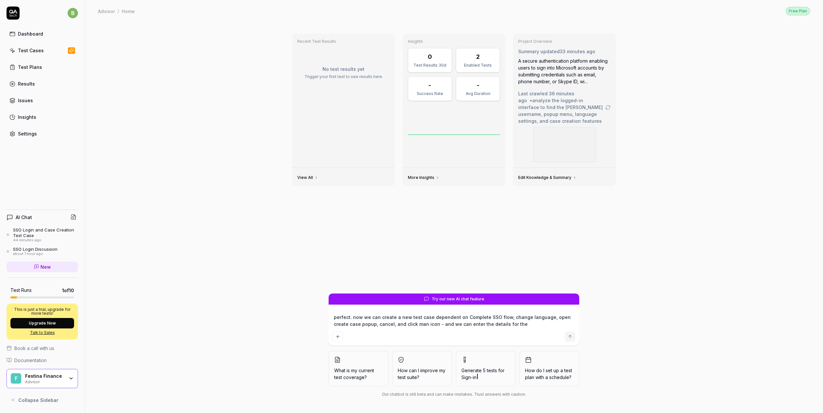
type textarea "perfect. now we can create a new test case dependent on Complete SSO flow, chan…"
type textarea "*"
type textarea "perfect. now we can create a new test case dependent on Complete SSO flow, chan…"
type textarea "*"
type textarea "perfect. now we can create a new test case dependent on Complete SSO flow, chan…"
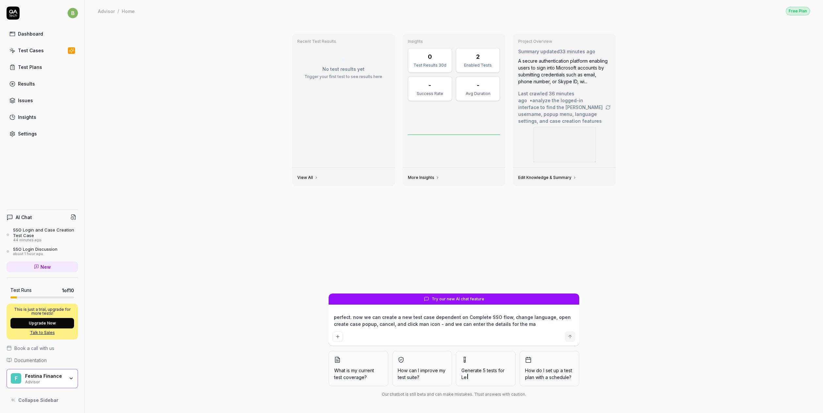
type textarea "*"
type textarea "perfect. now we can create a new test case dependent on Complete SSO flow, chan…"
type textarea "*"
type textarea "perfect. now we can create a new test case dependent on Complete SSO flow, chan…"
type textarea "*"
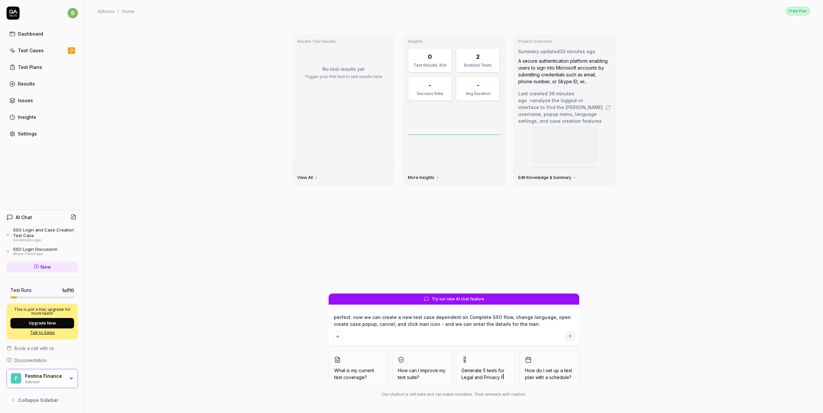
type textarea "perfect. now we can create a new test case dependent on Complete SSO flow, chan…"
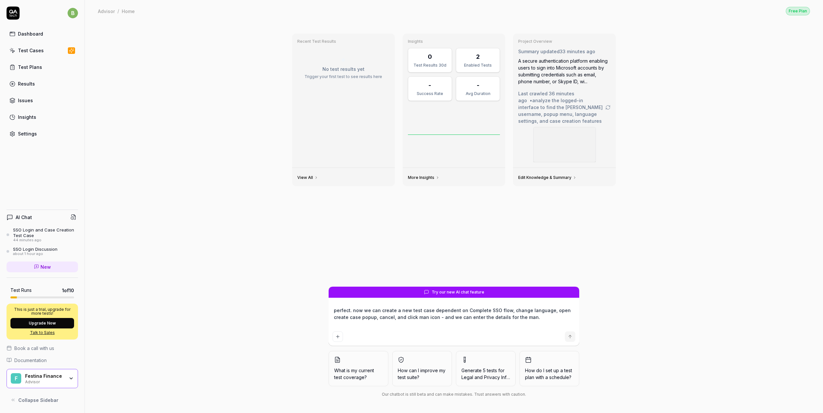
type textarea "*"
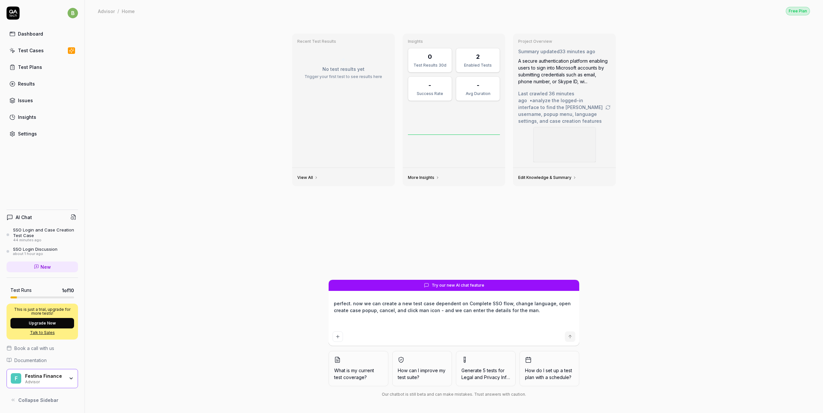
type textarea "perfect. now we can create a new test case dependent on Complete SSO flow, chan…"
type textarea "*"
type textarea "perfect. now we can create a new test case dependent on Complete SSO flow, chan…"
type textarea "*"
type textarea "perfect. now we can create a new test case dependent on Complete SSO flow, chan…"
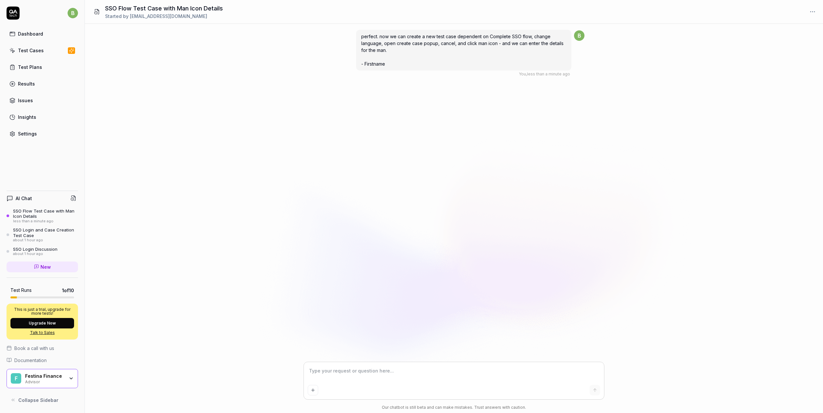
click at [550, 50] on div "perfect. now we can create a new test case dependent on Complete SSO flow, chan…" at bounding box center [463, 50] width 215 height 41
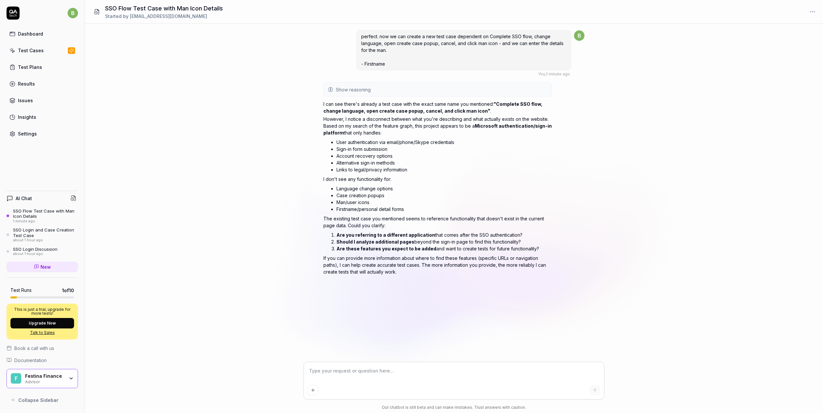
click at [25, 49] on div "Test Cases" at bounding box center [31, 50] width 26 height 7
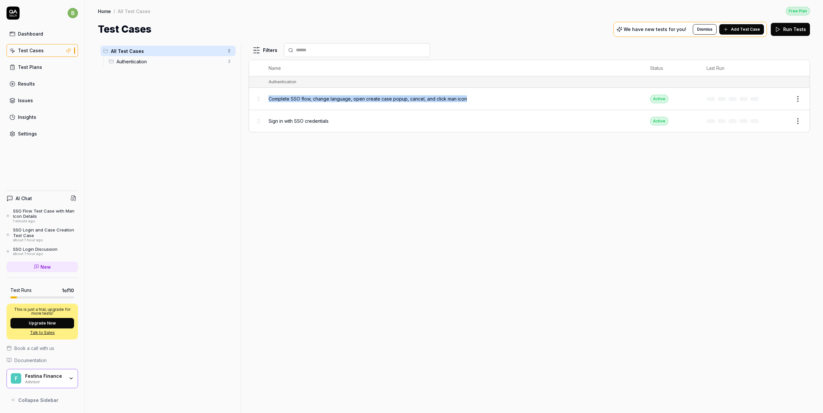
drag, startPoint x: 267, startPoint y: 98, endPoint x: 482, endPoint y: 94, distance: 215.5
click at [482, 94] on td "Complete SSO flow, change language, open create case popup, cancel, and click m…" at bounding box center [453, 99] width 382 height 22
copy span "Complete SSO flow, change language, open create case popup, cancel, and click m…"
click at [47, 209] on div "SSO Flow Test Case with Man Icon Details" at bounding box center [45, 213] width 65 height 11
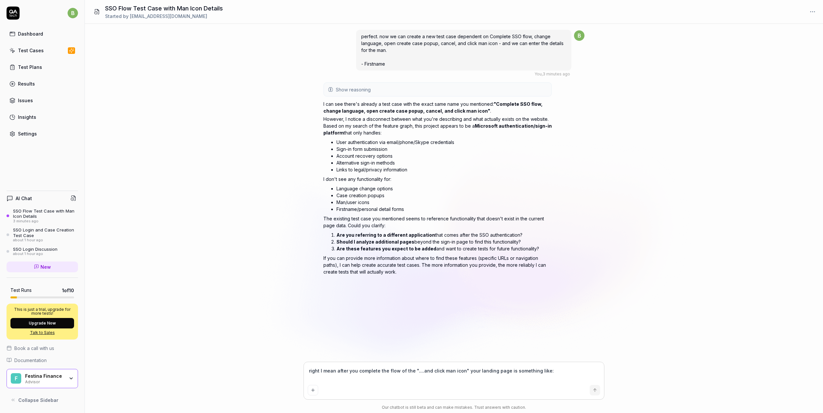
paste textarea "https://bec.advisor.stable.festinafinance.com/#app=quick&advisorcase=LkWDZiZJL1…"
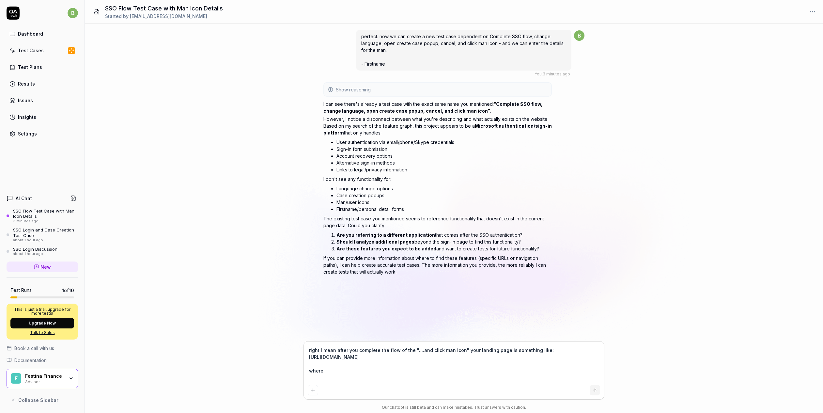
drag, startPoint x: 441, startPoint y: 357, endPoint x: 432, endPoint y: 368, distance: 14.2
click at [432, 368] on textarea "right I mean after you complete the flow of the "....and click man icon" your l…" at bounding box center [454, 363] width 292 height 37
click at [333, 382] on div "Add attachment" at bounding box center [312, 376] width 41 height 15
click at [344, 376] on textarea "right I mean after you complete the flow of the "....and click man icon" your l…" at bounding box center [454, 363] width 292 height 37
paste textarea "dvisorcase=LkWDZiZJL1xSiWFV&main=s9wc6iPPmb6ngyog&panel=houseHold&sidepopup=xv4…"
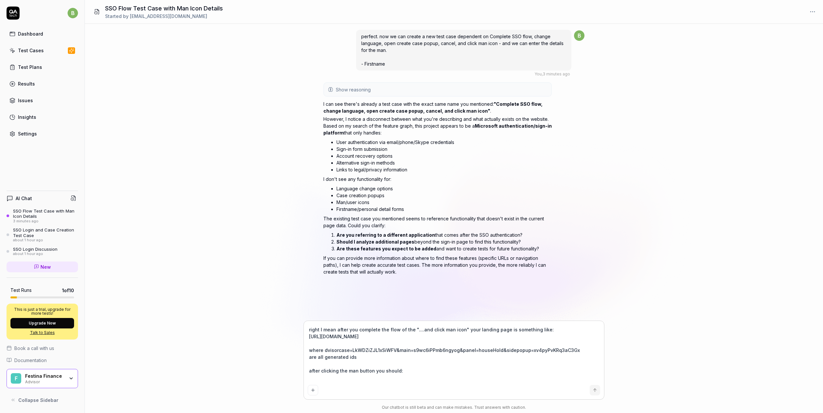
scroll to position [5, 0]
drag, startPoint x: 387, startPoint y: 62, endPoint x: 357, endPoint y: 61, distance: 30.4
click at [357, 61] on div "perfect. now we can create a new test case dependent on Complete SSO flow, chan…" at bounding box center [463, 50] width 215 height 41
copy span "- Firstname"
click at [329, 382] on textarea "right I mean after you complete the flow of the "....and click man icon" your l…" at bounding box center [454, 353] width 292 height 57
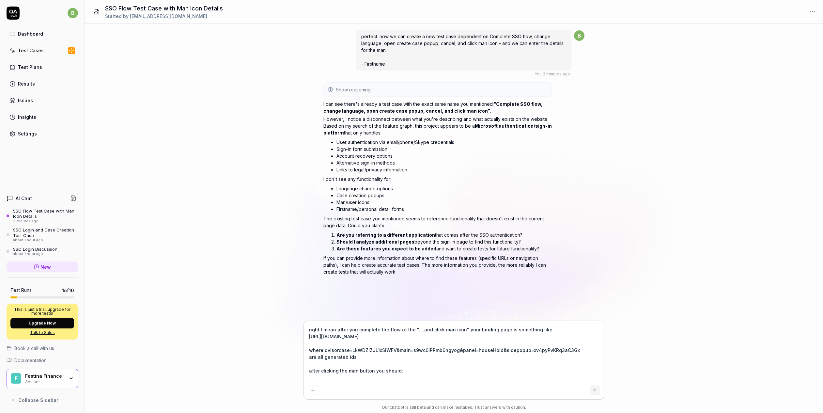
click at [410, 373] on textarea "right I mean after you complete the flow of the "....and click man icon" your l…" at bounding box center [454, 353] width 292 height 57
paste textarea "- Firstname"
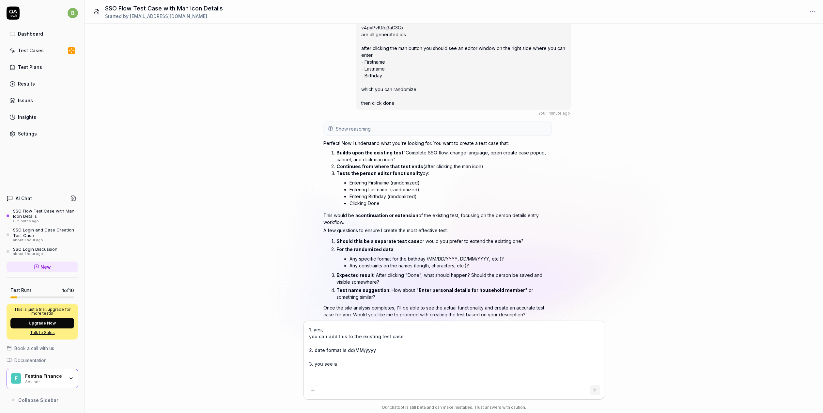
scroll to position [346, 0]
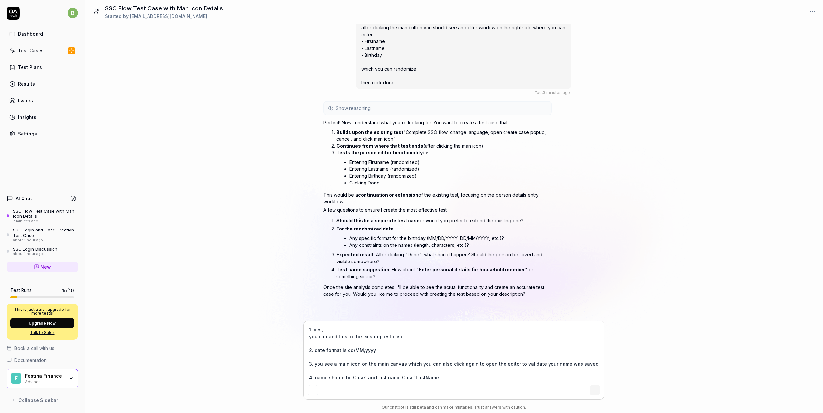
click at [595, 389] on icon "submit" at bounding box center [594, 389] width 5 height 5
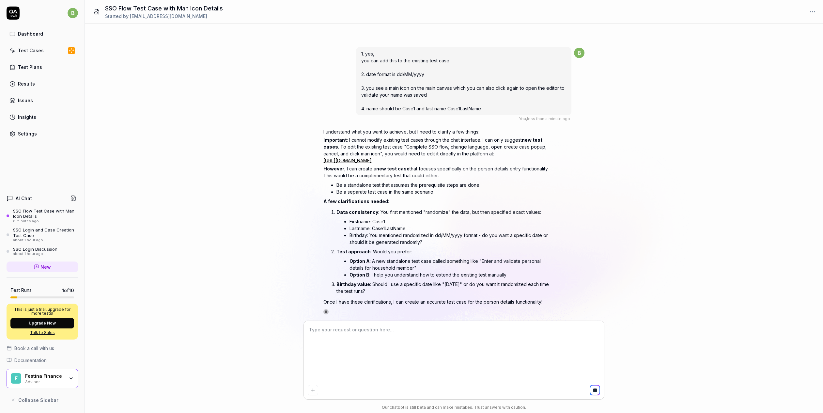
scroll to position [599, 0]
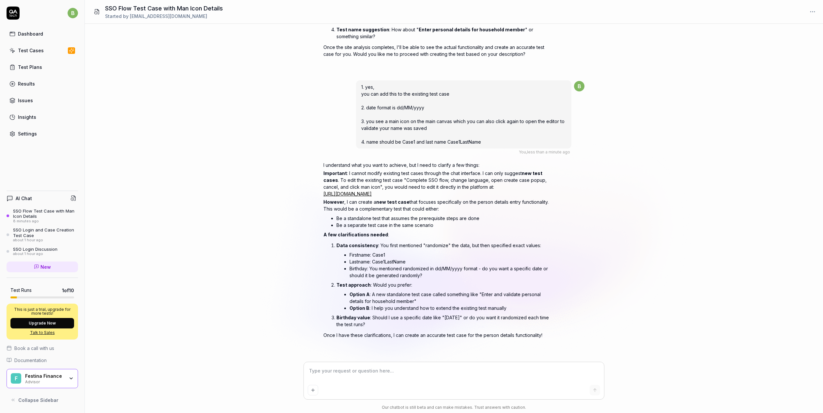
click at [38, 52] on div "Test Cases" at bounding box center [31, 50] width 26 height 7
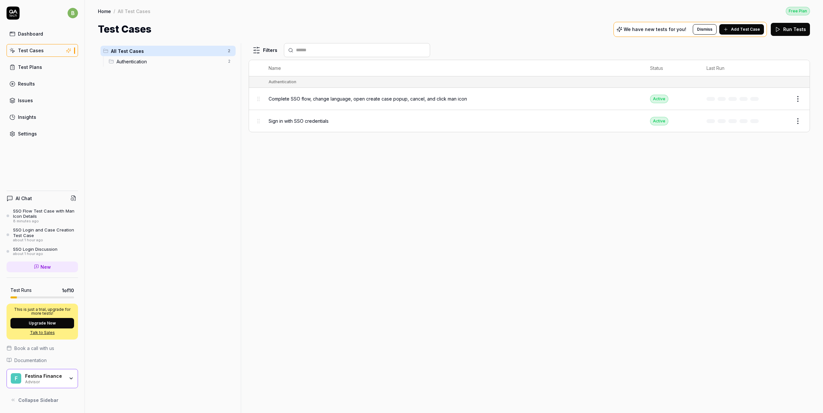
click at [786, 99] on button "Edit" at bounding box center [783, 99] width 16 height 10
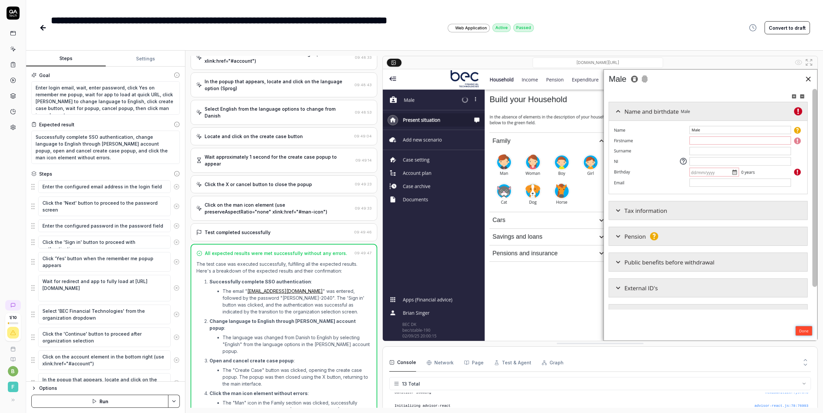
scroll to position [271, 0]
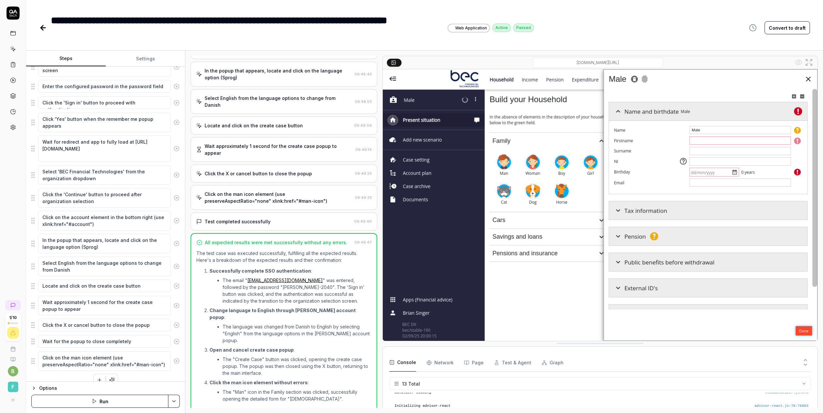
scroll to position [149, 0]
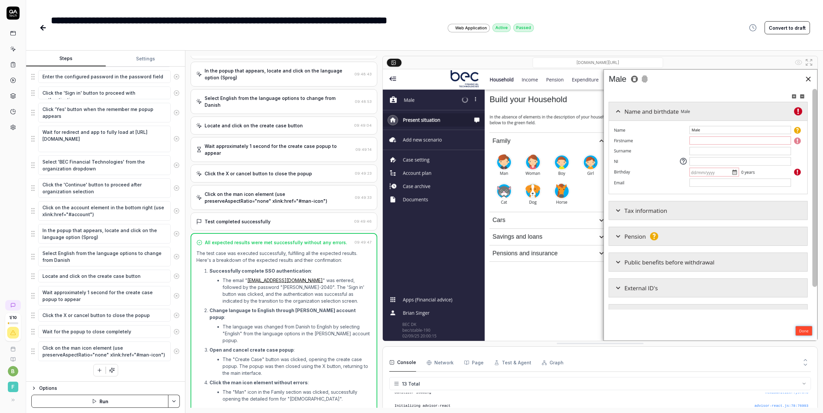
click at [44, 386] on div "Options" at bounding box center [109, 388] width 141 height 8
click at [42, 317] on div "Options" at bounding box center [109, 321] width 141 height 8
click at [96, 369] on button "button" at bounding box center [100, 370] width 12 height 12
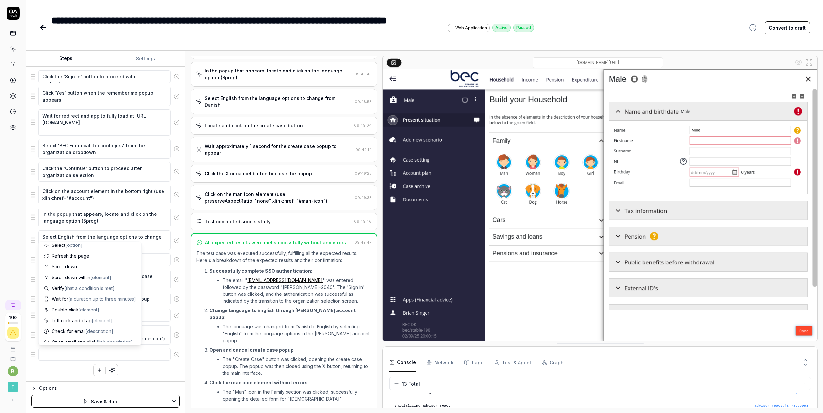
scroll to position [0, 0]
click at [63, 356] on textarea at bounding box center [104, 354] width 133 height 13
click at [113, 370] on icon "button" at bounding box center [112, 370] width 6 height 6
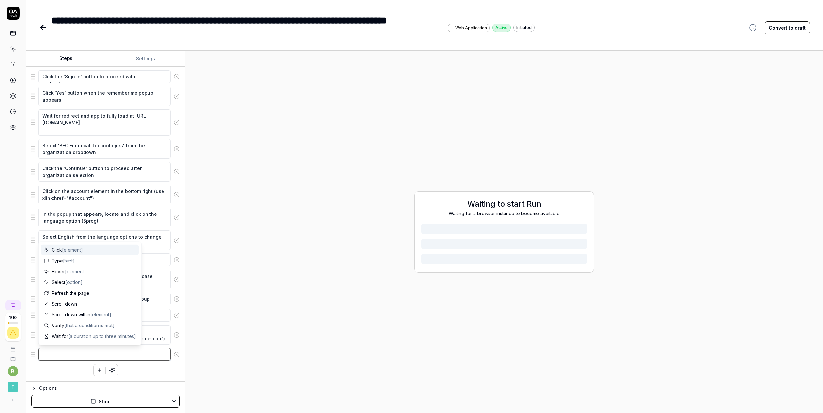
click at [65, 357] on textarea at bounding box center [104, 354] width 133 height 13
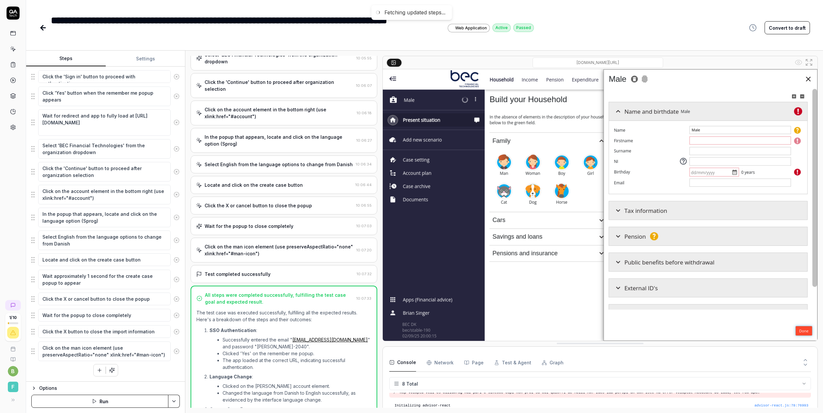
scroll to position [515, 0]
click at [100, 371] on icon "button" at bounding box center [100, 370] width 6 height 6
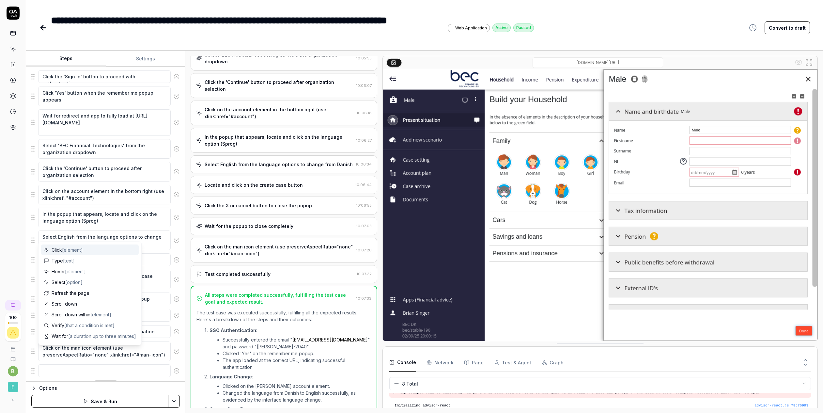
scroll to position [531, 0]
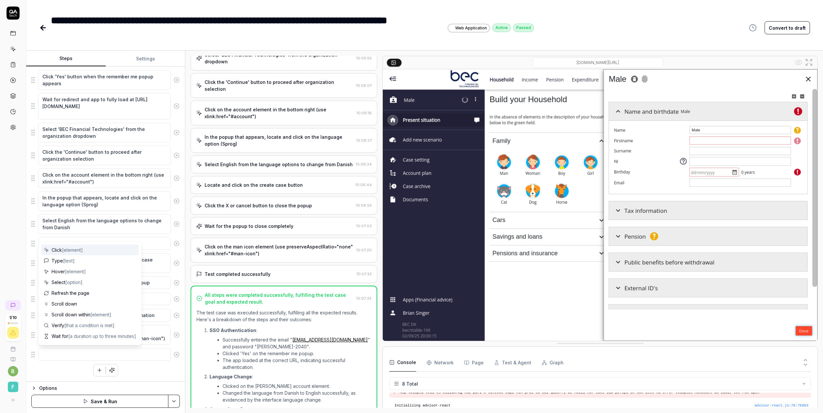
click at [74, 351] on textarea at bounding box center [104, 354] width 133 height 13
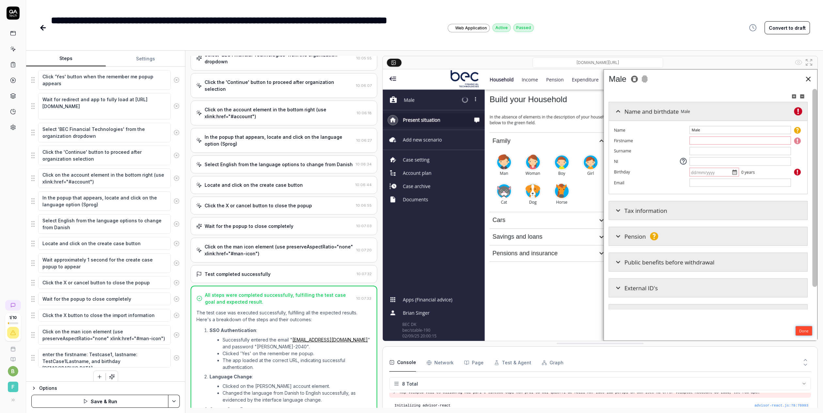
scroll to position [538, 0]
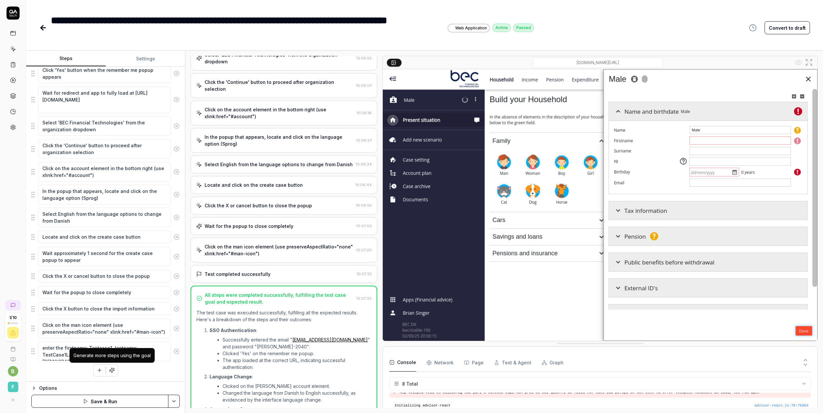
click at [115, 370] on button "button" at bounding box center [112, 370] width 12 height 12
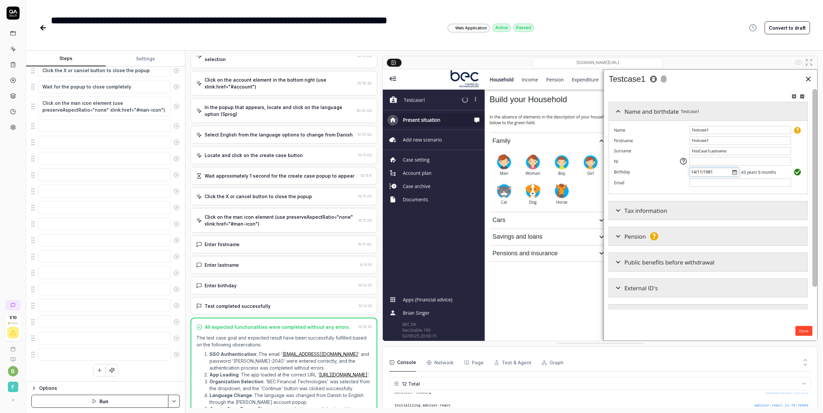
scroll to position [256, 0]
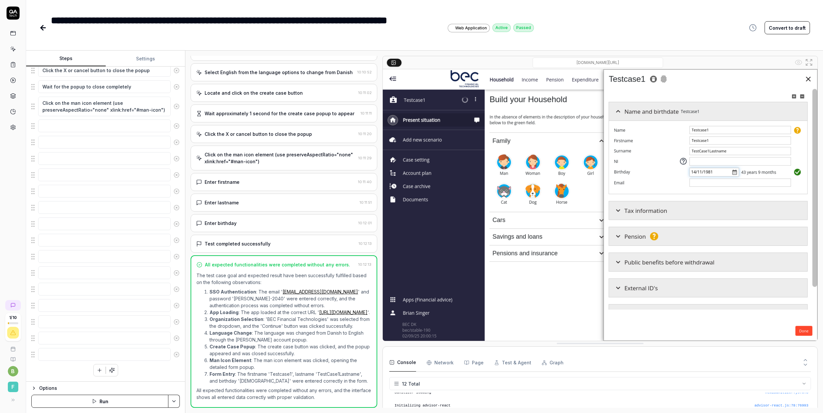
click at [787, 29] on button "Convert to draft" at bounding box center [787, 27] width 45 height 13
click at [798, 28] on button "Activate" at bounding box center [796, 27] width 27 height 13
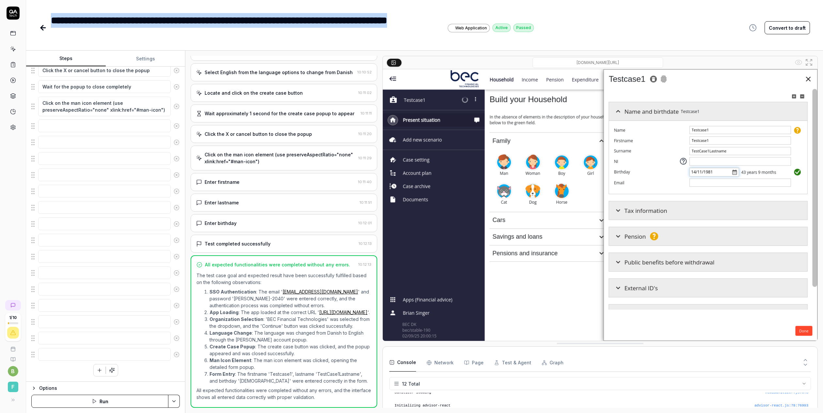
drag, startPoint x: 53, startPoint y: 20, endPoint x: 93, endPoint y: 42, distance: 45.9
click at [93, 42] on div "**********" at bounding box center [249, 27] width 396 height 29
click at [12, 68] on link at bounding box center [13, 65] width 12 height 12
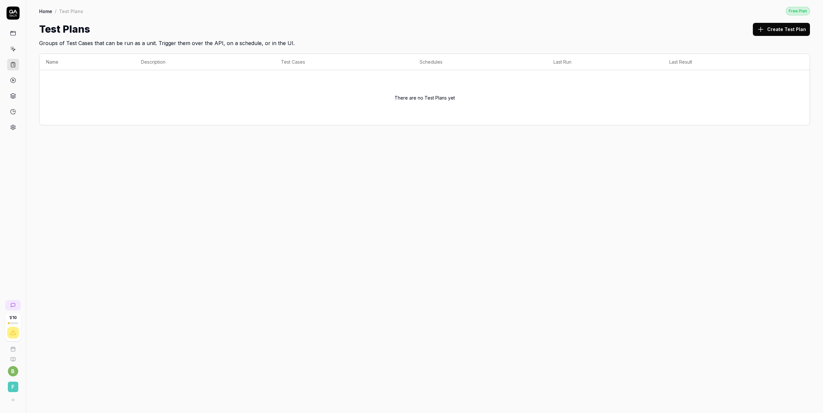
click at [12, 47] on icon at bounding box center [13, 49] width 6 height 6
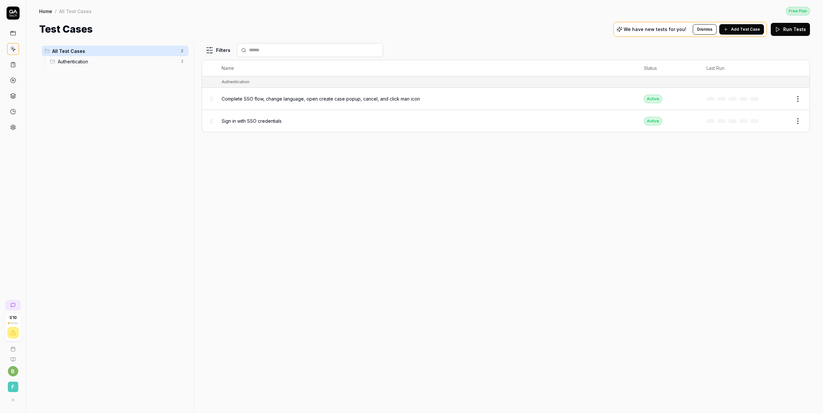
click at [11, 28] on link at bounding box center [13, 33] width 12 height 12
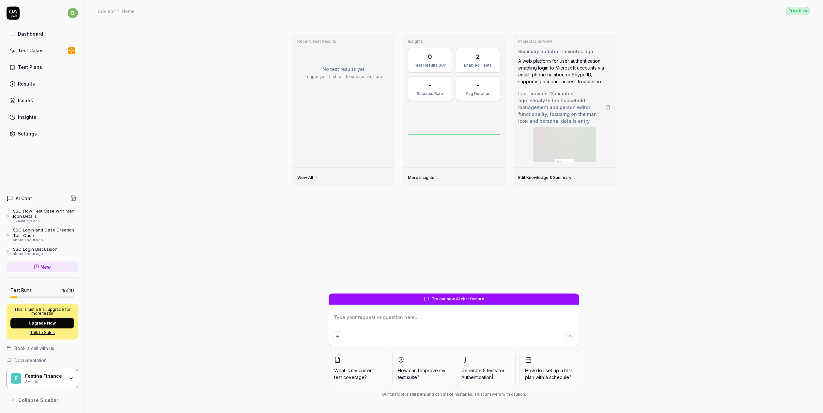
click at [423, 324] on textarea at bounding box center [454, 320] width 243 height 16
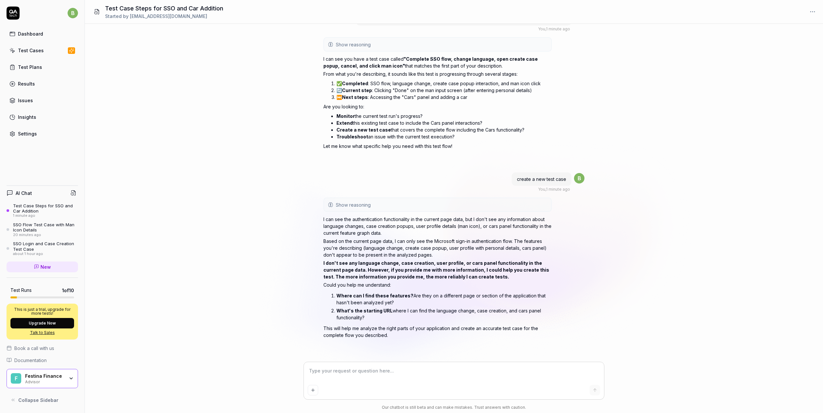
scroll to position [59, 0]
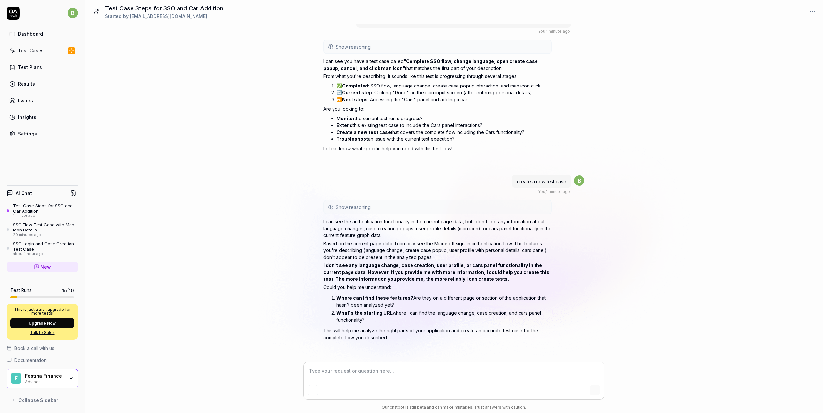
click at [27, 50] on div "Test Cases" at bounding box center [31, 50] width 26 height 7
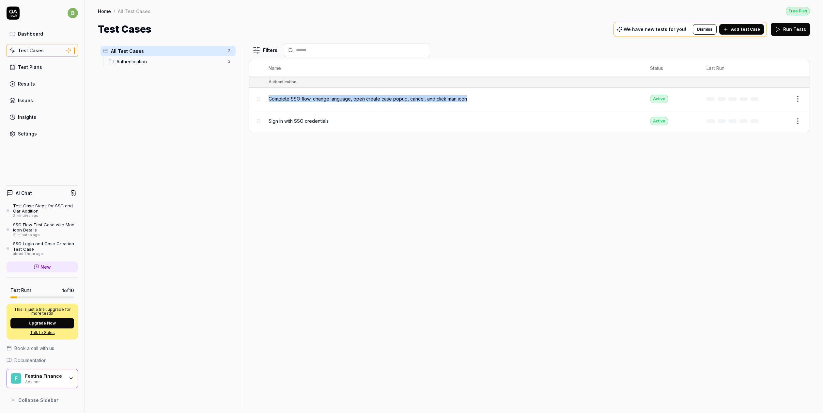
drag, startPoint x: 268, startPoint y: 97, endPoint x: 467, endPoint y: 102, distance: 199.5
click at [467, 102] on td "Complete SSO flow, change language, open create case popup, cancel, and click m…" at bounding box center [453, 99] width 382 height 22
copy span "Complete SSO flow, change language, open create case popup, cancel, and click m…"
click at [30, 209] on div "Test Case Steps for SSO and Car Addition" at bounding box center [45, 208] width 65 height 11
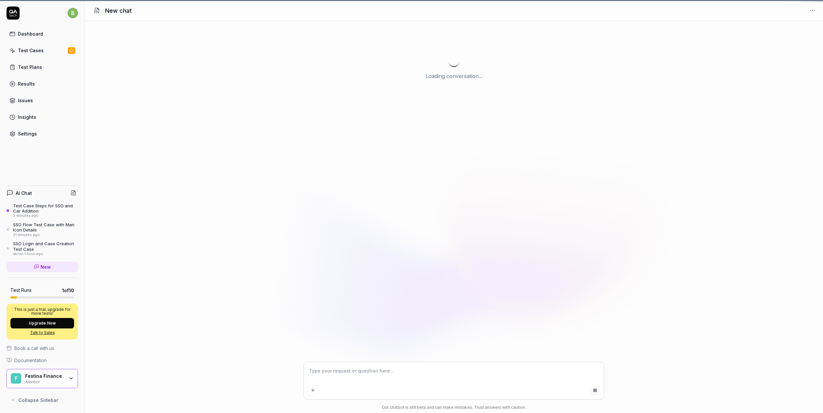
scroll to position [59, 0]
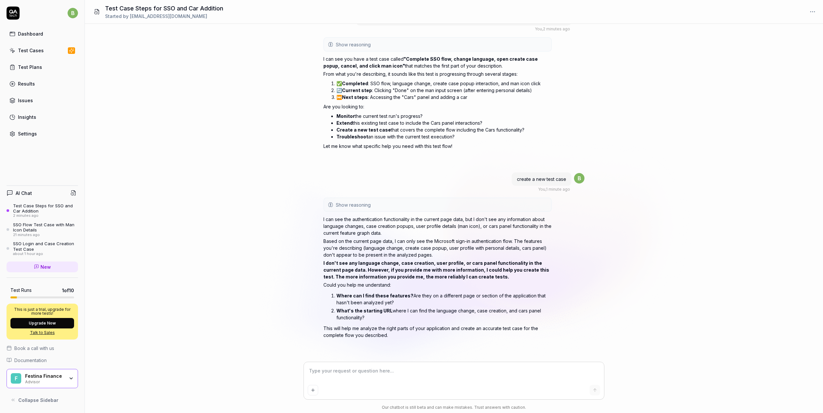
click at [384, 377] on textarea at bounding box center [454, 374] width 292 height 16
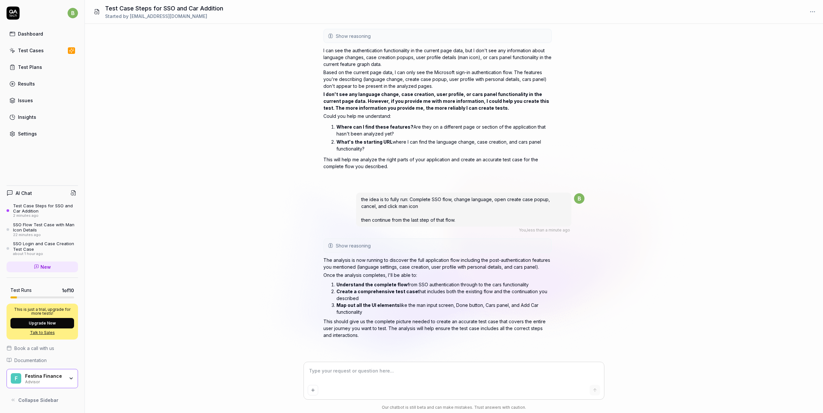
scroll to position [228, 0]
click at [27, 64] on div "Test Plans" at bounding box center [30, 67] width 24 height 7
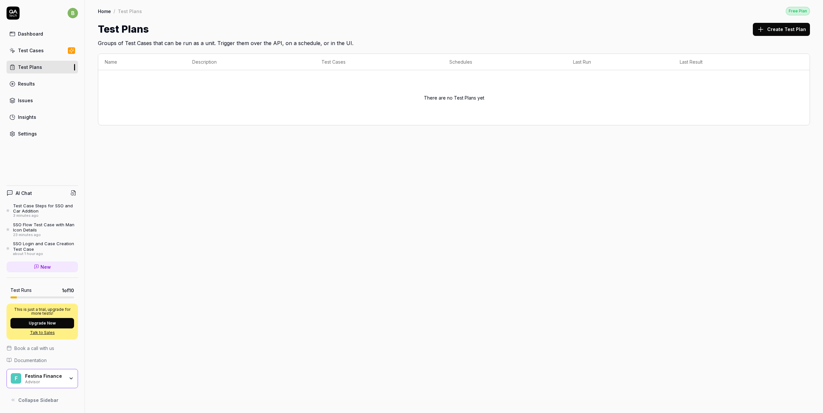
click at [797, 25] on button "Create Test Plan" at bounding box center [781, 29] width 57 height 13
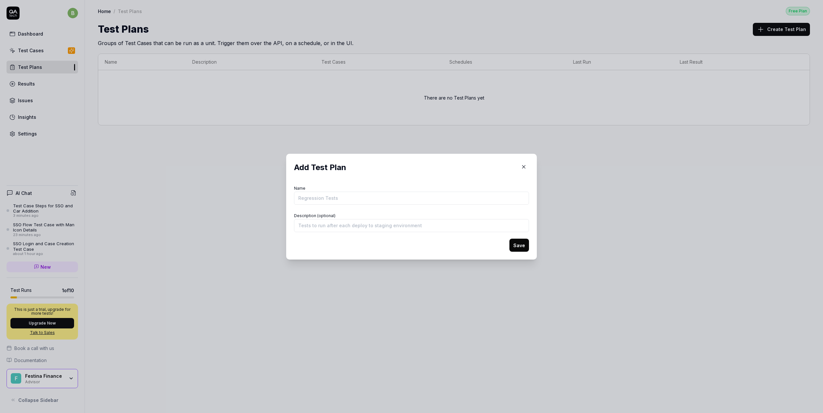
click at [352, 198] on input "Name" at bounding box center [411, 198] width 235 height 13
click at [307, 226] on input "Description (optional)" at bounding box center [411, 225] width 235 height 13
click at [525, 166] on icon "button" at bounding box center [524, 167] width 6 height 6
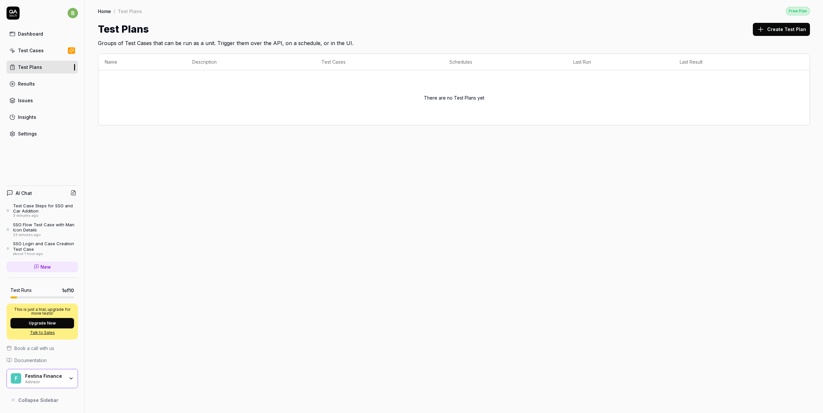
click at [30, 46] on link "Test Cases" at bounding box center [42, 50] width 71 height 13
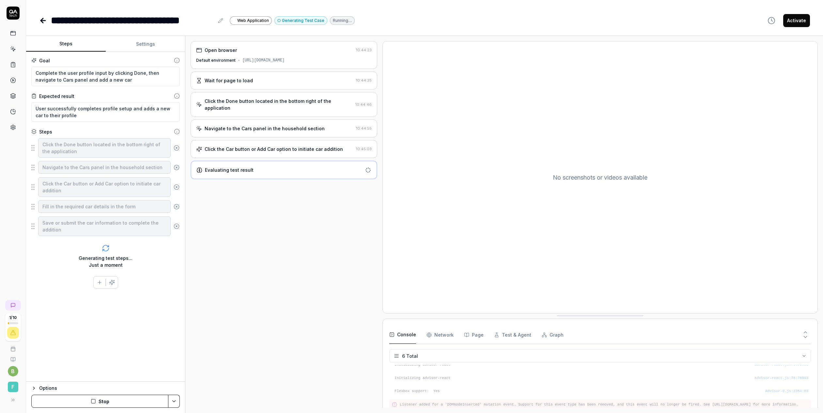
click at [10, 11] on icon at bounding box center [13, 13] width 13 height 13
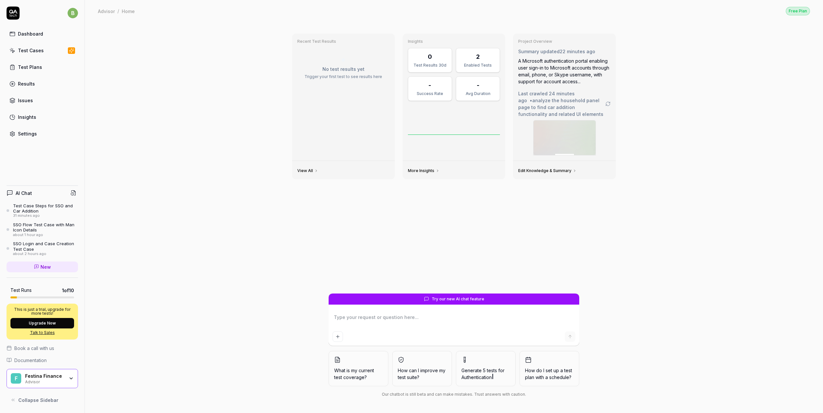
click at [29, 211] on div "Test Case Steps for SSO and Car Addition" at bounding box center [45, 208] width 65 height 11
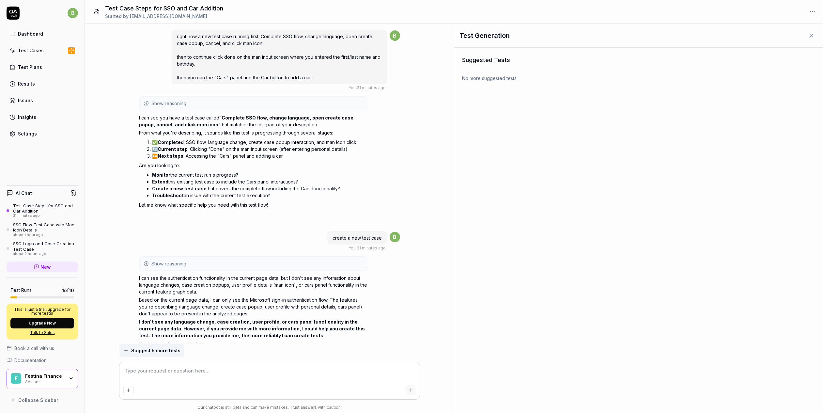
scroll to position [993, 0]
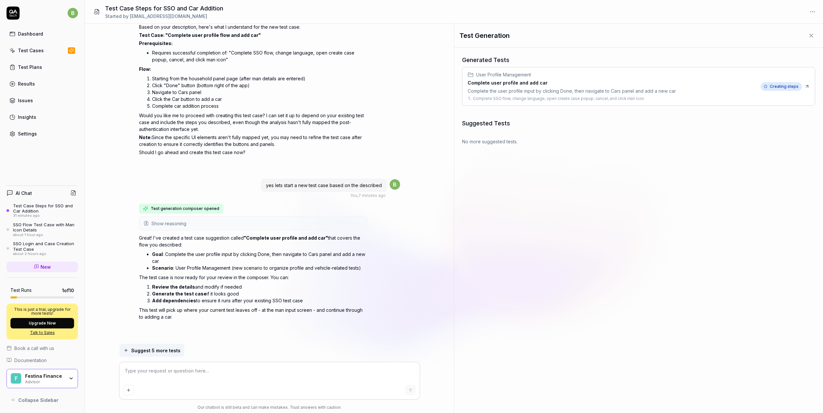
click at [235, 373] on textarea at bounding box center [269, 374] width 292 height 16
type textarea "*"
type textarea "I"
type textarea "*"
type textarea "I"
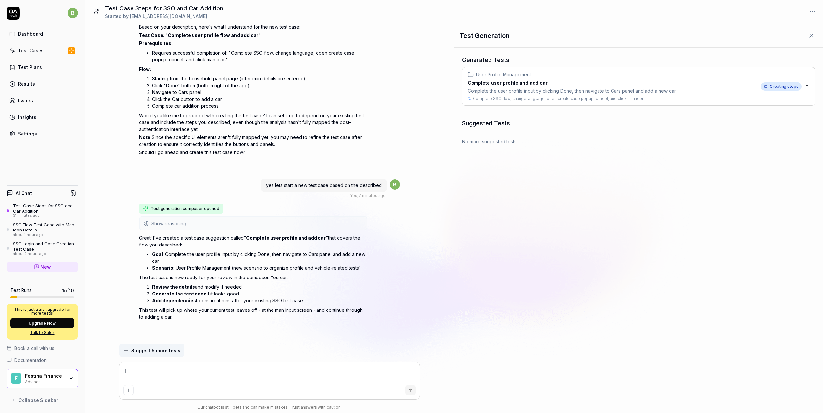
type textarea "*"
type textarea "I s"
type textarea "*"
type textarea "I se"
type textarea "*"
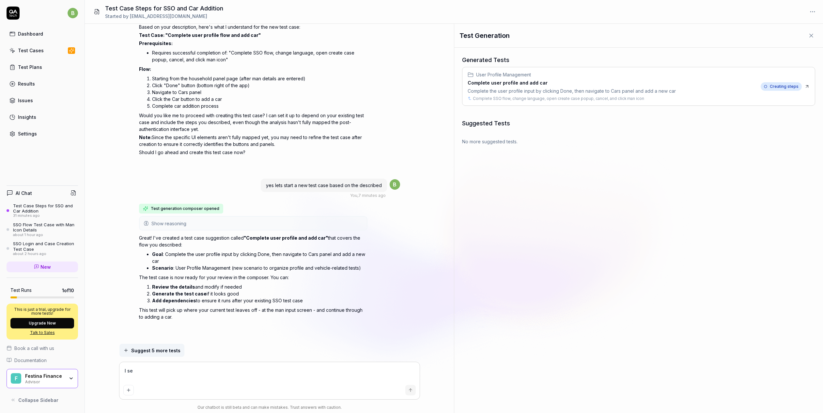
type textarea "I see"
type textarea "*"
type textarea "I see"
type textarea "*"
type textarea "I see y"
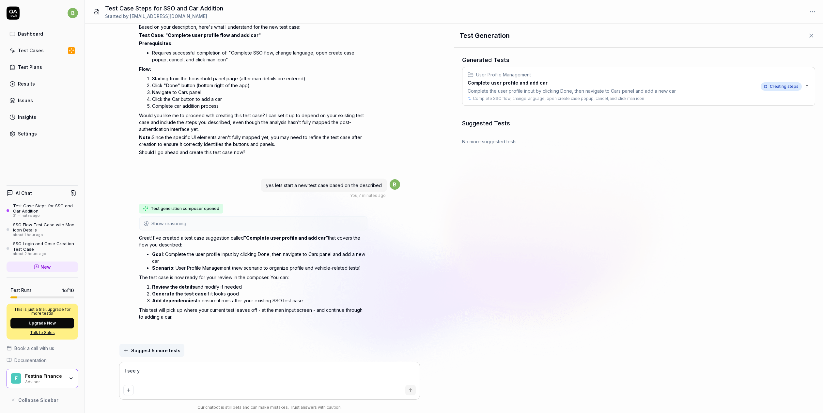
type textarea "*"
type textarea "I see yo"
type textarea "*"
type textarea "I see you"
type textarea "*"
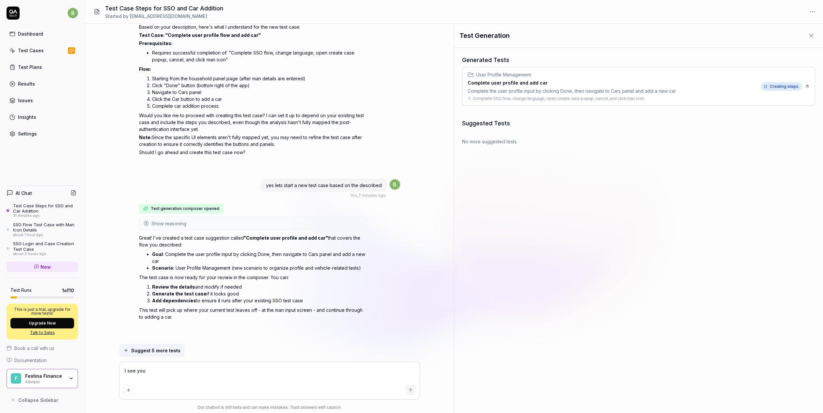
type textarea "I see you"
type textarea "*"
type textarea "I see you g"
type textarea "*"
type textarea "I see you go"
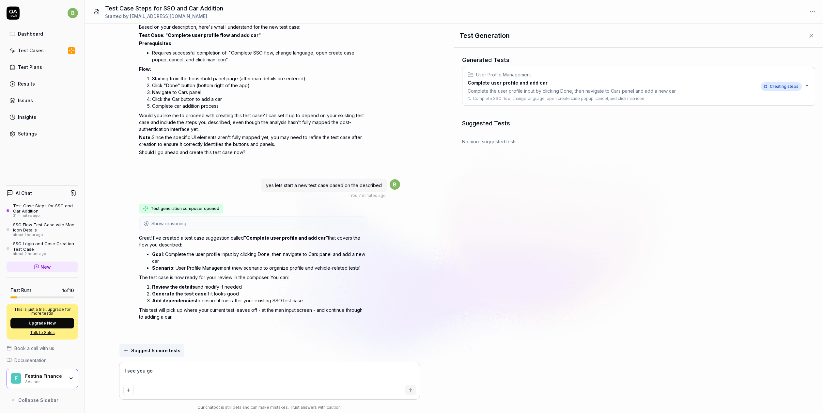
type textarea "*"
type textarea "I see you got"
type textarea "*"
type textarea "I see you got"
type textarea "*"
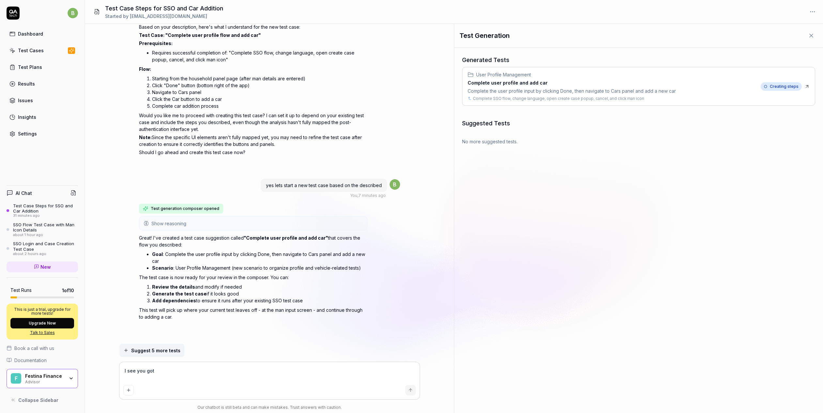
type textarea "I see you got s"
type textarea "*"
type textarea "I see you got st"
type textarea "*"
type textarea "I see you got stu"
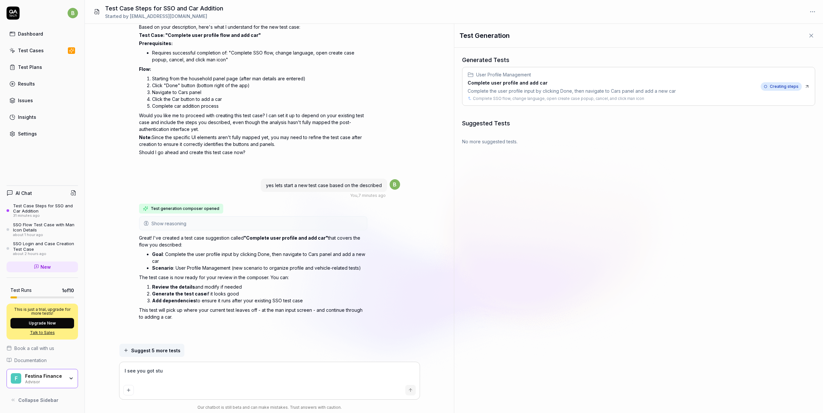
type textarea "*"
type textarea "I see you got stuck"
type textarea "*"
type textarea "I see you got stuck"
type textarea "*"
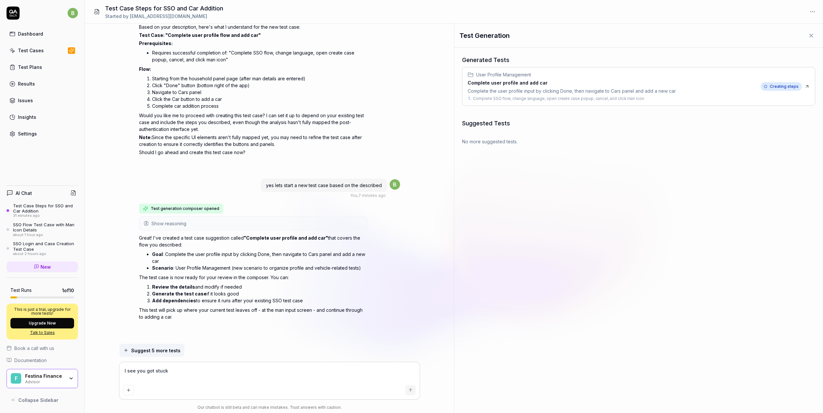
type textarea "I see you got stuck t"
type textarea "*"
type textarea "I see you got stuck tr"
type textarea "*"
type textarea "I see you got stuck tryi"
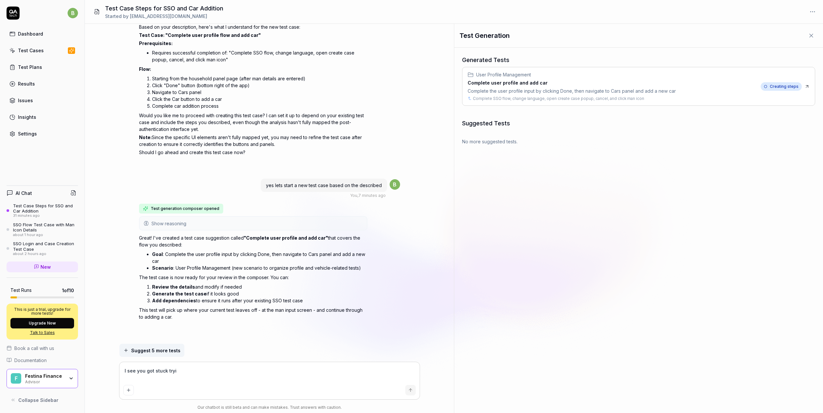
type textarea "*"
type textarea "I see you got stuck tryin"
type textarea "*"
type textarea "I see you got stuck trying"
type textarea "*"
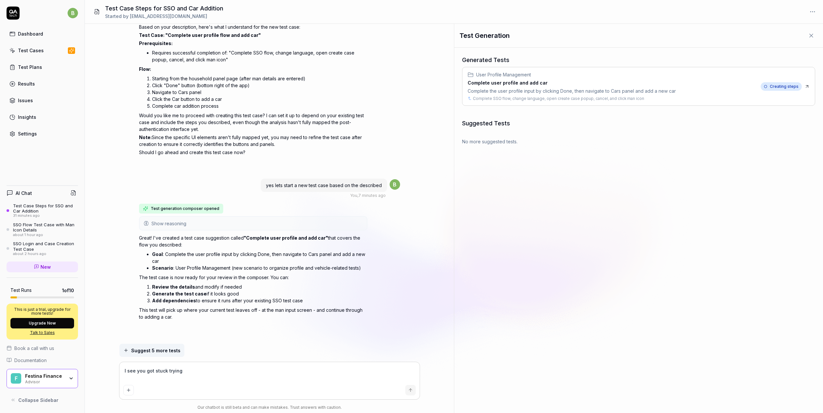
type textarea "I see you got stuck trying"
type textarea "*"
type textarea "I see you got stuck trying to"
type textarea "*"
type textarea "I see you got stuck trying to"
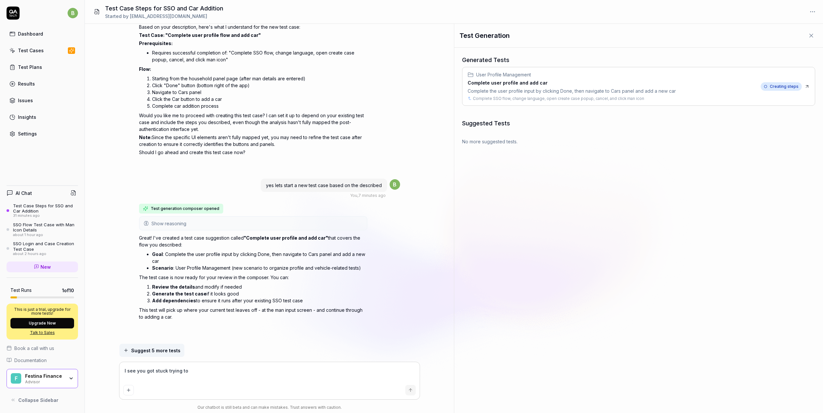
type textarea "*"
type textarea "I see you got stuck trying to c"
type textarea "*"
type textarea "I see you got stuck trying to cl"
type textarea "*"
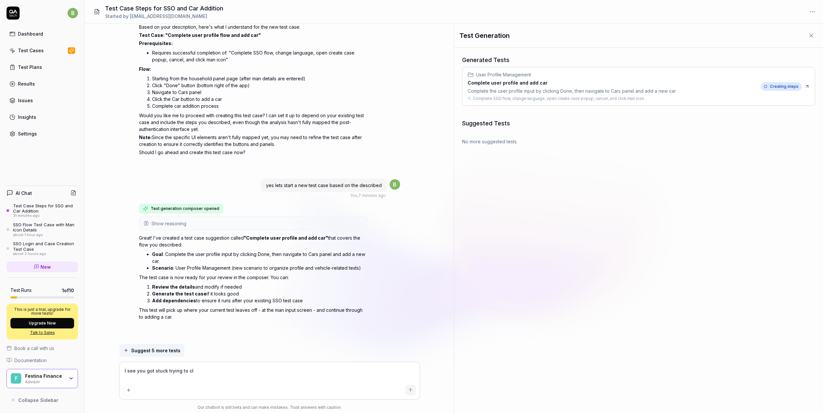
type textarea "I see you got stuck trying to cli"
type textarea "*"
type textarea "I see you got stuck trying to click"
type textarea "*"
type textarea "I see you got stuck trying to click"
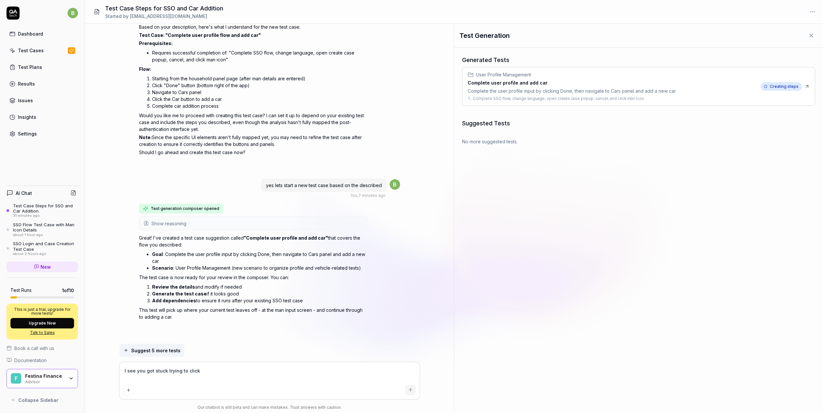
type textarea "*"
type textarea "I see you got stuck trying to click ""
type textarea "*"
type textarea "I see you got stuck trying to click "B"
type textarea "*"
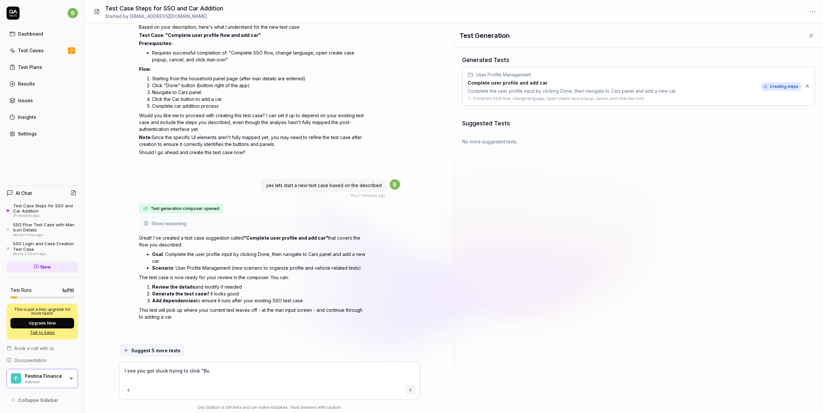
type textarea "I see you got stuck trying to click "[PERSON_NAME]"
type textarea "*"
type textarea "I see you got stuck trying to click "Bu"
type textarea "*"
type textarea "I see you got stuck trying to click "B"
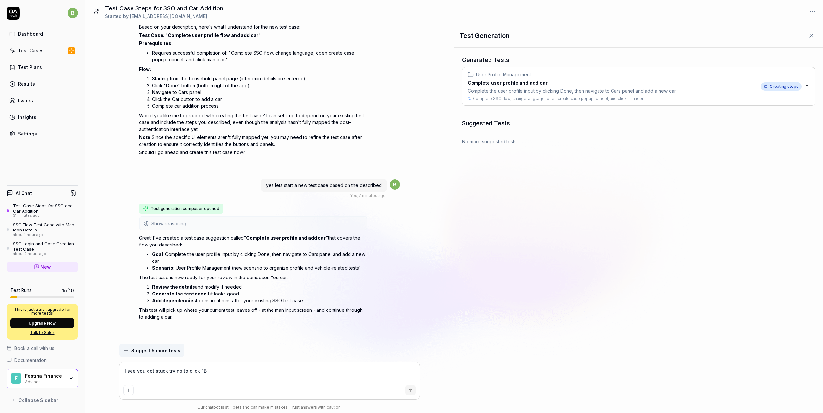
type textarea "*"
type textarea "I see you got stuck trying to click "Bi"
type textarea "*"
type textarea "I see you got stuck trying to click "Bil"
type textarea "*"
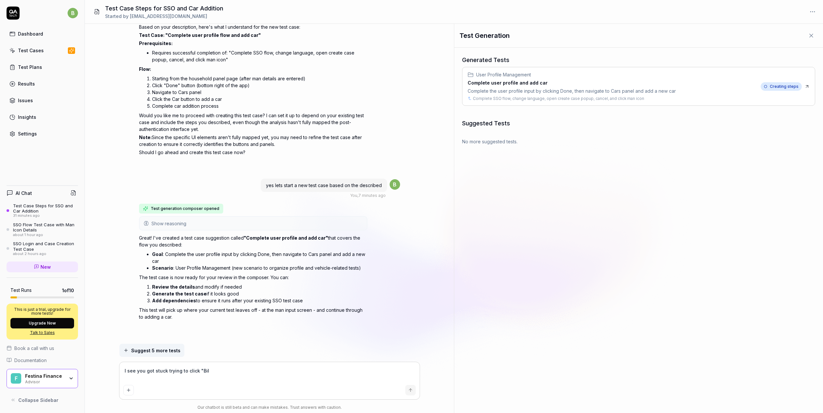
type textarea "I see you got stuck trying to click "Bil""
type textarea "*"
type textarea "I see you got stuck trying to click "Bil""
type textarea "*"
type textarea "I see you got stuck trying to click "Bil""
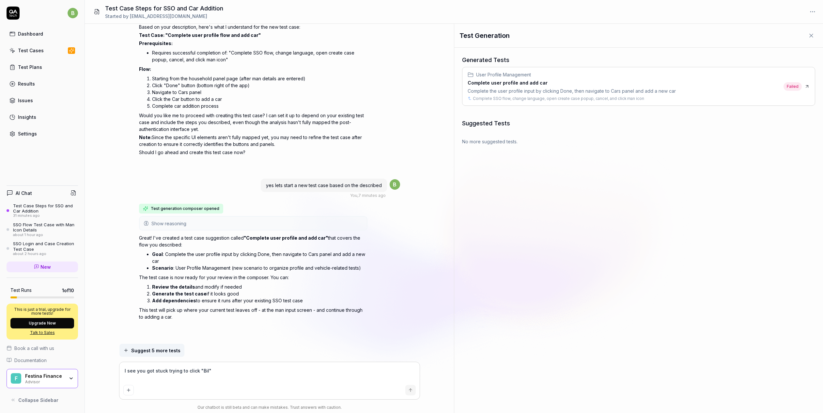
type textarea "*"
type textarea "I see you got stuck trying to click "Bil"
type textarea "*"
type textarea "I see you got stuck trying to click "Bi"
type textarea "*"
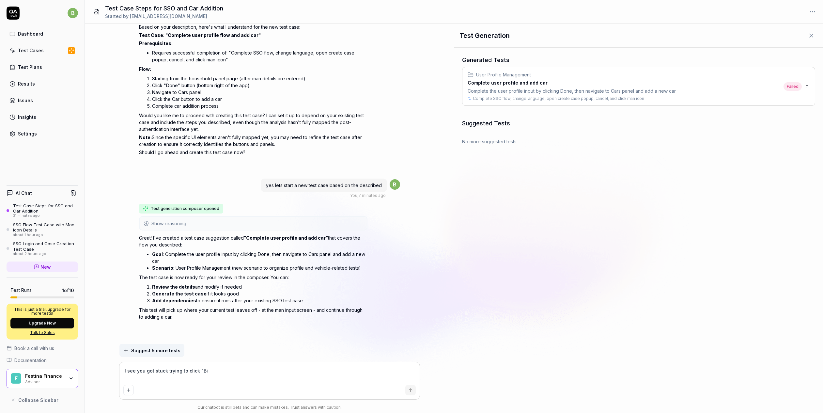
type textarea "I see you got stuck trying to click "B"
type textarea "*"
type textarea "I see you got stuck trying to click ""
type textarea "*"
type textarea "I see you got stuck trying to click"
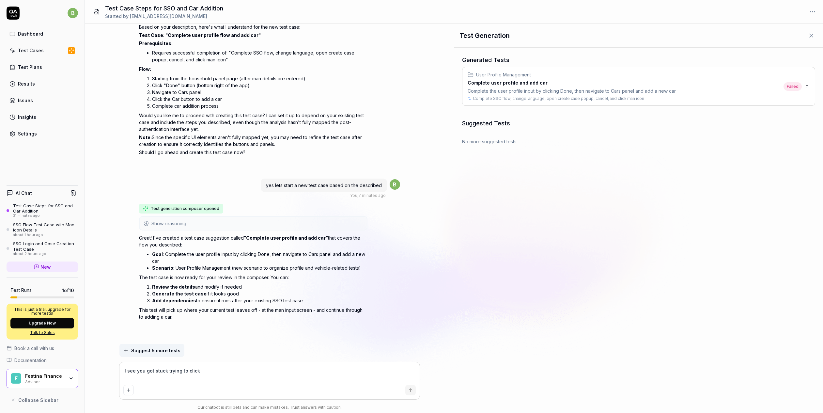
type textarea "*"
type textarea "I see you got stuck trying to click"
type textarea "*"
type textarea "I see you got stuck trying to clic"
type textarea "*"
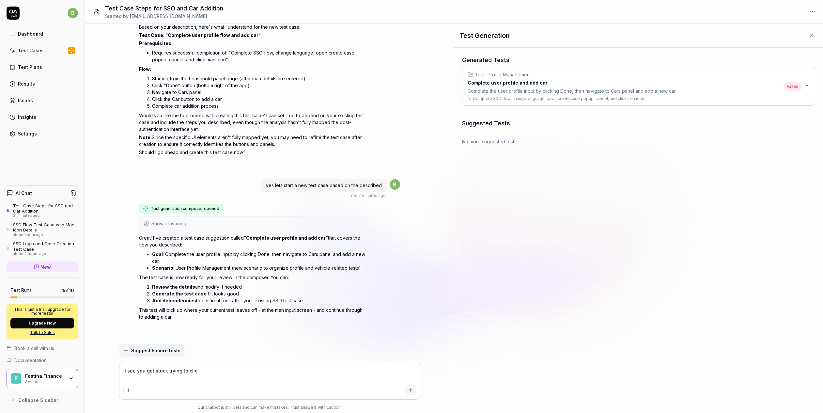
type textarea "I see you got stuck trying to cli"
type textarea "*"
type textarea "I see you got stuck trying to cl"
type textarea "*"
type textarea "I see you got stuck trying to c"
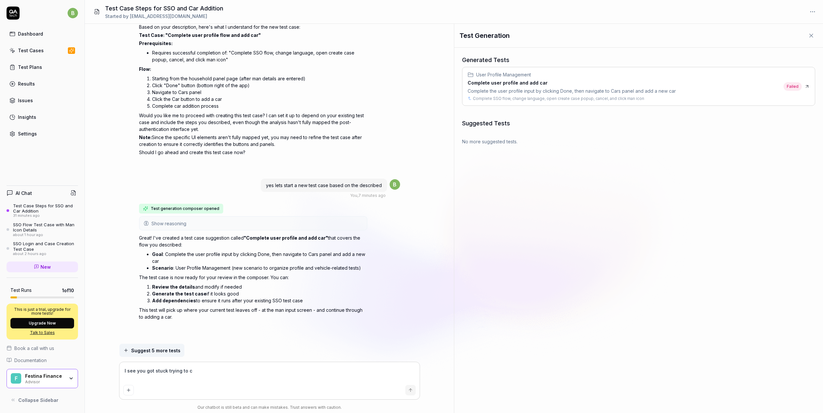
type textarea "*"
type textarea "I see you got stuck trying to"
type textarea "*"
type textarea "I see you got stuck trying to dr"
type textarea "*"
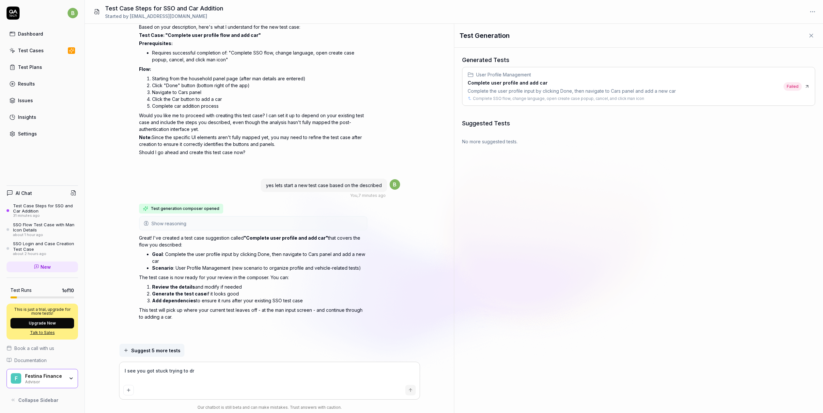
type textarea "I see you got stuck trying to dra"
type textarea "*"
type textarea "I see you got stuck trying to drag"
type textarea "*"
type textarea "I see you got stuck trying to drag"
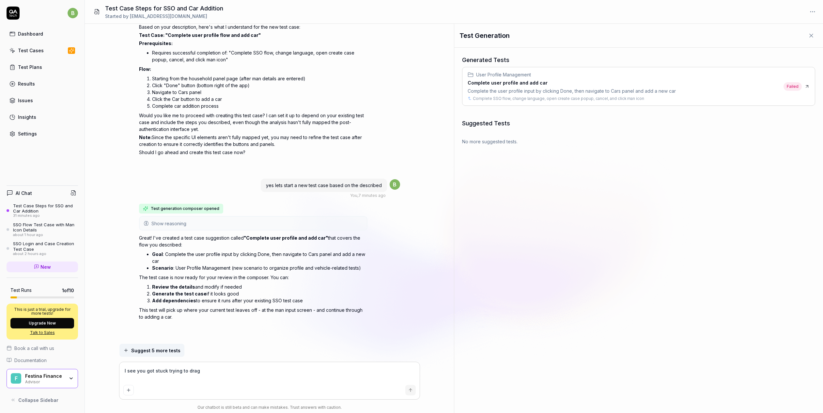
type textarea "*"
type textarea "I see you got stuck trying to drag ""
type textarea "*"
type textarea "I see you got stuck trying to drag "B"
type textarea "*"
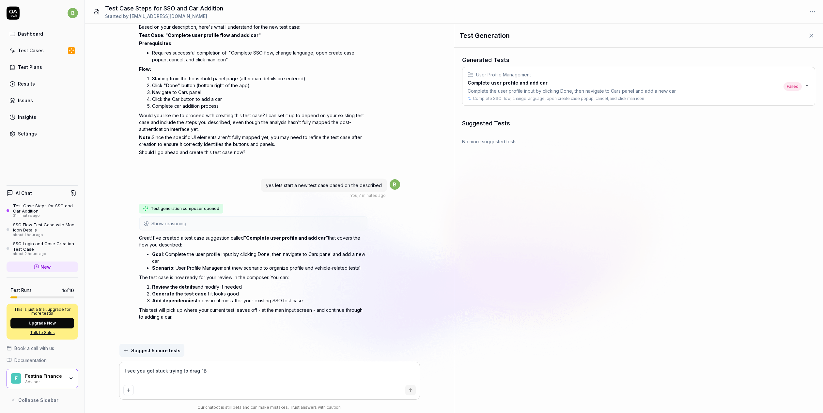
type textarea "I see you got stuck trying to drag "Bi"
type textarea "*"
type textarea "I see you got stuck trying to drag "[PERSON_NAME]"
type textarea "*"
type textarea "I see you got stuck trying to drag "Bil""
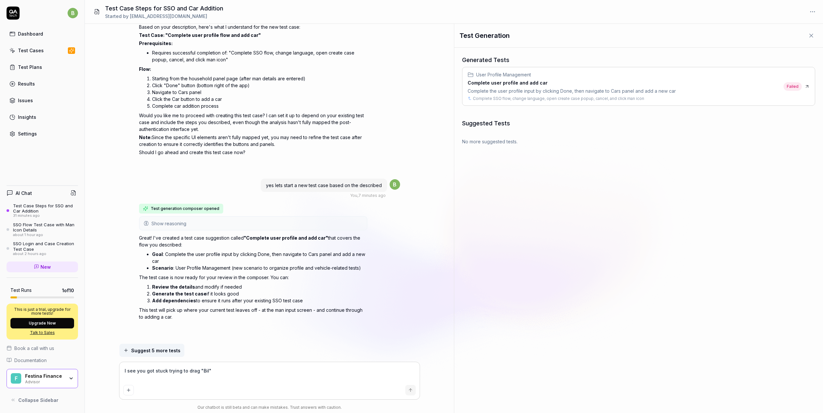
type textarea "*"
type textarea "I see you got stuck trying to drag "Bil" y"
type textarea "*"
type textarea "I see you got stuck trying to drag "Bil" yo"
type textarea "*"
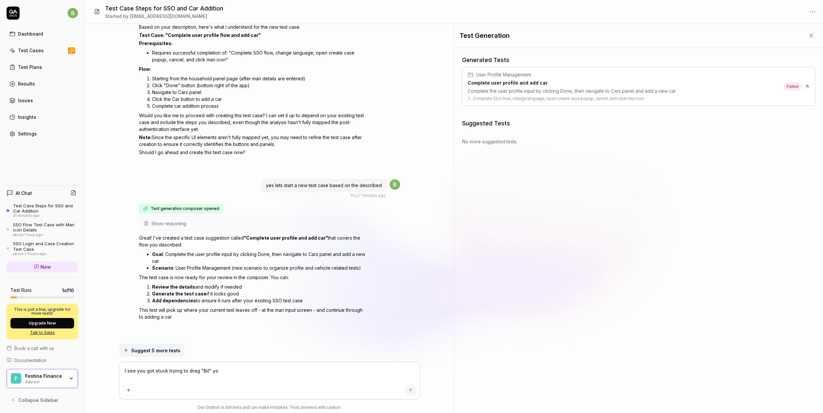
type textarea "I see you got stuck trying to drag "Bil" you"
type textarea "*"
type textarea "I see you got stuck trying to drag "Bil" you"
type textarea "*"
type textarea "I see you got stuck trying to drag "Bil" you n"
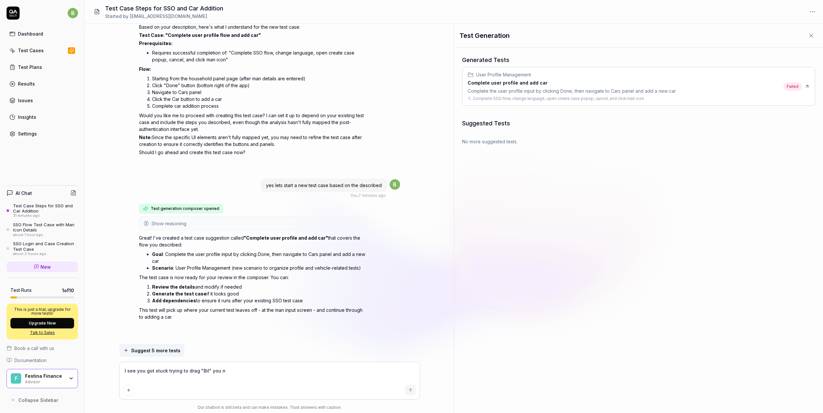
type textarea "*"
type textarea "I see you got stuck trying to drag "Bil" you ne"
type textarea "*"
type textarea "I see you got stuck trying to drag "Bil" you nee"
type textarea "*"
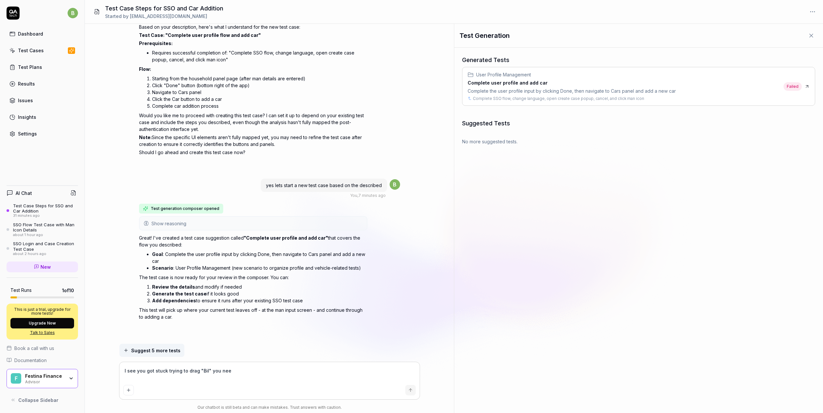
type textarea "I see you got stuck trying to drag "Bil" you need"
type textarea "*"
type textarea "I see you got stuck trying to drag "Bil" you need"
type textarea "*"
type textarea "I see you got stuck trying to drag "Bil" you need t"
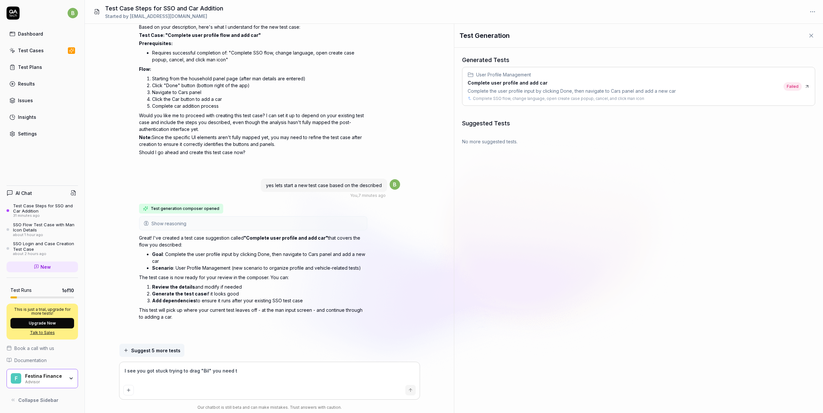
type textarea "*"
type textarea "I see you got stuck trying to drag "Bil" you need to"
type textarea "*"
type textarea "I see you got stuck trying to drag "Bil" you need to"
type textarea "*"
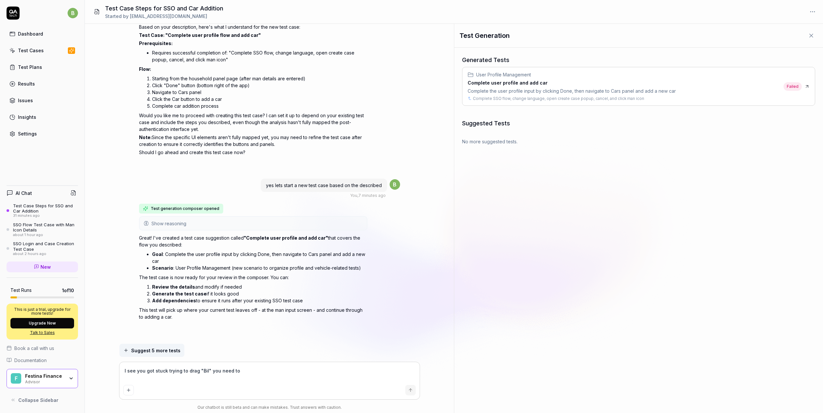
type textarea "I see you got stuck trying to drag "Bil" you need to c"
type textarea "*"
type textarea "I see you got stuck trying to drag "Bil" you need to cl"
type textarea "*"
type textarea "I see you got stuck trying to drag "Bil" you need to cli"
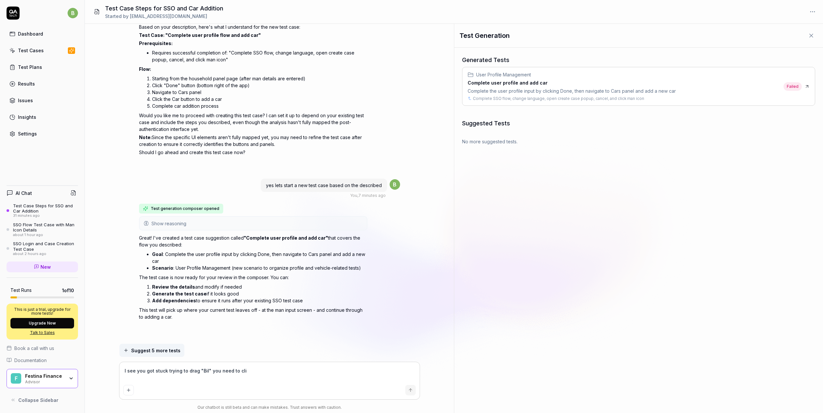
type textarea "*"
type textarea "I see you got stuck trying to drag "Bil" you need to clic"
type textarea "*"
type textarea "I see you got stuck trying to drag "Bil" you need to click"
type textarea "*"
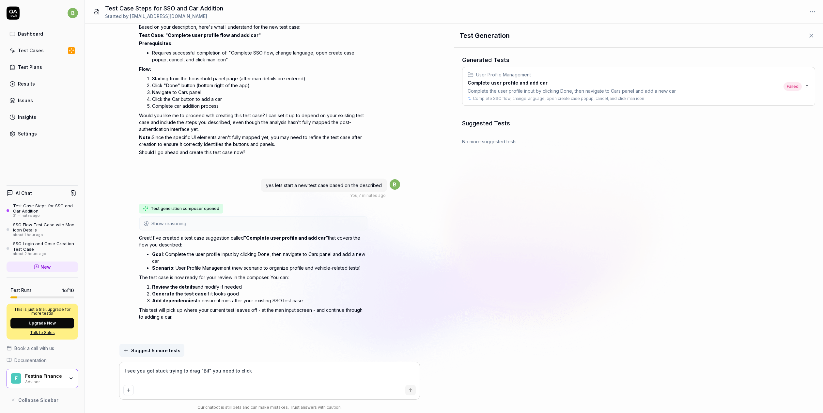
type textarea "I see you got stuck trying to drag "Bil" you need to click"
type textarea "*"
type textarea "I see you got stuck trying to drag "Bil" you need to click it"
type textarea "*"
type textarea "I see you got stuck trying to drag "Bil" you need to click it."
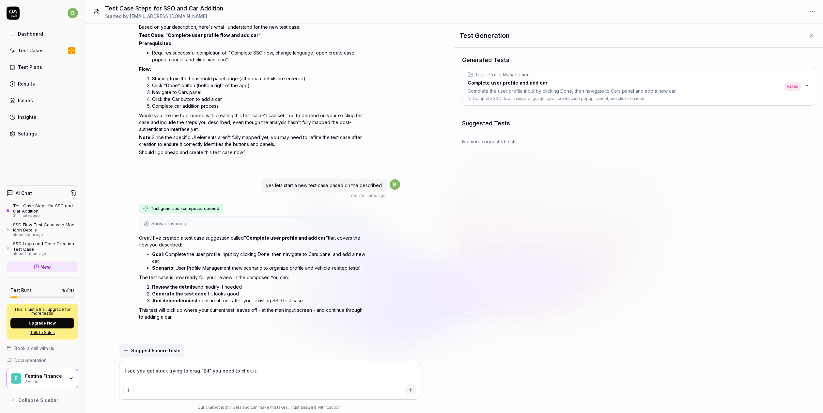
type textarea "*"
type textarea "I see you got stuck trying to drag "Bil" you need to click it."
type textarea "*"
type textarea "I see you got stuck trying to drag "Bil" you need to click it. a"
type textarea "*"
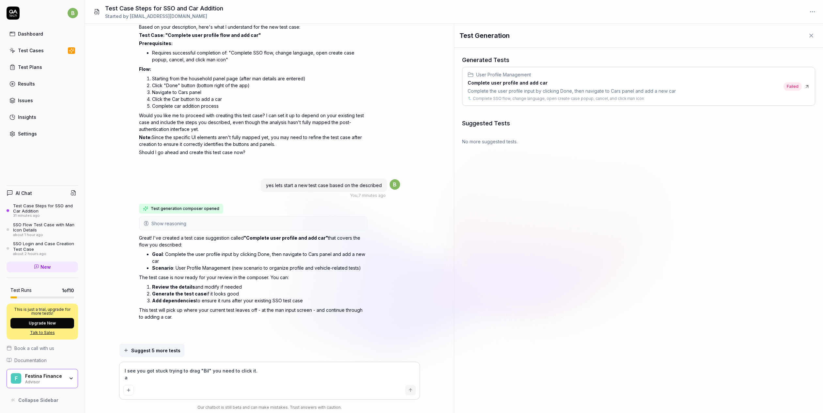
type textarea "I see you got stuck trying to drag "Bil" you need to click it. al"
type textarea "*"
type textarea "I see you got stuck trying to drag "Bil" you need to click it. als"
type textarea "*"
type textarea "I see you got stuck trying to drag "Bil" you need to click it. also"
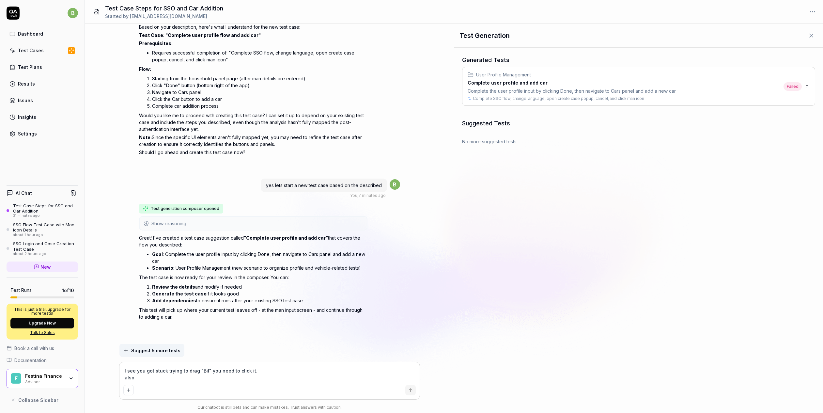
type textarea "*"
type textarea "I see you got stuck trying to drag "Bil" you need to click it. also y"
type textarea "*"
type textarea "I see you got stuck trying to drag "Bil" you need to click it. also yo"
type textarea "*"
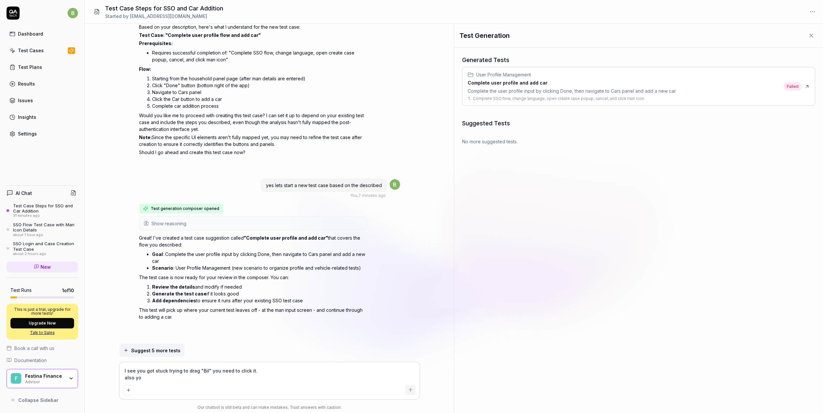
type textarea "I see you got stuck trying to drag "Bil" you need to click it. also you"
type textarea "*"
type textarea "I see you got stuck trying to drag "Bil" you need to click it. also you"
type textarea "*"
type textarea "I see you got stuck trying to drag "Bil" you need to click it. also you f"
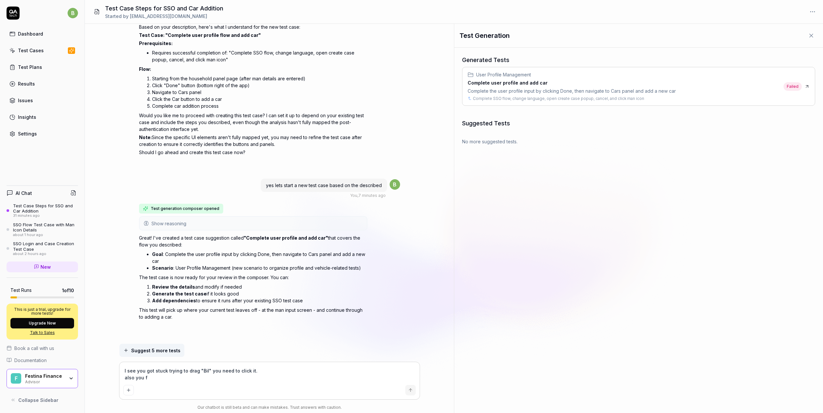
type textarea "*"
type textarea "I see you got stuck trying to drag "Bil" you need to click it. also you for"
type textarea "*"
type textarea "I see you got stuck trying to drag "Bil" you need to click it. also you forg"
type textarea "*"
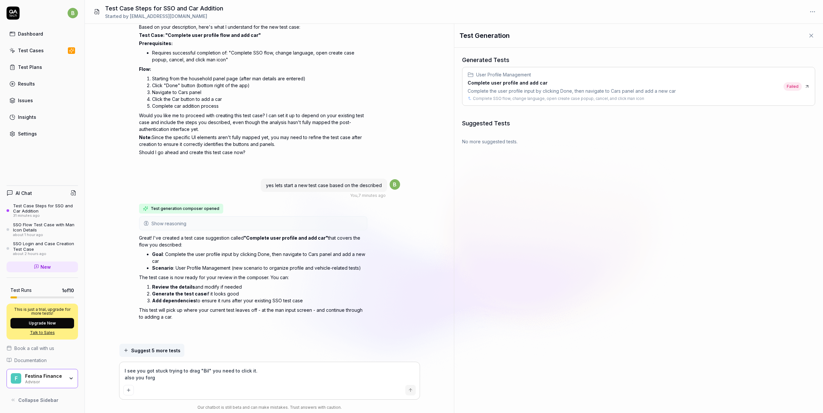
type textarea "I see you got stuck trying to drag "Bil" you need to click it. also you forgo"
type textarea "*"
type textarea "I see you got stuck trying to drag "Bil" you need to click it. also you forgot"
type textarea "*"
type textarea "I see you got stuck trying to drag "Bil" you need to click it. also you forgot"
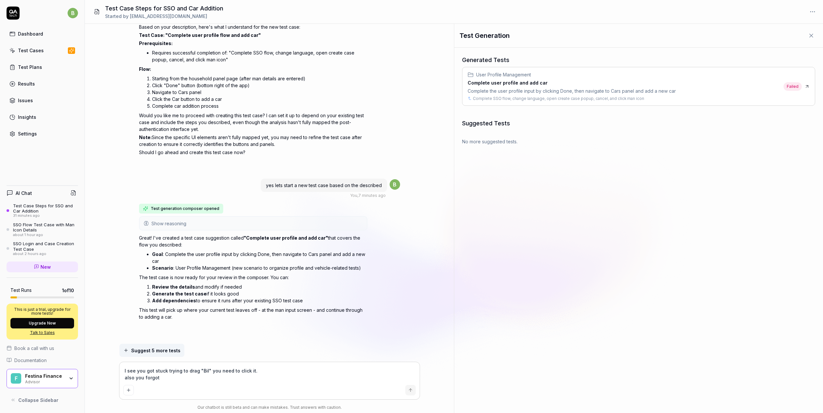
type textarea "*"
type textarea "I see you got stuck trying to drag "Bil" you need to click it. also you forgot …"
type textarea "*"
type textarea "I see you got stuck trying to drag "Bil" you need to click it. also you forgot …"
type textarea "*"
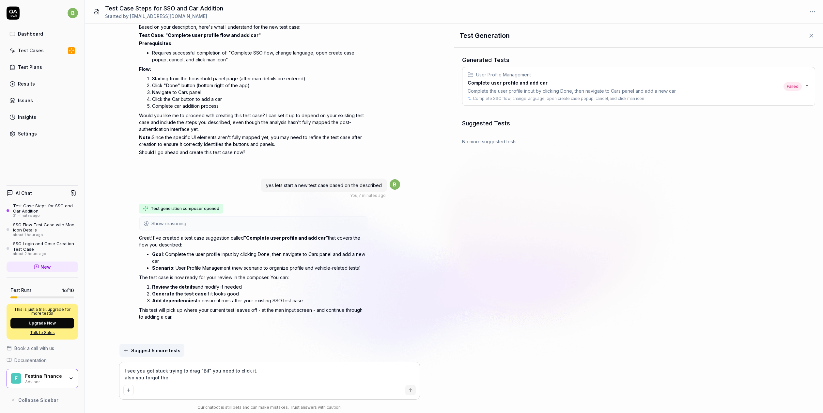
type textarea "I see you got stuck trying to drag "Bil" you need to click it. also you forgot …"
drag, startPoint x: 231, startPoint y: 378, endPoint x: 237, endPoint y: 362, distance: 17.0
click at [231, 378] on textarea "I see you got stuck trying to drag "Bil" you need to click it. also you forgot …" at bounding box center [269, 374] width 292 height 16
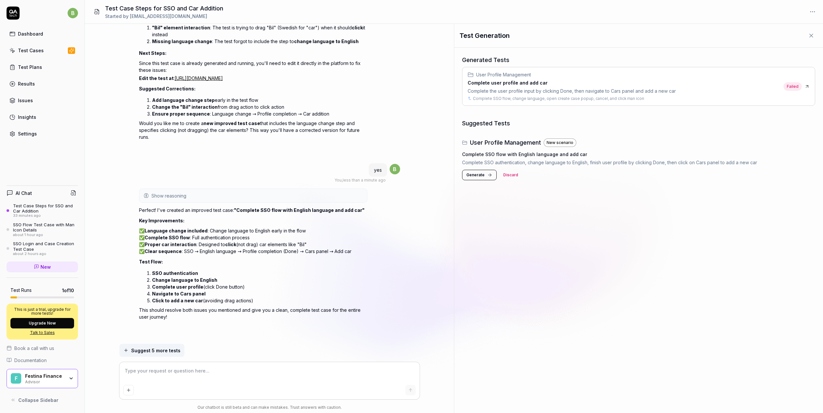
scroll to position [1381, 0]
click at [473, 175] on span "Generate" at bounding box center [475, 175] width 18 height 6
